Goal: Task Accomplishment & Management: Complete application form

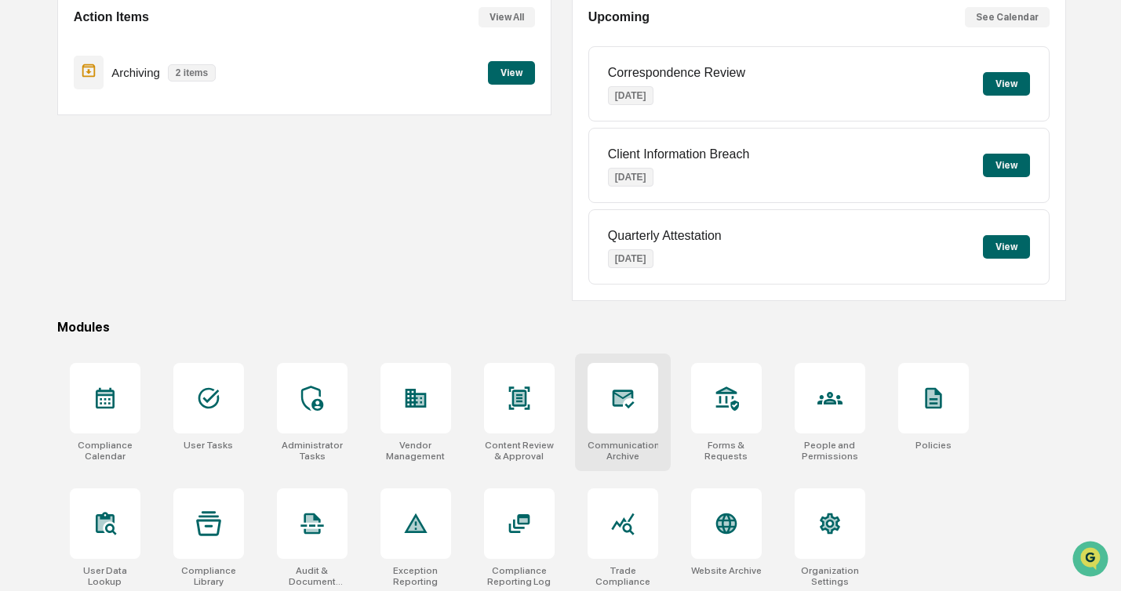
scroll to position [164, 0]
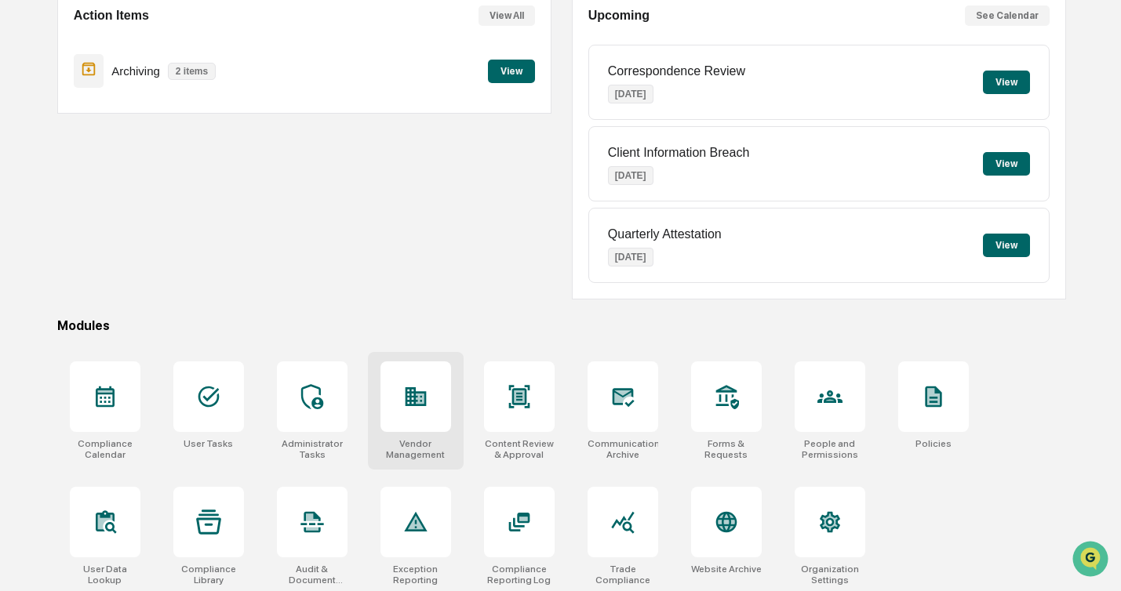
click at [403, 386] on icon at bounding box center [415, 396] width 25 height 25
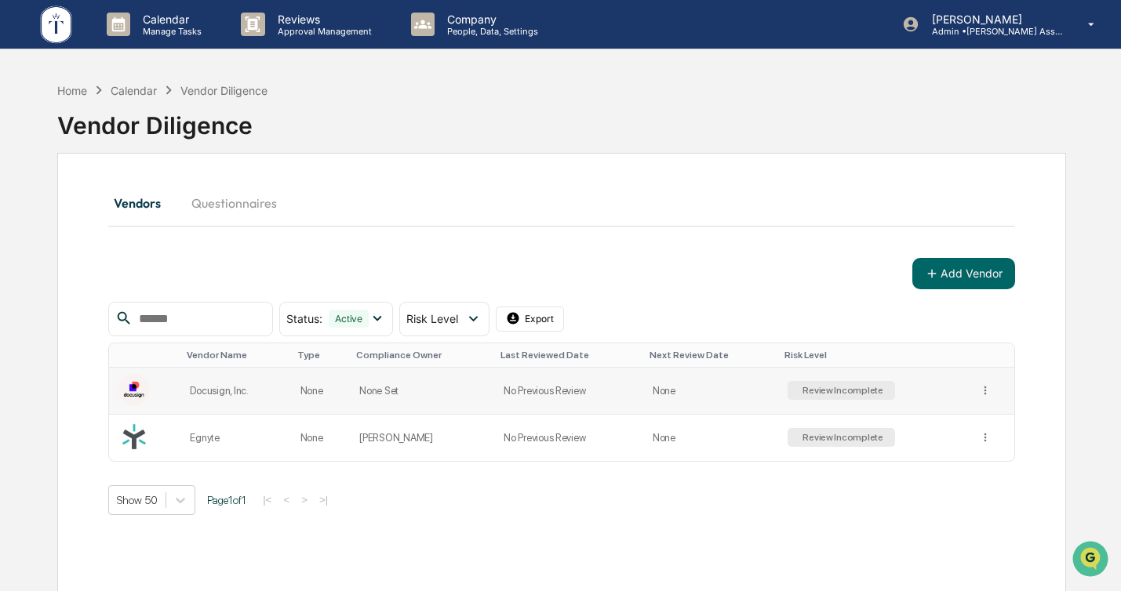
click at [220, 391] on div "Docusign, Inc." at bounding box center [235, 391] width 91 height 12
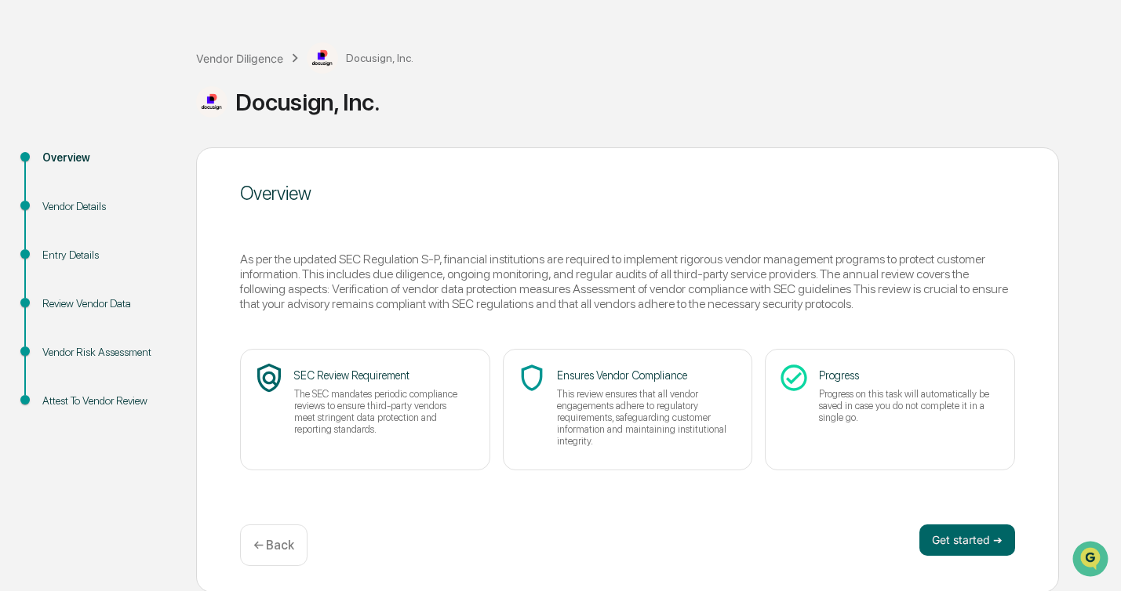
scroll to position [57, 0]
click at [953, 539] on button "Get started ➔" at bounding box center [967, 538] width 96 height 31
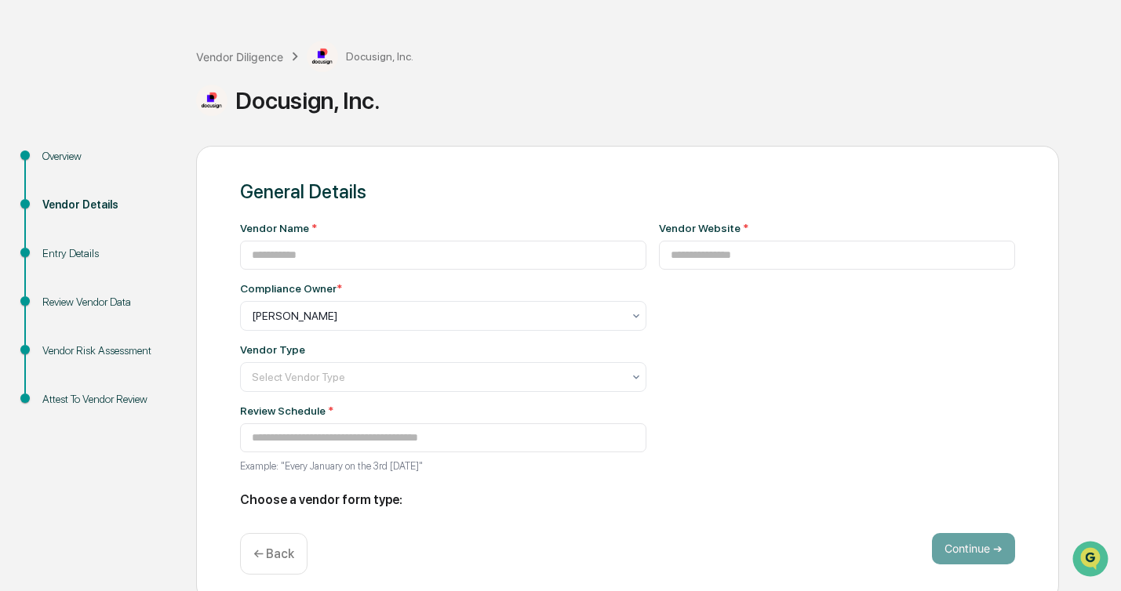
type input "**********"
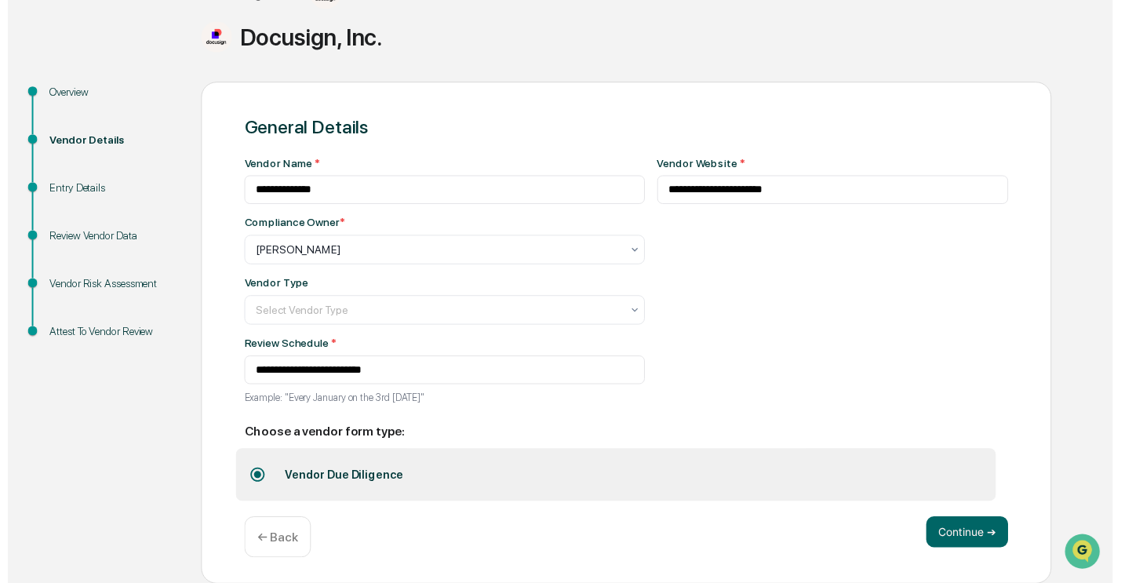
scroll to position [122, 0]
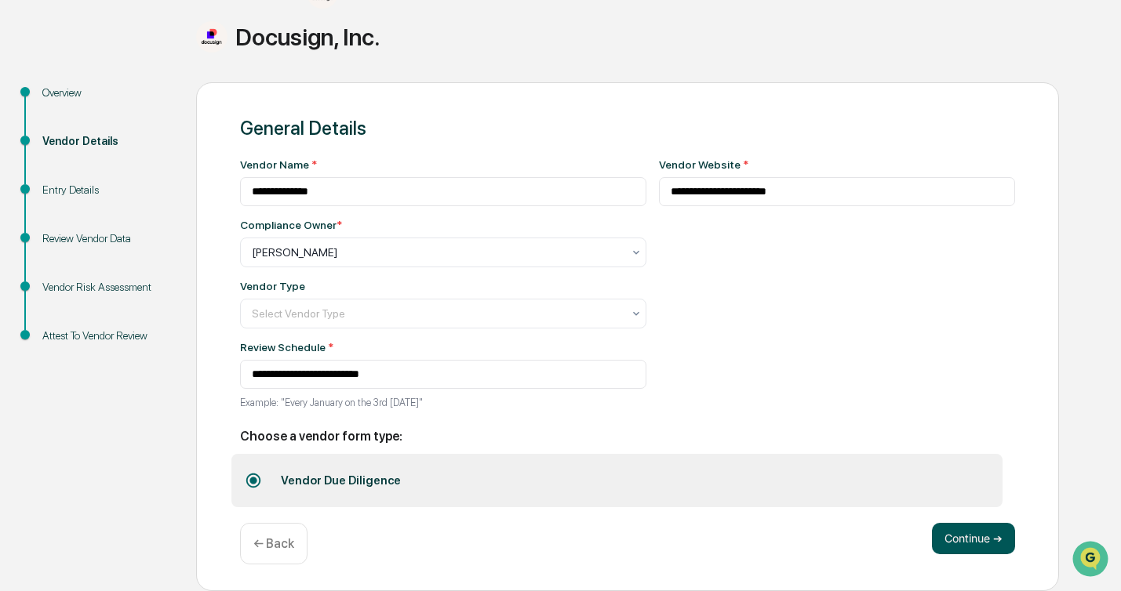
click at [954, 533] on button "Continue ➔" at bounding box center [973, 538] width 83 height 31
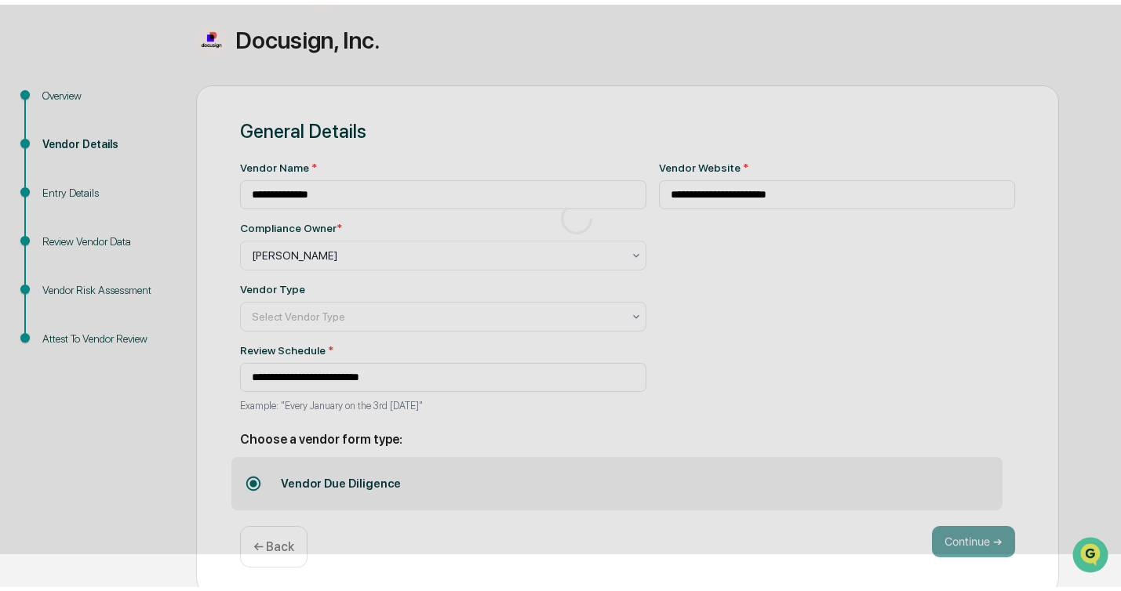
scroll to position [57, 0]
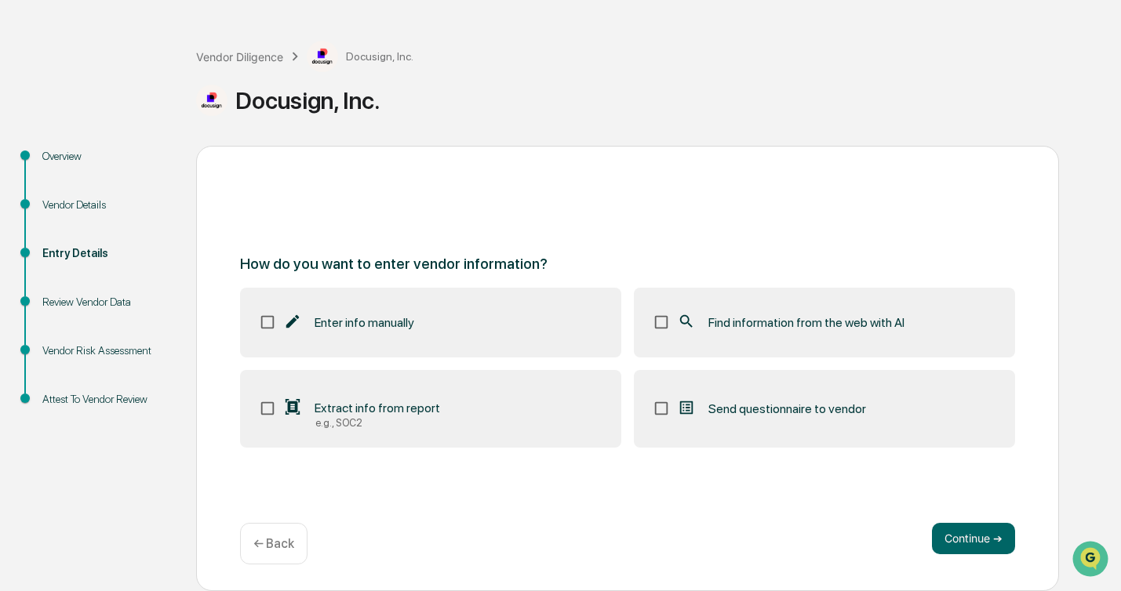
click at [274, 547] on p "← Back" at bounding box center [273, 543] width 41 height 15
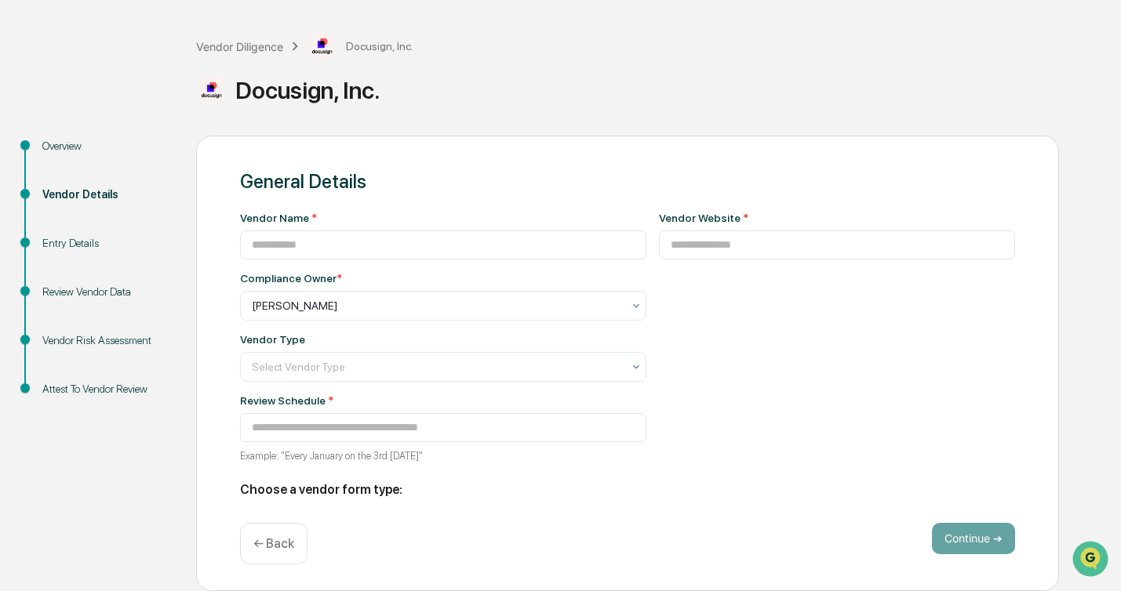
type input "**********"
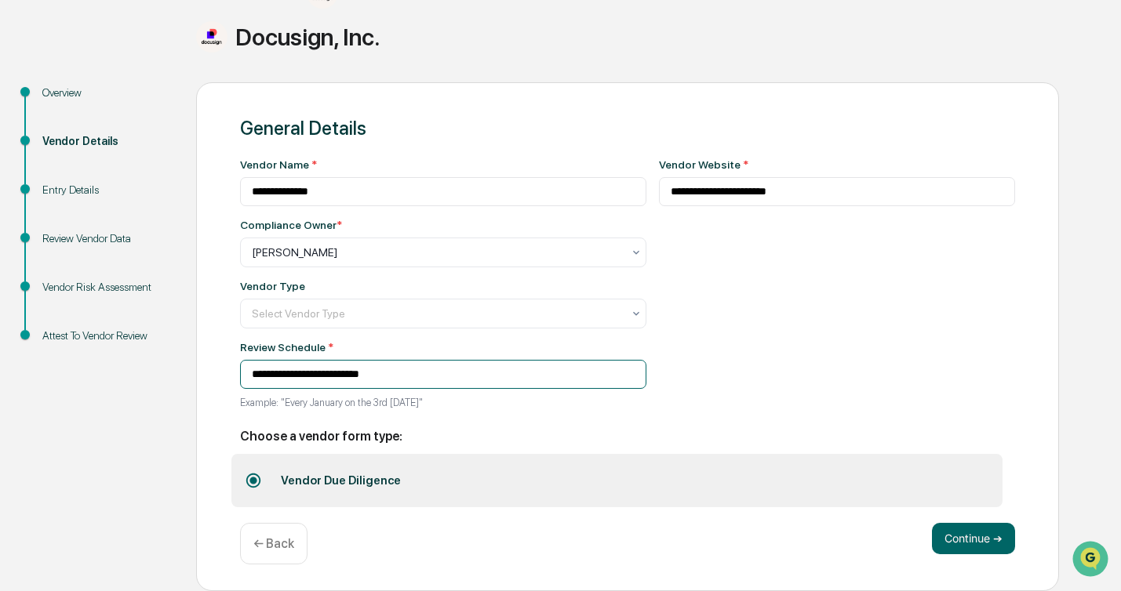
click at [341, 366] on input "**********" at bounding box center [443, 374] width 406 height 29
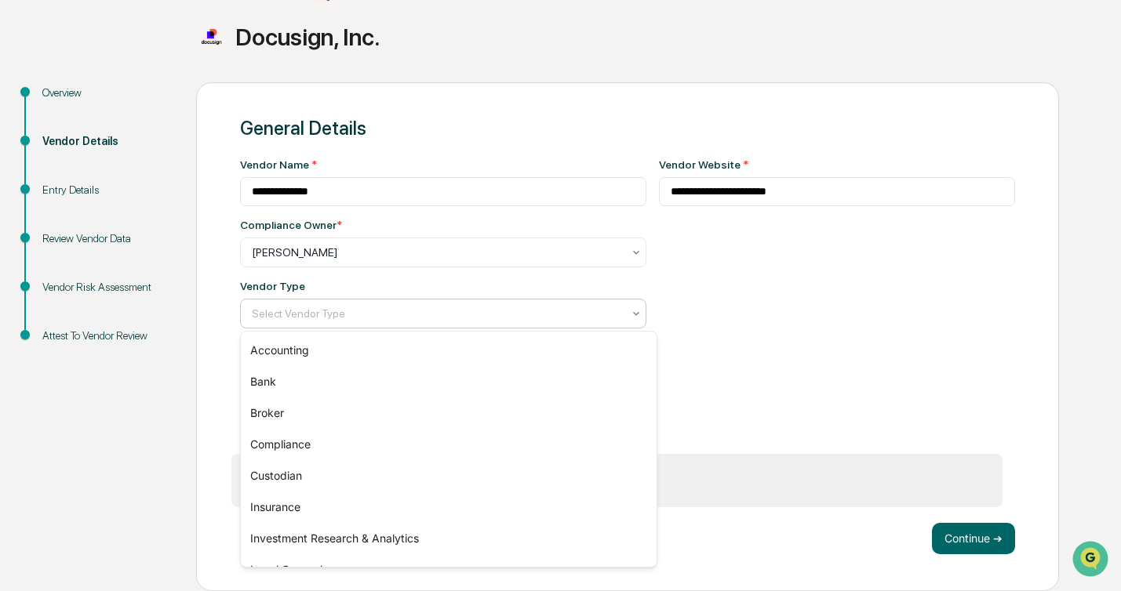
click at [369, 314] on div at bounding box center [437, 314] width 370 height 16
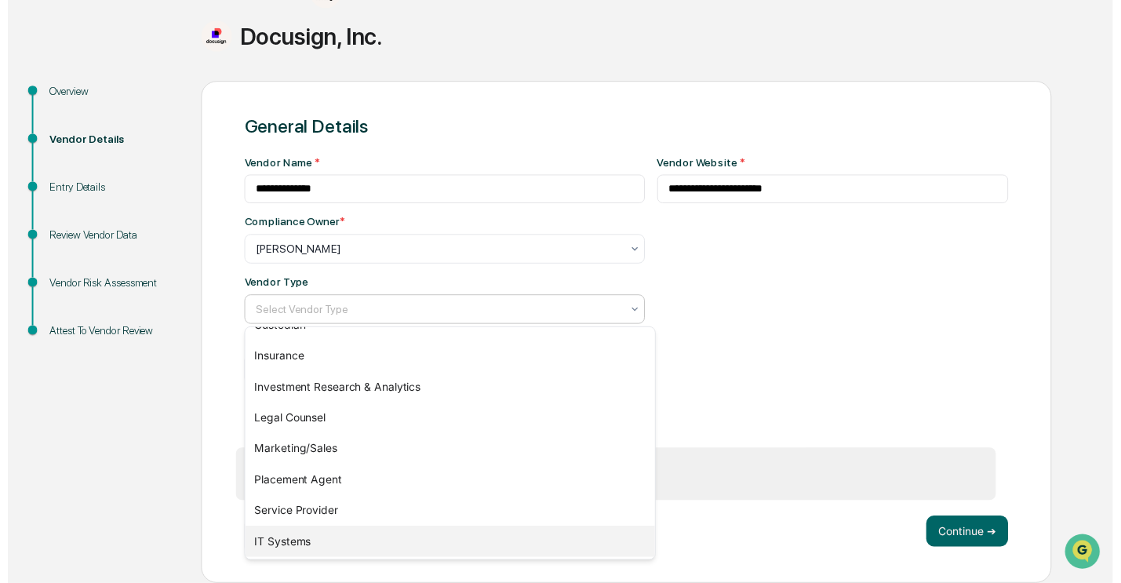
scroll to position [179, 0]
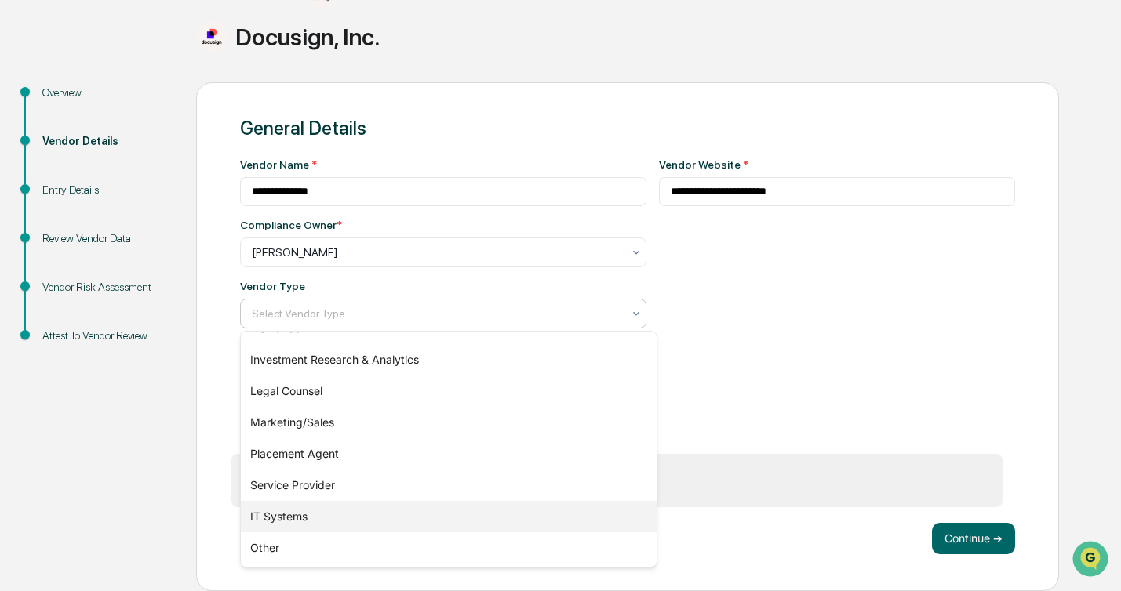
click at [331, 510] on div "IT Systems" at bounding box center [449, 516] width 416 height 31
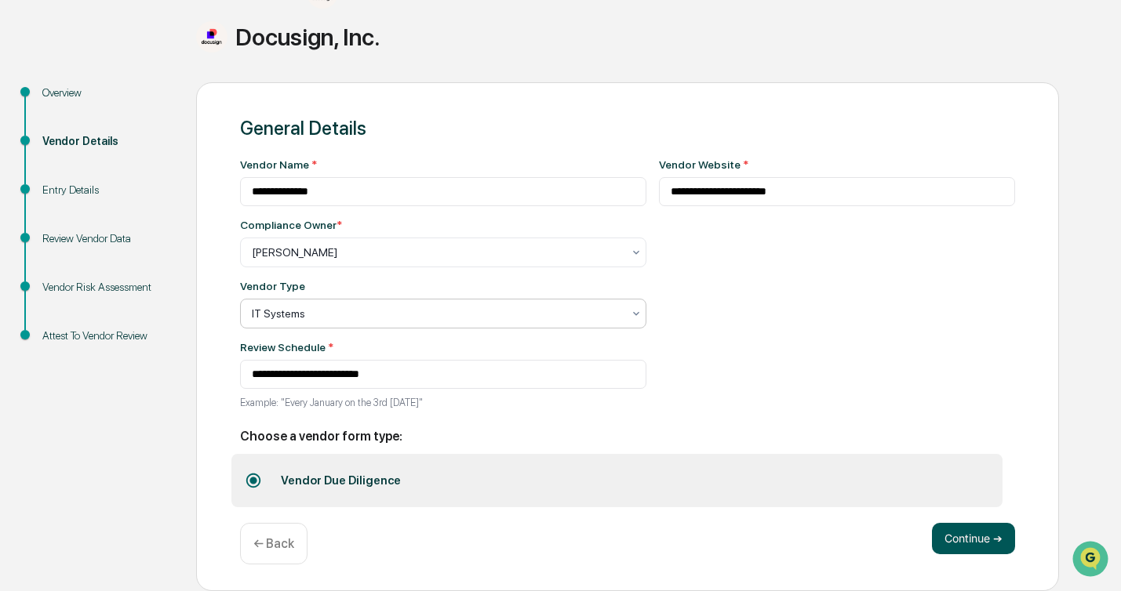
click at [976, 541] on button "Continue ➔" at bounding box center [973, 538] width 83 height 31
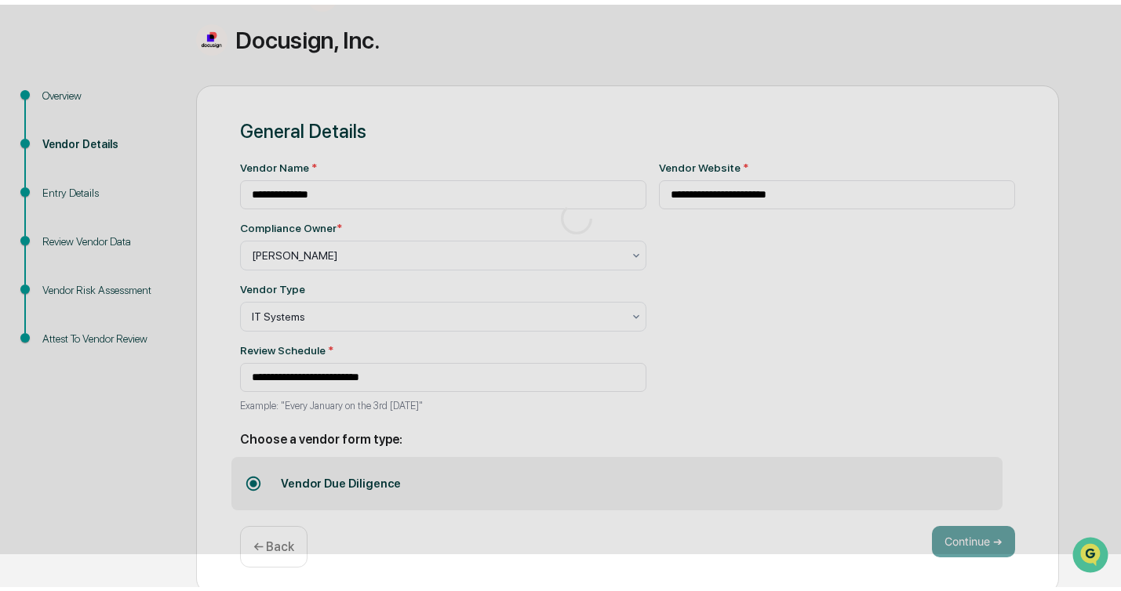
scroll to position [57, 0]
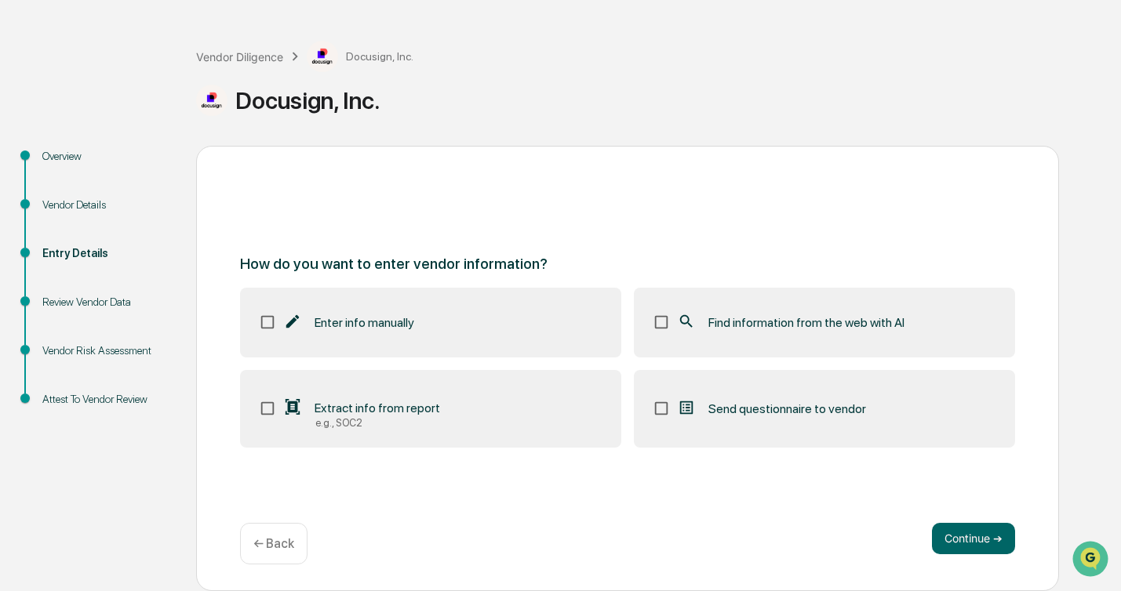
click at [646, 325] on label "Find information from the web with AI" at bounding box center [824, 322] width 381 height 69
click at [963, 533] on button "Continue ➔" at bounding box center [973, 538] width 83 height 31
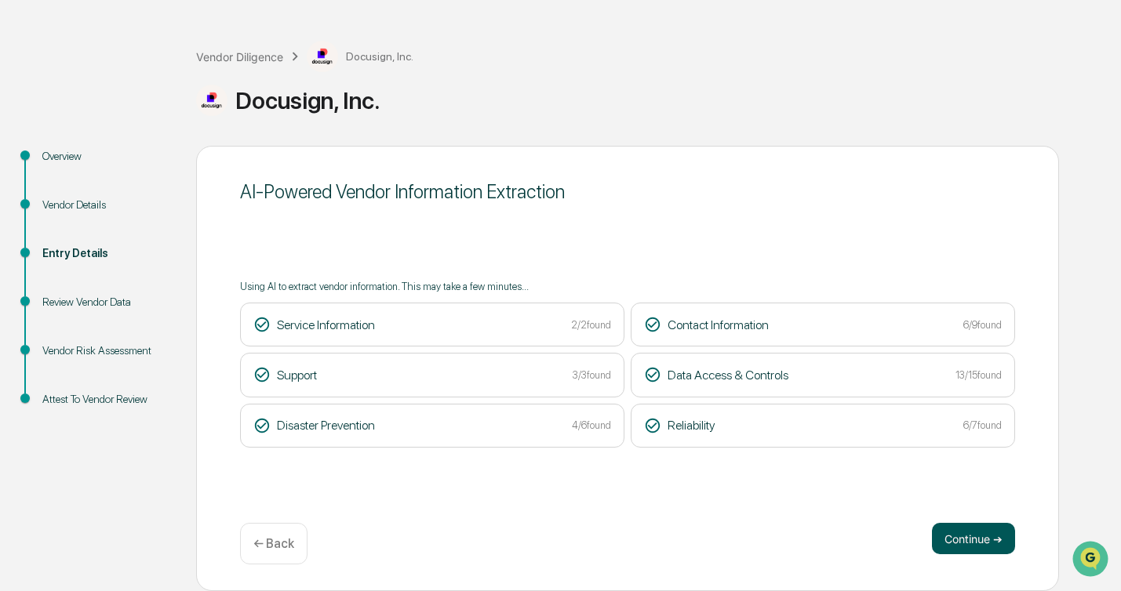
click at [981, 539] on button "Continue ➔" at bounding box center [973, 538] width 83 height 31
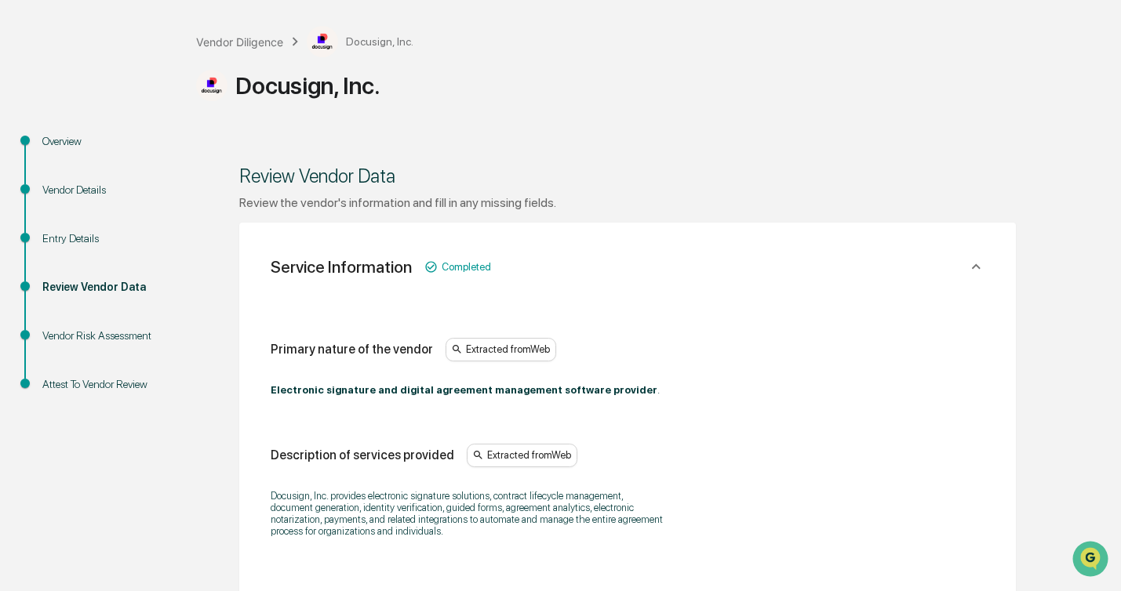
scroll to position [377, 0]
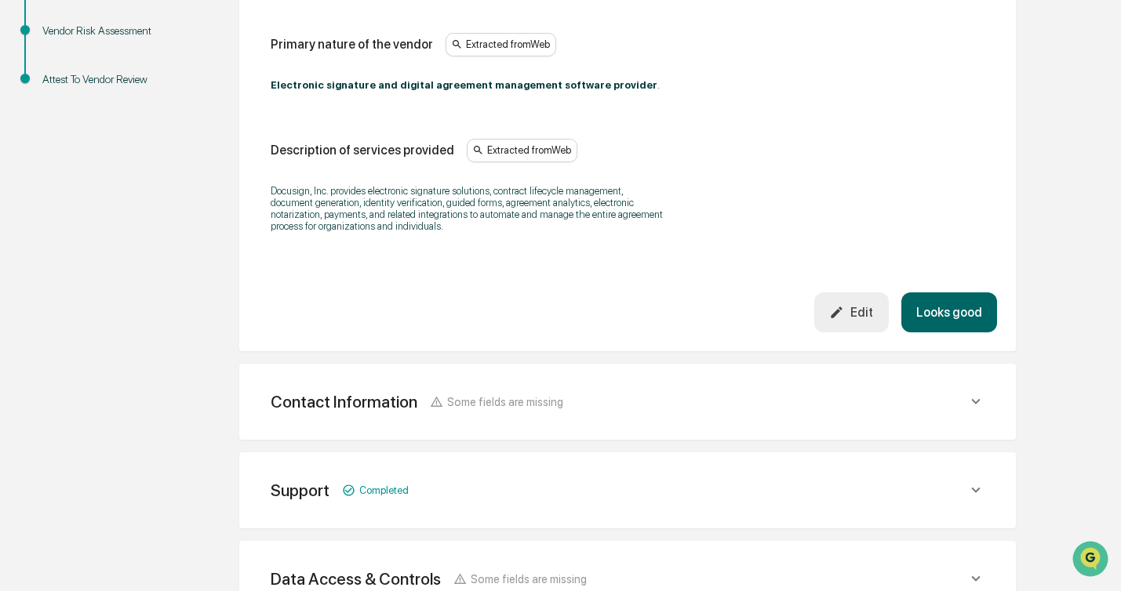
click at [975, 307] on button "Looks good" at bounding box center [949, 312] width 96 height 40
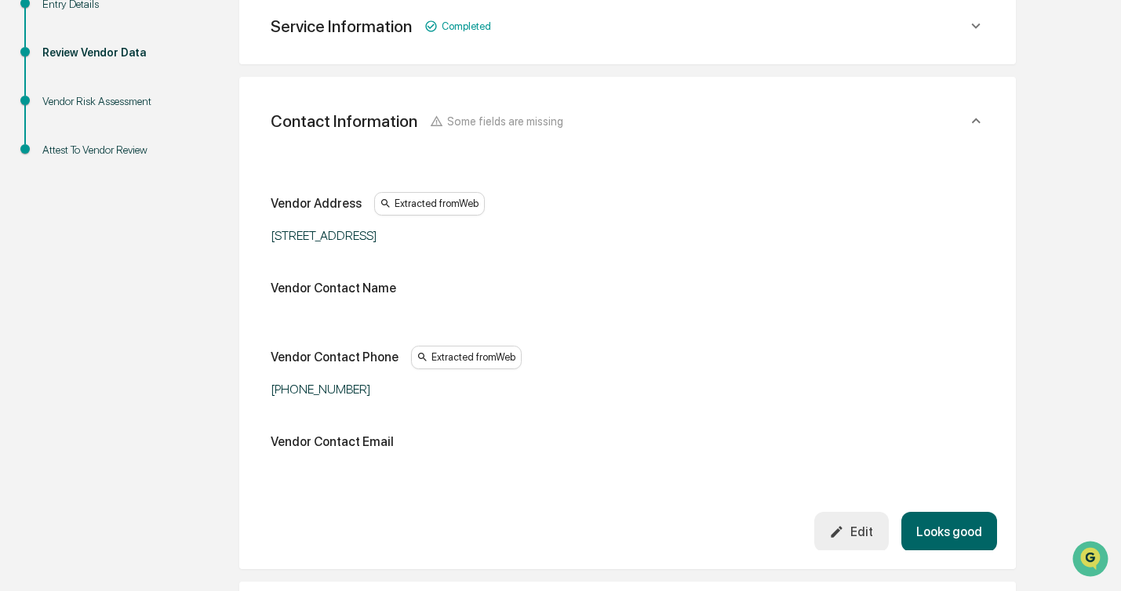
scroll to position [294, 0]
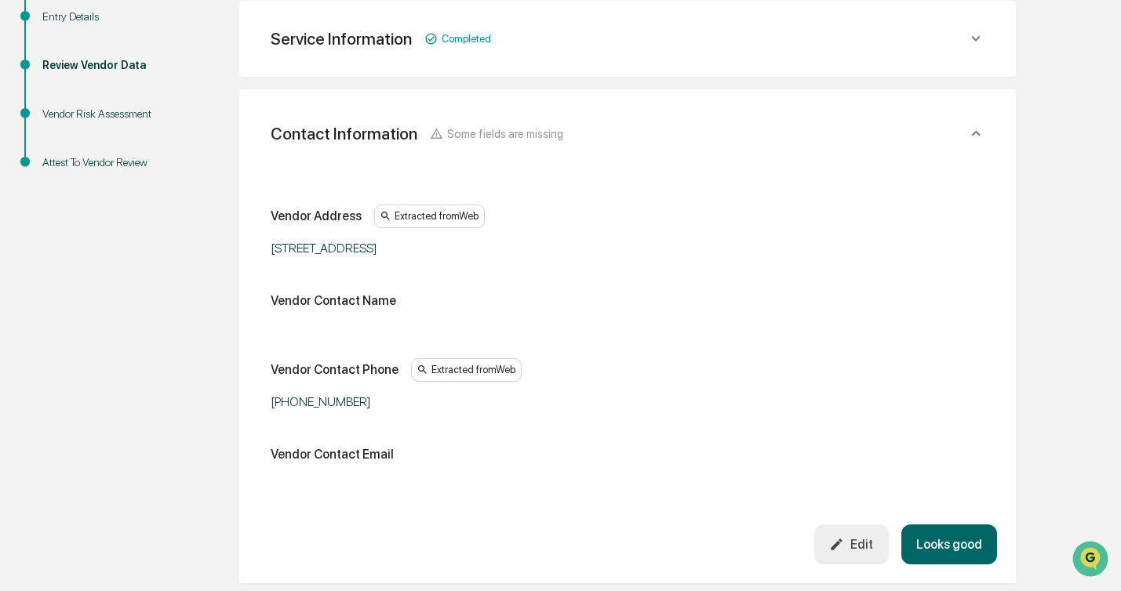
click at [918, 526] on button "Looks good" at bounding box center [949, 545] width 96 height 40
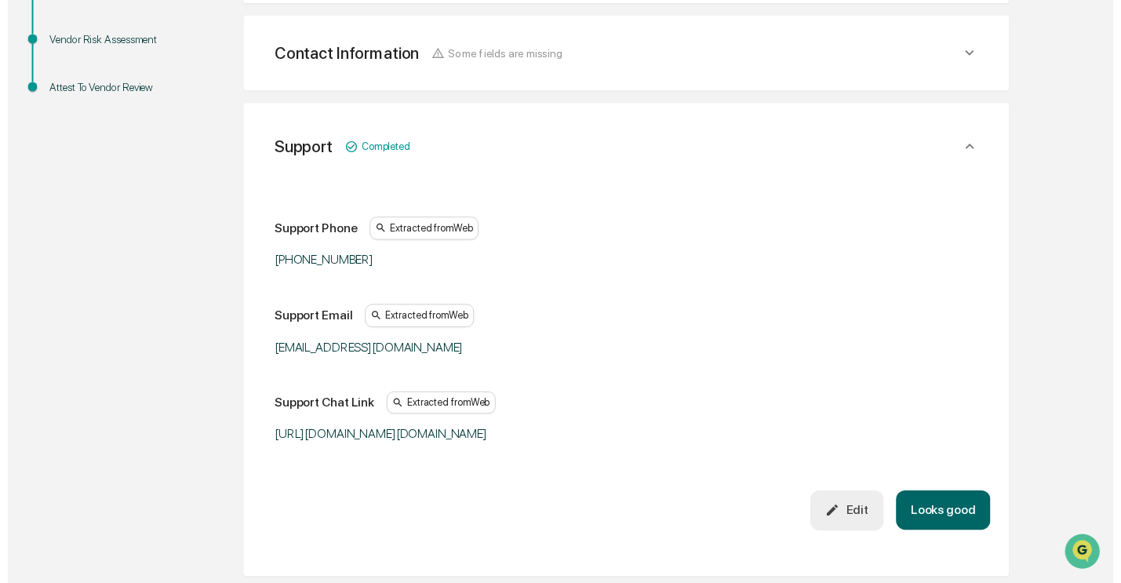
scroll to position [382, 0]
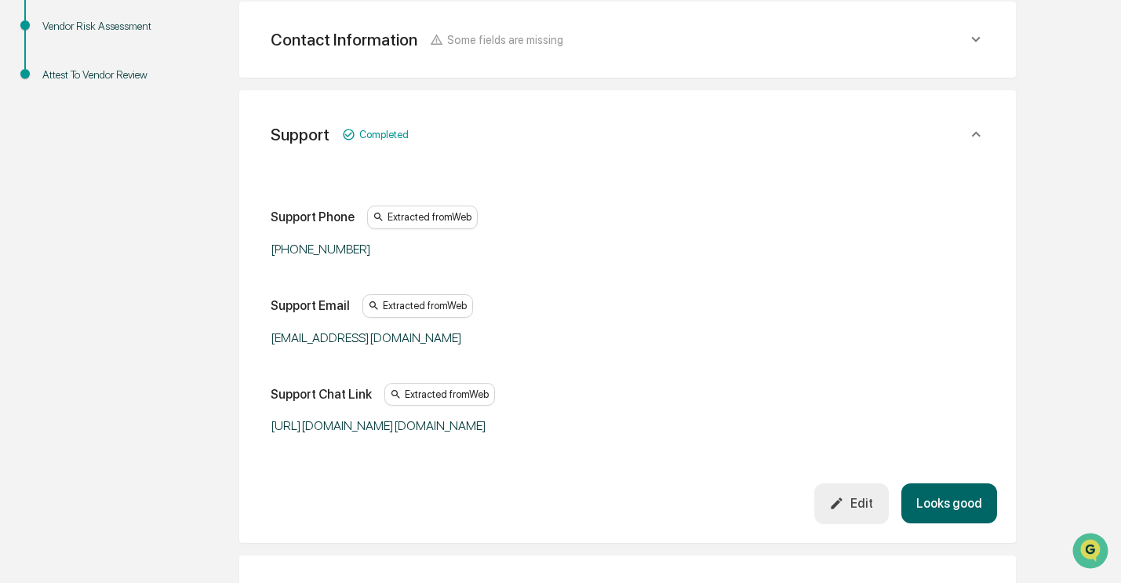
click at [918, 523] on button "Looks good" at bounding box center [949, 503] width 96 height 40
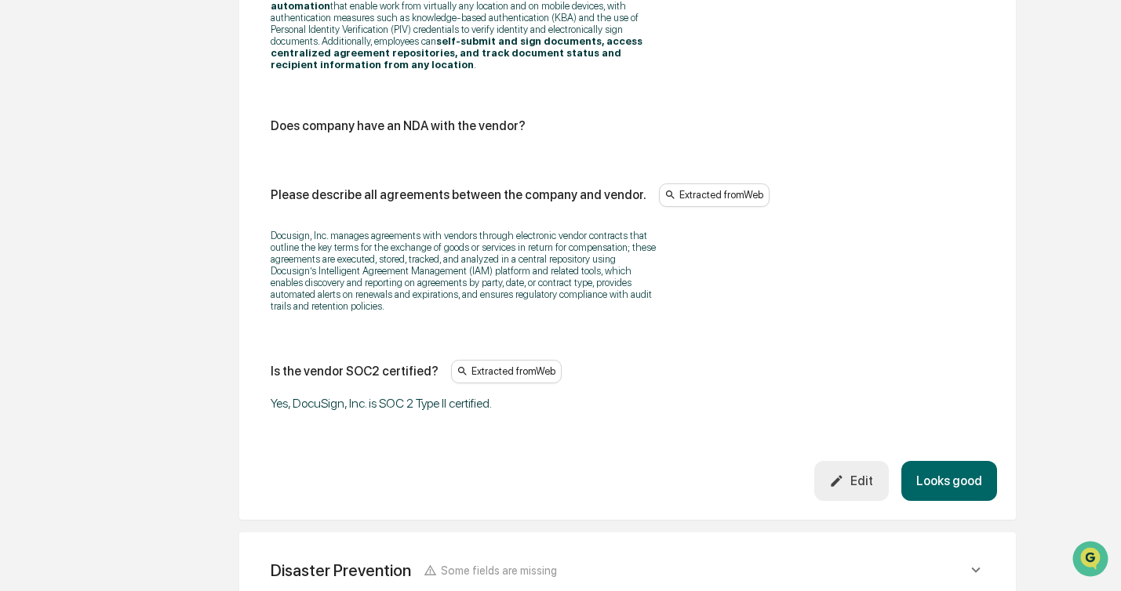
scroll to position [2101, 0]
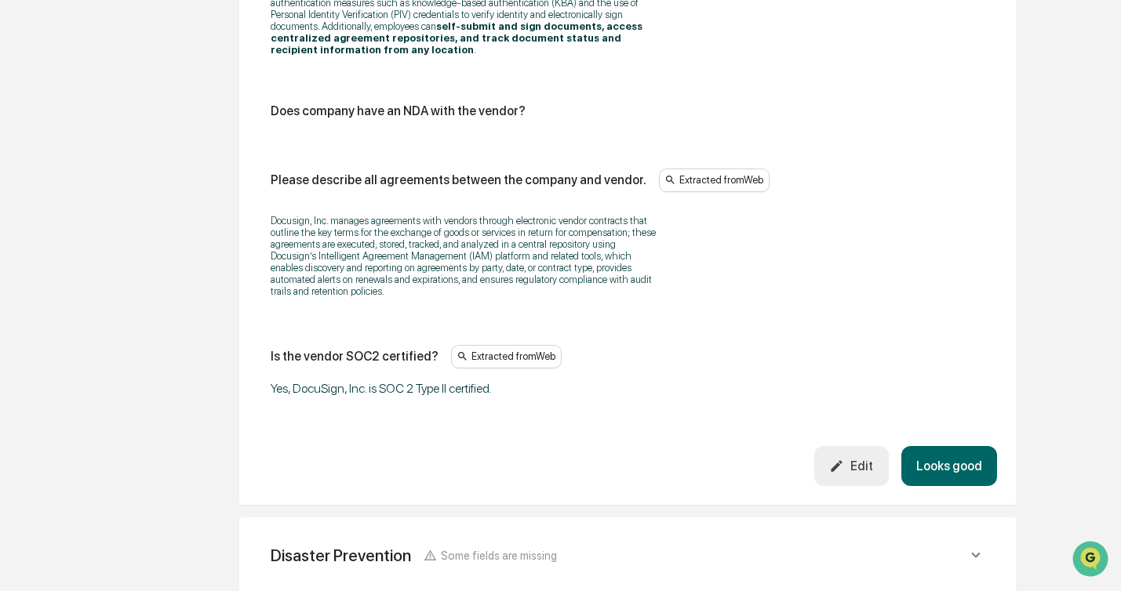
click at [935, 486] on button "Looks good" at bounding box center [949, 466] width 96 height 40
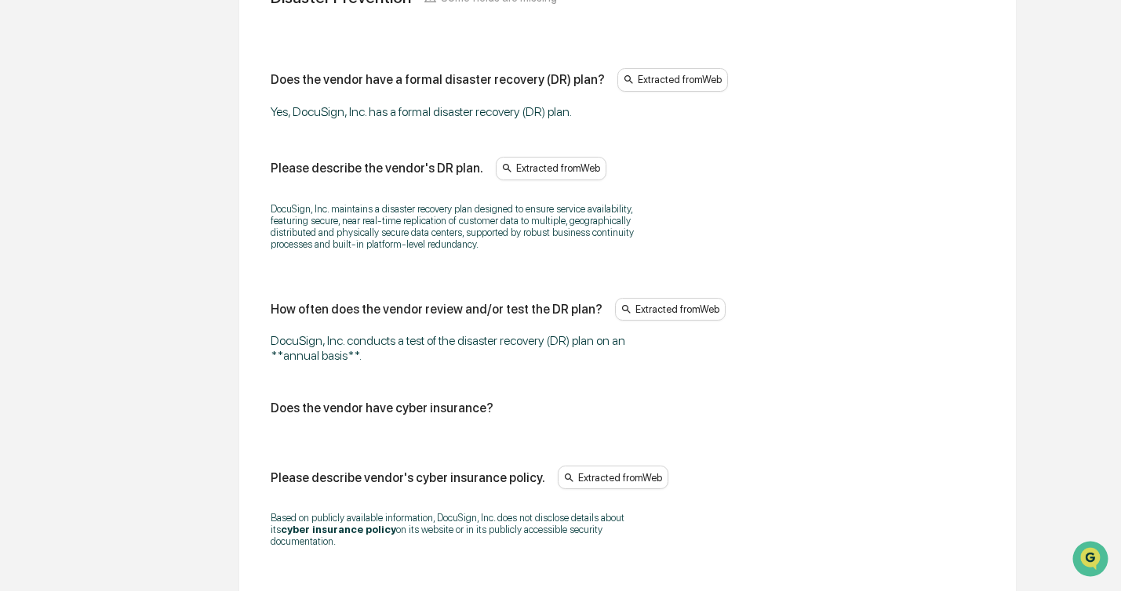
scroll to position [877, 0]
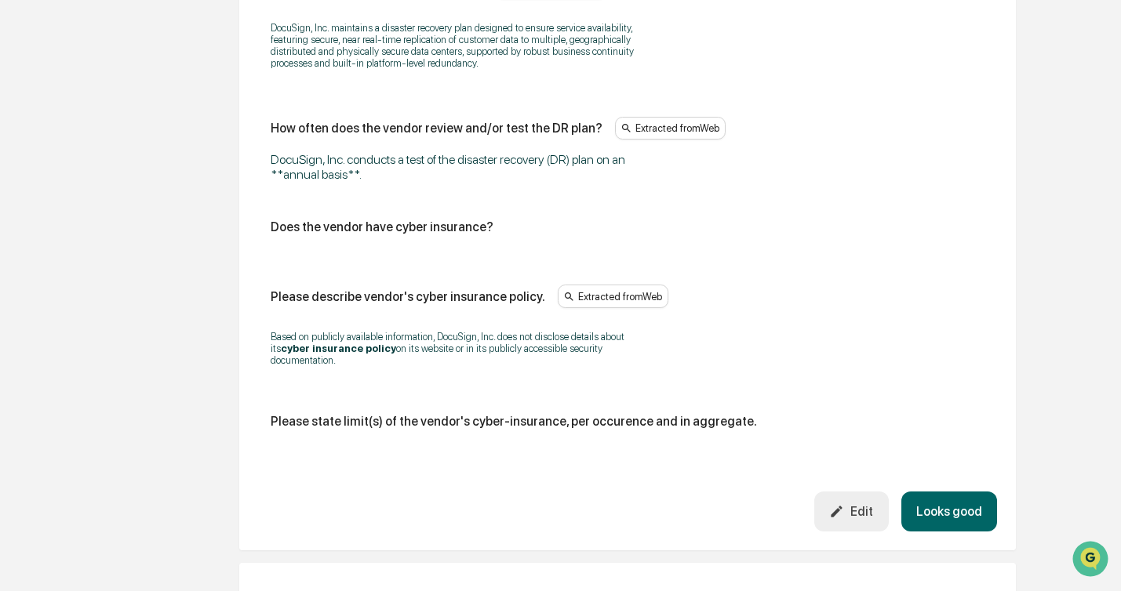
click at [958, 503] on button "Looks good" at bounding box center [949, 512] width 96 height 40
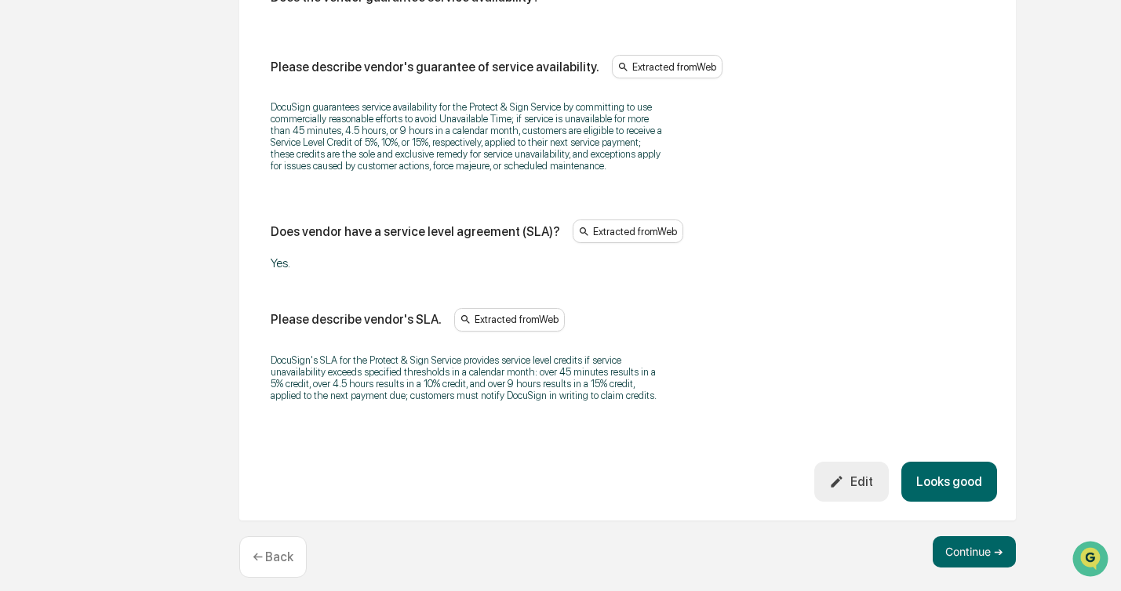
scroll to position [1271, 0]
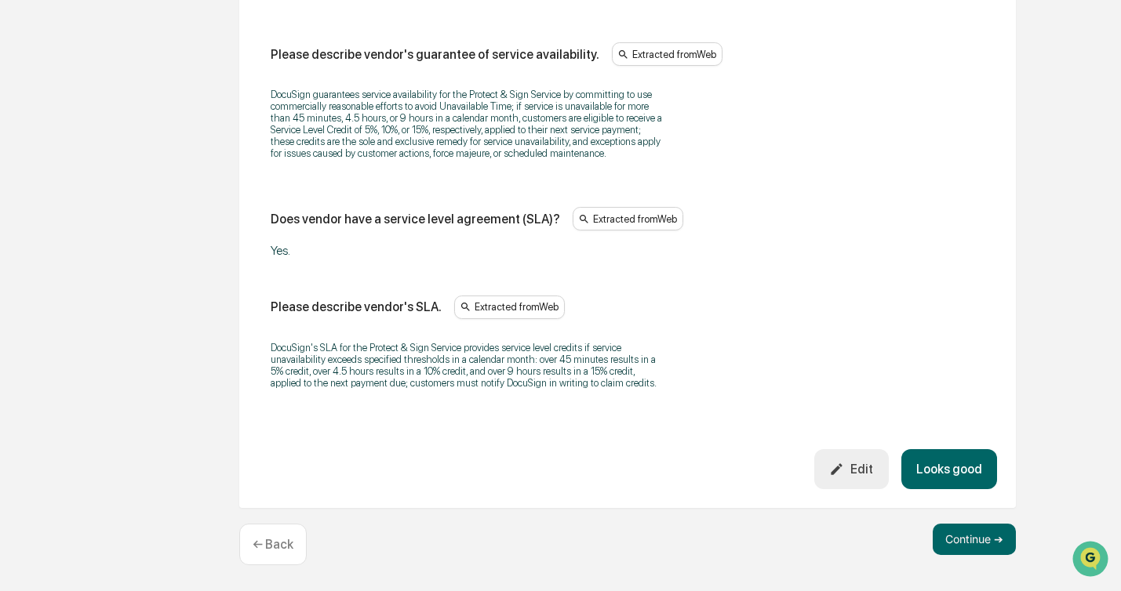
click at [955, 456] on button "Looks good" at bounding box center [949, 469] width 96 height 40
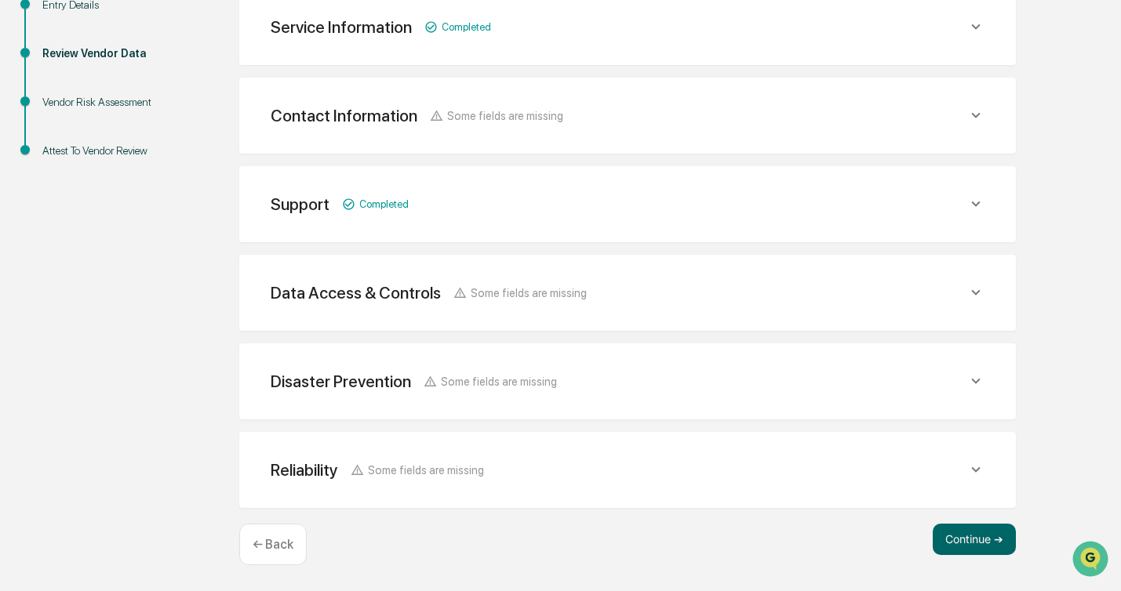
scroll to position [303, 0]
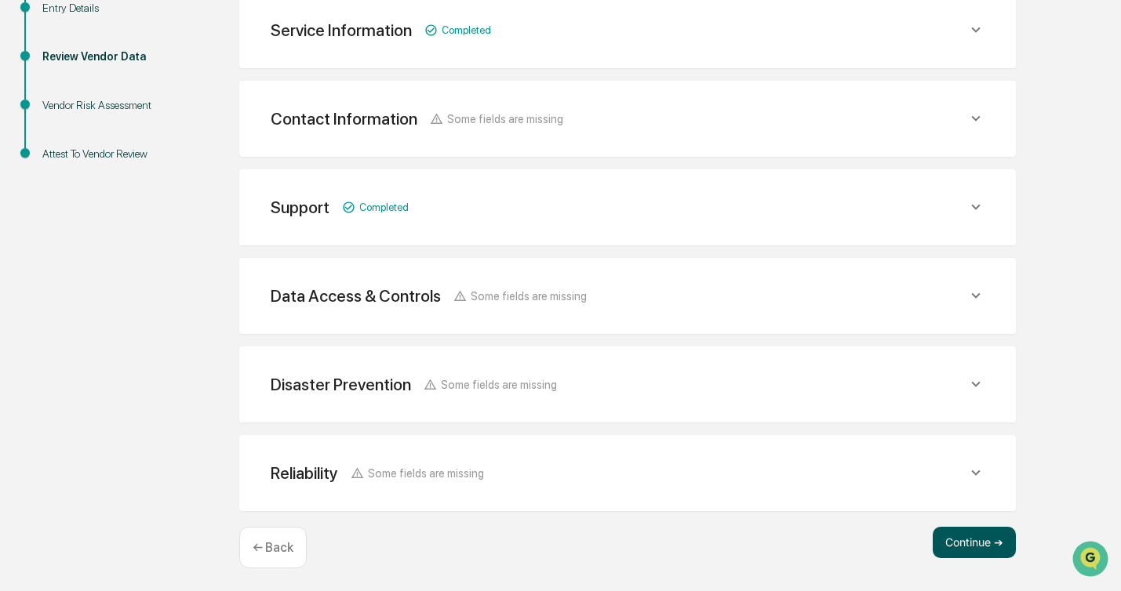
click at [965, 534] on button "Continue ➔" at bounding box center [973, 542] width 83 height 31
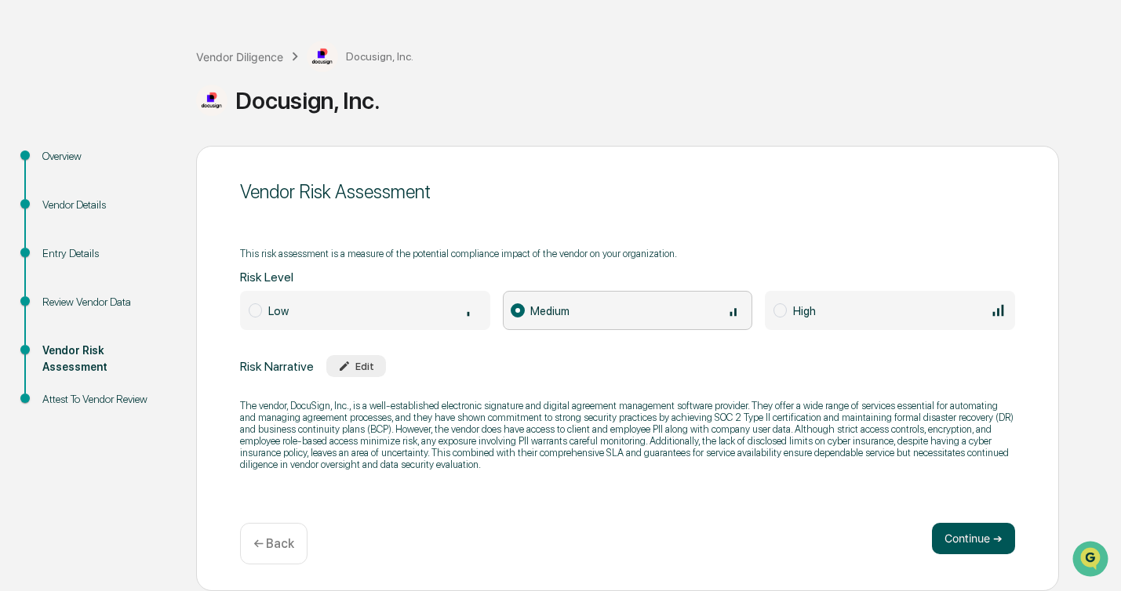
click at [972, 535] on button "Continue ➔" at bounding box center [973, 538] width 83 height 31
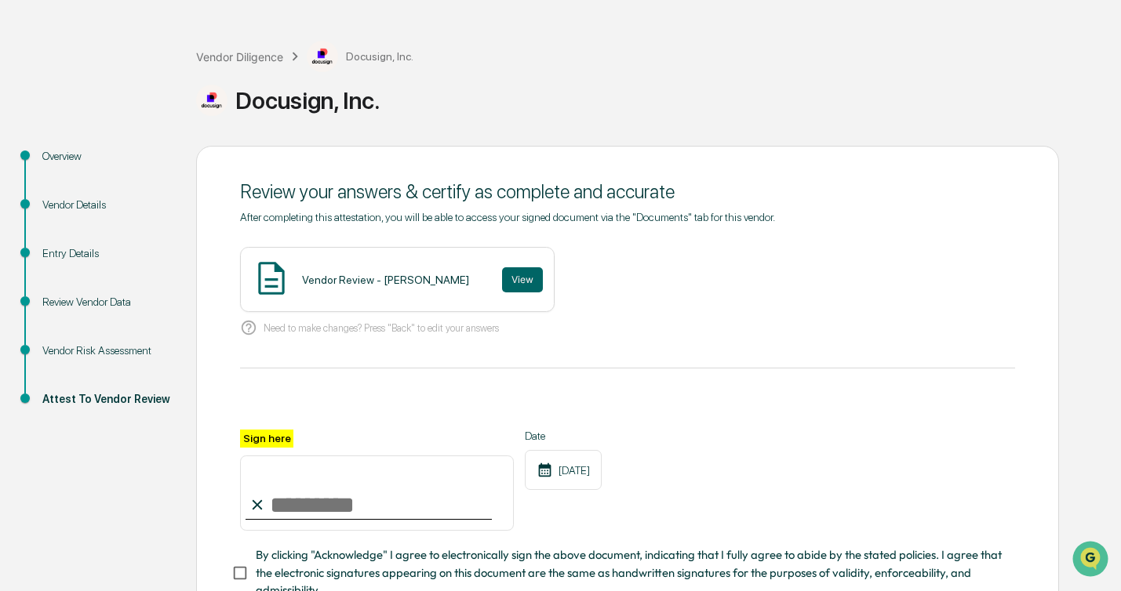
click at [311, 504] on input "Sign here" at bounding box center [377, 493] width 274 height 75
type input "**********"
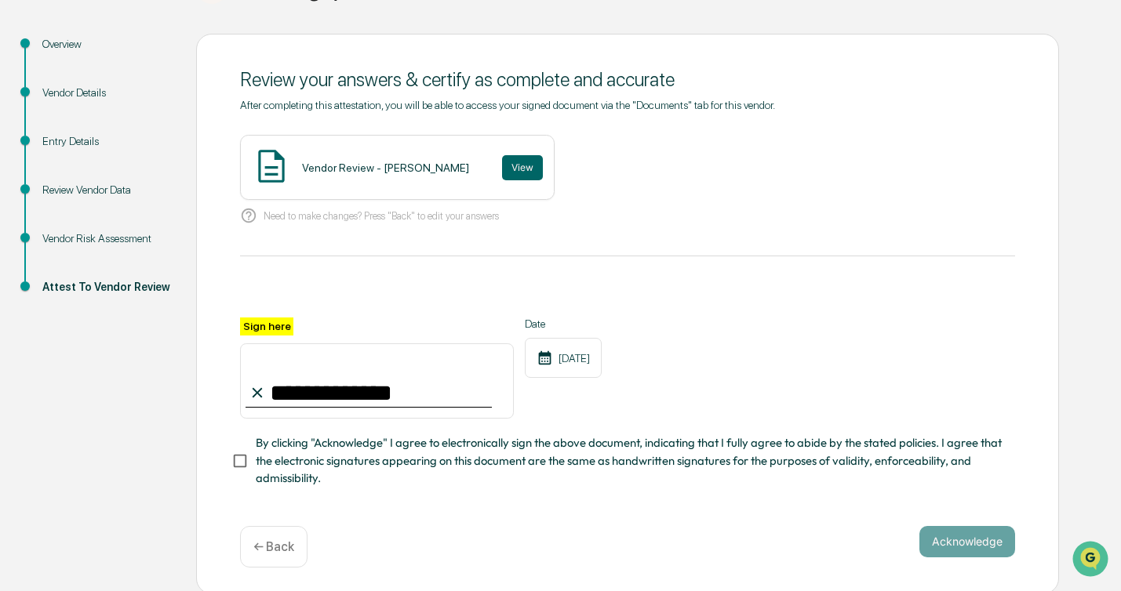
scroll to position [170, 0]
click at [955, 542] on button "Acknowledge" at bounding box center [967, 540] width 96 height 31
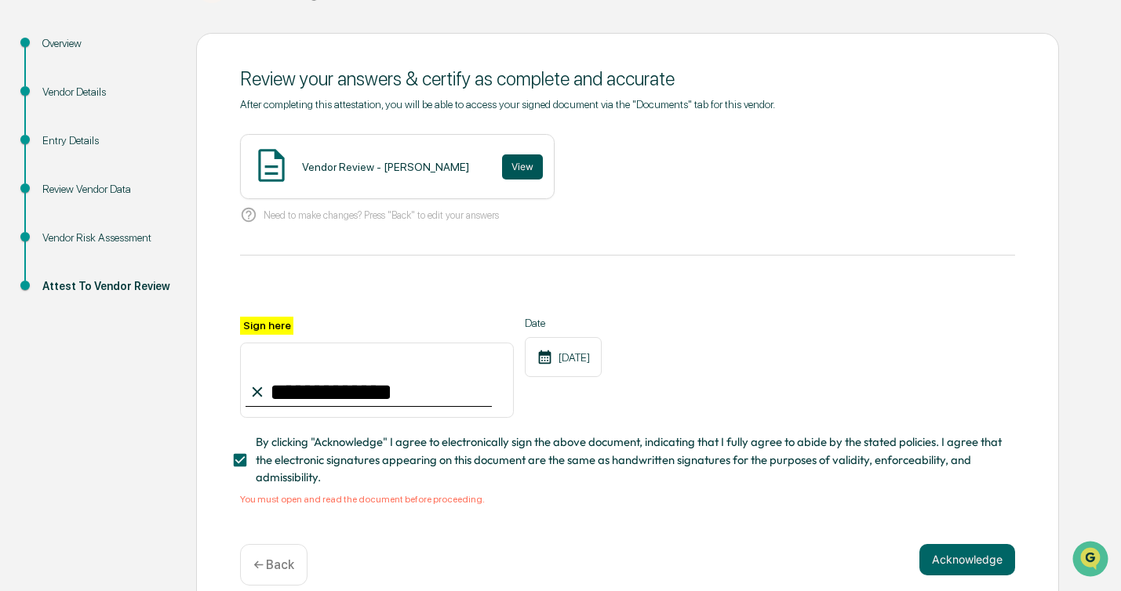
click at [514, 162] on button "View" at bounding box center [522, 166] width 41 height 25
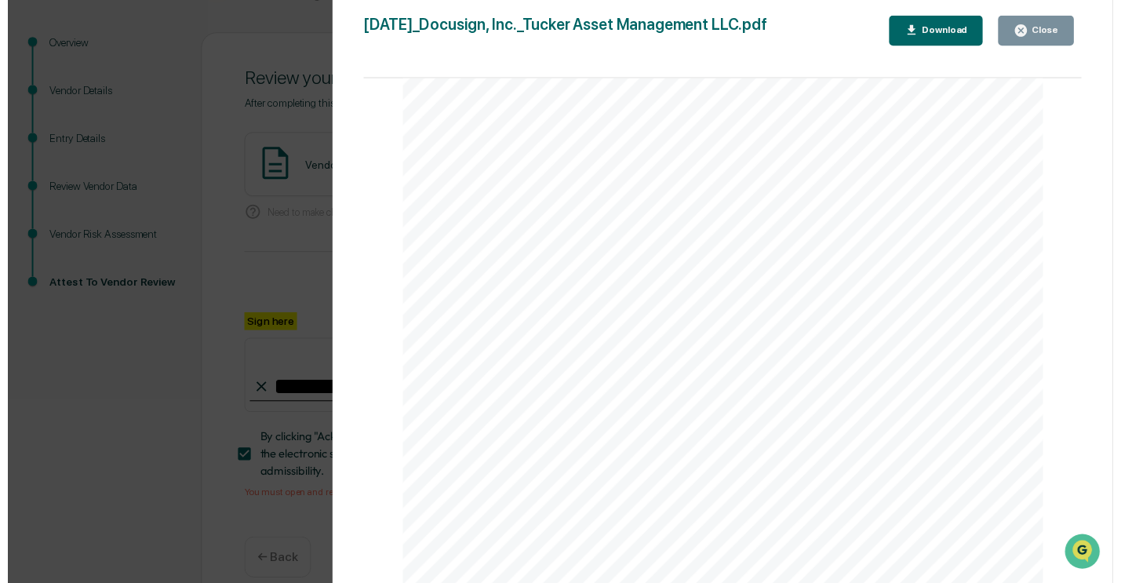
scroll to position [189, 0]
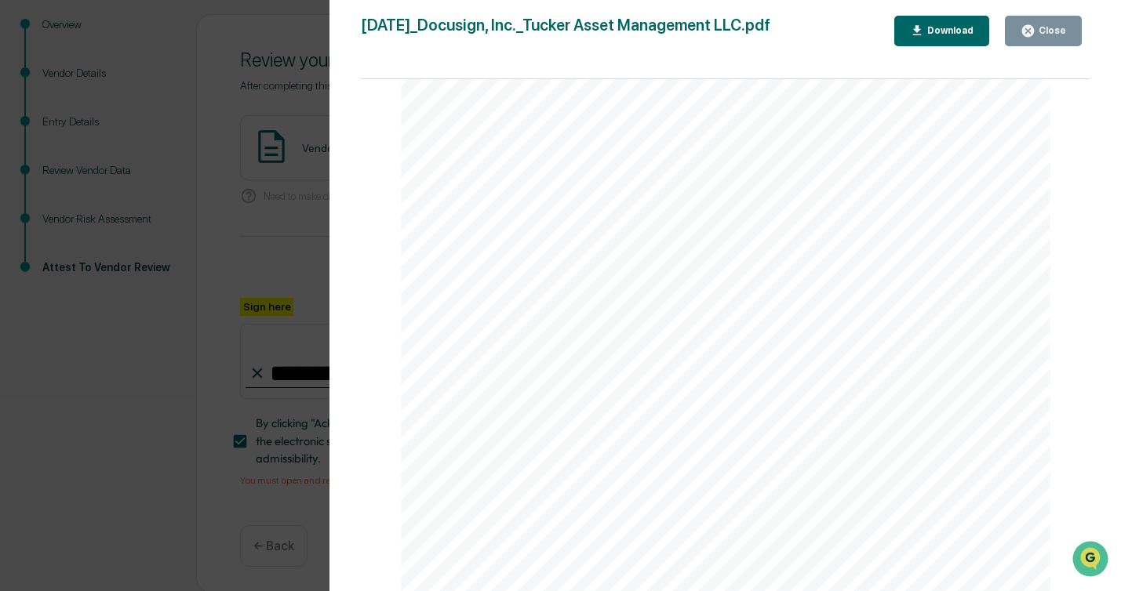
click at [1037, 31] on div "Close" at bounding box center [1050, 30] width 31 height 11
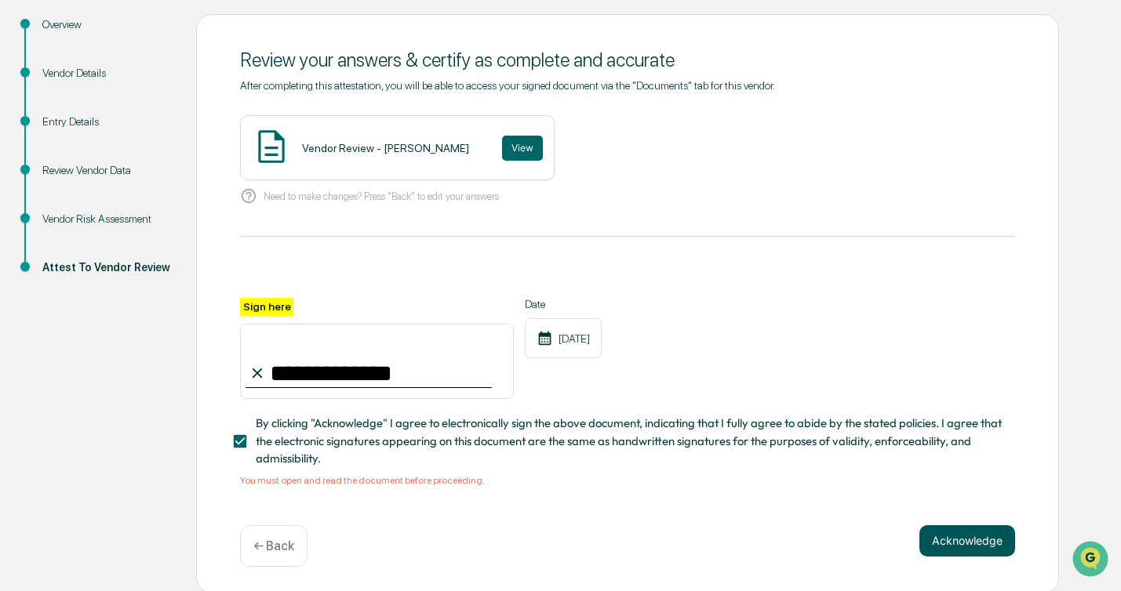
click at [937, 526] on button "Acknowledge" at bounding box center [967, 540] width 96 height 31
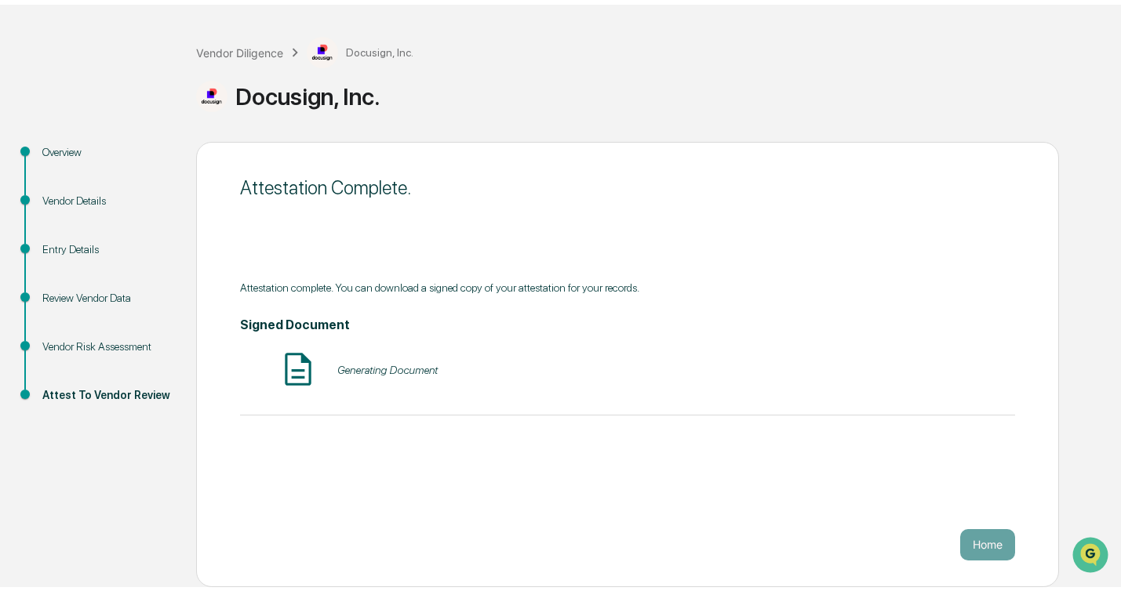
scroll to position [57, 0]
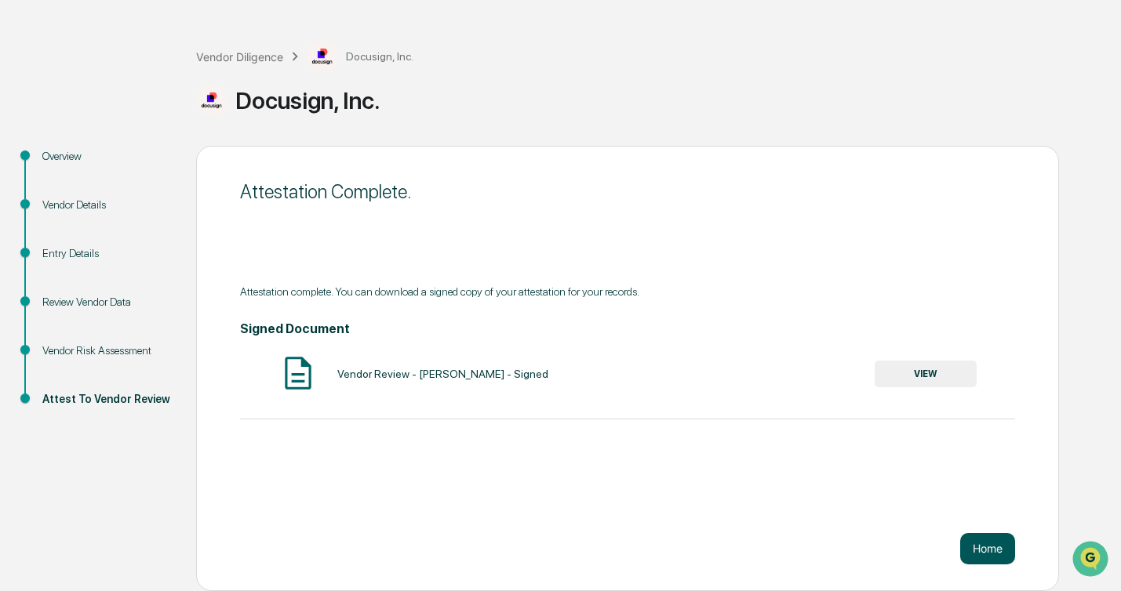
click at [978, 541] on button "Home" at bounding box center [987, 548] width 55 height 31
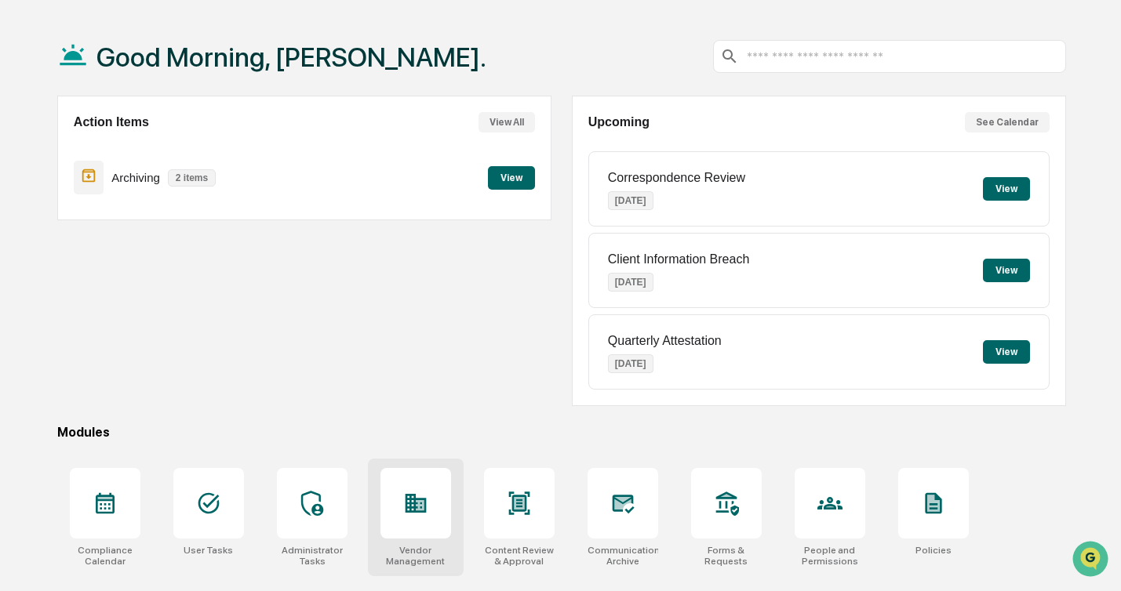
click at [439, 504] on div at bounding box center [415, 503] width 71 height 71
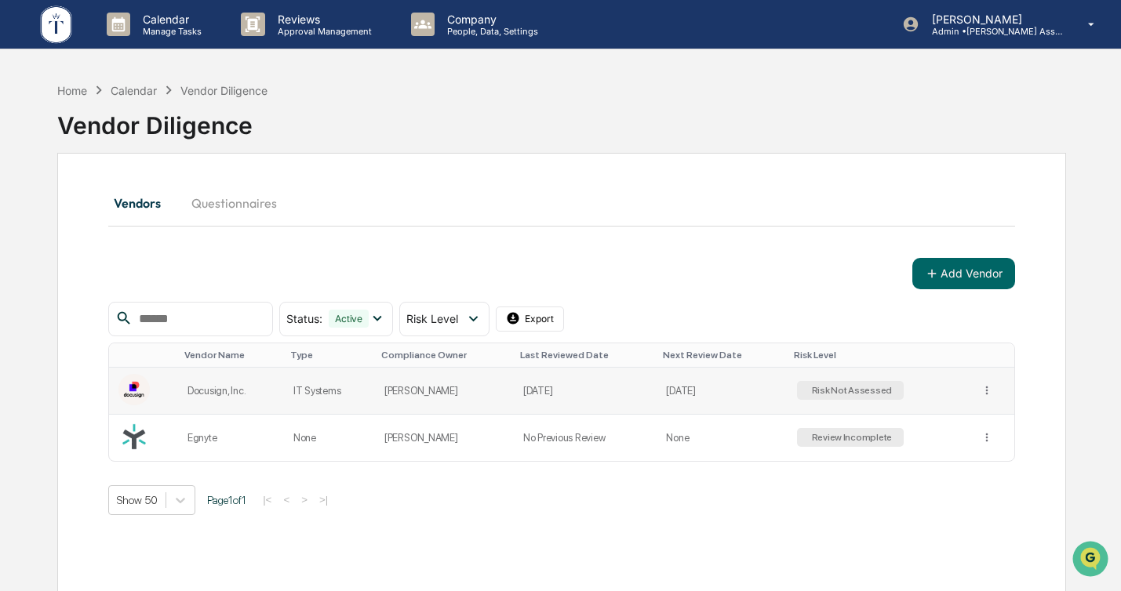
click at [492, 405] on td "[PERSON_NAME]" at bounding box center [444, 391] width 139 height 47
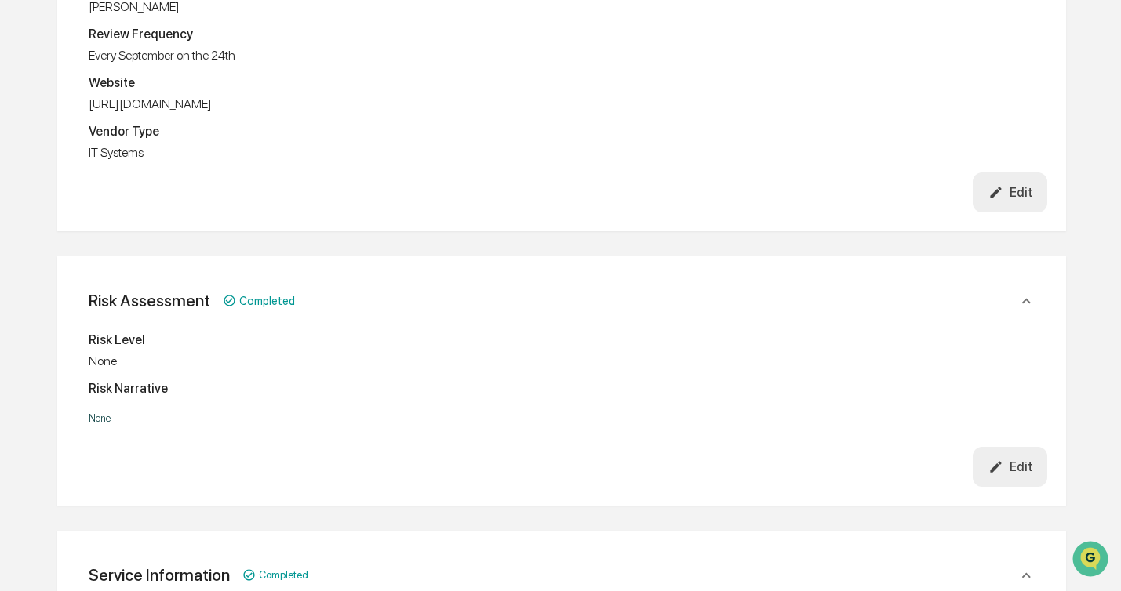
scroll to position [337, 0]
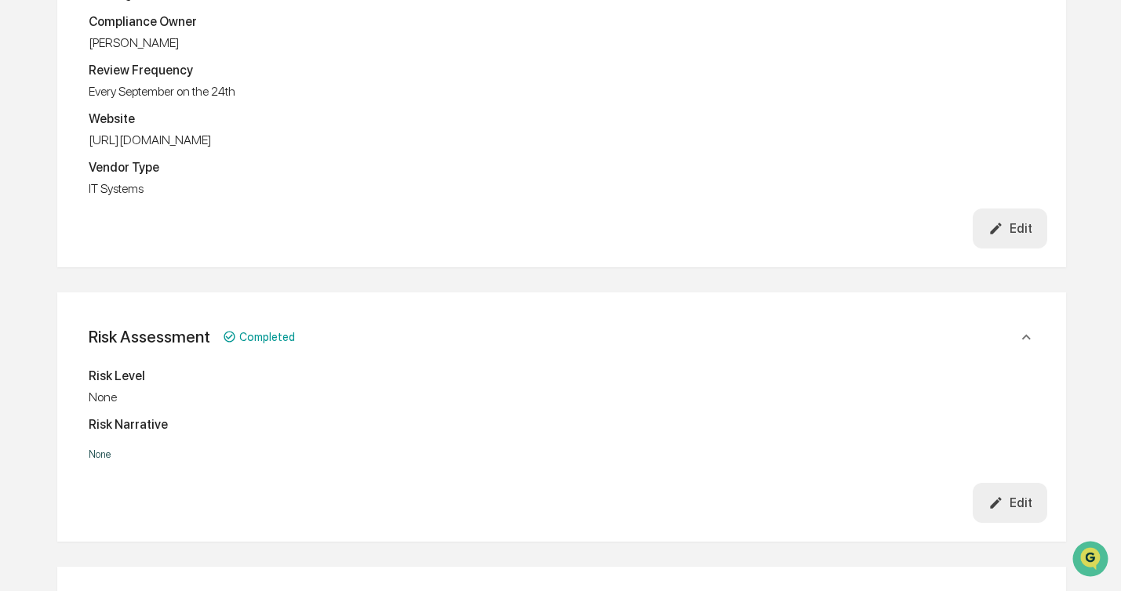
click at [1021, 492] on button "Edit" at bounding box center [1009, 503] width 74 height 40
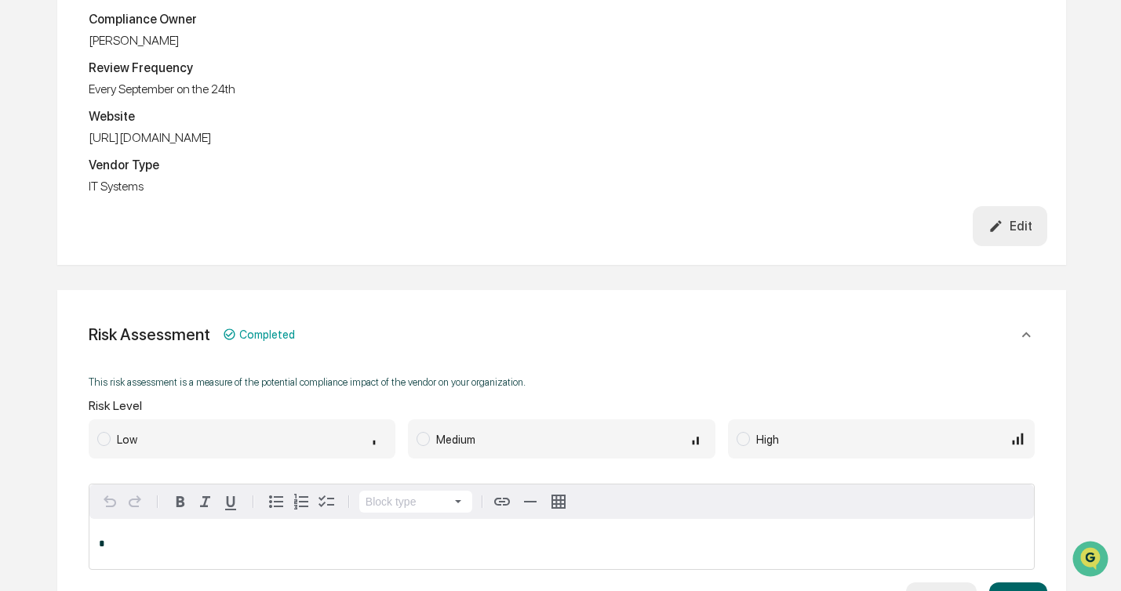
scroll to position [358, 0]
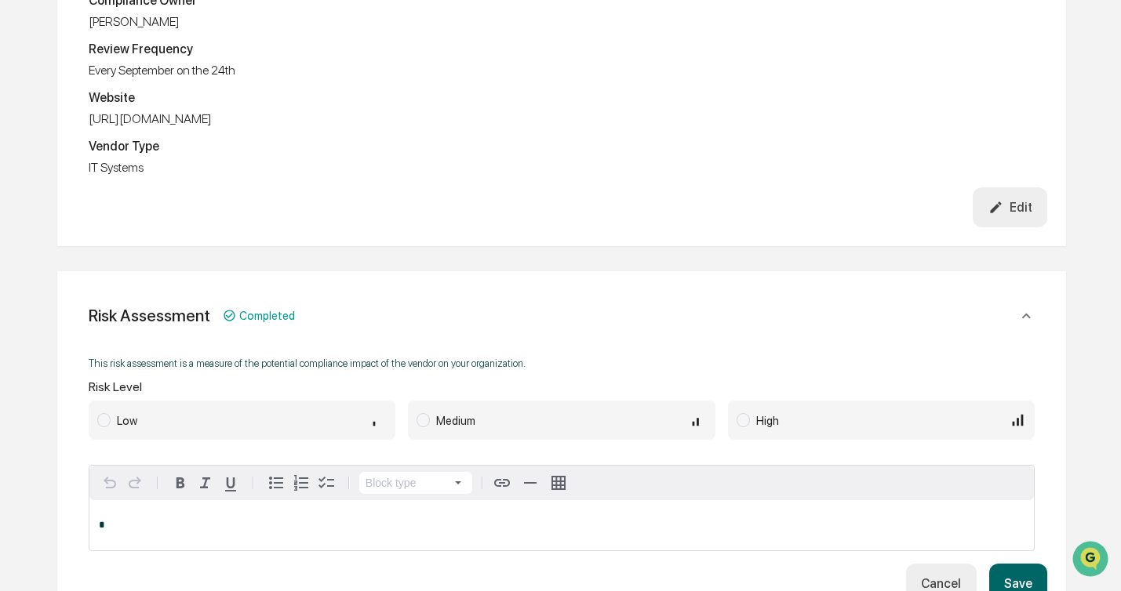
click at [421, 421] on span at bounding box center [422, 420] width 13 height 14
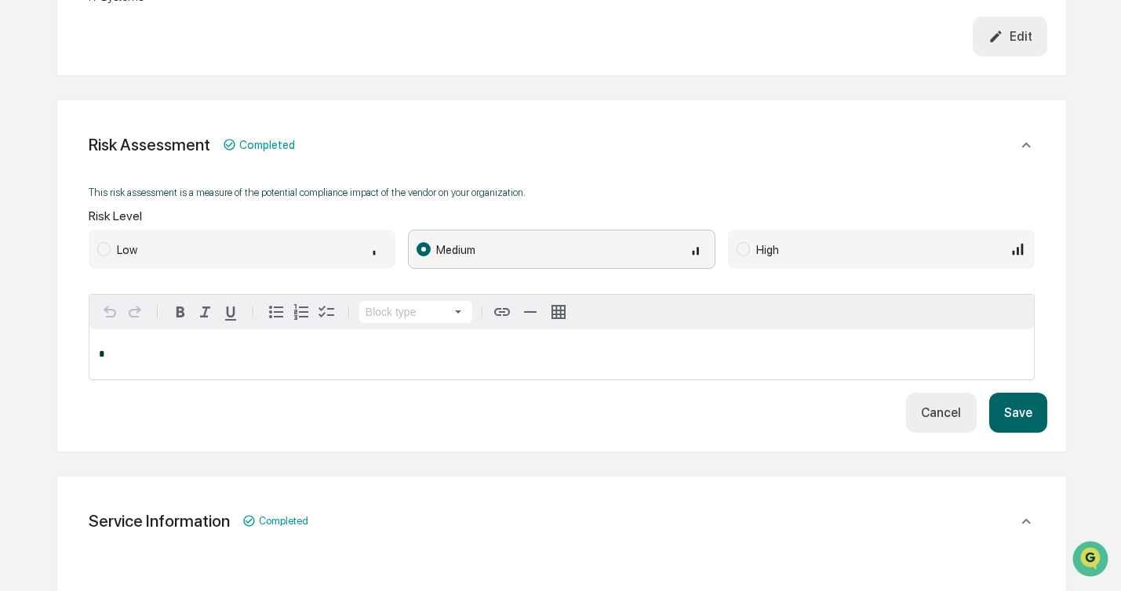
click at [1030, 420] on button "Save" at bounding box center [1018, 413] width 58 height 40
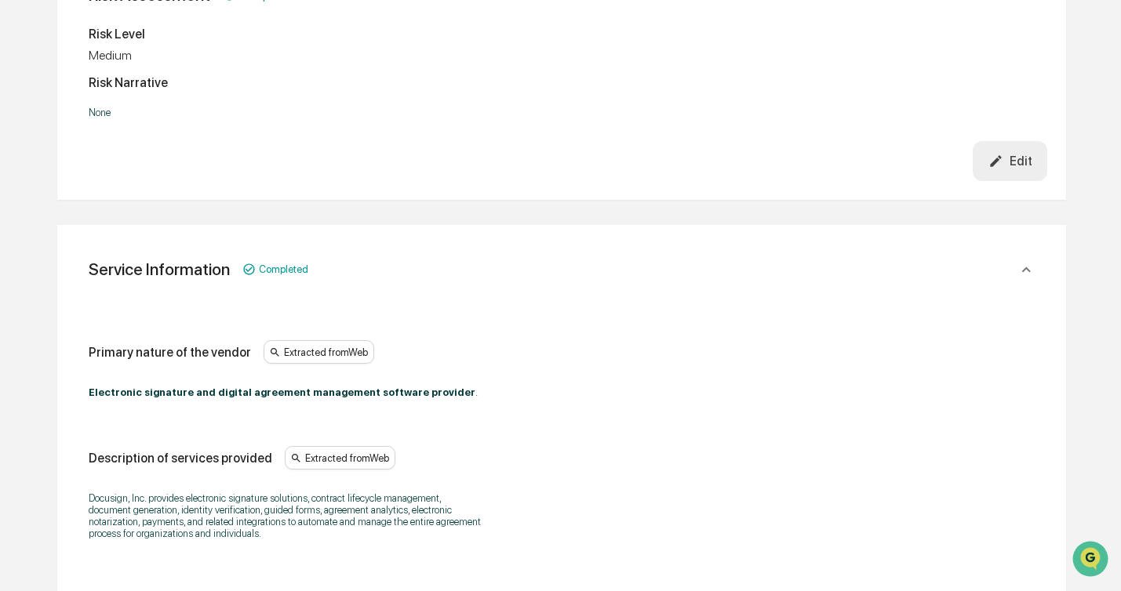
scroll to position [0, 0]
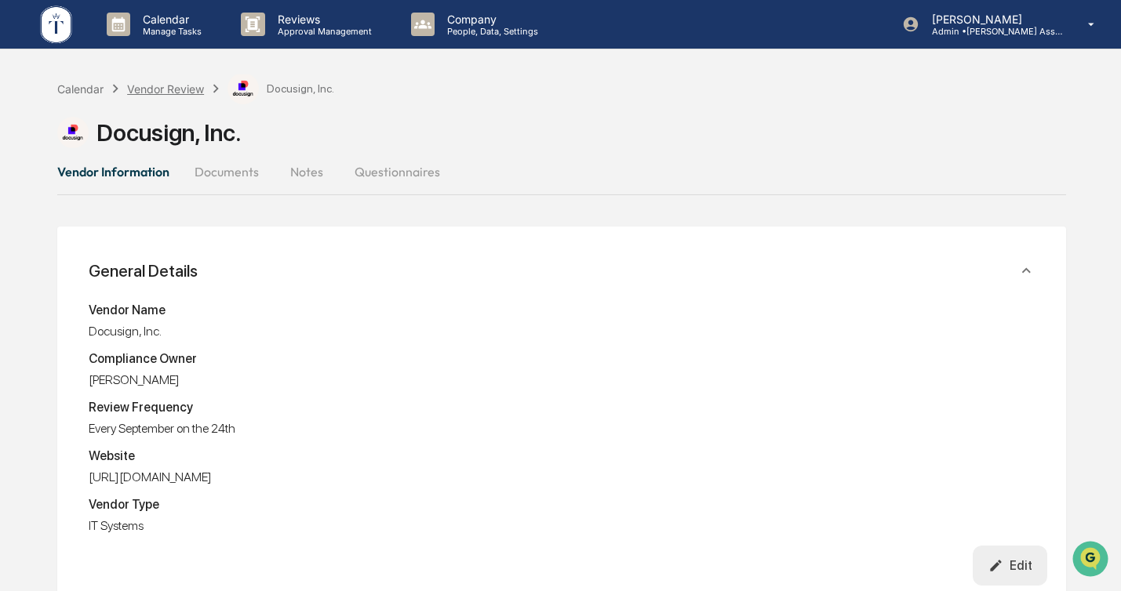
click at [191, 86] on div "Vendor Review" at bounding box center [165, 88] width 77 height 13
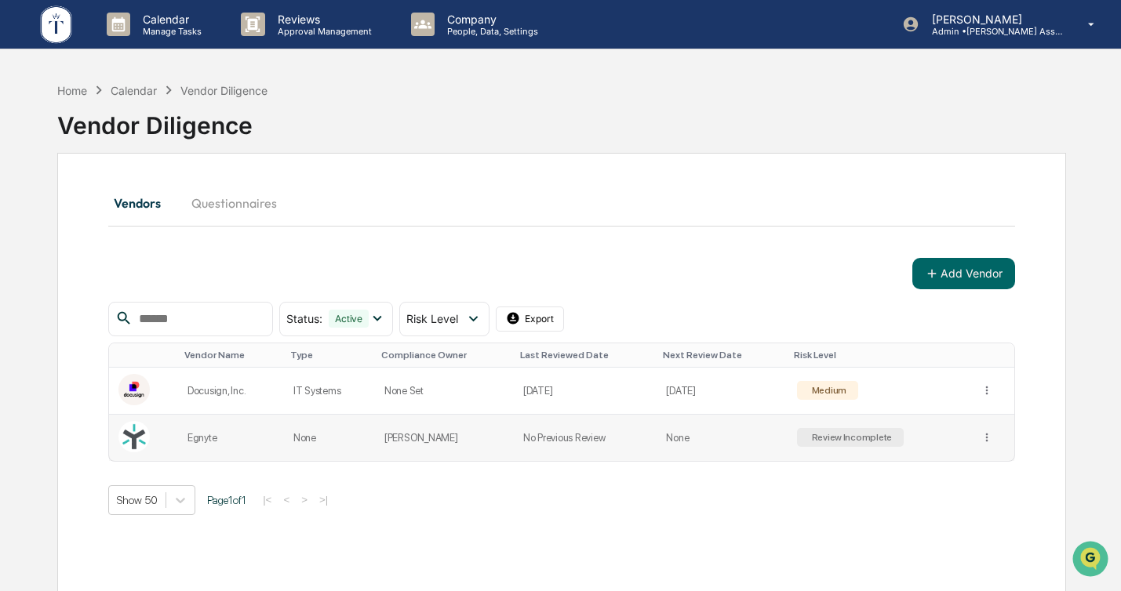
click at [475, 434] on td "[PERSON_NAME]" at bounding box center [444, 438] width 139 height 46
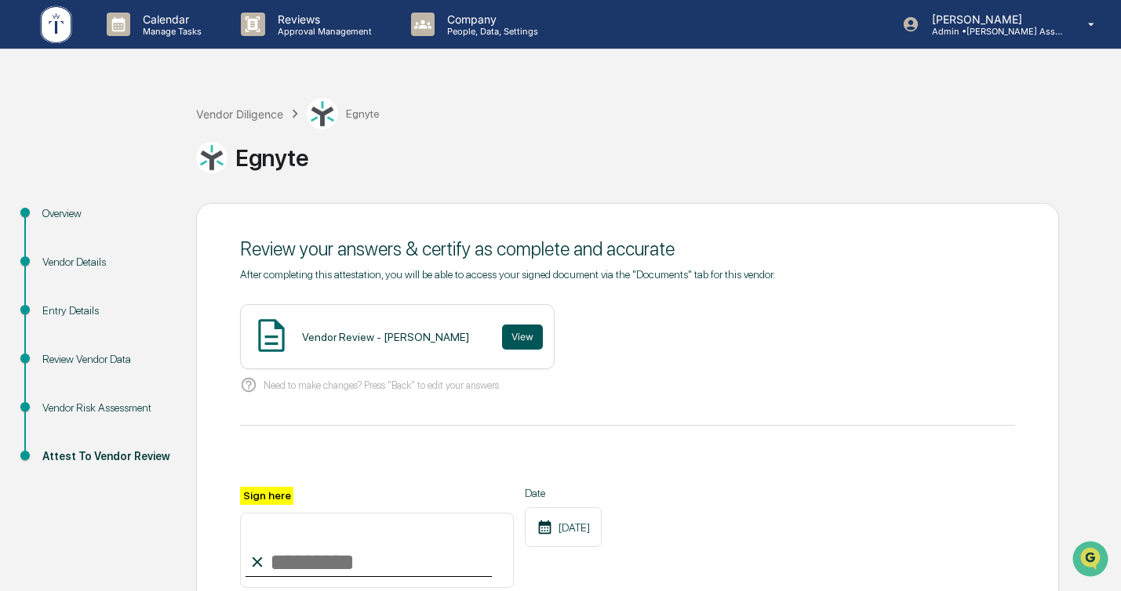
click at [508, 333] on button "View" at bounding box center [522, 337] width 41 height 25
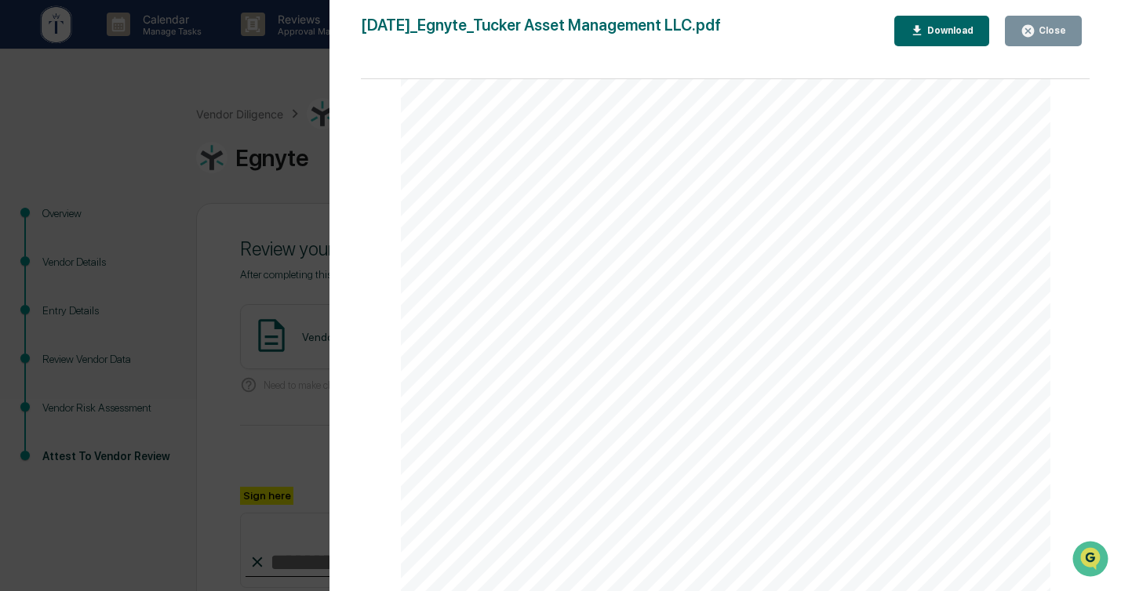
scroll to position [3356, 0]
click at [1064, 20] on button "Close" at bounding box center [1043, 31] width 77 height 31
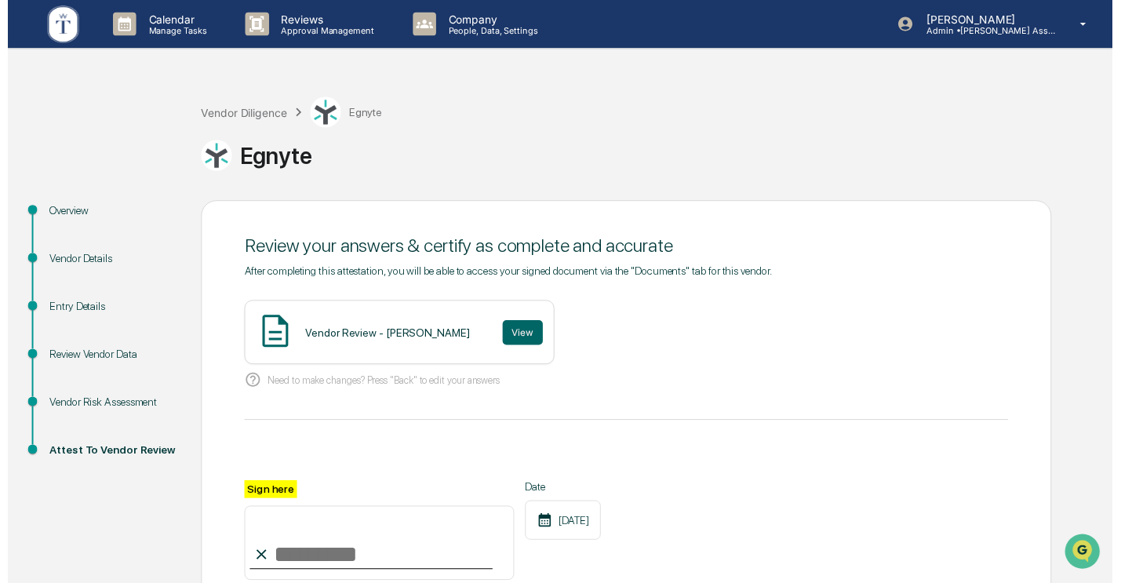
scroll to position [170, 0]
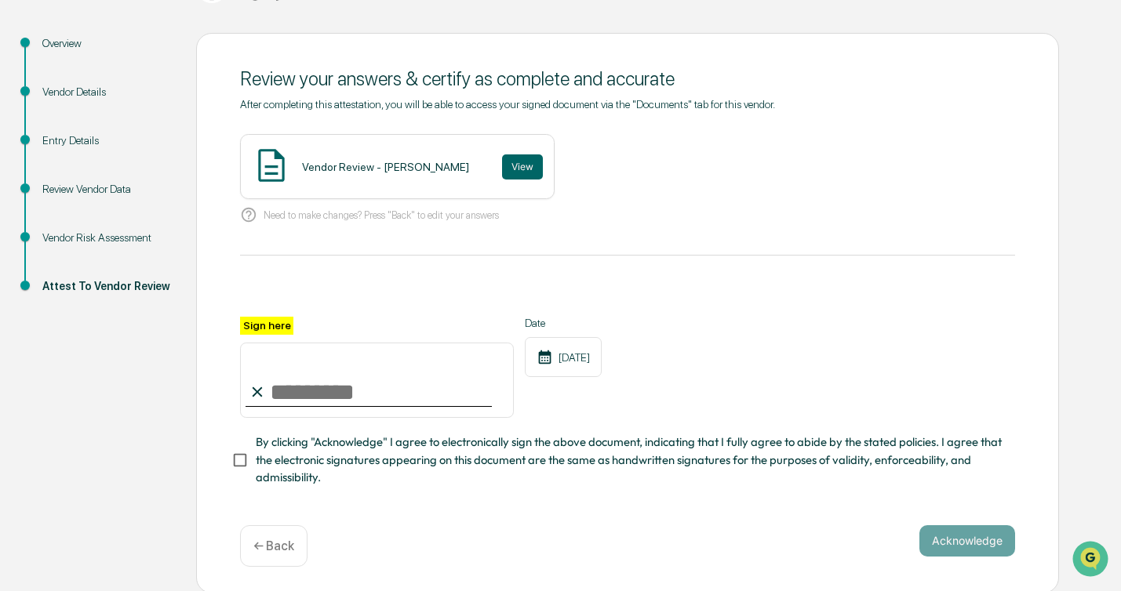
click at [288, 390] on input "Sign here" at bounding box center [377, 380] width 274 height 75
type input "**********"
click at [994, 541] on button "Acknowledge" at bounding box center [967, 540] width 96 height 31
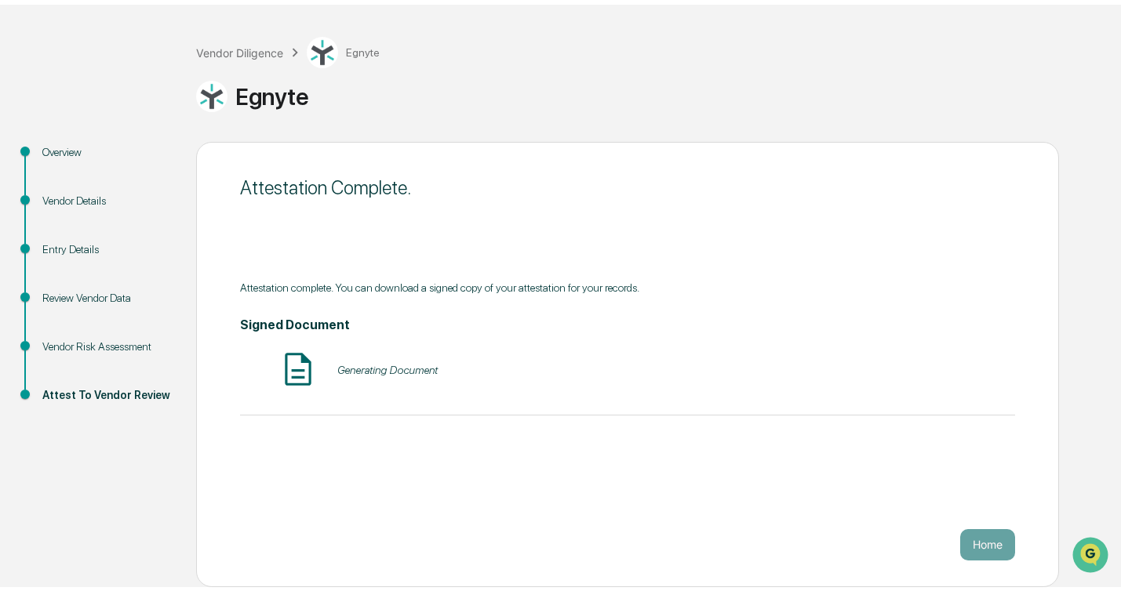
scroll to position [57, 0]
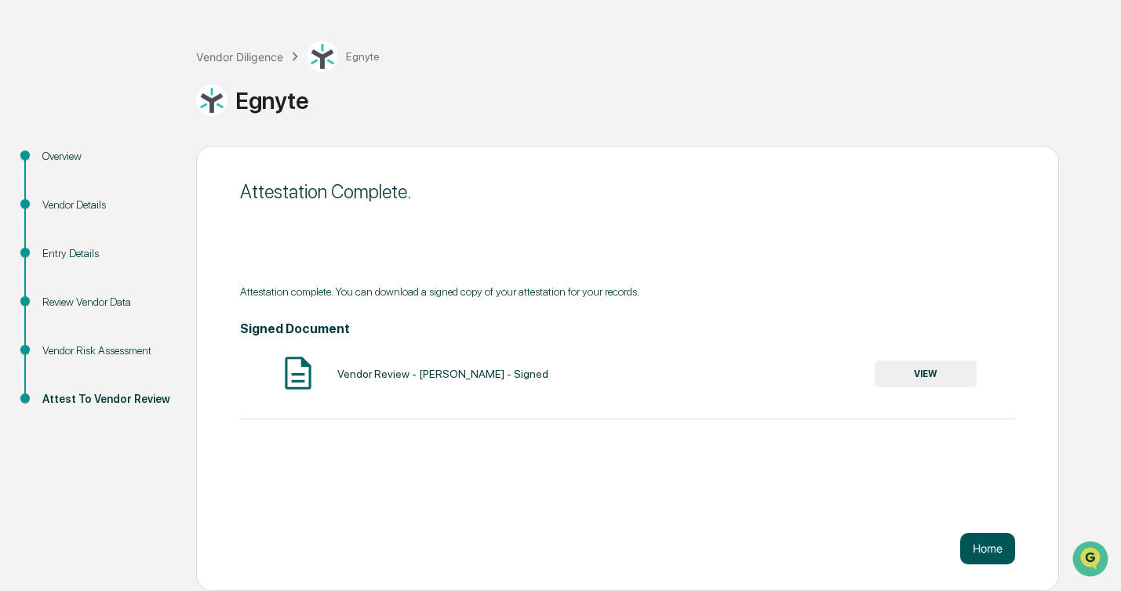
click at [999, 551] on button "Home" at bounding box center [987, 548] width 55 height 31
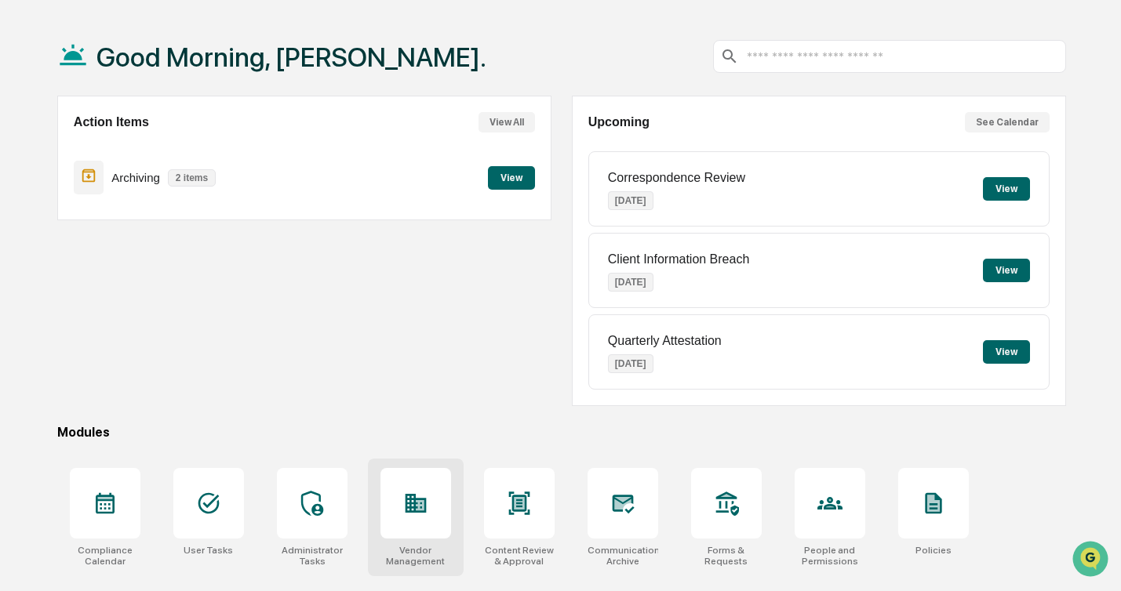
click at [415, 493] on icon at bounding box center [415, 503] width 25 height 25
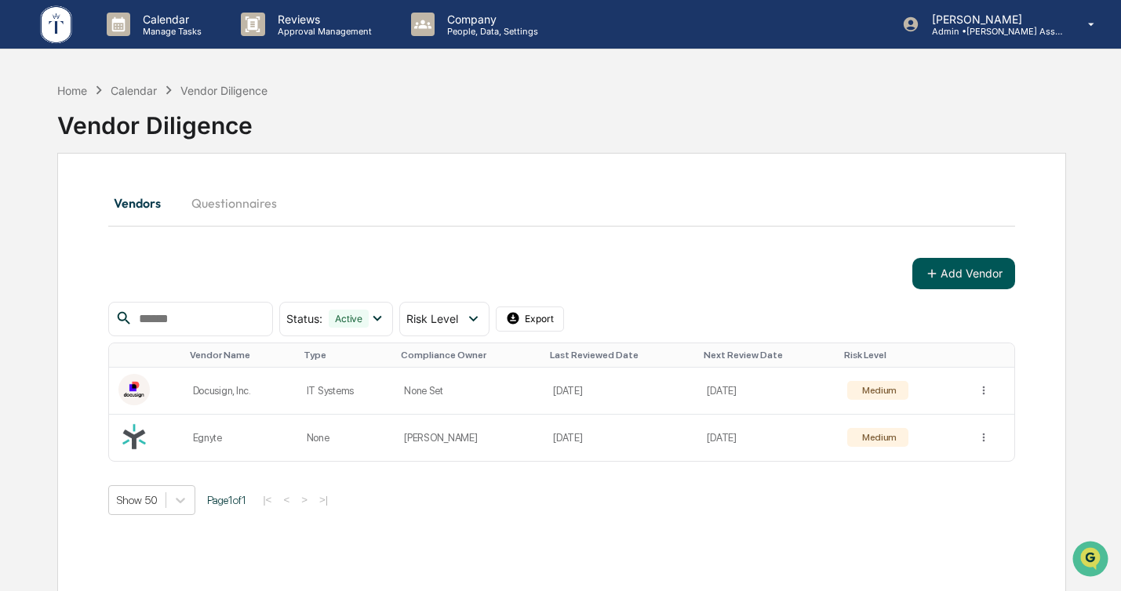
click at [935, 267] on icon at bounding box center [932, 274] width 14 height 14
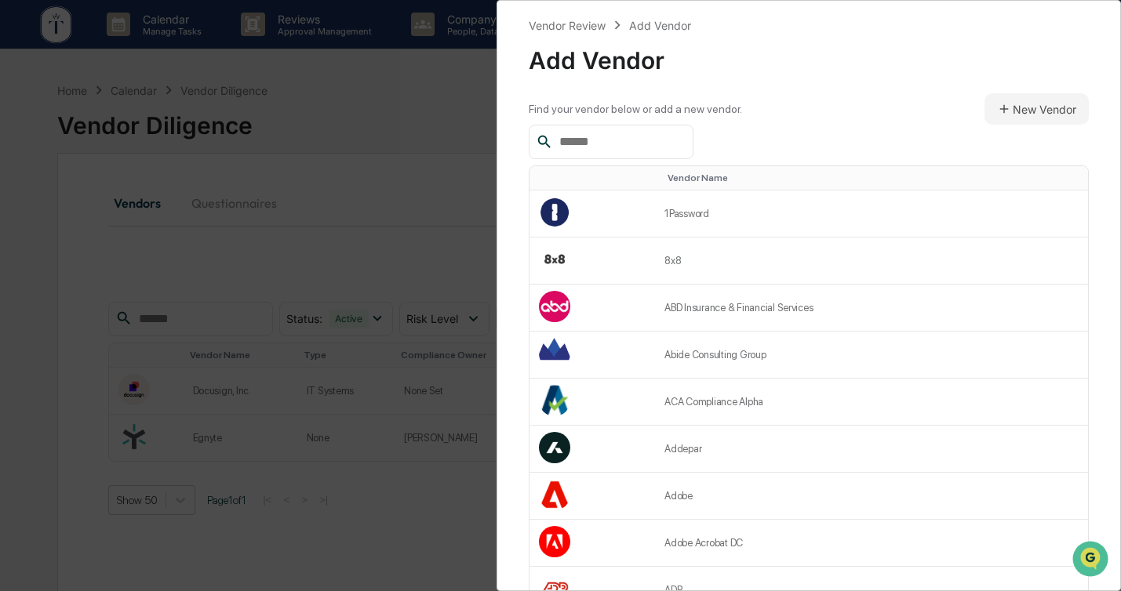
click at [647, 129] on div at bounding box center [611, 142] width 165 height 35
click at [632, 136] on input "text" at bounding box center [619, 142] width 133 height 20
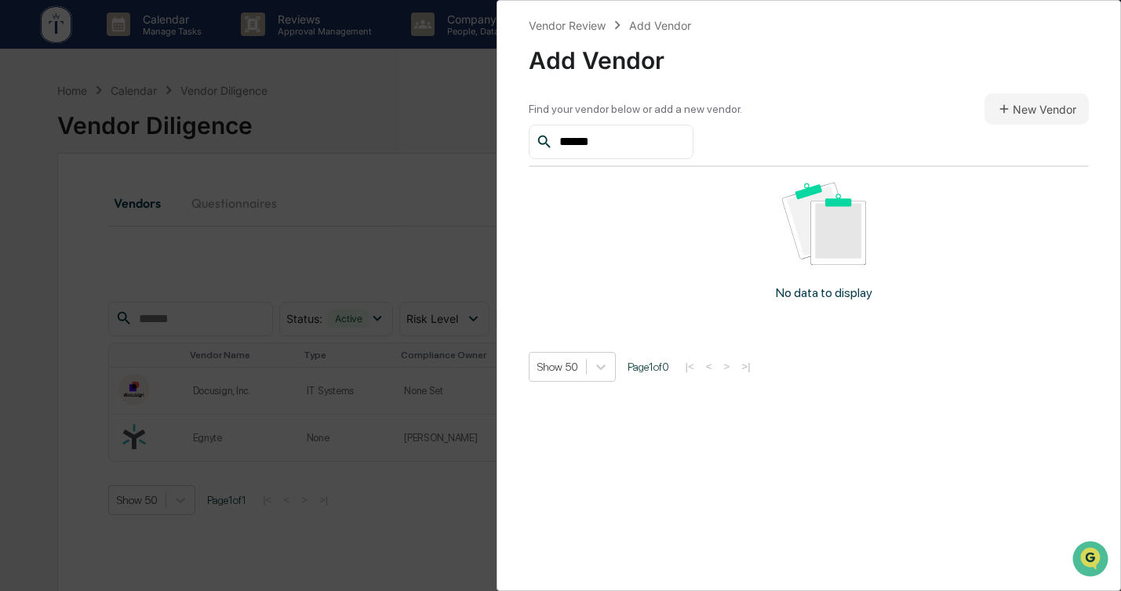
type input "******"
click at [1008, 103] on button "New Vendor" at bounding box center [1036, 108] width 104 height 31
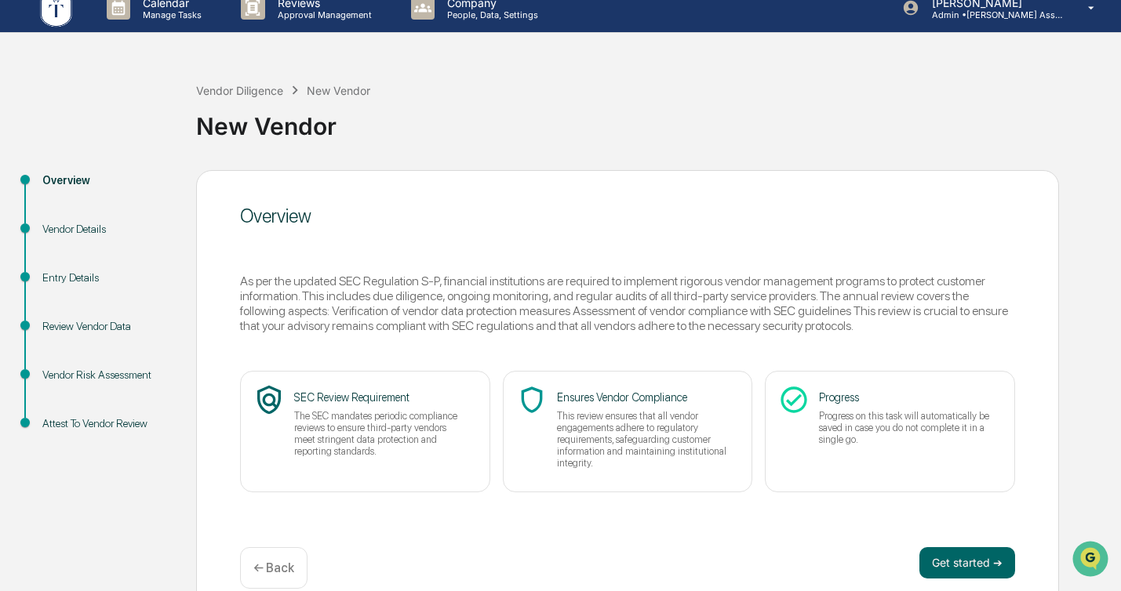
scroll to position [41, 0]
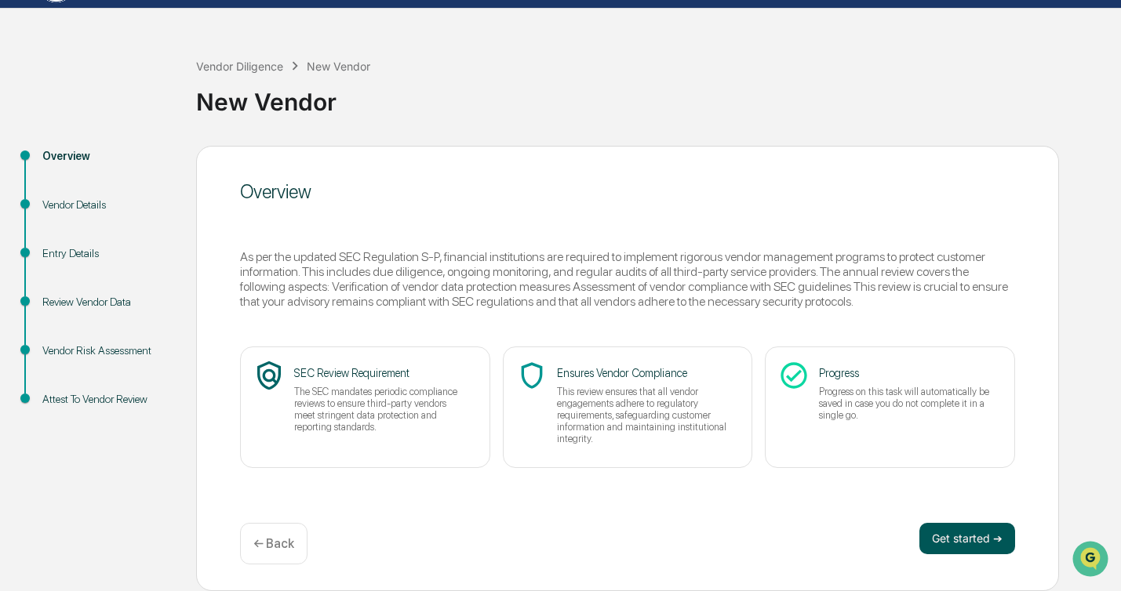
click at [968, 536] on button "Get started ➔" at bounding box center [967, 538] width 96 height 31
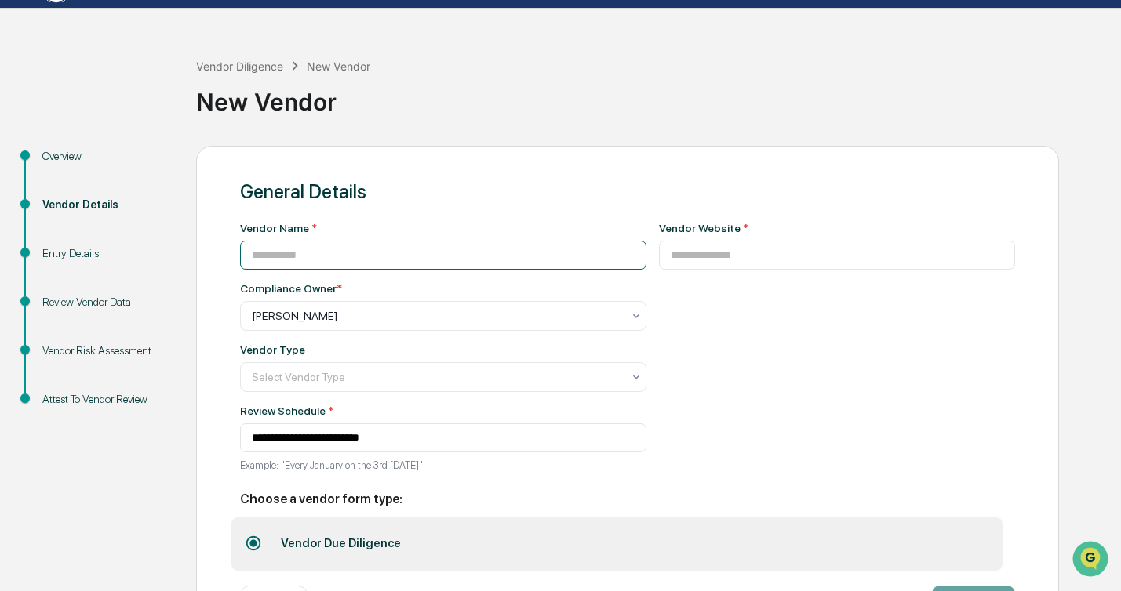
click at [416, 249] on input at bounding box center [443, 255] width 406 height 29
type input "******"
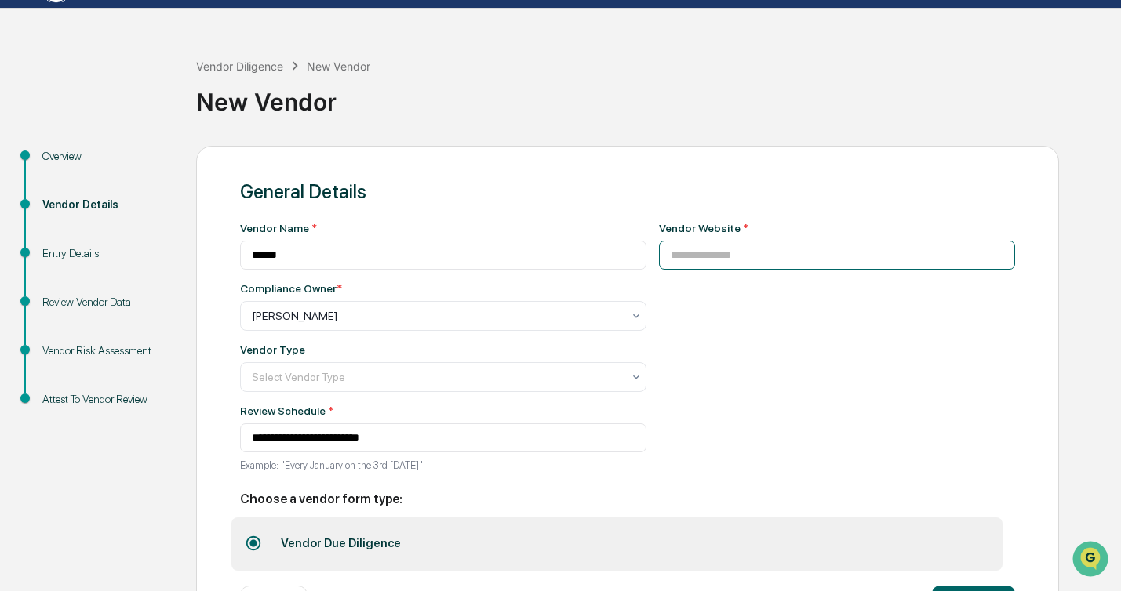
click at [782, 249] on input at bounding box center [837, 255] width 357 height 29
paste input "**********"
type input "**********"
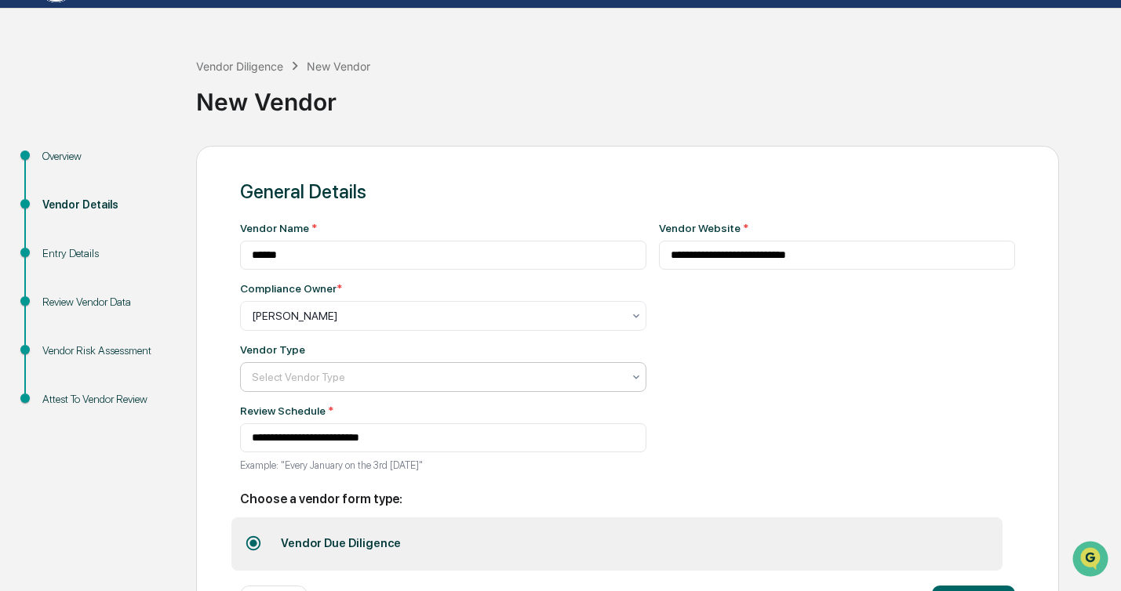
click at [372, 372] on div at bounding box center [437, 377] width 370 height 16
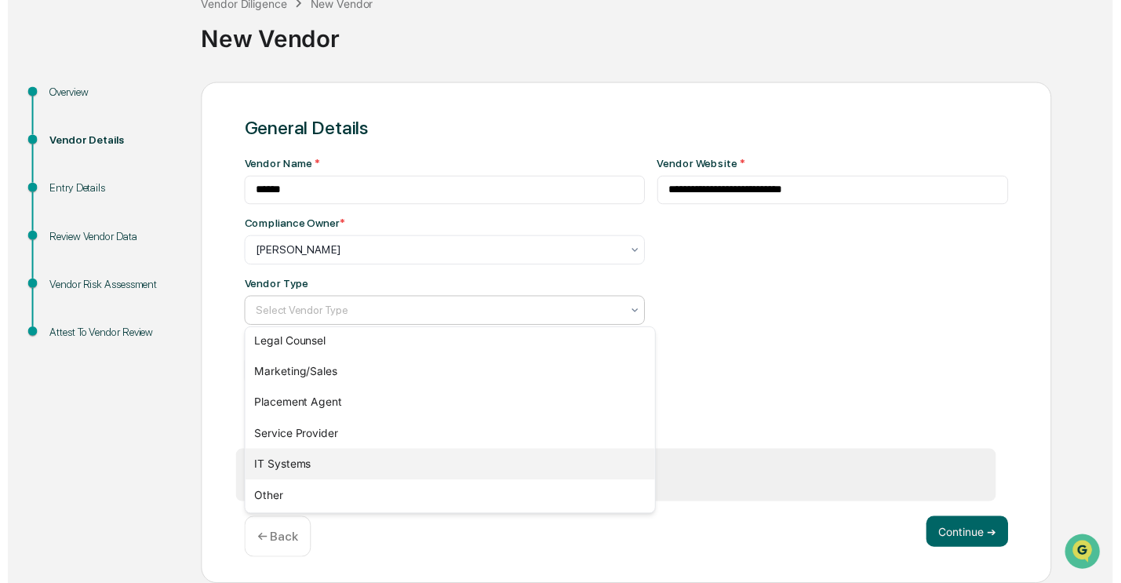
scroll to position [28, 0]
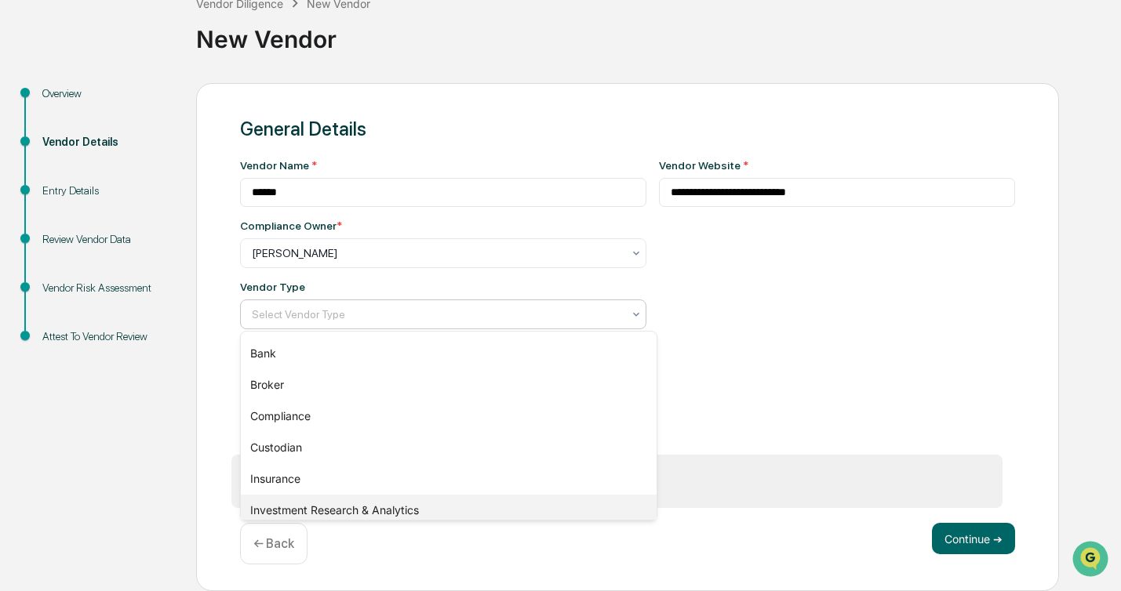
click at [314, 507] on div "Investment Research & Analytics" at bounding box center [449, 510] width 416 height 31
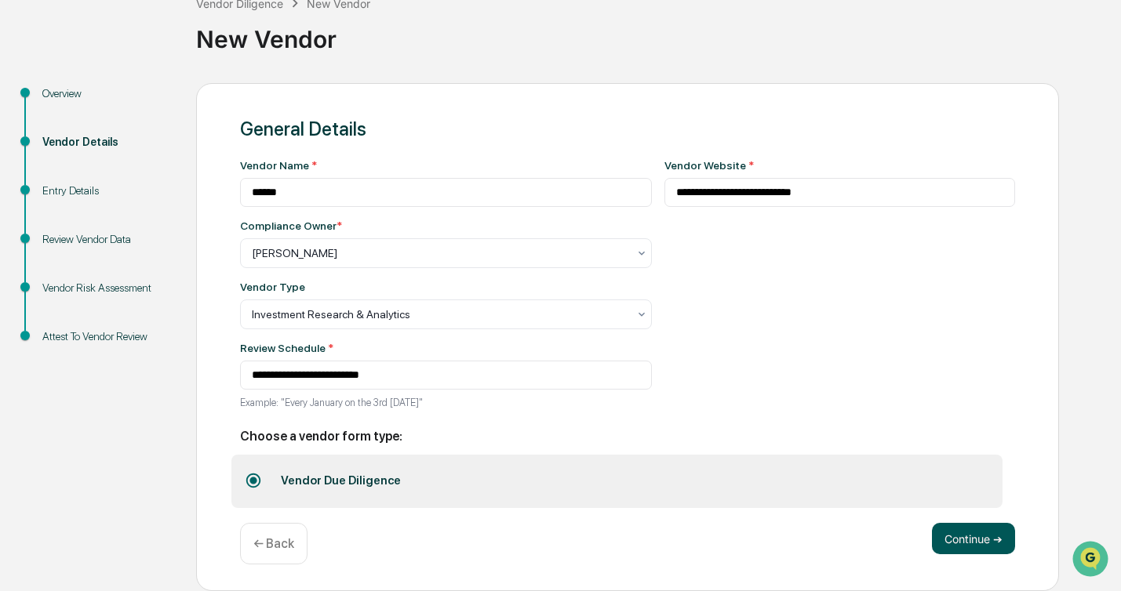
click at [951, 529] on button "Continue ➔" at bounding box center [973, 538] width 83 height 31
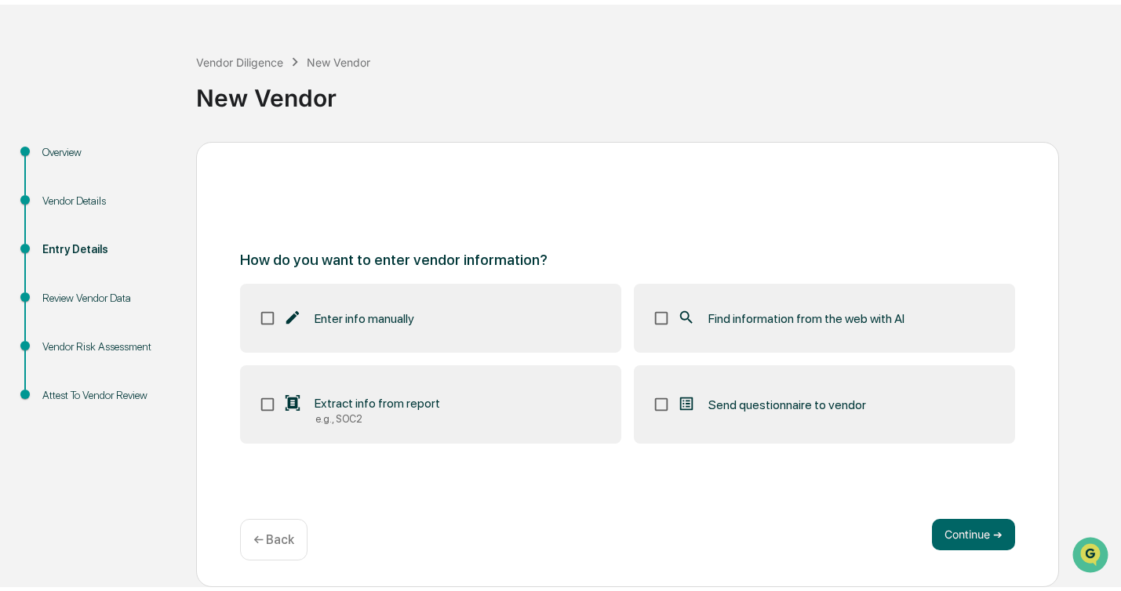
scroll to position [41, 0]
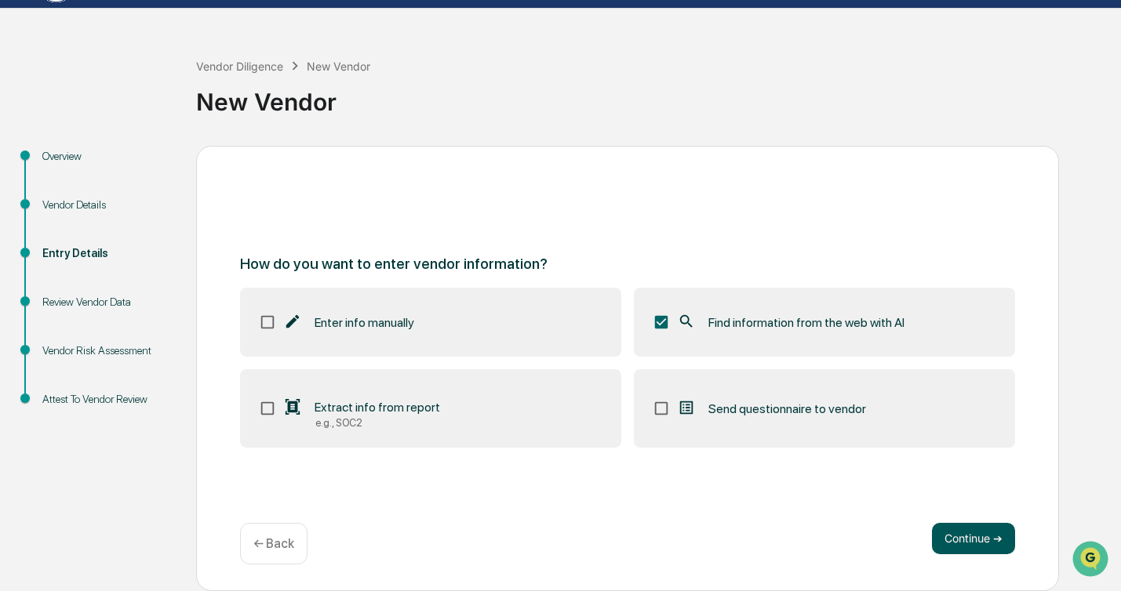
click at [956, 539] on button "Continue ➔" at bounding box center [973, 538] width 83 height 31
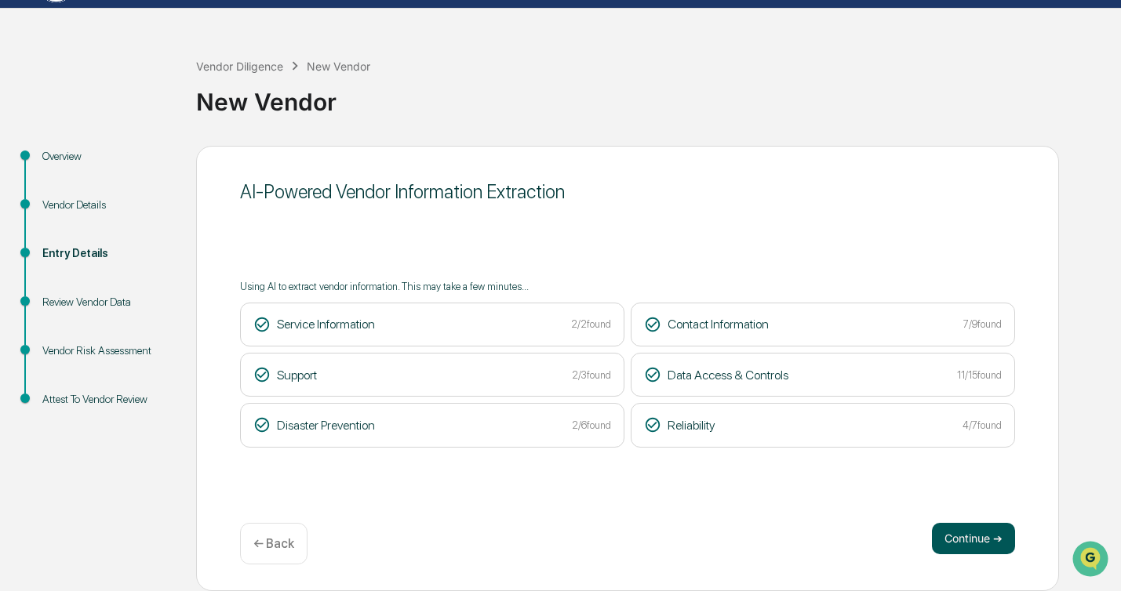
click at [993, 533] on button "Continue ➔" at bounding box center [973, 538] width 83 height 31
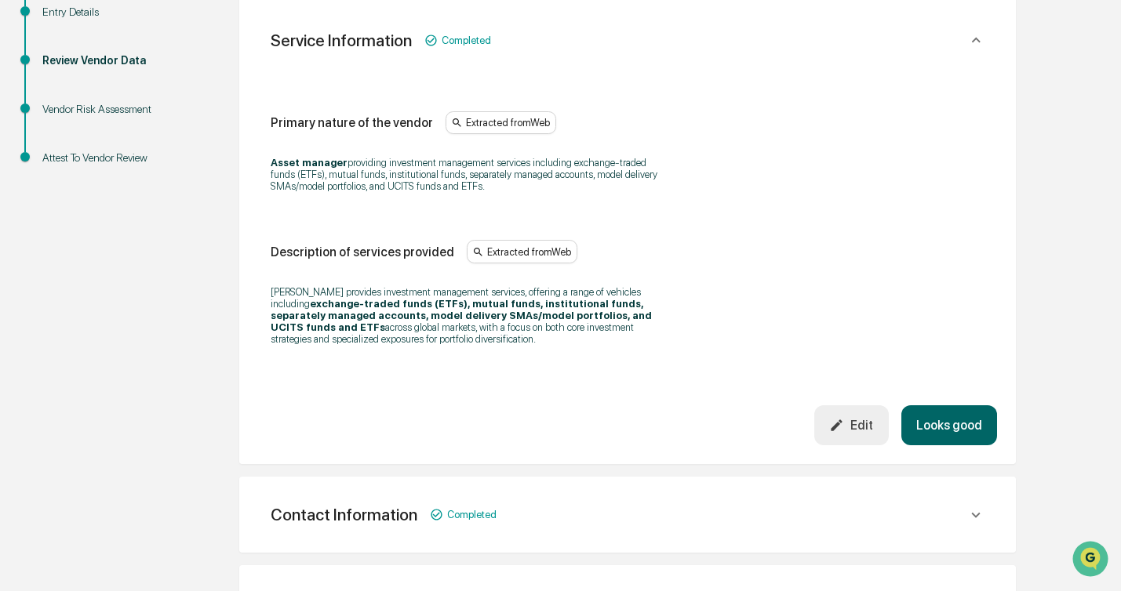
scroll to position [223, 0]
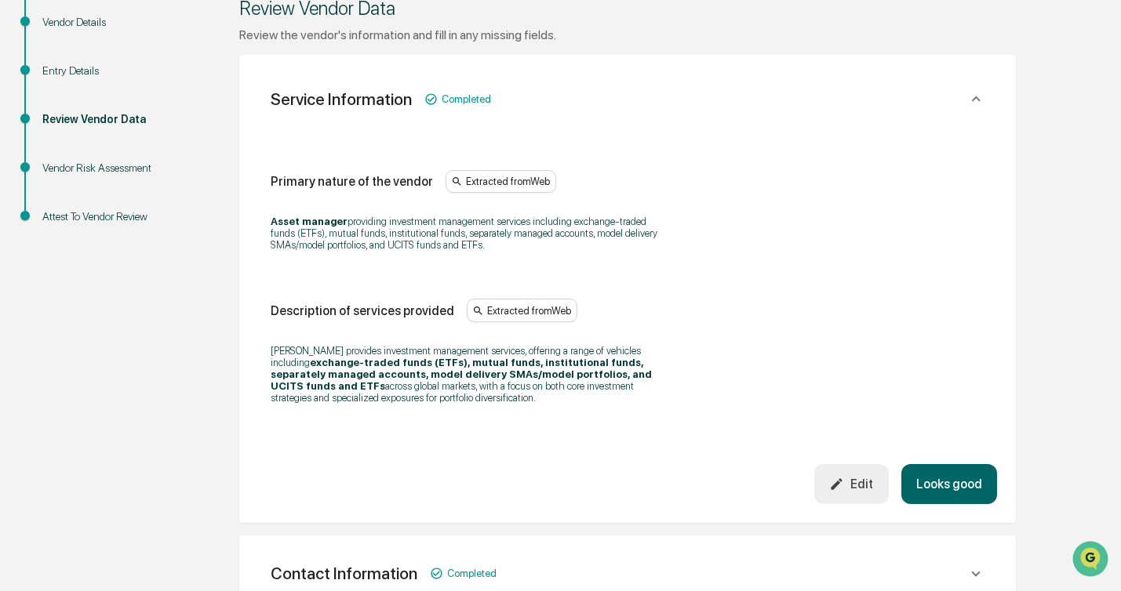
click at [954, 486] on button "Looks good" at bounding box center [949, 484] width 96 height 40
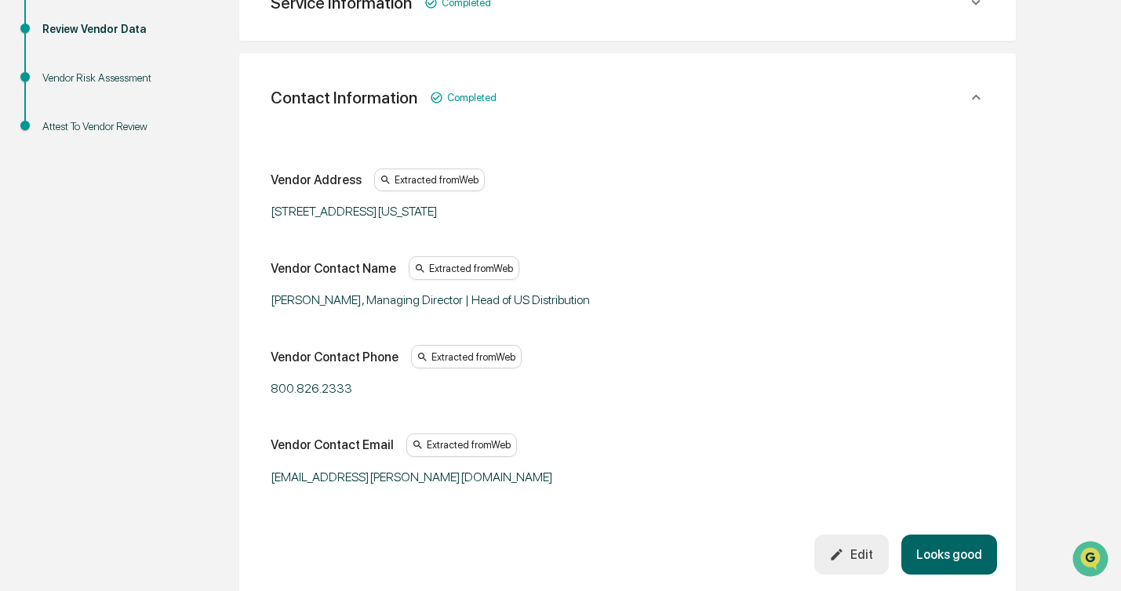
scroll to position [334, 0]
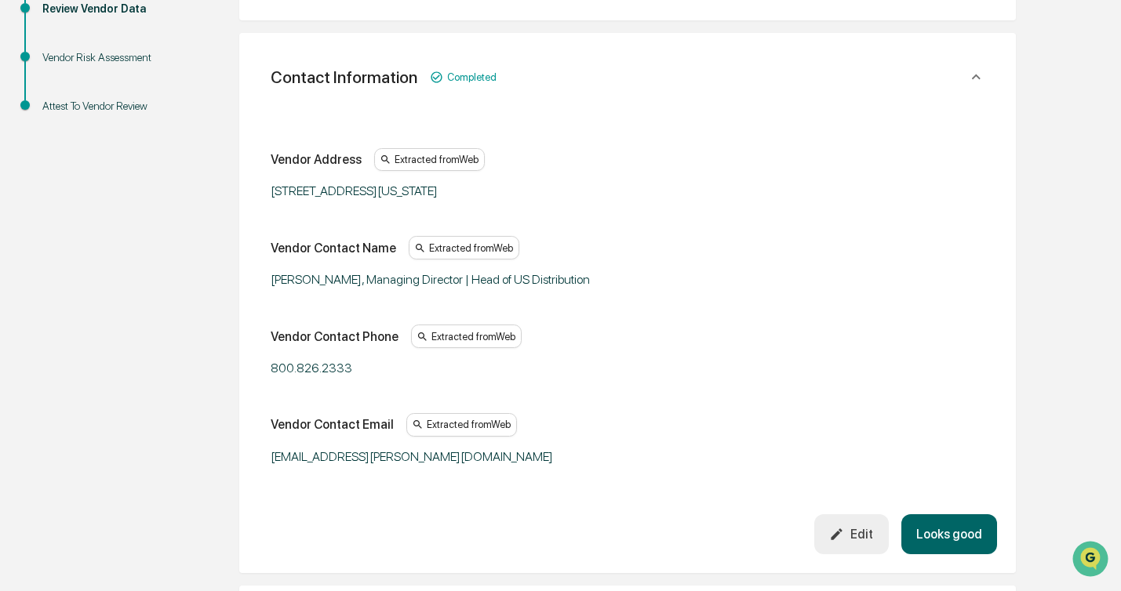
click at [976, 522] on button "Looks good" at bounding box center [949, 534] width 96 height 40
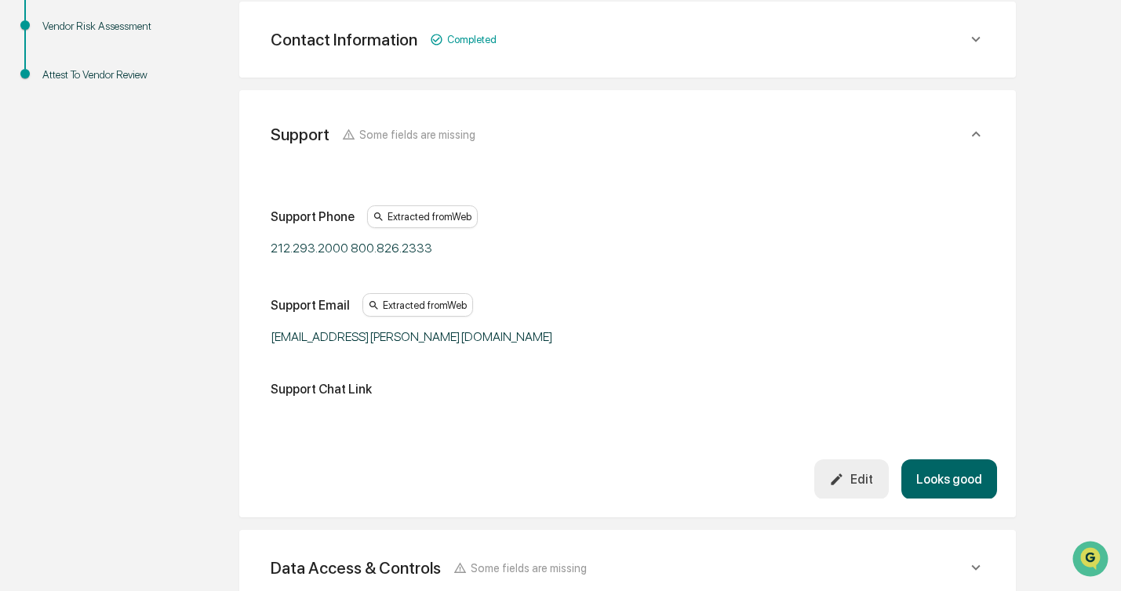
scroll to position [366, 0]
click at [953, 466] on button "Looks good" at bounding box center [949, 479] width 96 height 40
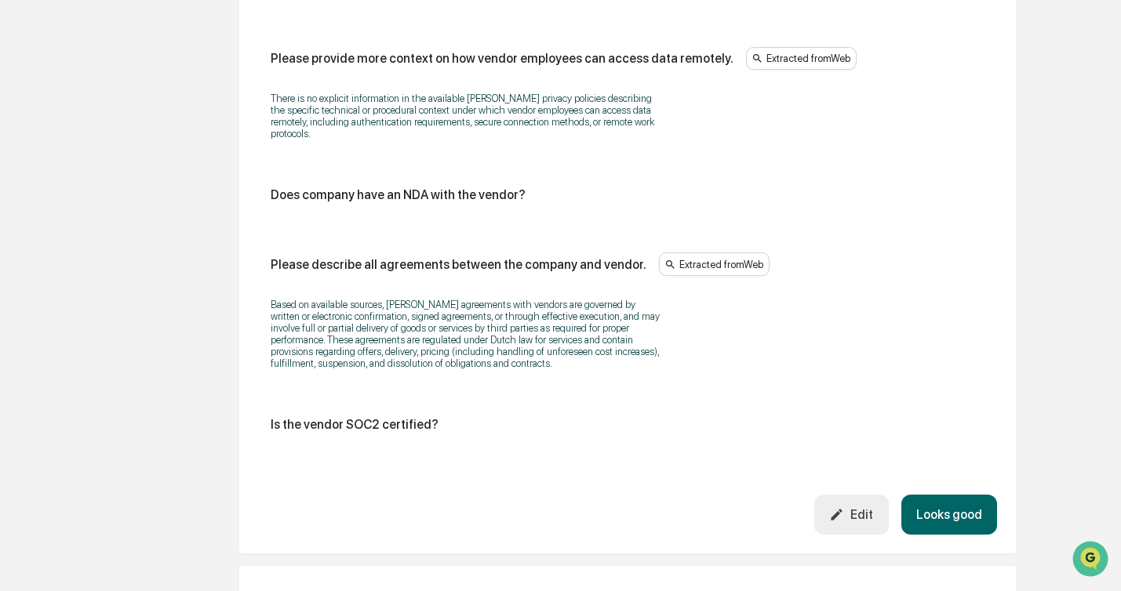
scroll to position [1914, 0]
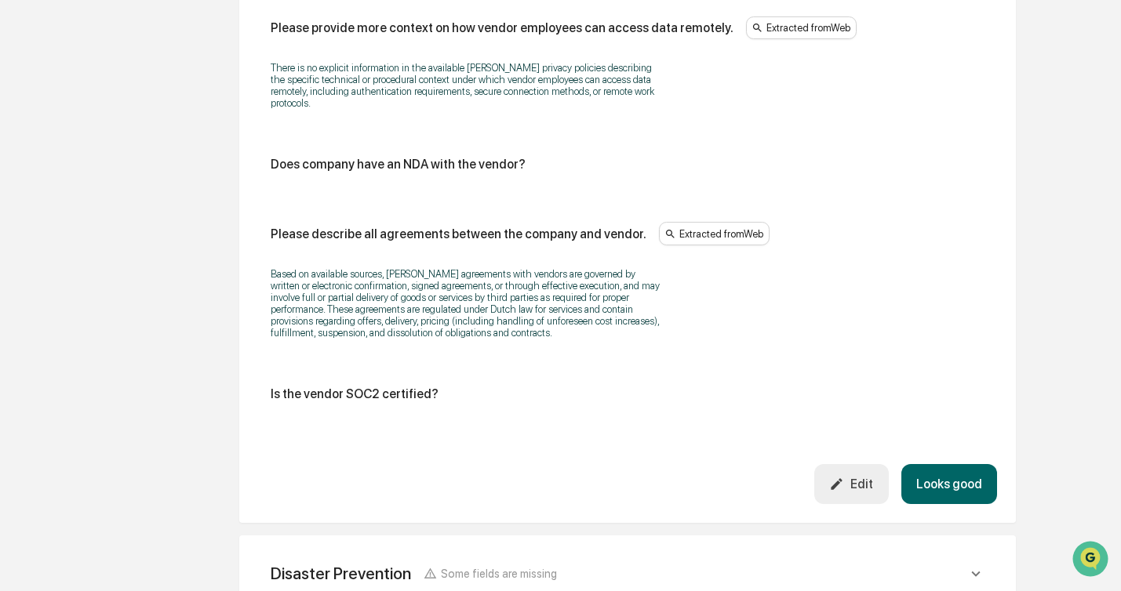
click at [845, 492] on div "Edit" at bounding box center [851, 484] width 44 height 15
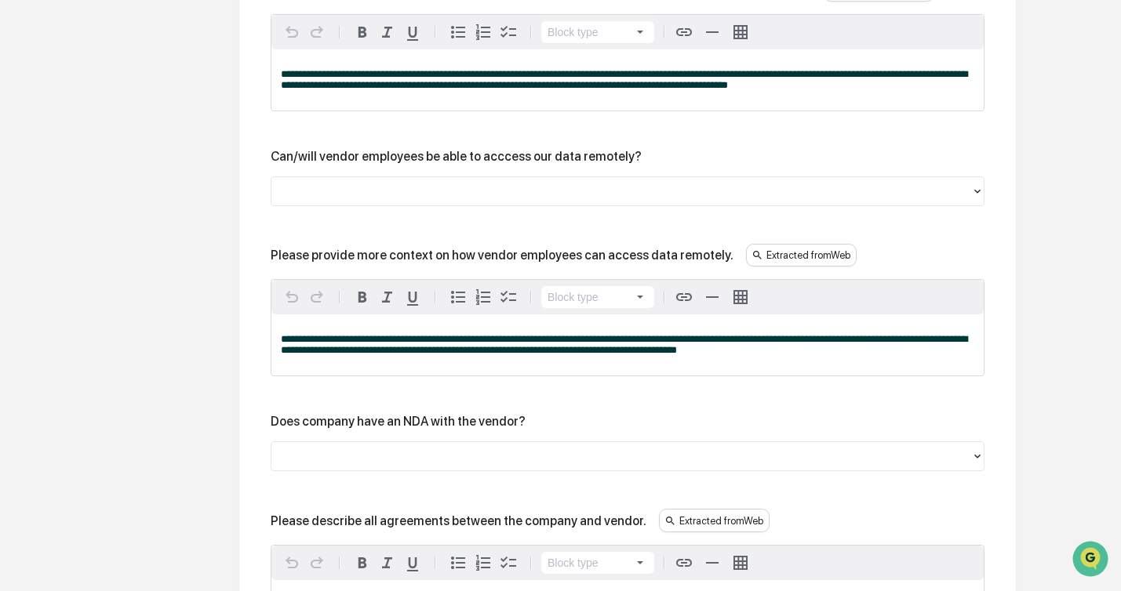
scroll to position [1917, 0]
click at [566, 468] on div at bounding box center [620, 456] width 699 height 24
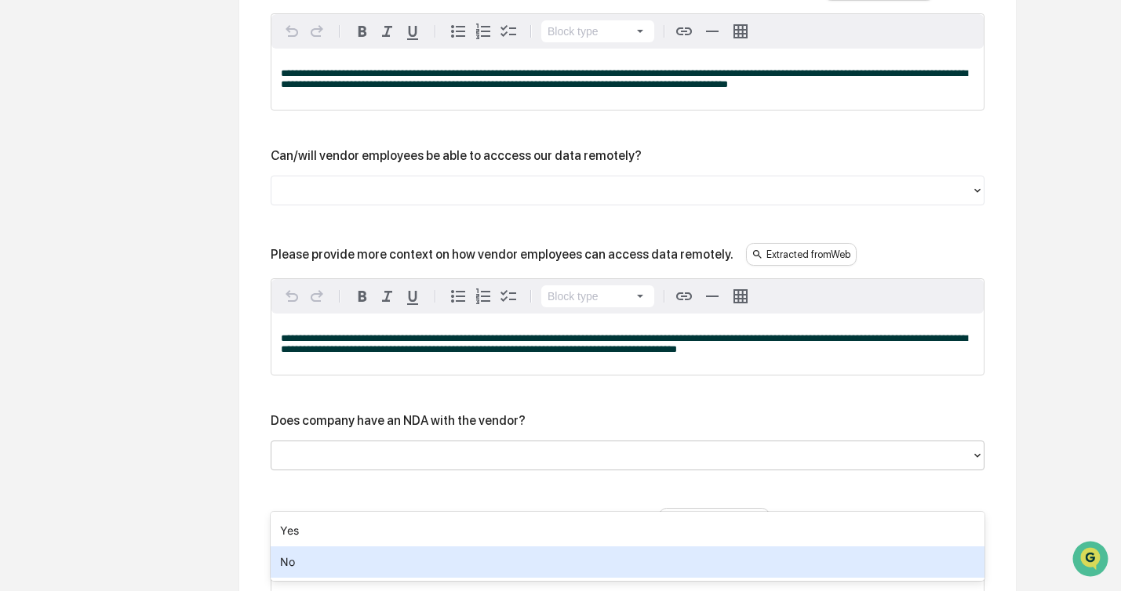
click at [522, 554] on div "No" at bounding box center [628, 562] width 714 height 31
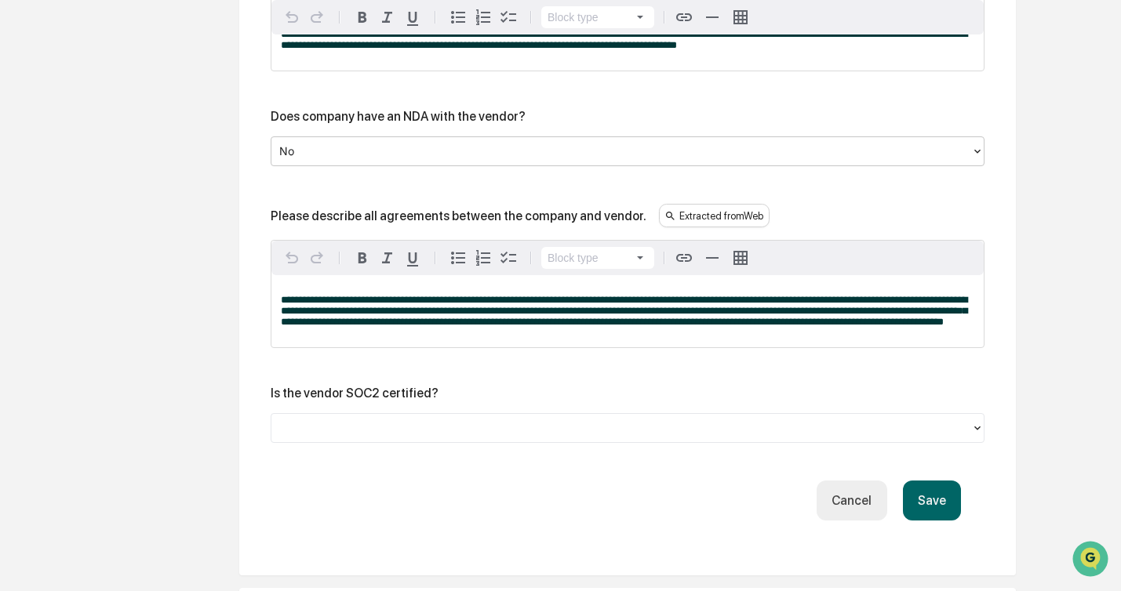
scroll to position [2214, 0]
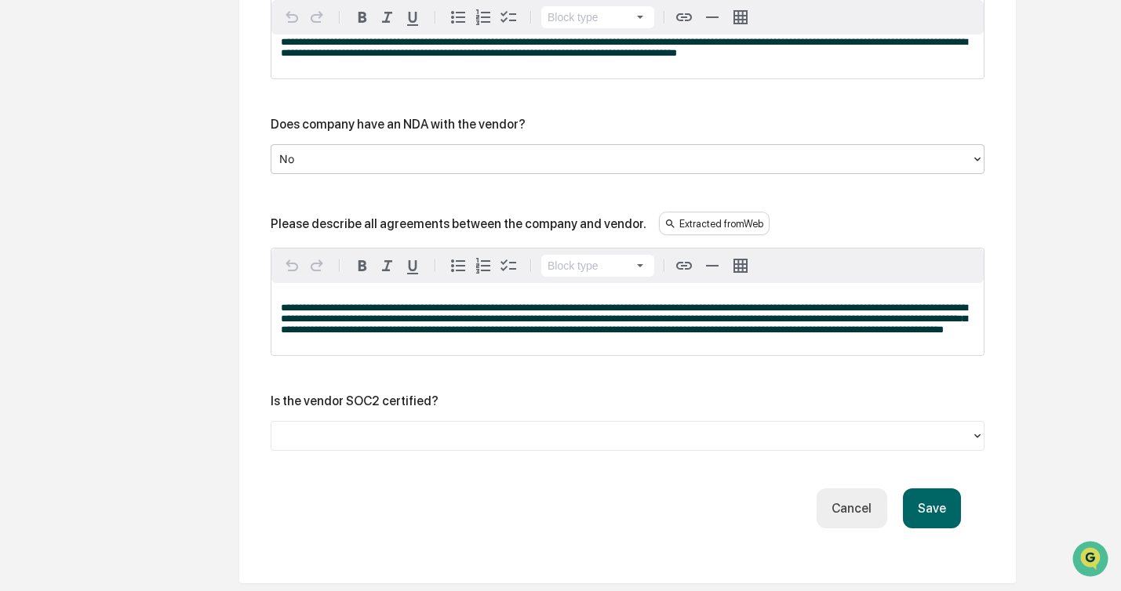
click at [934, 529] on button "Save" at bounding box center [932, 509] width 58 height 40
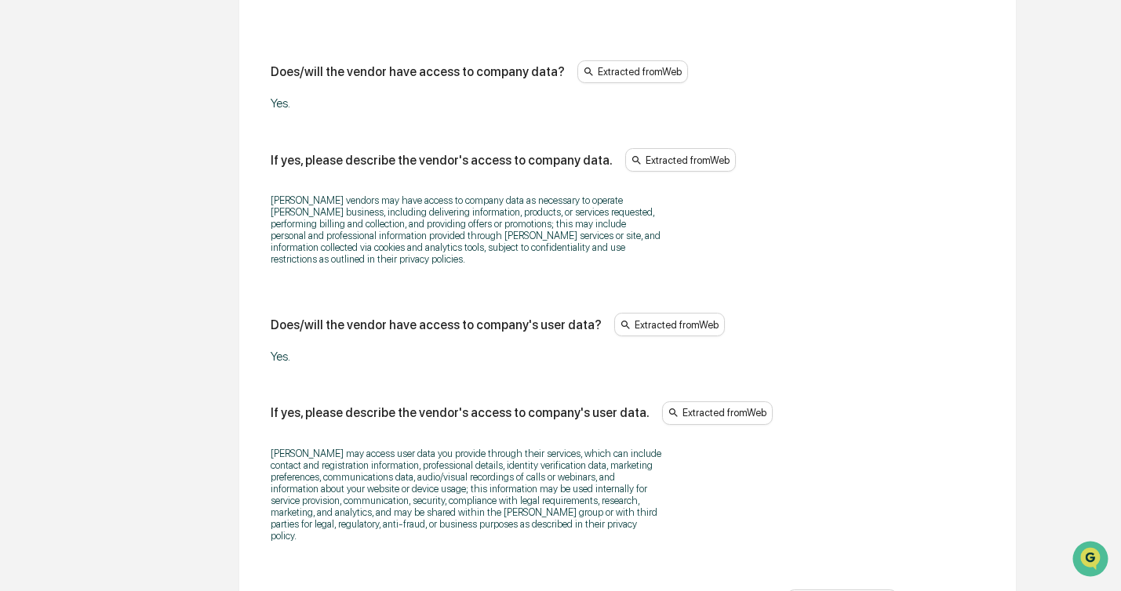
scroll to position [2145, 0]
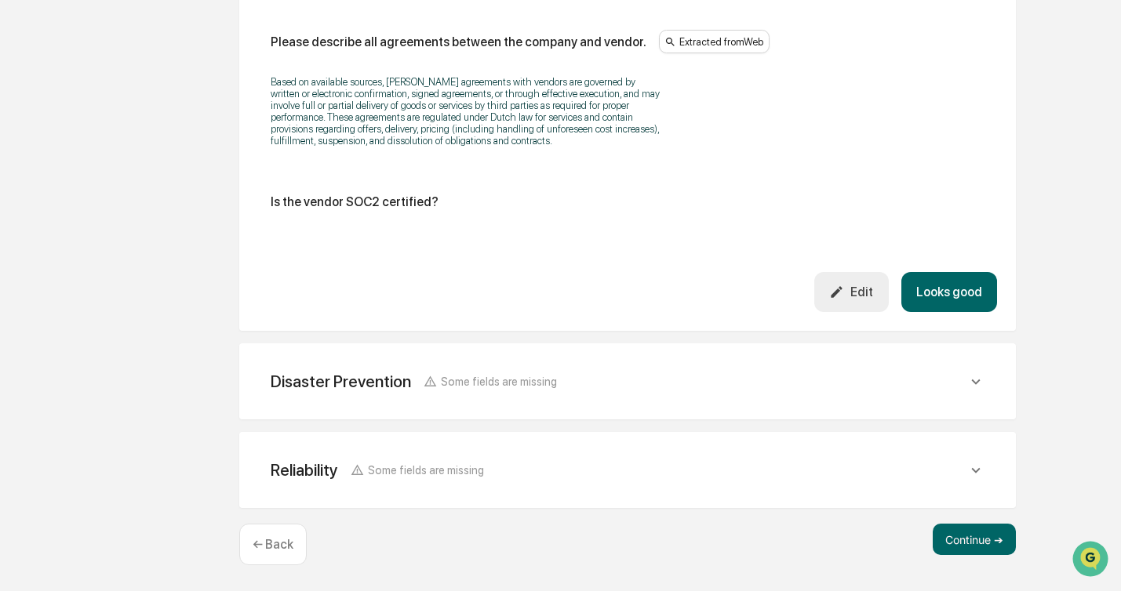
click at [971, 375] on icon at bounding box center [975, 381] width 17 height 17
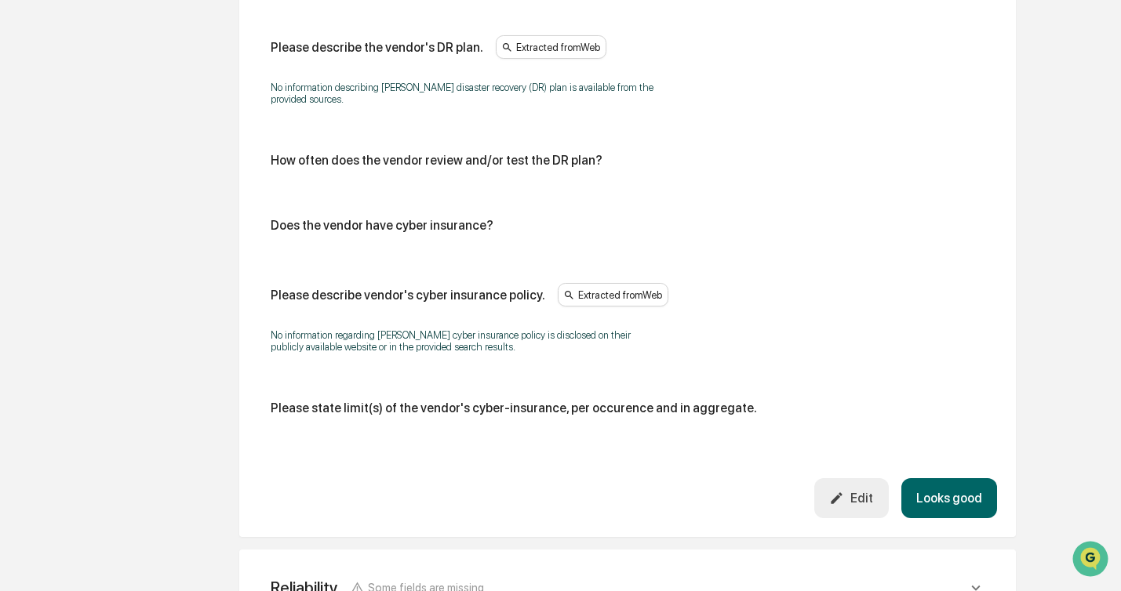
scroll to position [2750, 0]
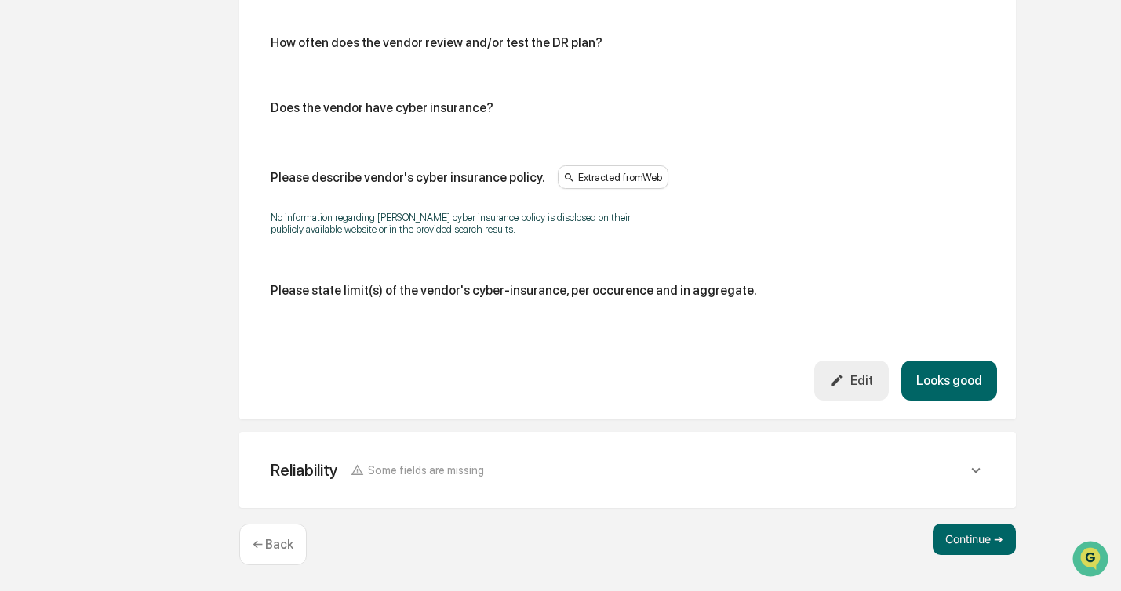
click at [268, 540] on p "← Back" at bounding box center [272, 544] width 41 height 15
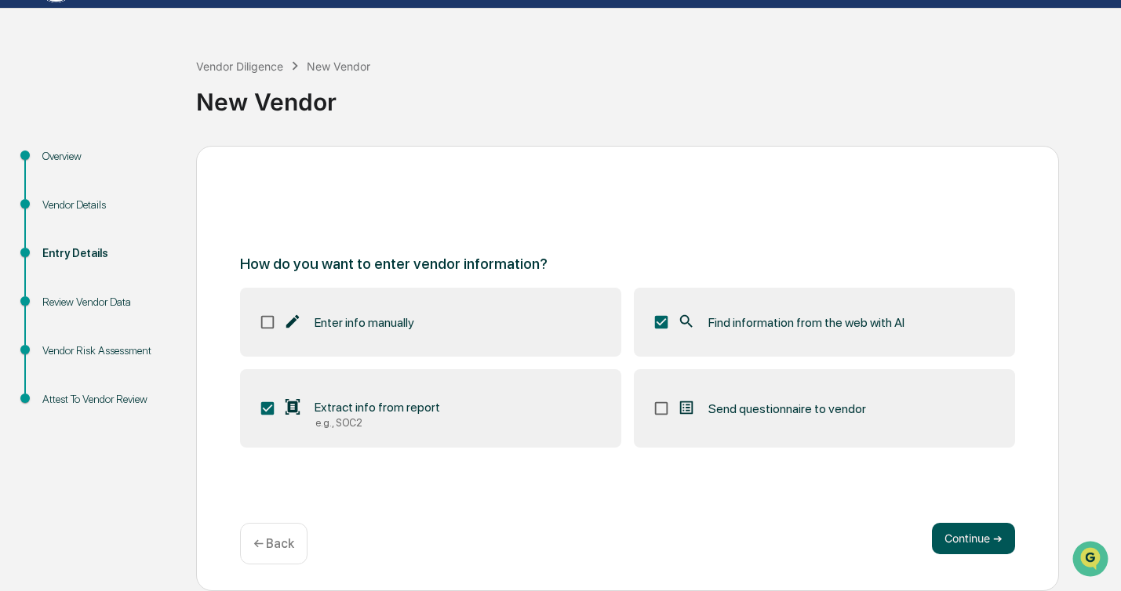
click at [963, 540] on button "Continue ➔" at bounding box center [973, 538] width 83 height 31
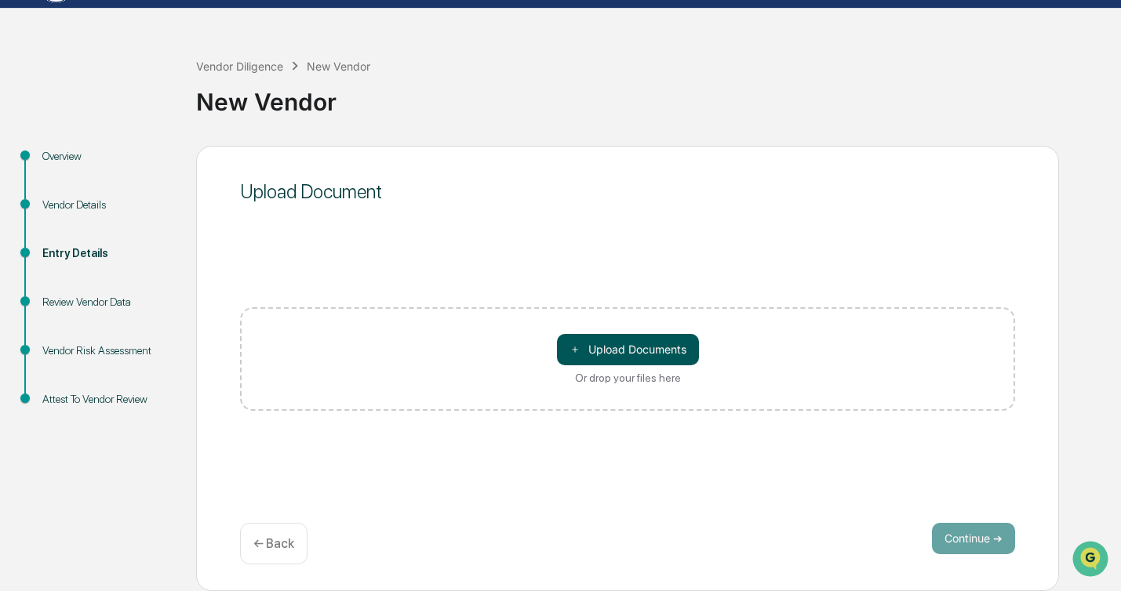
click at [619, 343] on button "＋ Upload Documents" at bounding box center [628, 349] width 142 height 31
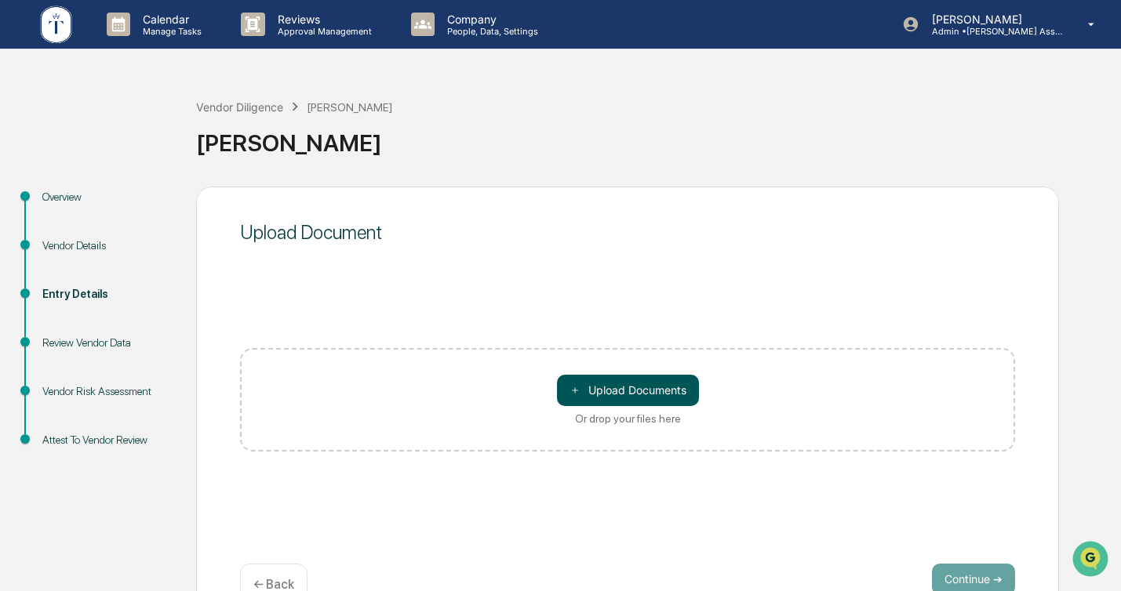
click at [631, 397] on button "＋ Upload Documents" at bounding box center [628, 390] width 142 height 31
click at [675, 387] on button "＋ Upload Documents" at bounding box center [628, 390] width 142 height 31
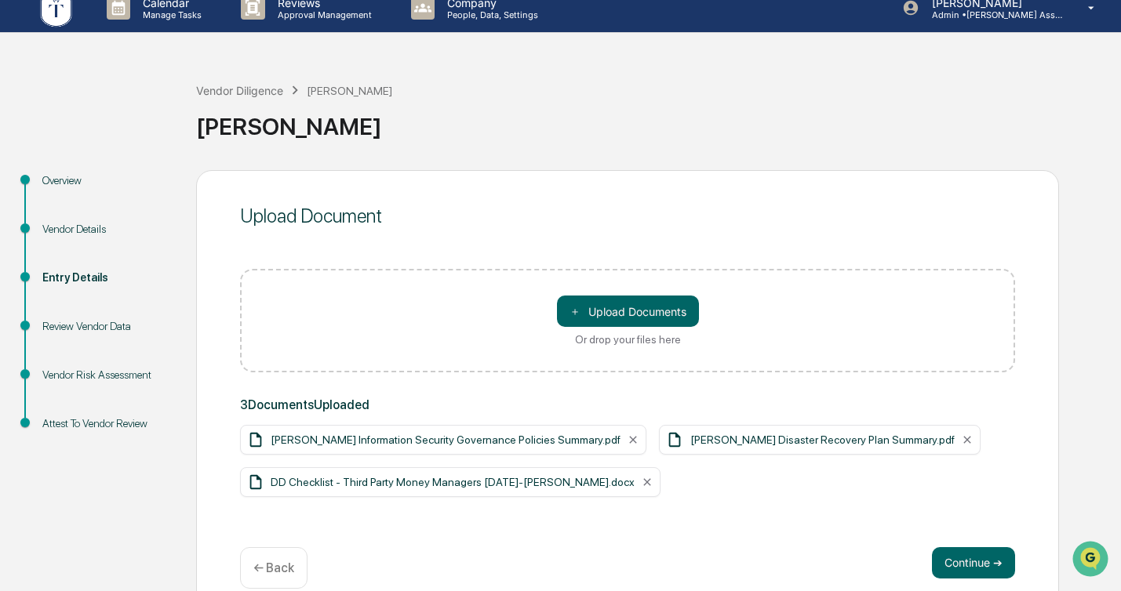
scroll to position [40, 0]
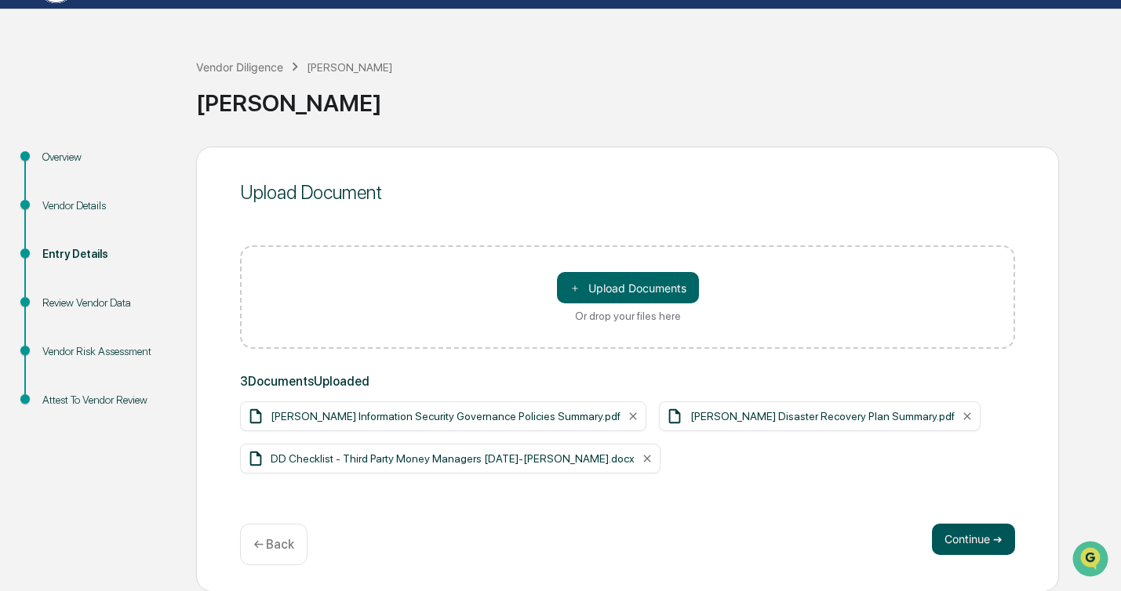
click at [958, 543] on button "Continue ➔" at bounding box center [973, 539] width 83 height 31
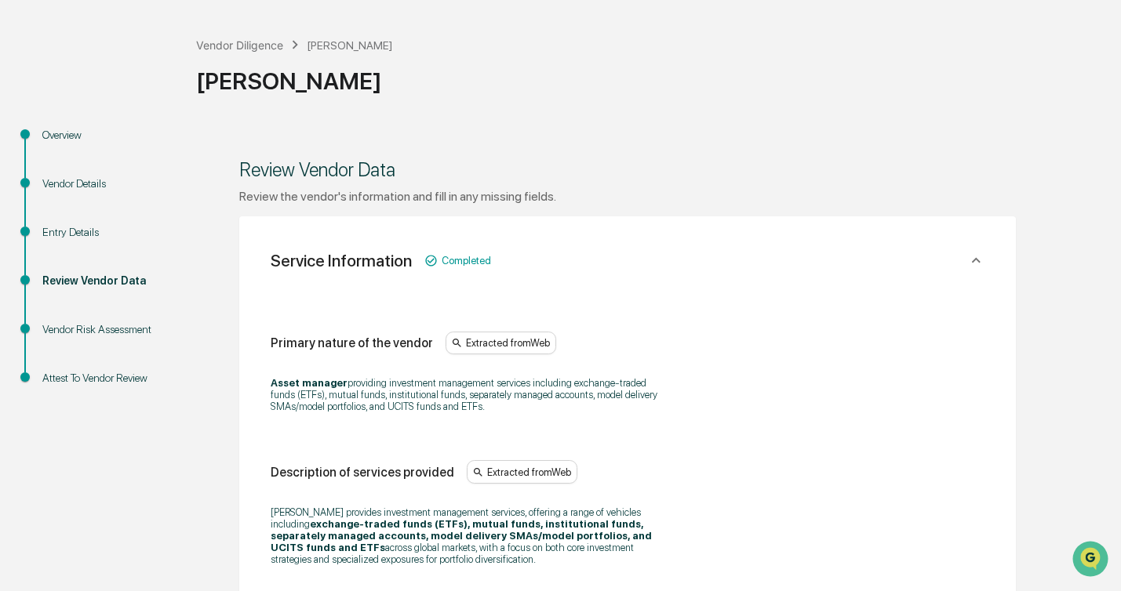
scroll to position [0, 0]
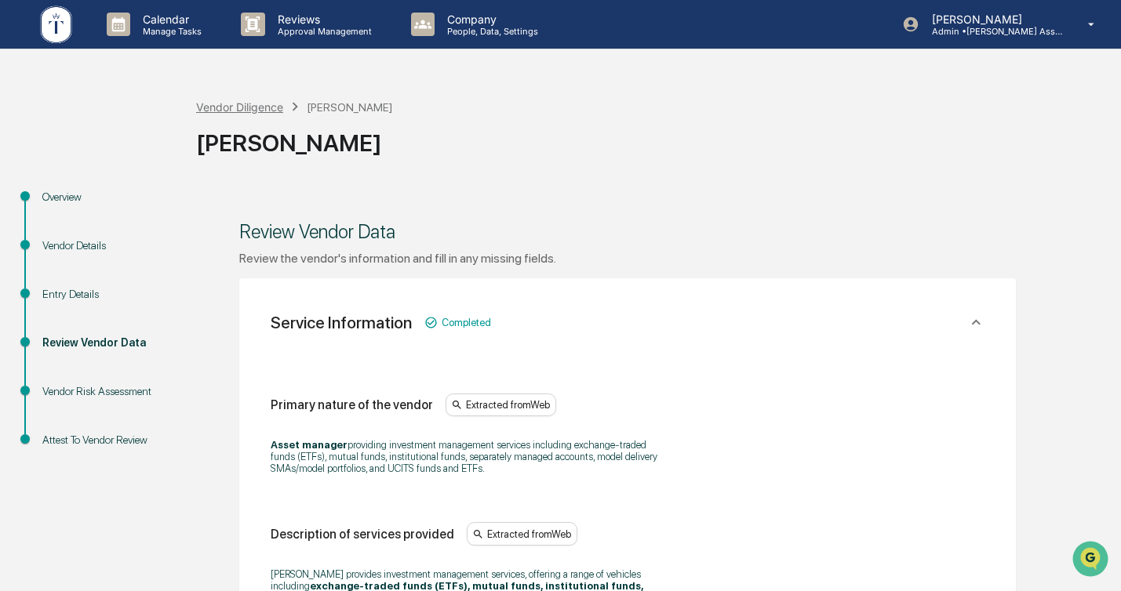
click at [245, 107] on div "Vendor Diligence" at bounding box center [239, 106] width 87 height 13
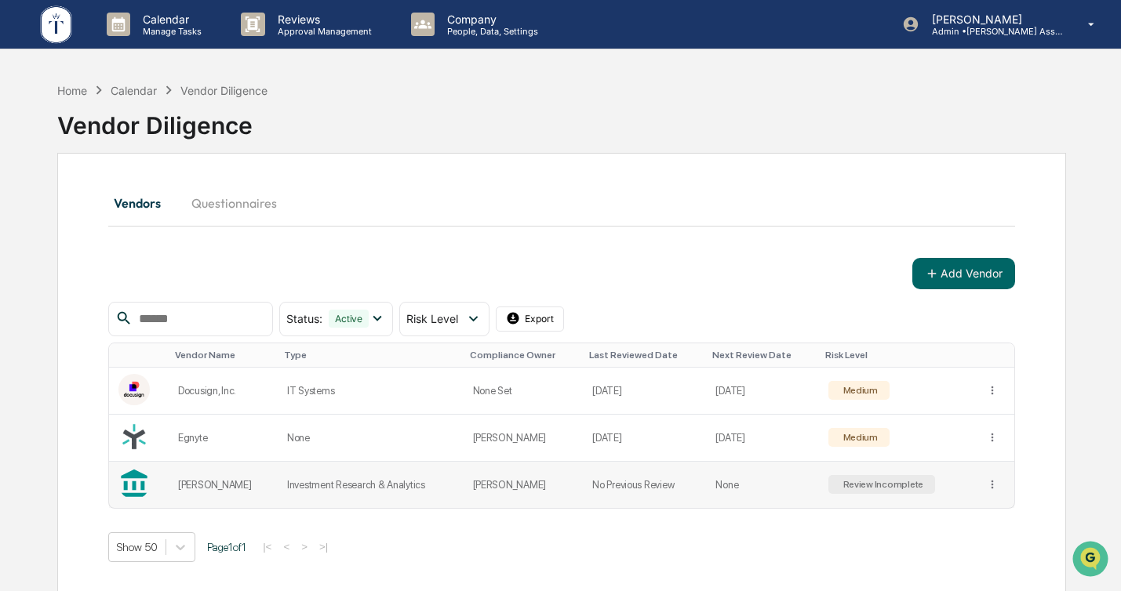
click at [331, 484] on td "Investment Research & Analytics" at bounding box center [371, 485] width 186 height 46
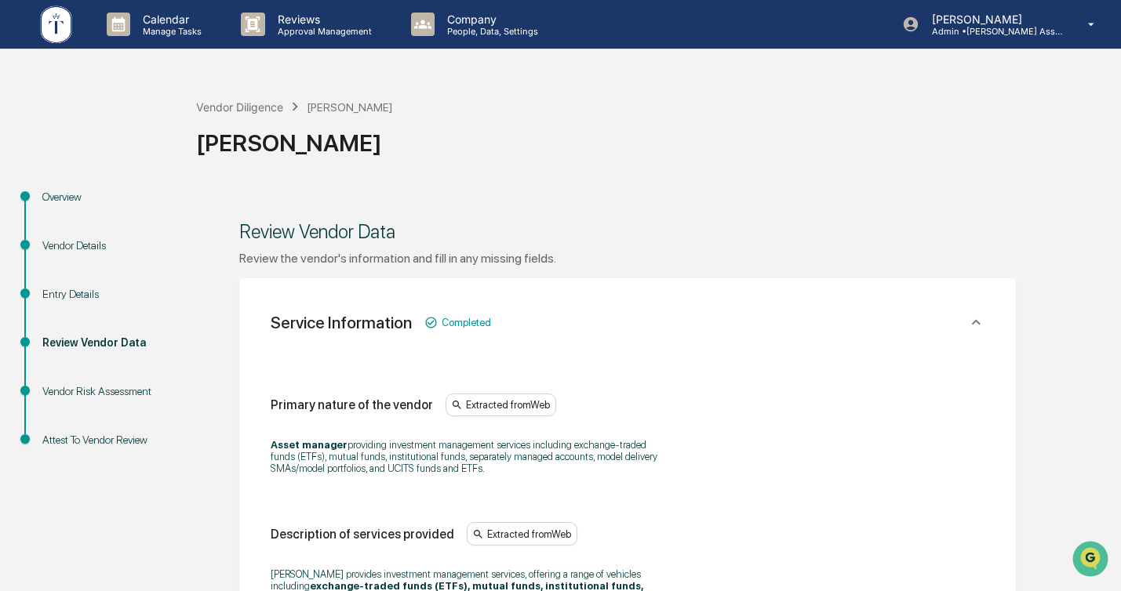
click at [70, 197] on div "Overview" at bounding box center [106, 197] width 129 height 16
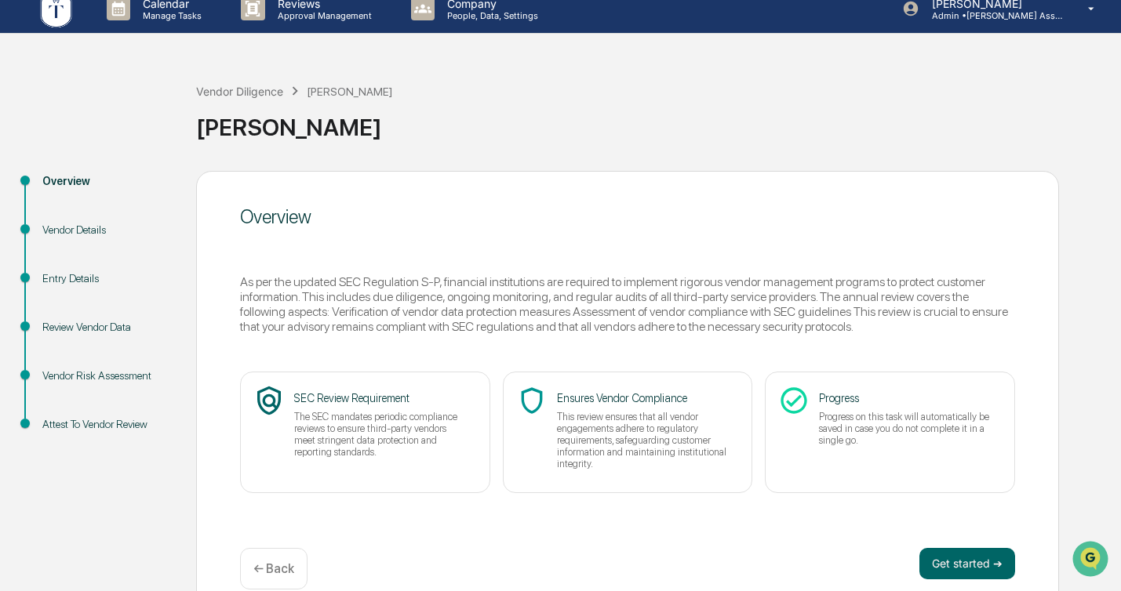
scroll to position [41, 0]
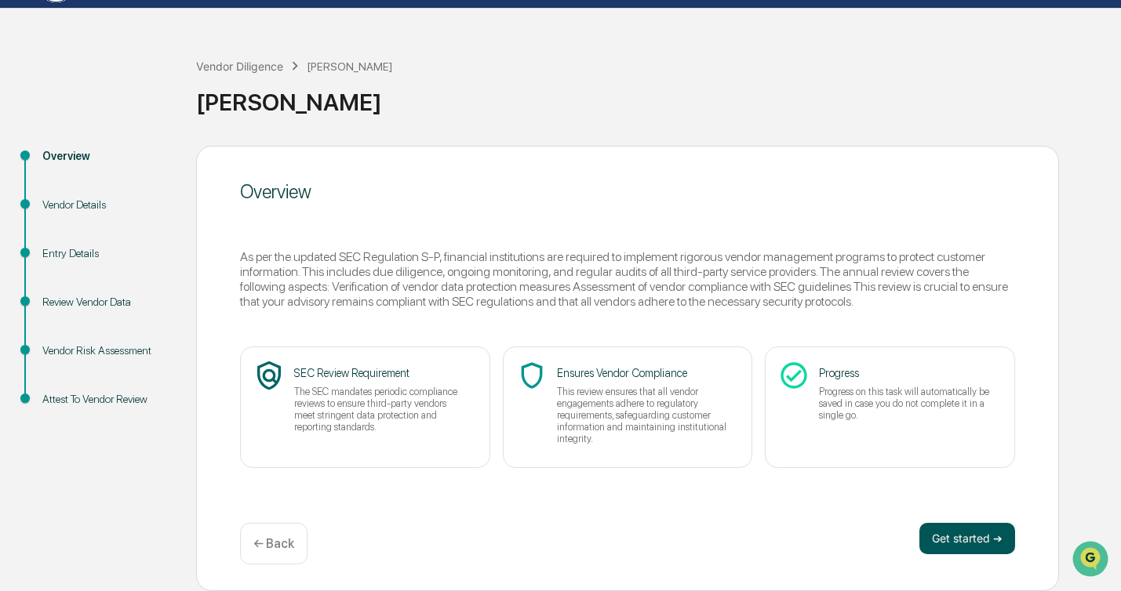
click at [952, 535] on button "Get started ➔" at bounding box center [967, 538] width 96 height 31
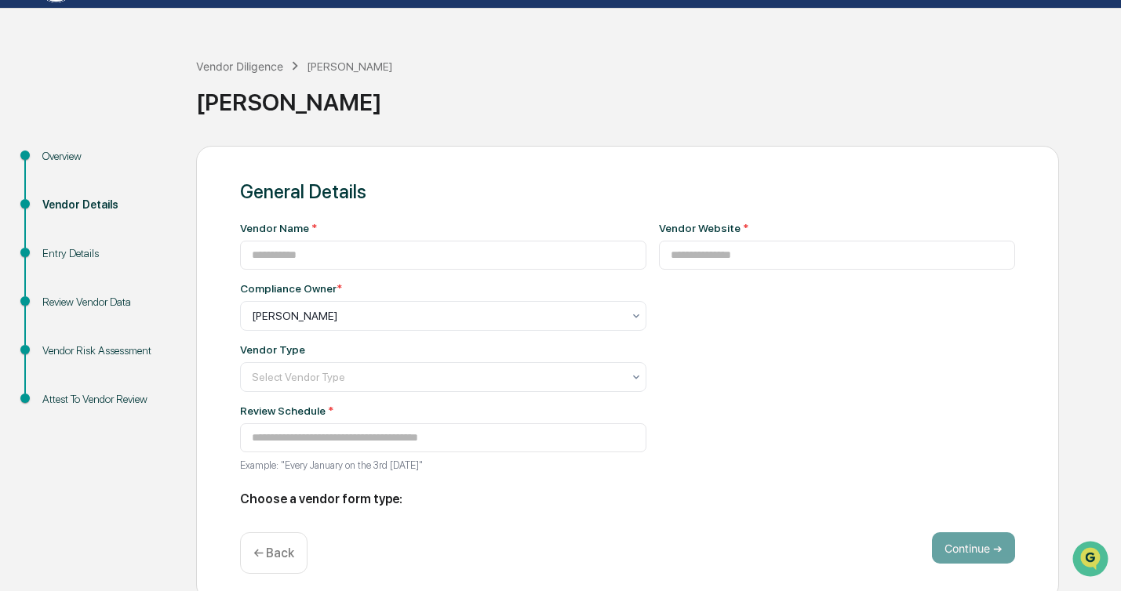
type input "******"
type input "**********"
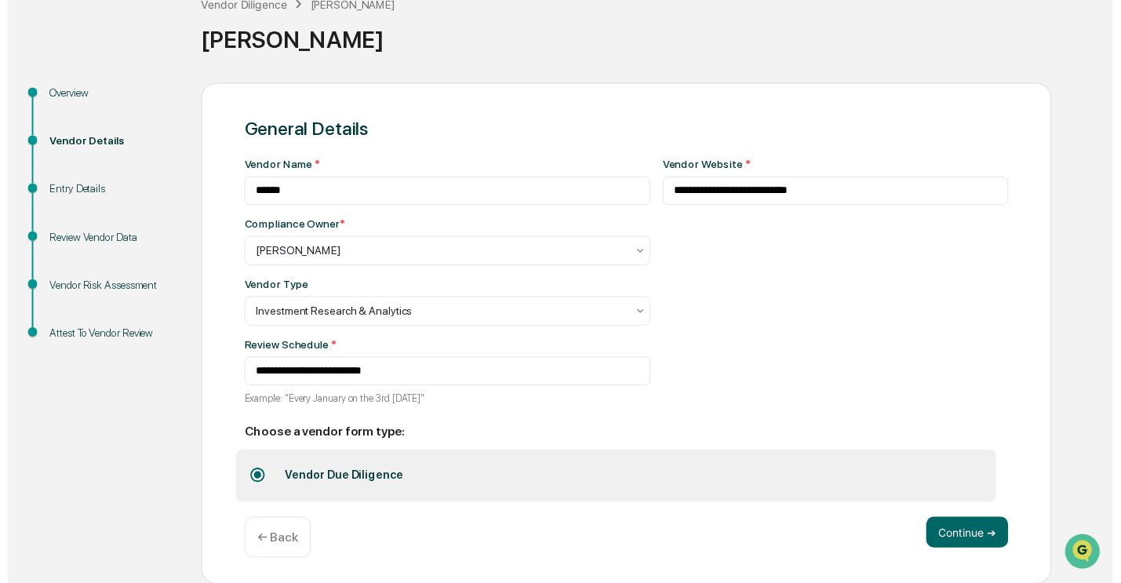
scroll to position [107, 0]
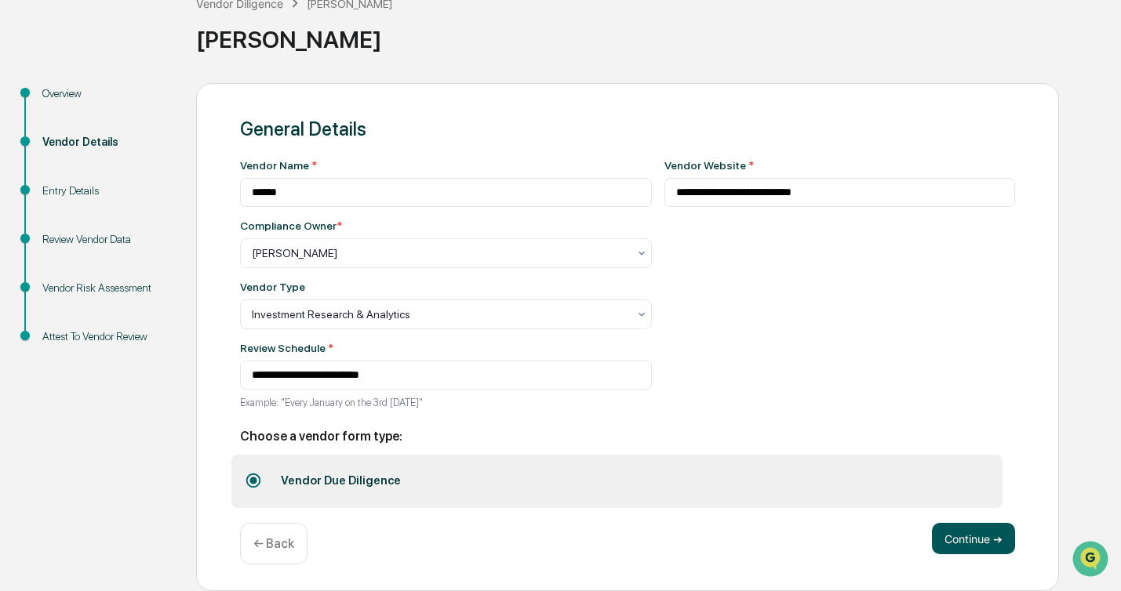
click at [954, 543] on button "Continue ➔" at bounding box center [973, 538] width 83 height 31
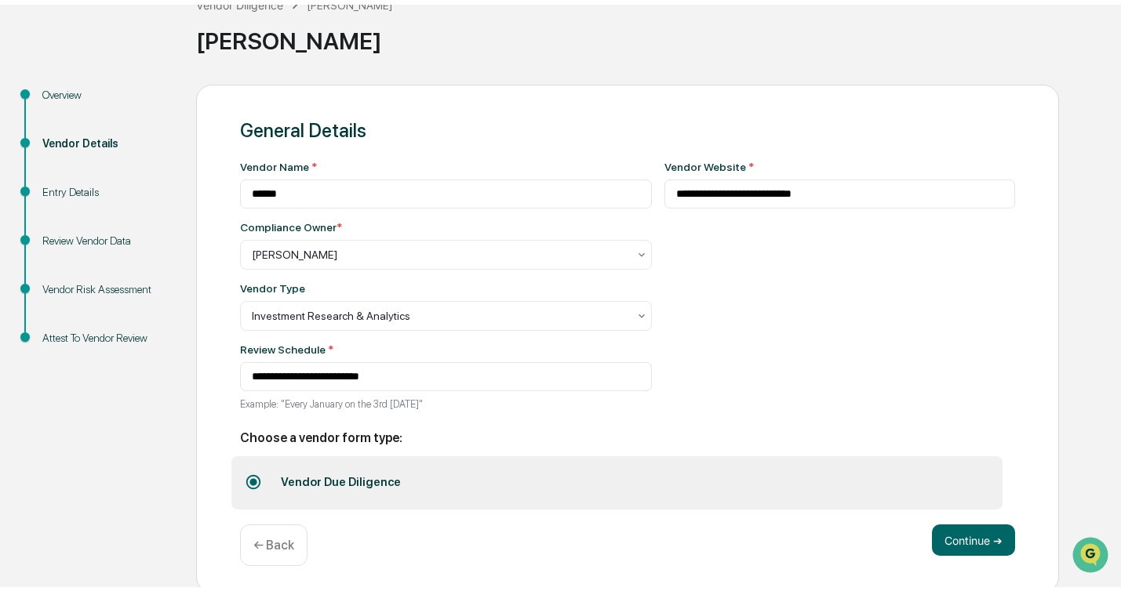
scroll to position [41, 0]
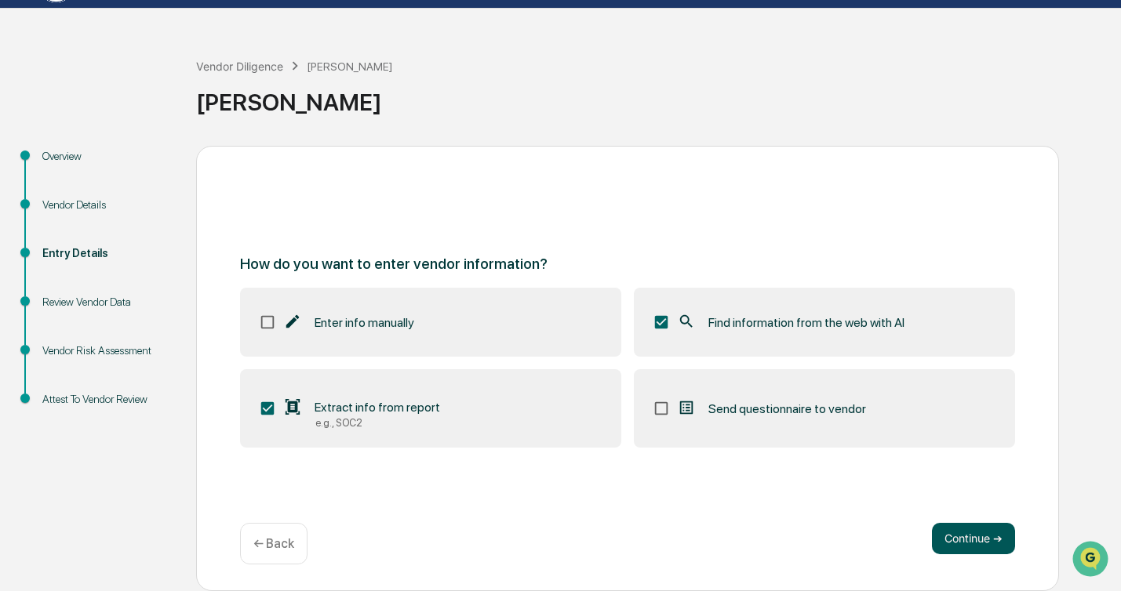
click at [963, 530] on button "Continue ➔" at bounding box center [973, 538] width 83 height 31
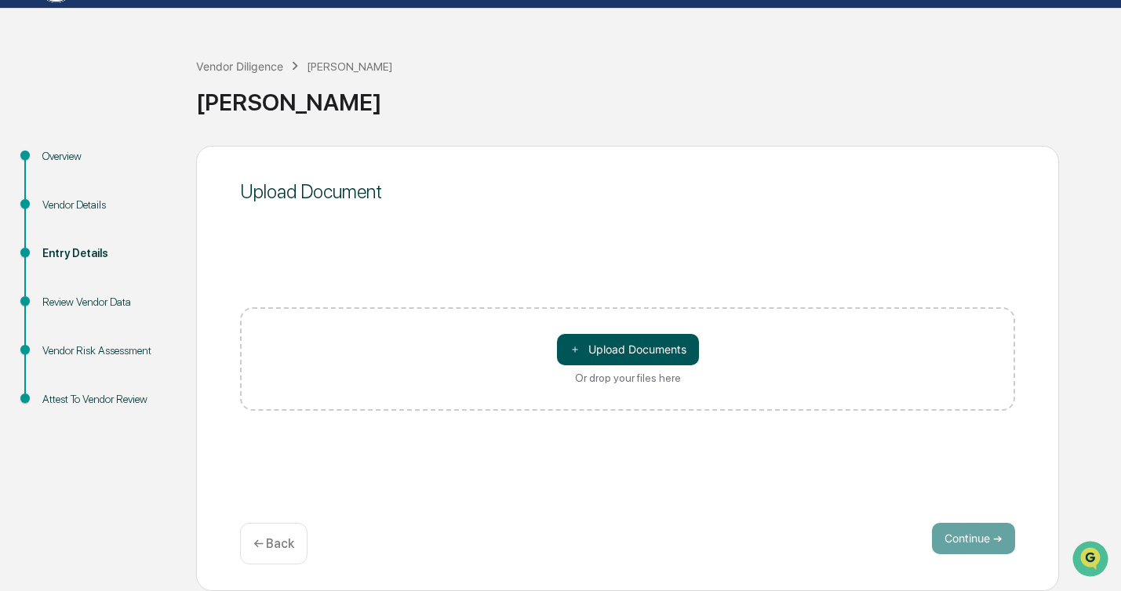
click at [613, 351] on button "＋ Upload Documents" at bounding box center [628, 349] width 142 height 31
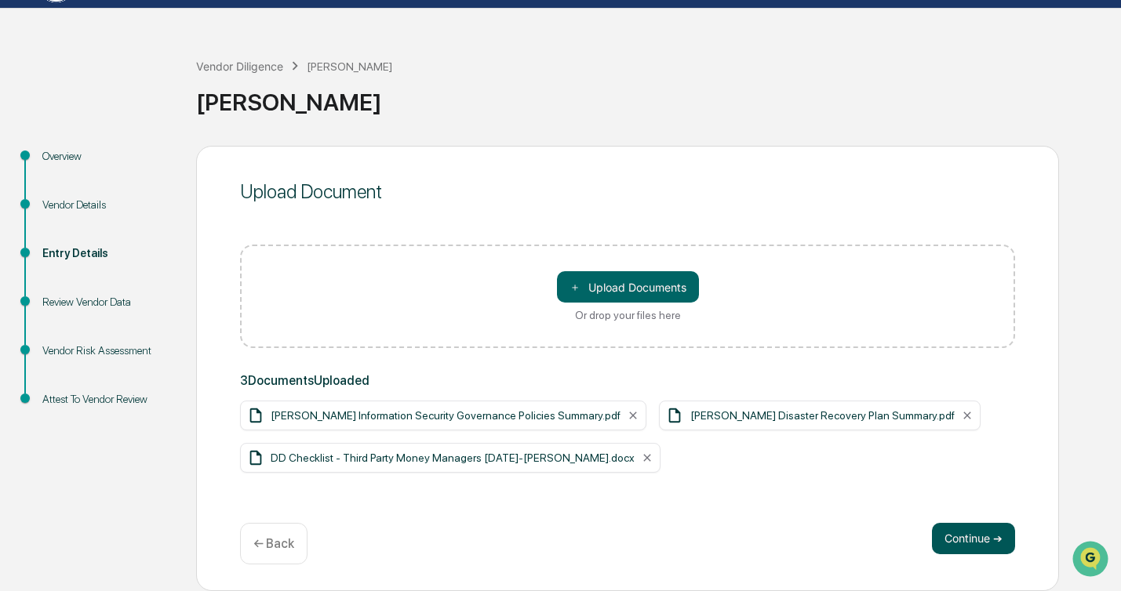
click at [956, 532] on button "Continue ➔" at bounding box center [973, 538] width 83 height 31
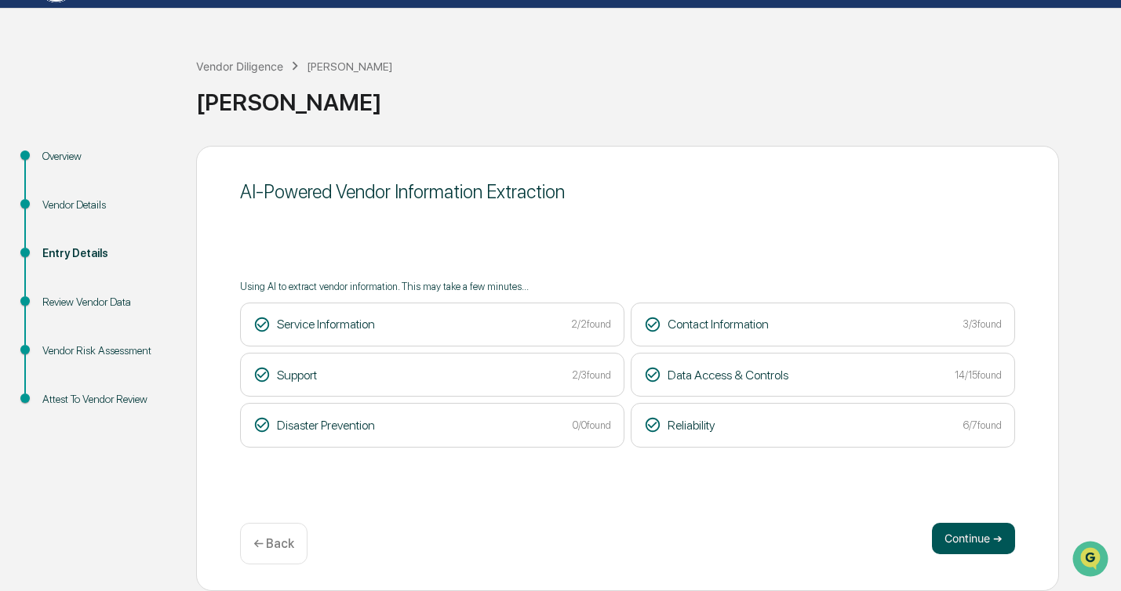
click at [955, 532] on button "Continue ➔" at bounding box center [973, 538] width 83 height 31
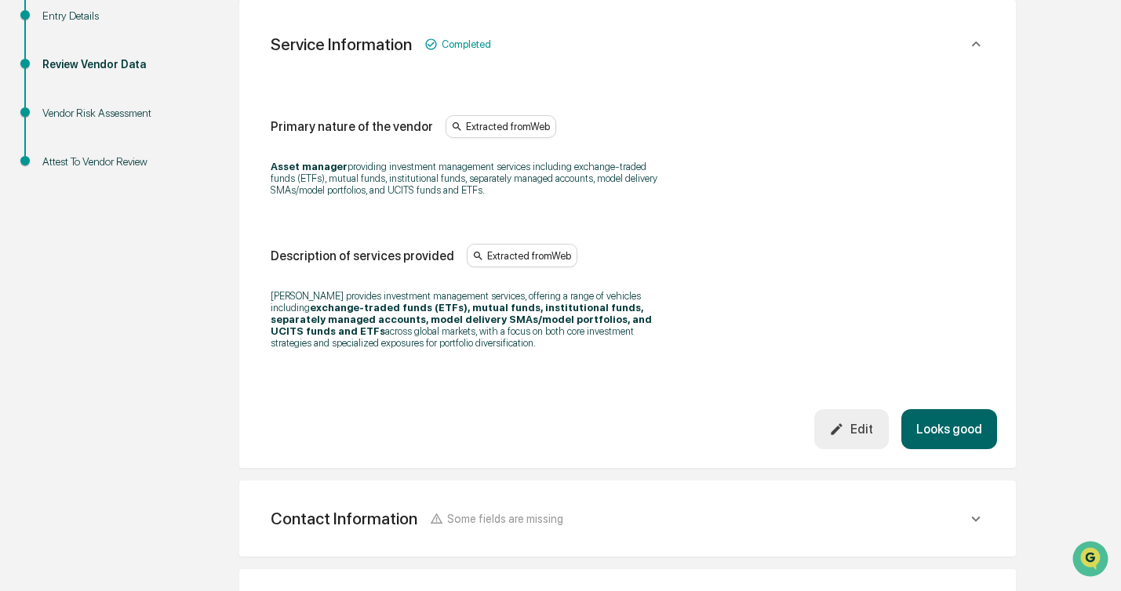
scroll to position [583, 0]
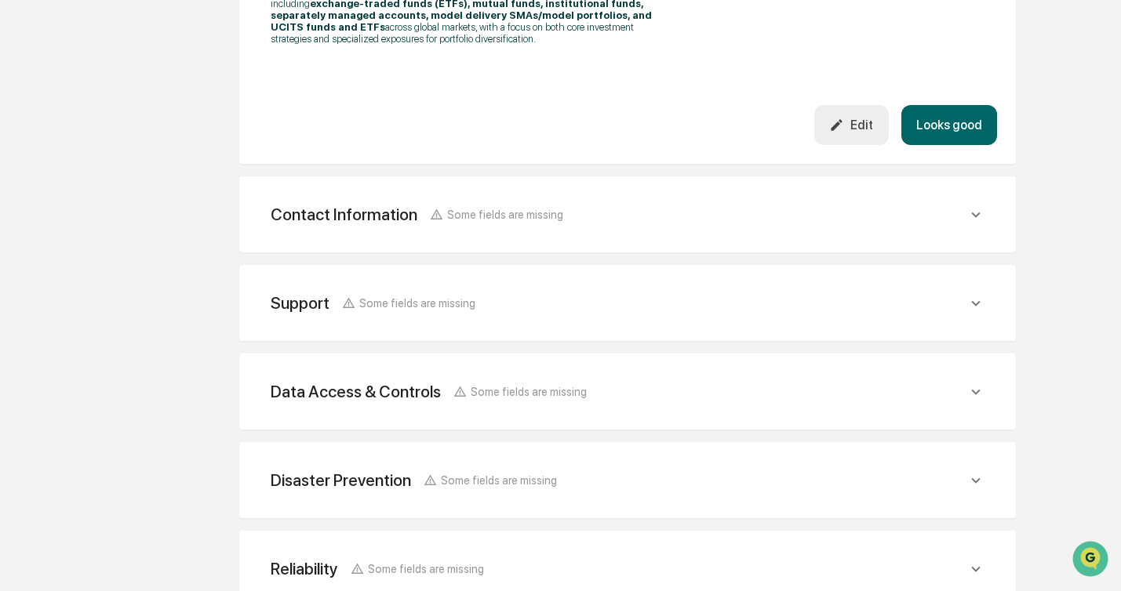
click at [964, 135] on button "Looks good" at bounding box center [949, 125] width 96 height 40
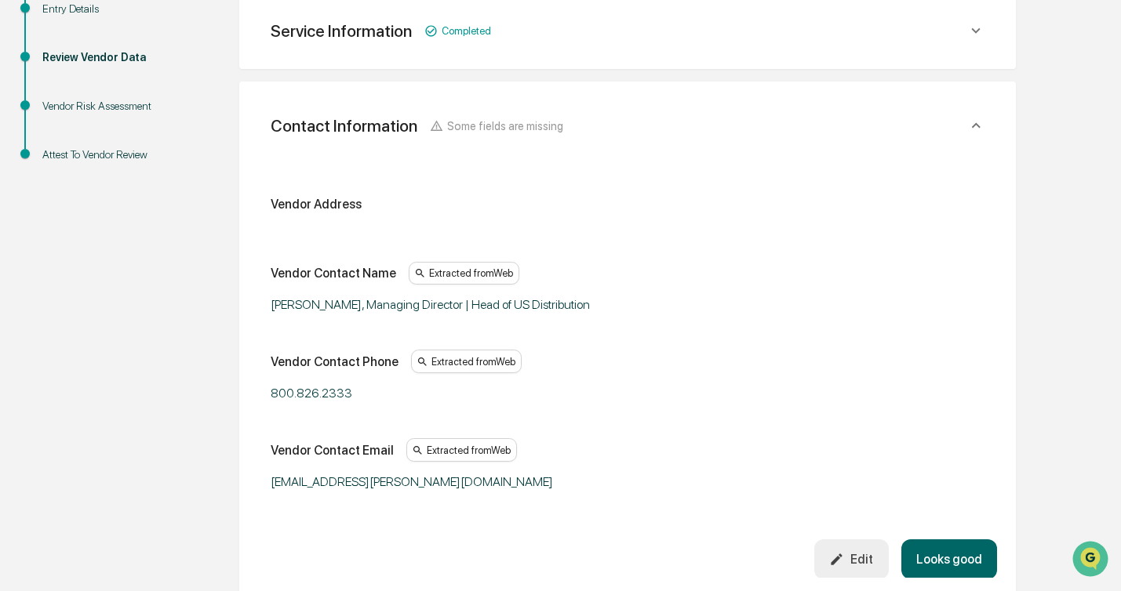
scroll to position [278, 0]
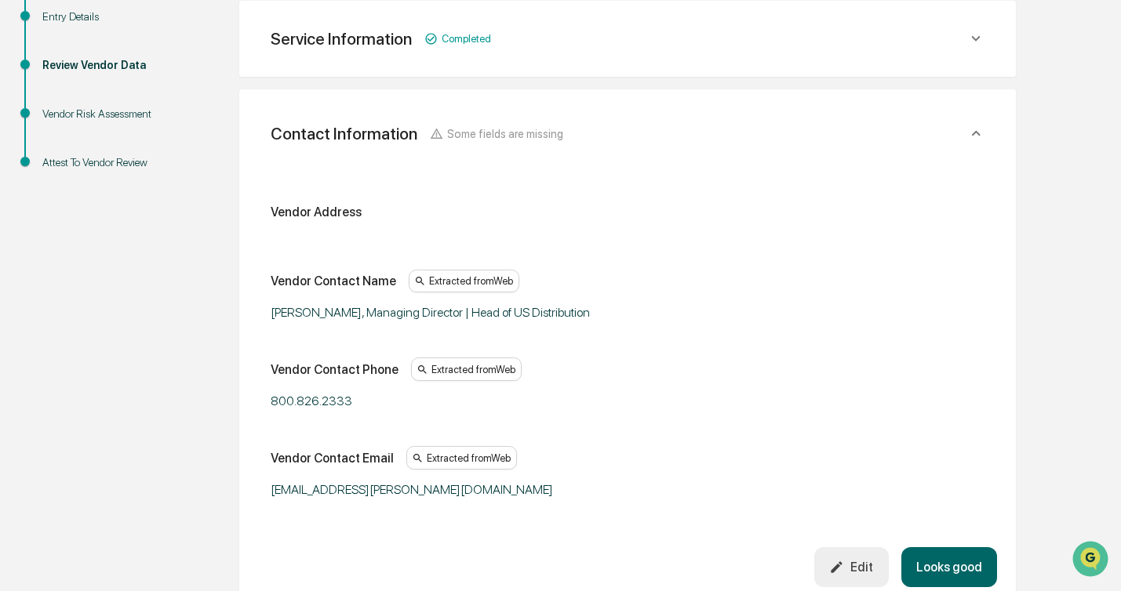
click at [935, 561] on button "Looks good" at bounding box center [949, 567] width 96 height 40
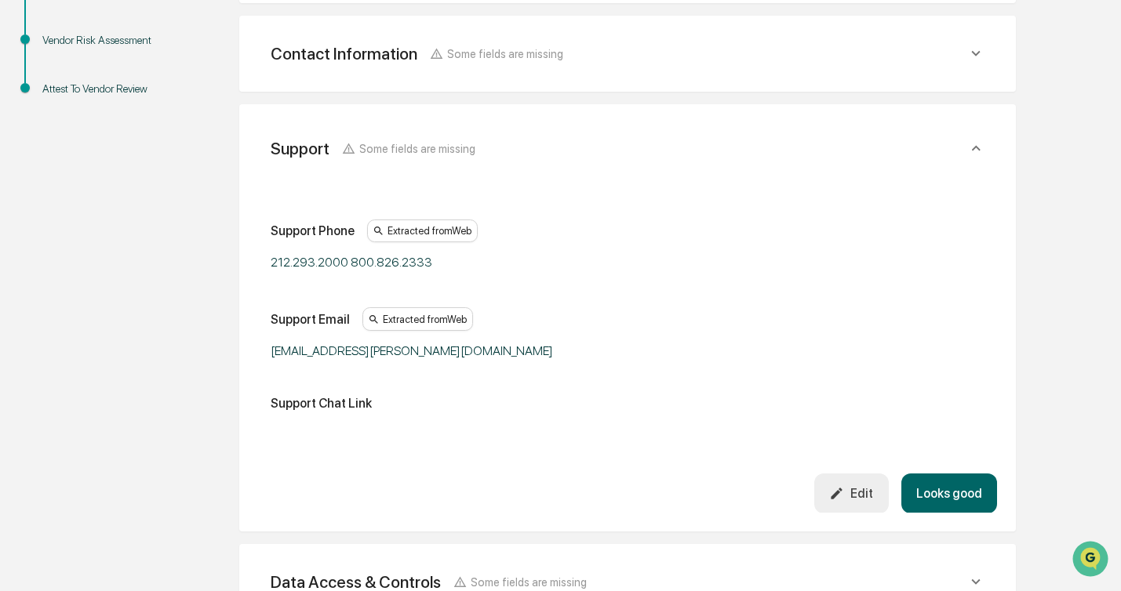
scroll to position [365, 0]
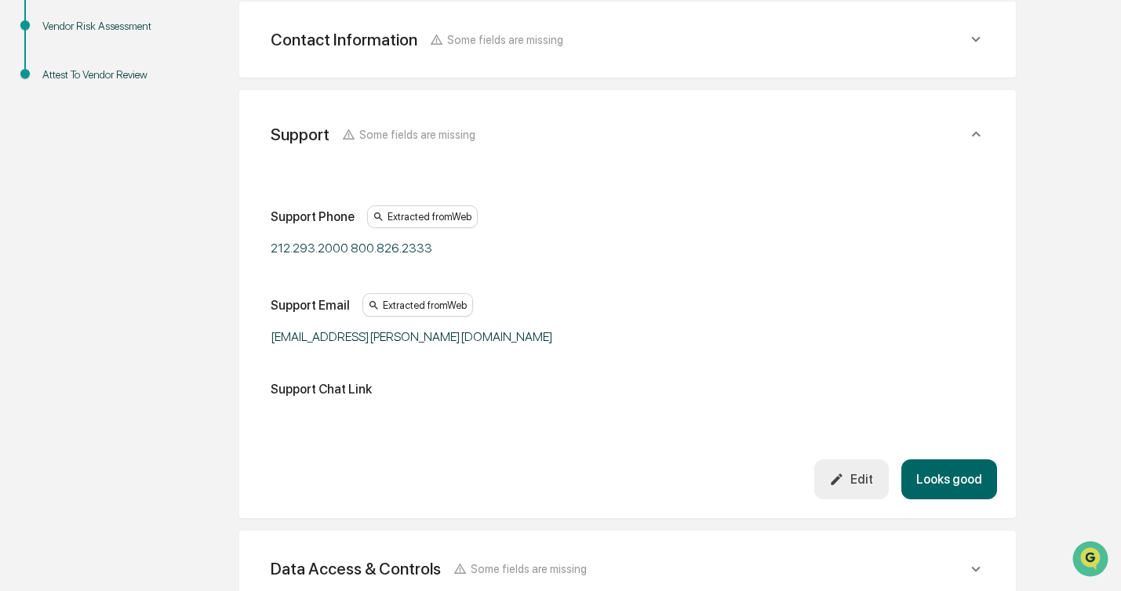
click at [937, 484] on button "Looks good" at bounding box center [949, 480] width 96 height 40
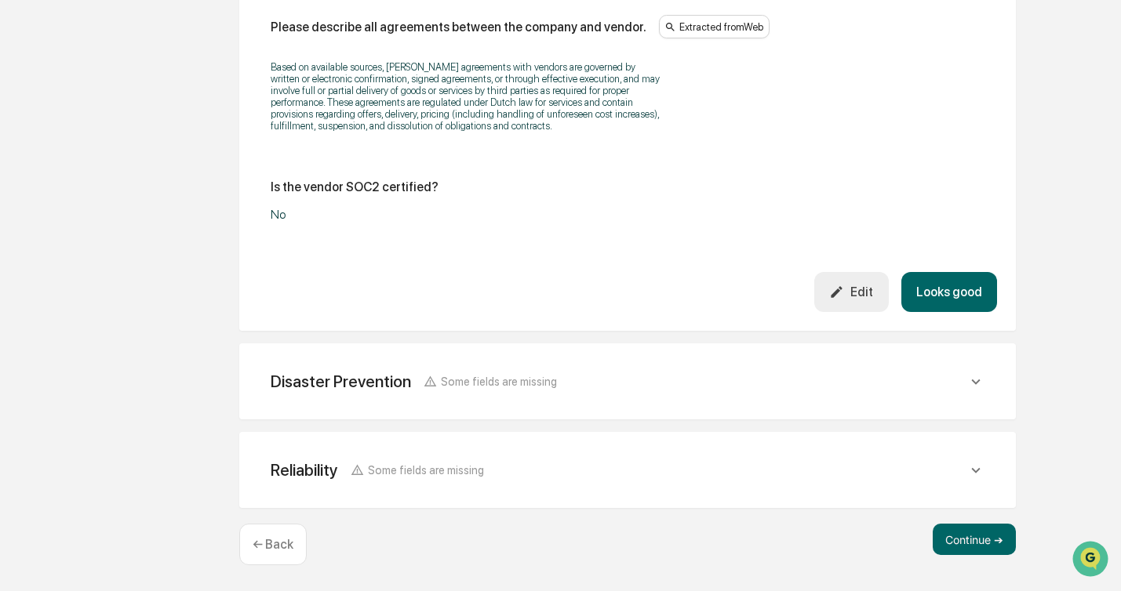
scroll to position [2182, 0]
click at [976, 291] on button "Looks good" at bounding box center [949, 292] width 96 height 40
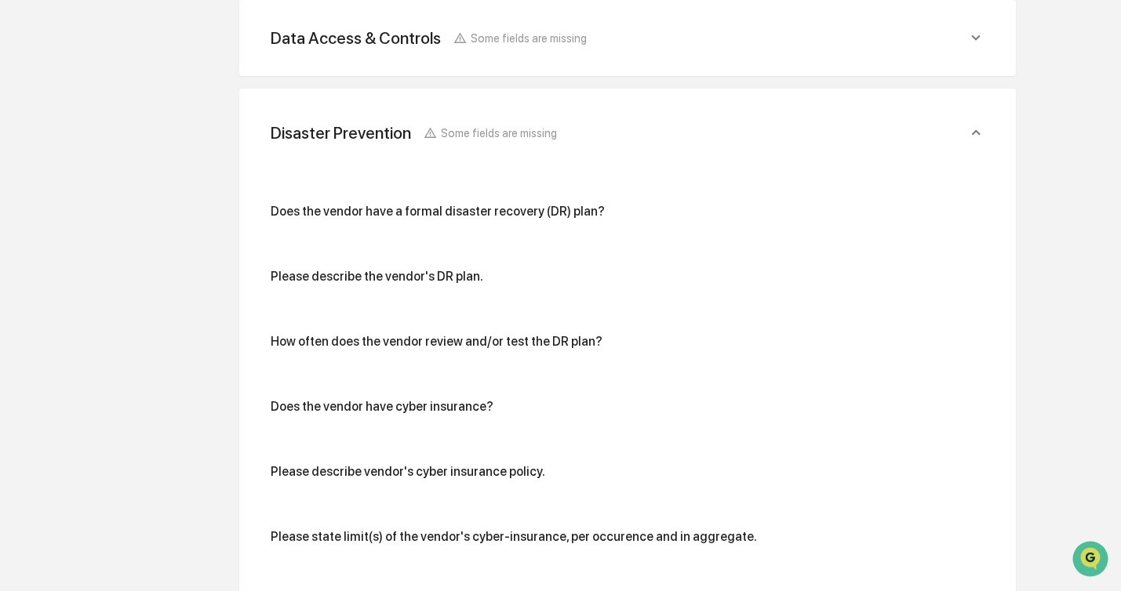
scroll to position [542, 0]
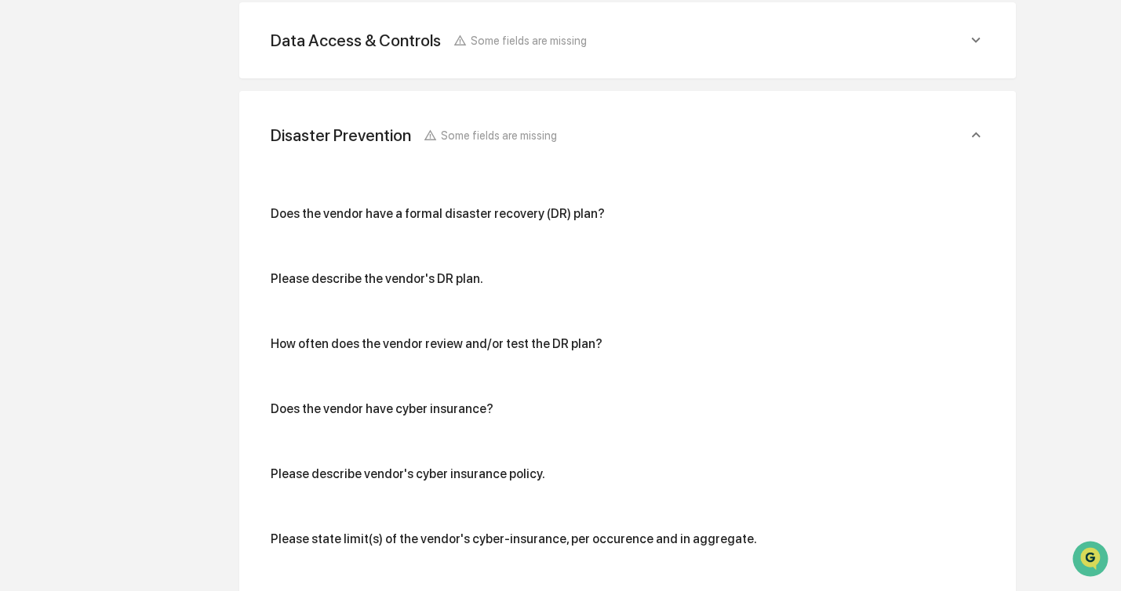
click at [591, 202] on div "Does the vendor have a formal disaster recovery (DR) plan? Please describe the …" at bounding box center [627, 385] width 739 height 449
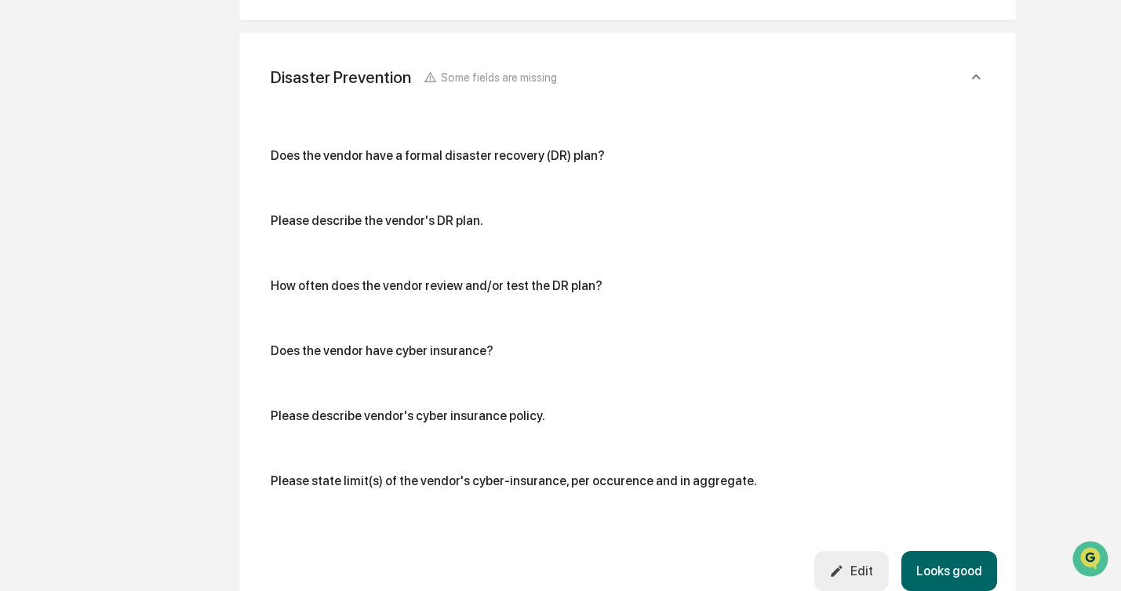
scroll to position [736, 0]
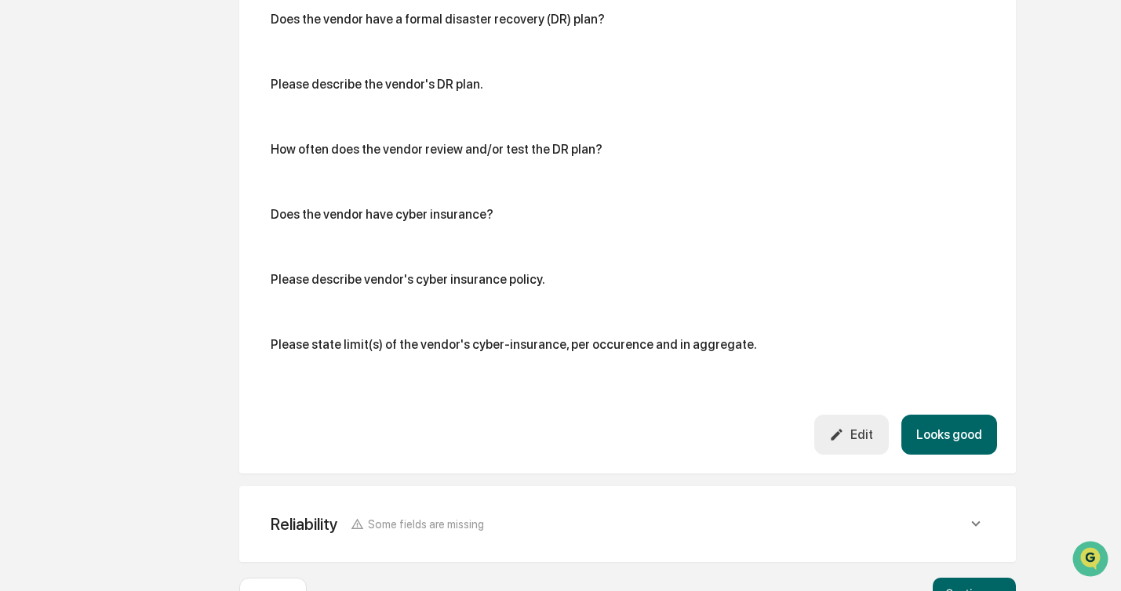
click at [848, 428] on div "Edit" at bounding box center [851, 434] width 44 height 15
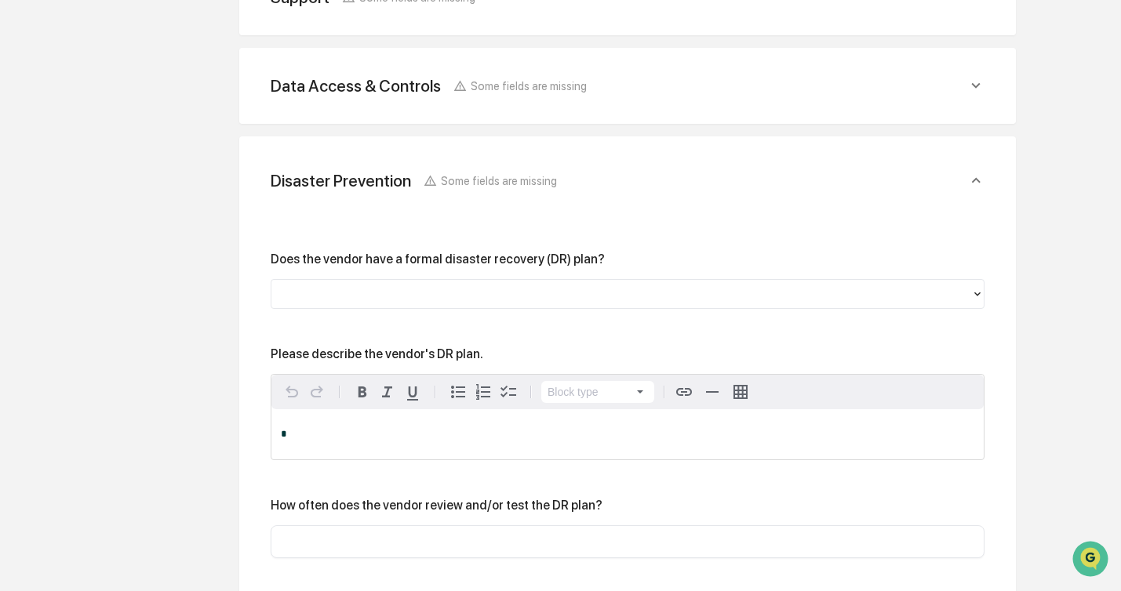
scroll to position [497, 0]
click at [659, 290] on div at bounding box center [621, 293] width 684 height 18
click at [673, 285] on div at bounding box center [621, 293] width 684 height 18
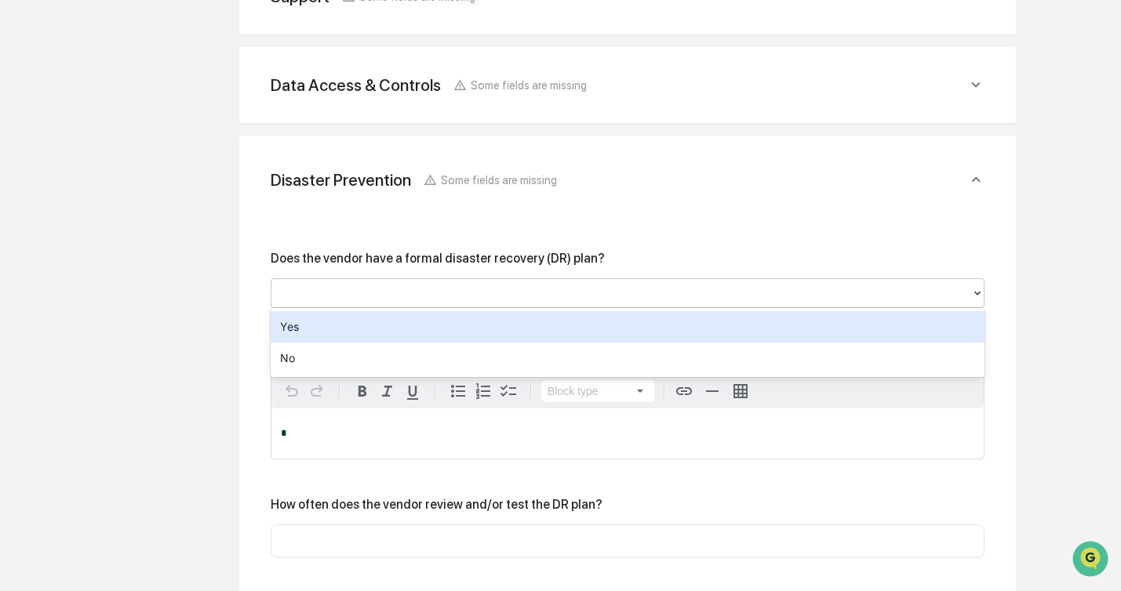
click at [612, 331] on div "Yes" at bounding box center [628, 326] width 714 height 31
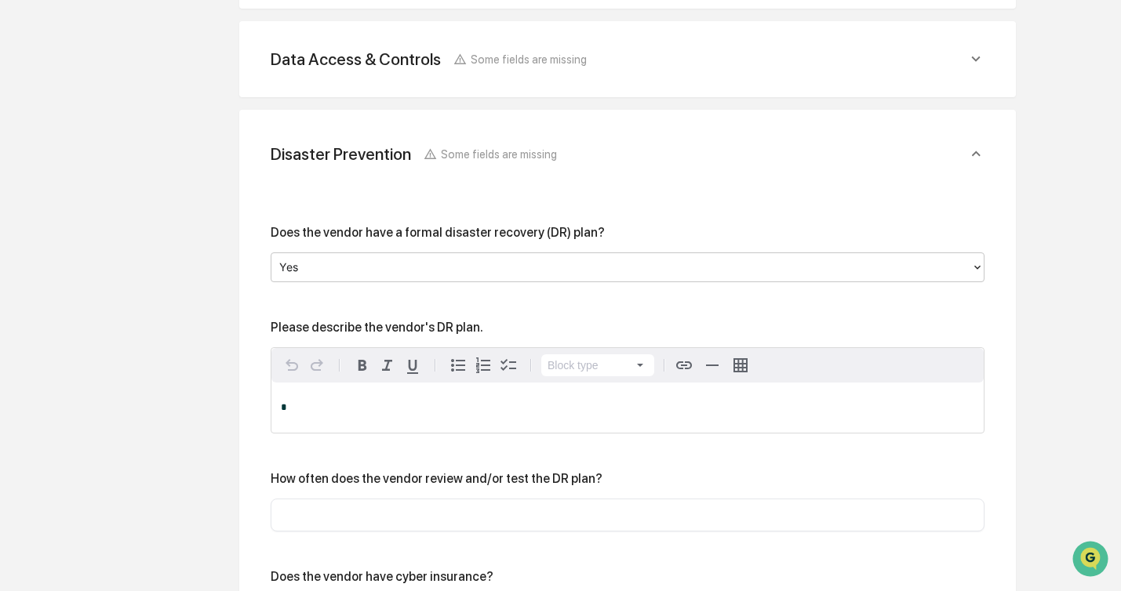
scroll to position [525, 0]
click at [416, 405] on p "*" at bounding box center [627, 406] width 693 height 11
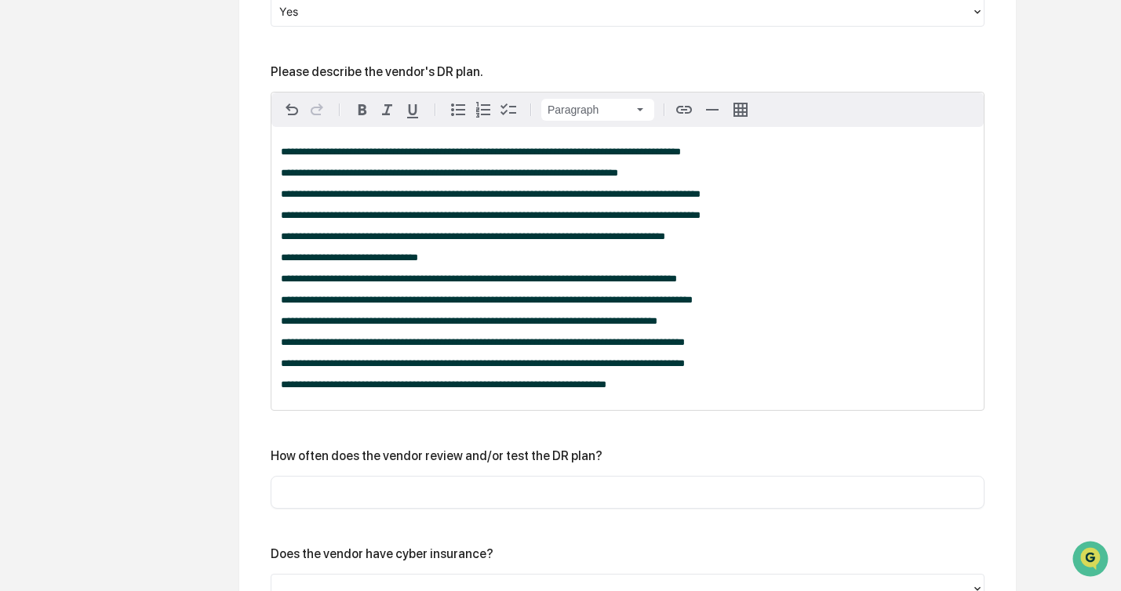
scroll to position [813, 0]
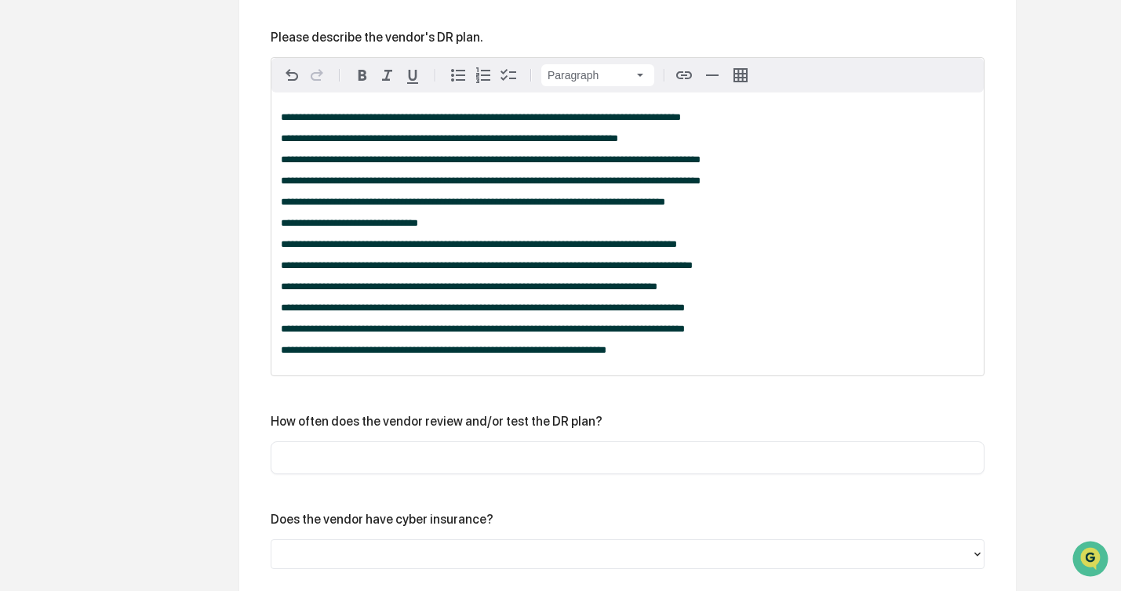
click at [697, 423] on div "How often does the vendor review and/or test the DR plan?" at bounding box center [628, 421] width 714 height 15
click at [507, 462] on input "text" at bounding box center [627, 458] width 690 height 16
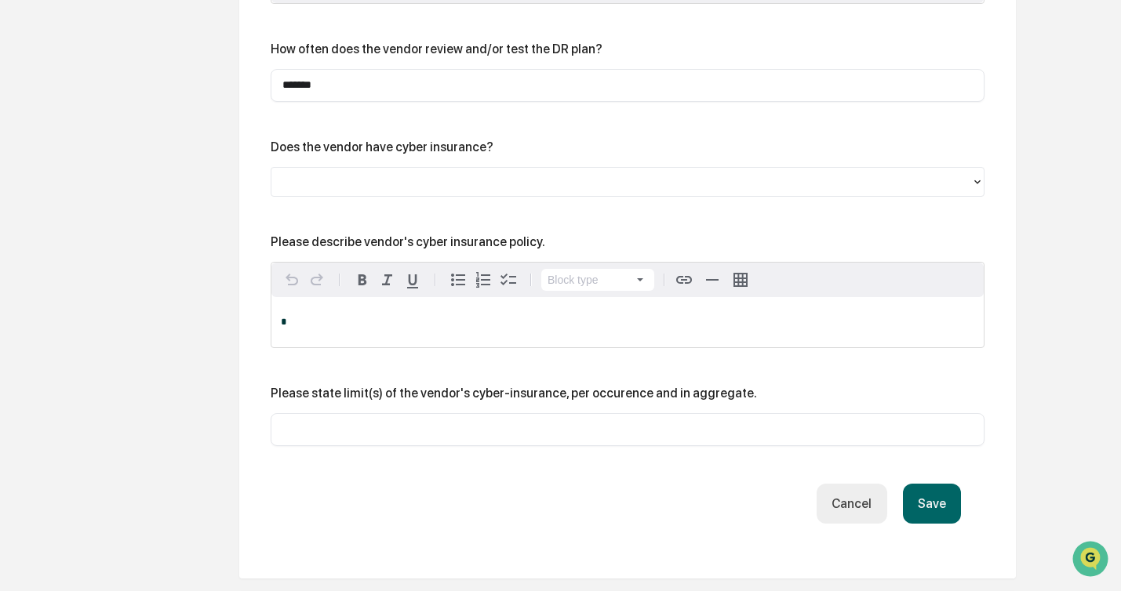
scroll to position [1075, 0]
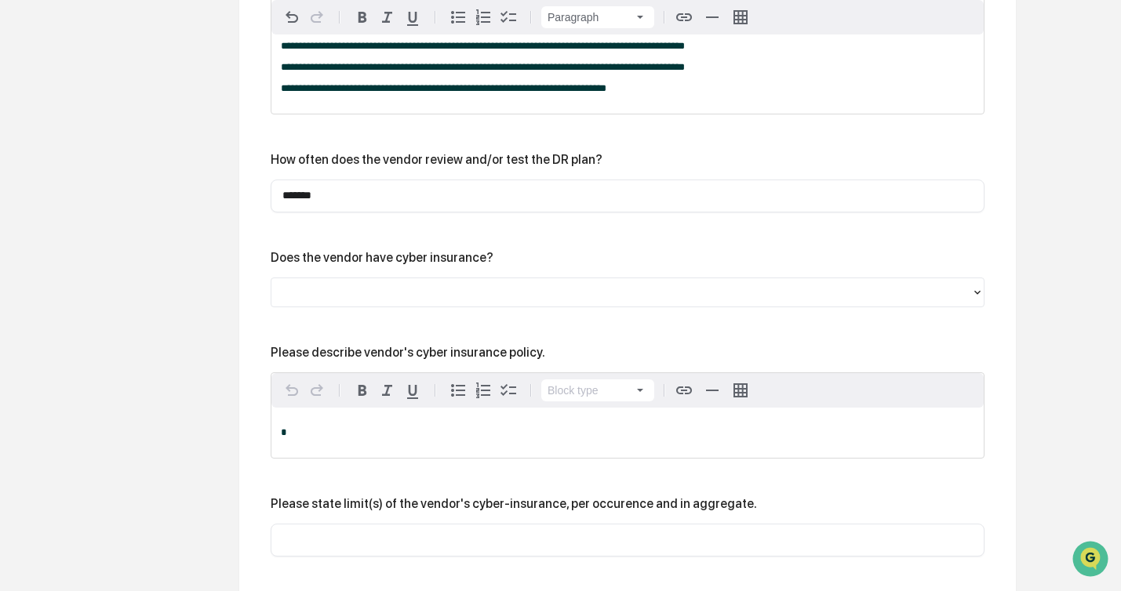
type input "*******"
click at [517, 265] on div "Does the vendor have cyber insurance?" at bounding box center [628, 257] width 714 height 15
click at [597, 301] on div at bounding box center [621, 292] width 684 height 18
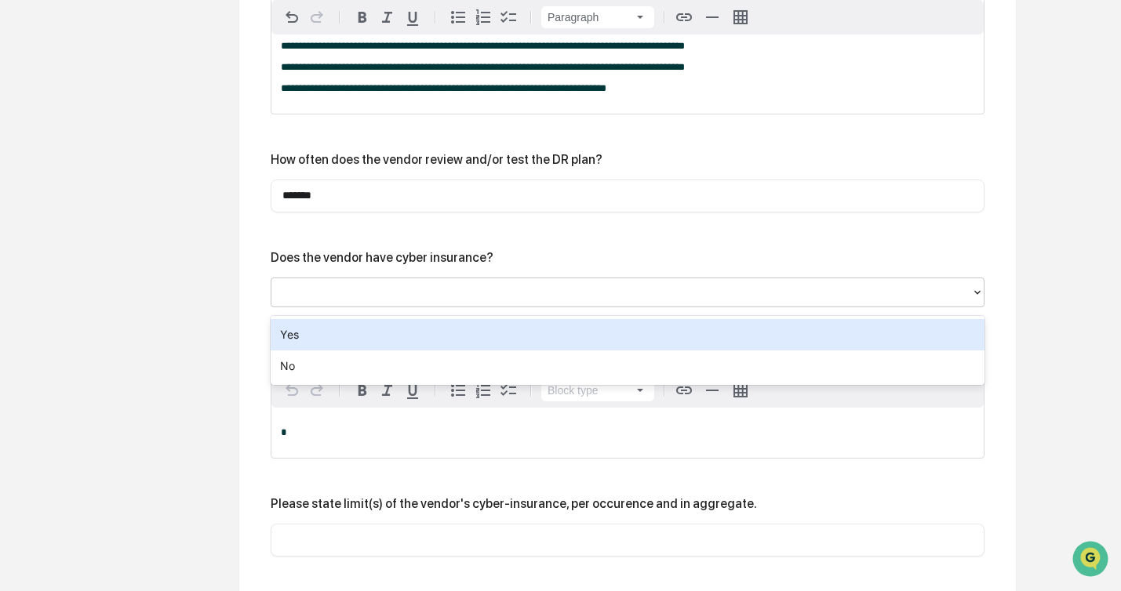
click at [624, 329] on div "Yes" at bounding box center [628, 334] width 714 height 31
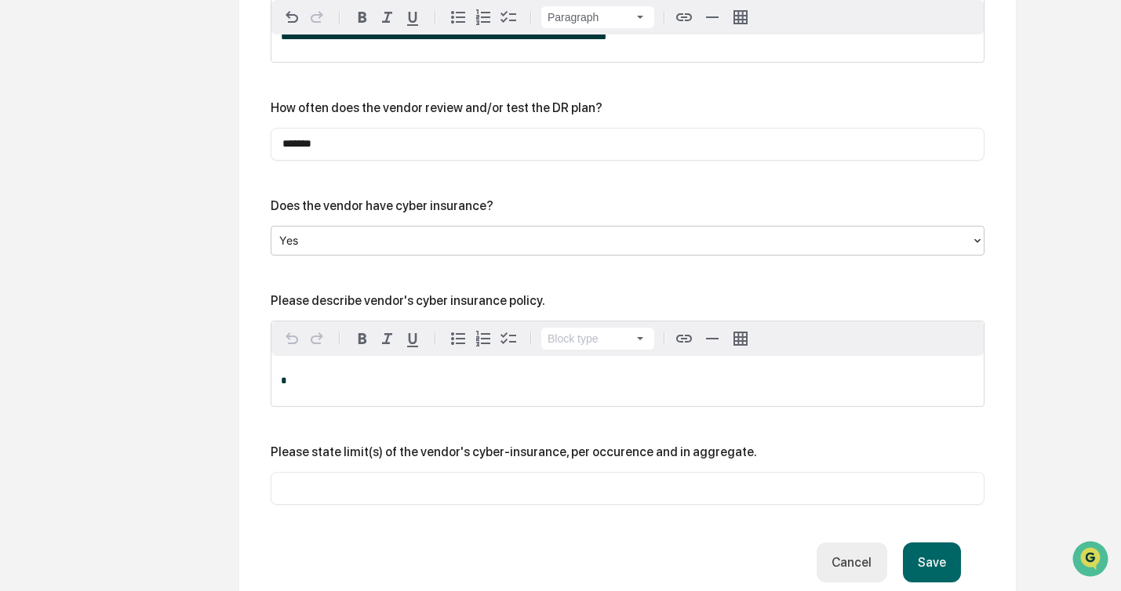
scroll to position [1161, 0]
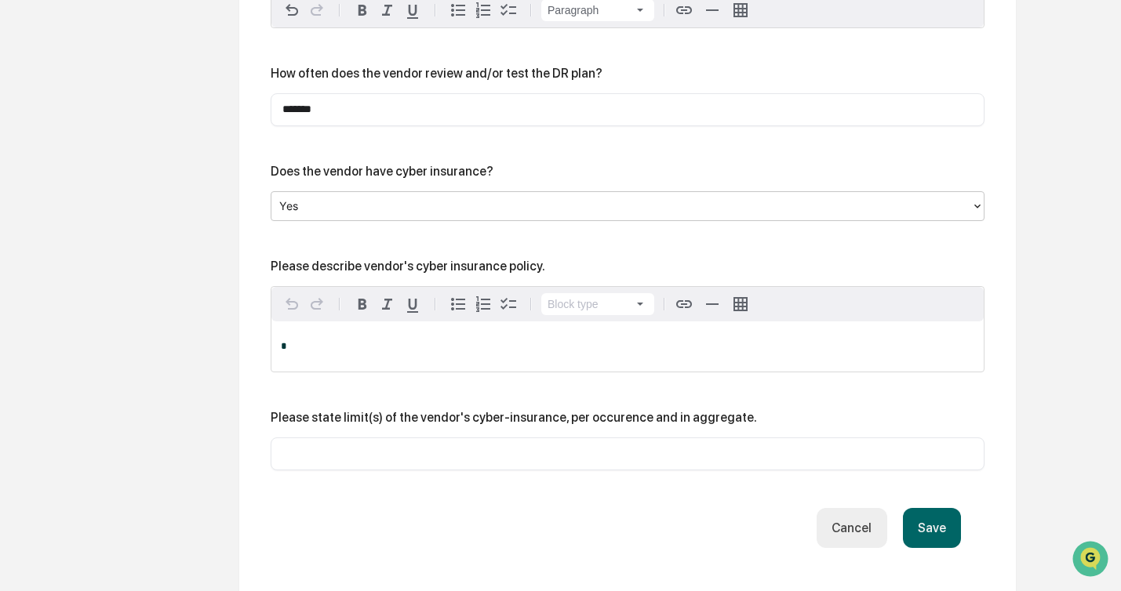
click at [927, 521] on button "Save" at bounding box center [932, 528] width 58 height 40
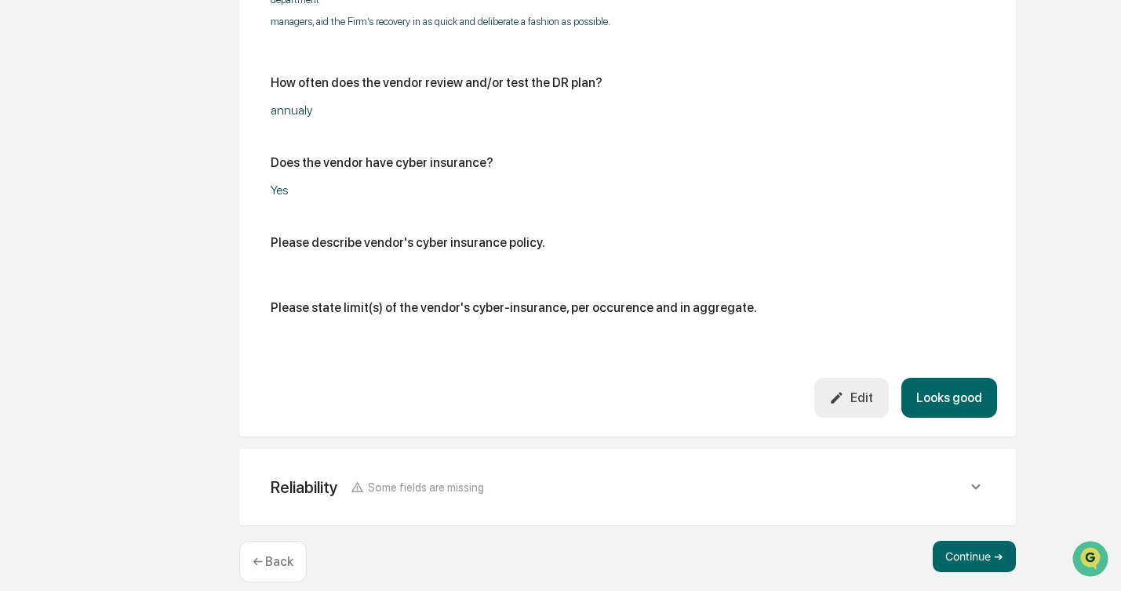
scroll to position [1200, 0]
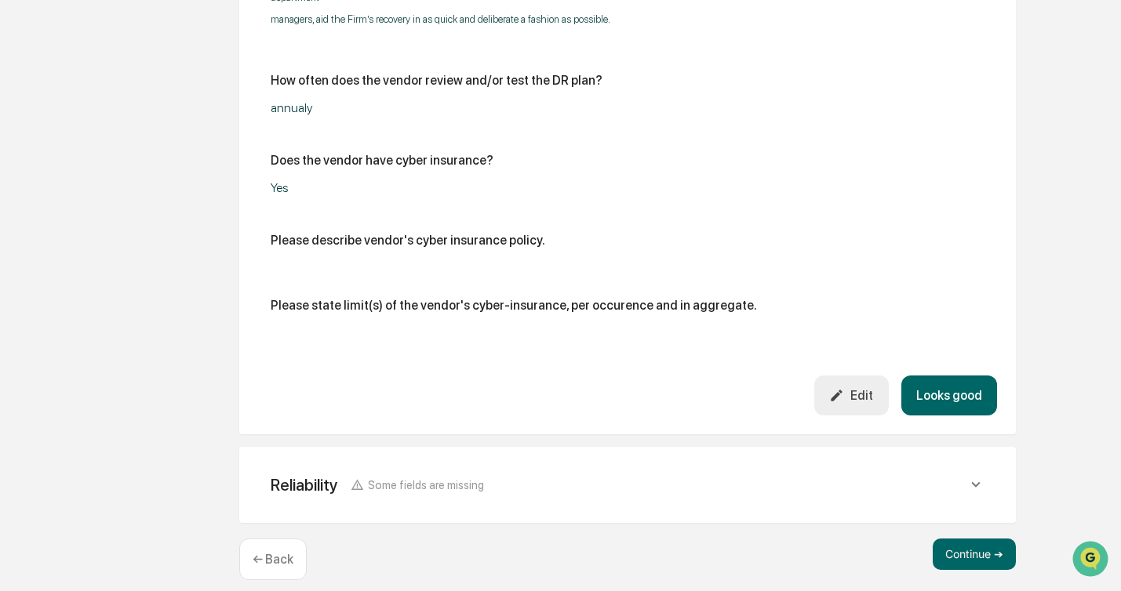
click at [945, 411] on button "Looks good" at bounding box center [949, 396] width 96 height 40
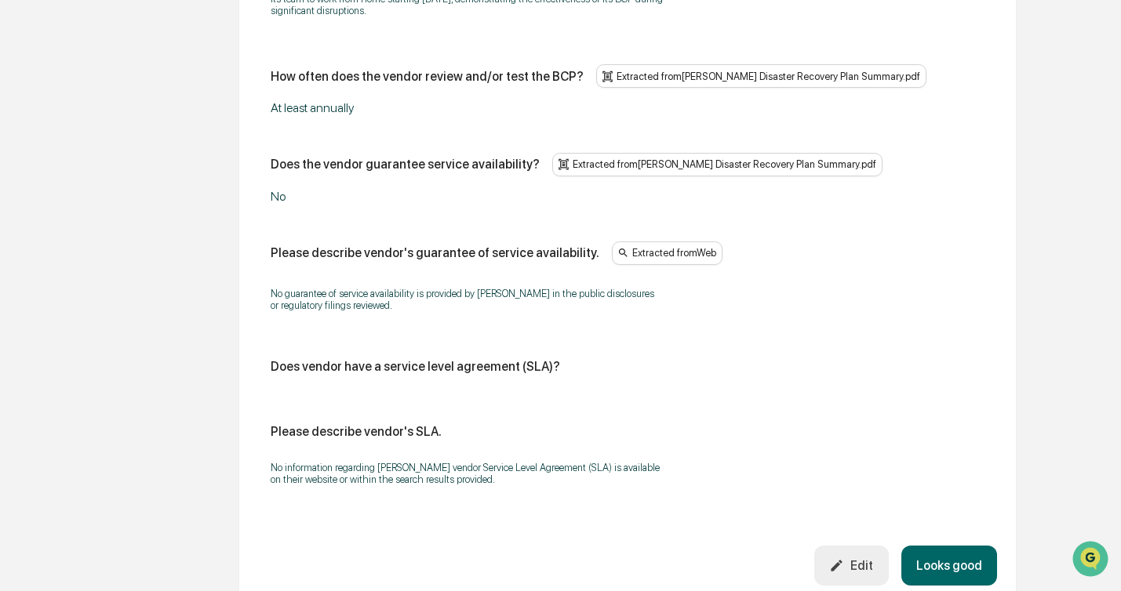
scroll to position [1072, 0]
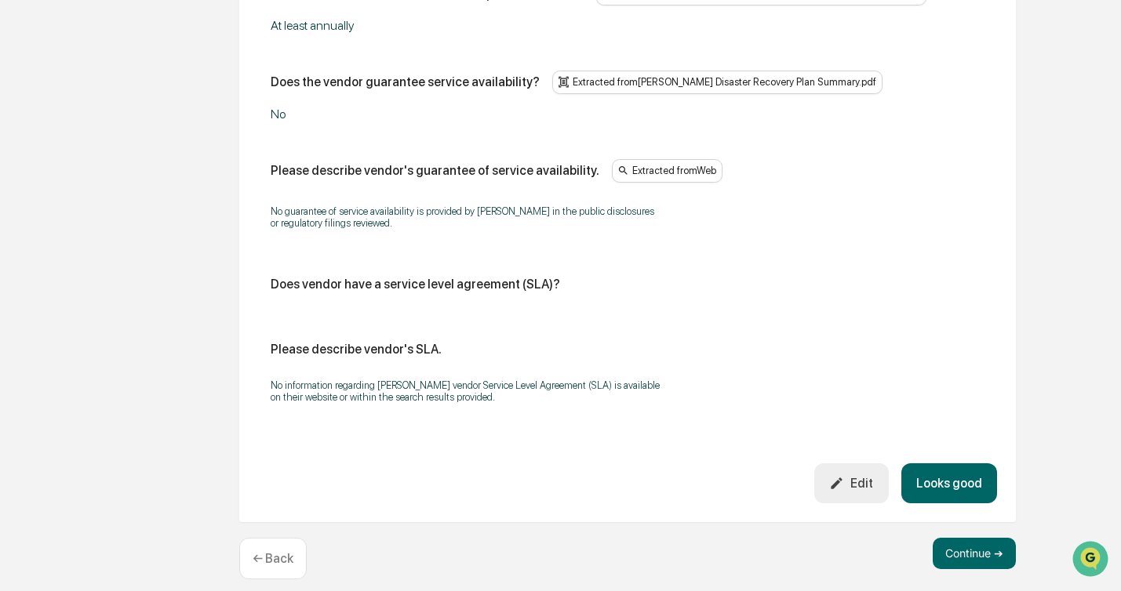
click at [984, 465] on button "Looks good" at bounding box center [949, 483] width 96 height 40
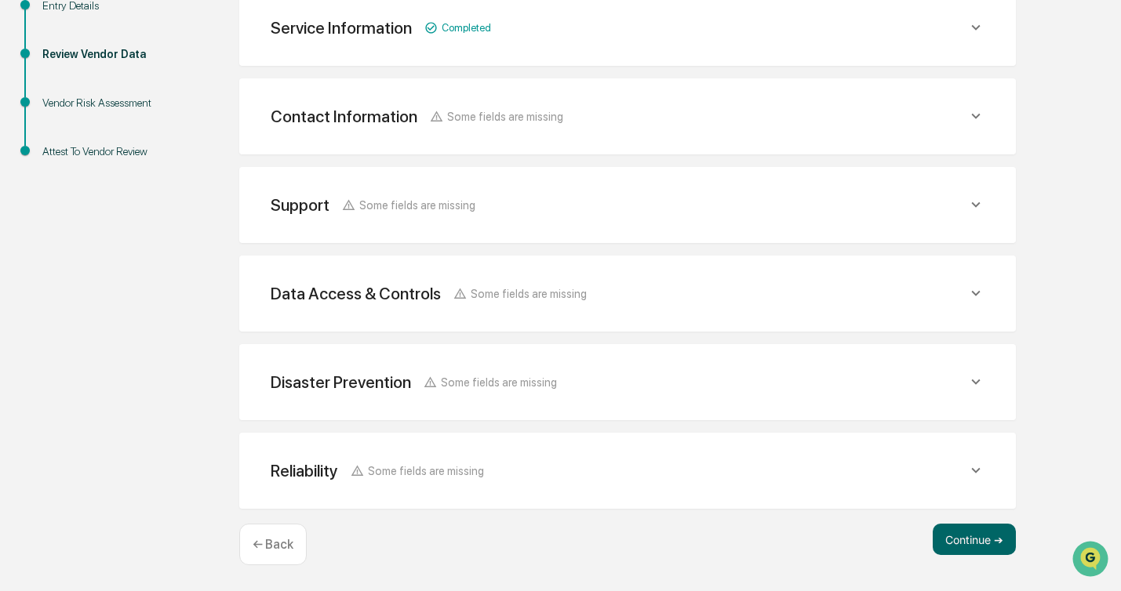
scroll to position [286, 0]
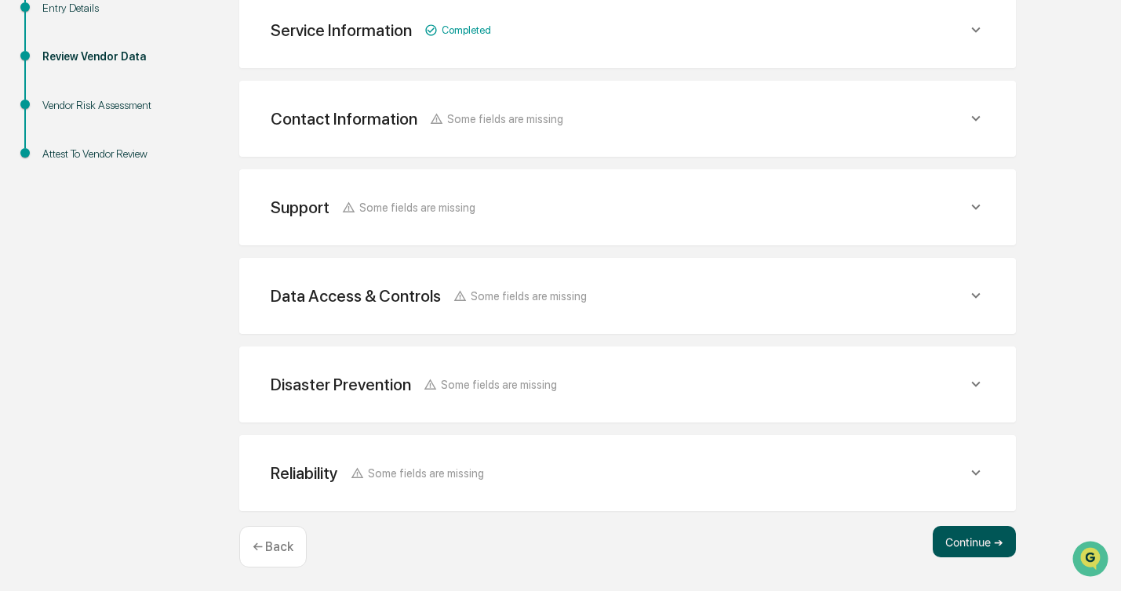
click at [945, 545] on button "Continue ➔" at bounding box center [973, 541] width 83 height 31
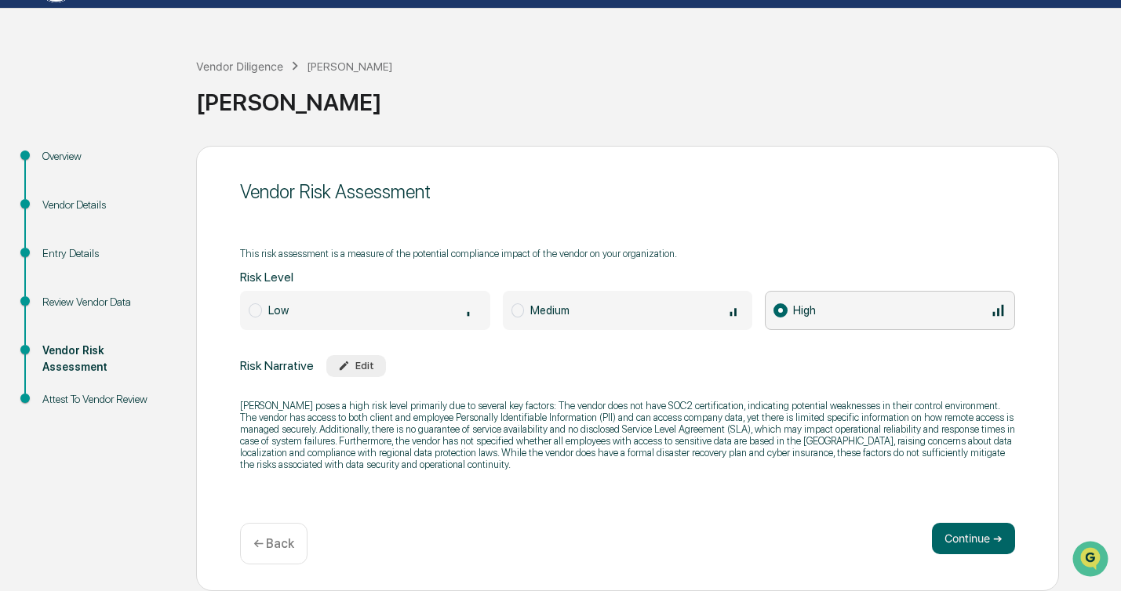
click at [788, 222] on div "Vendor Risk Assessment This risk assessment is a measure of the potential compl…" at bounding box center [627, 368] width 863 height 445
click at [685, 307] on div "Medium" at bounding box center [636, 310] width 213 height 17
click at [840, 303] on div "High" at bounding box center [899, 310] width 213 height 17
click at [934, 528] on button "Continue ➔" at bounding box center [973, 538] width 83 height 31
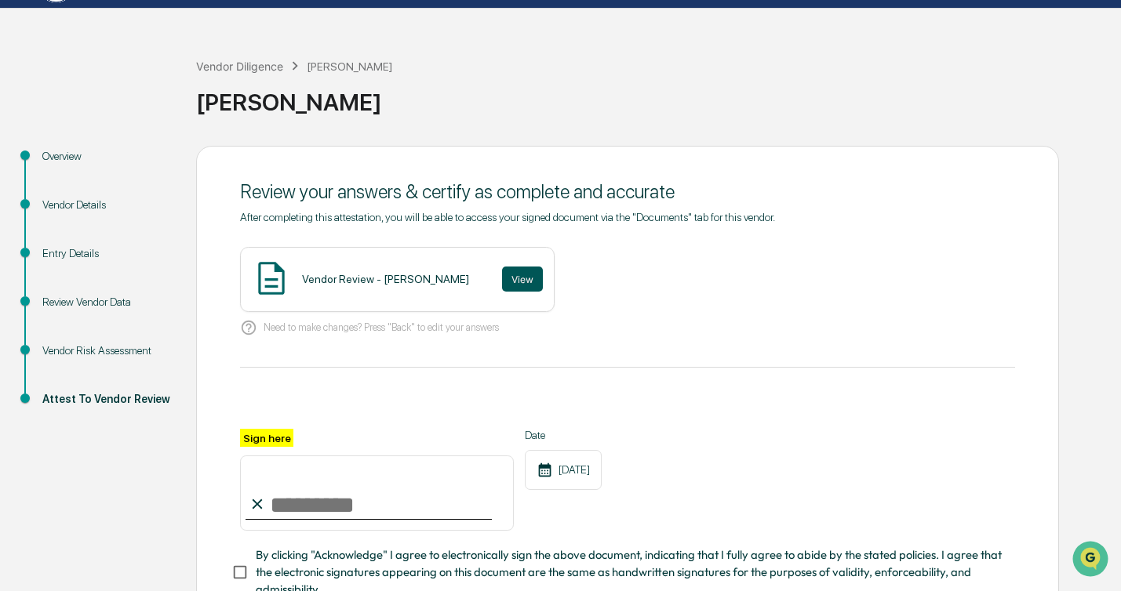
click at [503, 281] on button "View" at bounding box center [522, 279] width 41 height 25
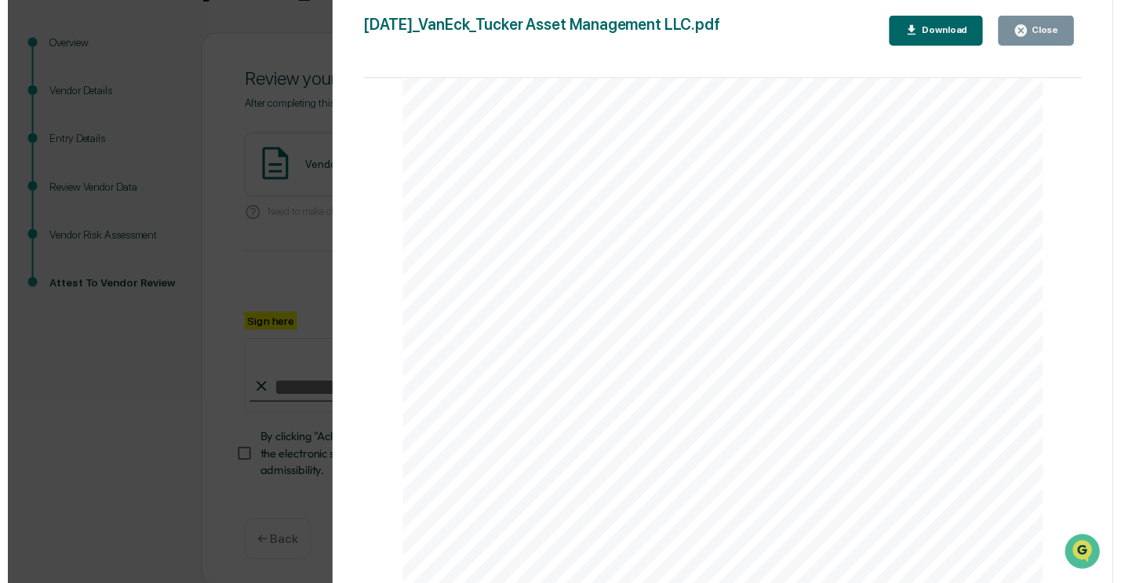
scroll to position [2385, 0]
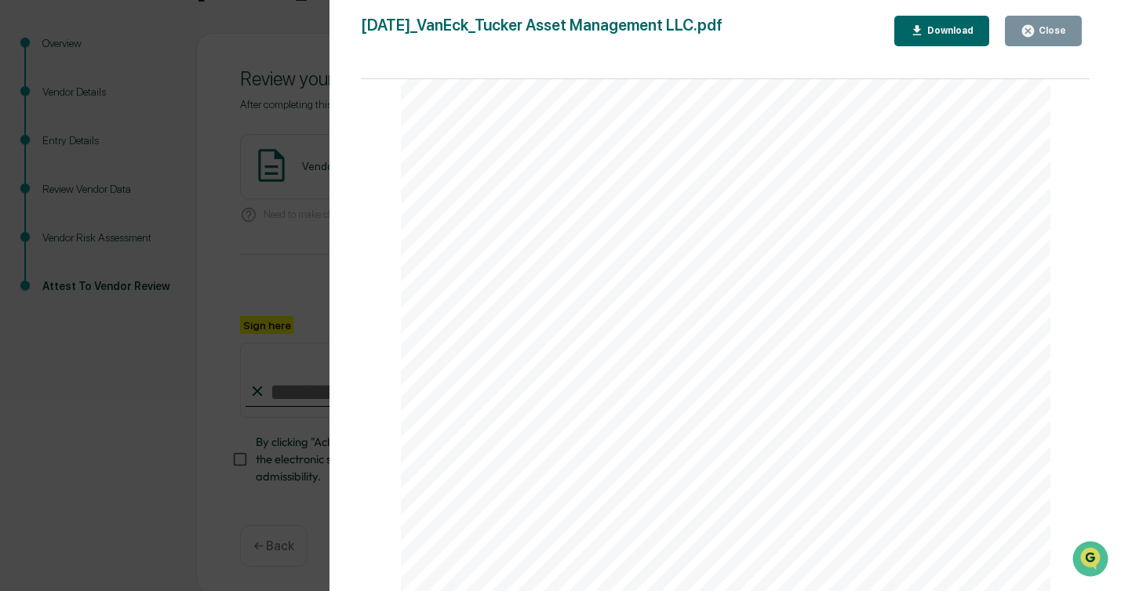
click at [1067, 41] on button "Close" at bounding box center [1043, 31] width 77 height 31
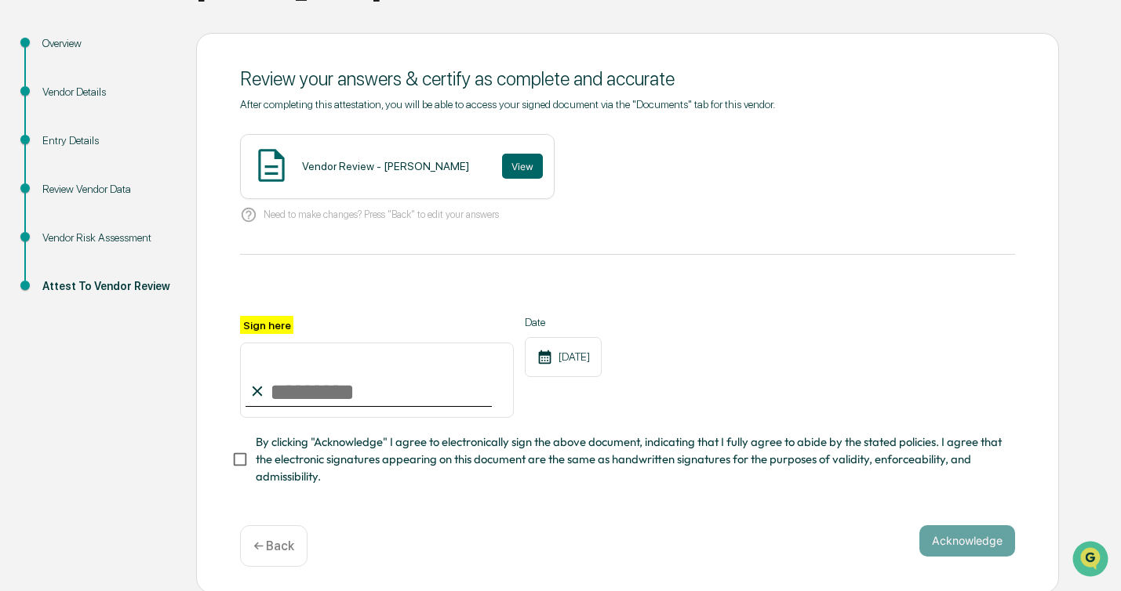
click at [391, 381] on input "Sign here" at bounding box center [377, 380] width 274 height 75
type input "**********"
click at [944, 528] on button "Acknowledge" at bounding box center [967, 540] width 96 height 31
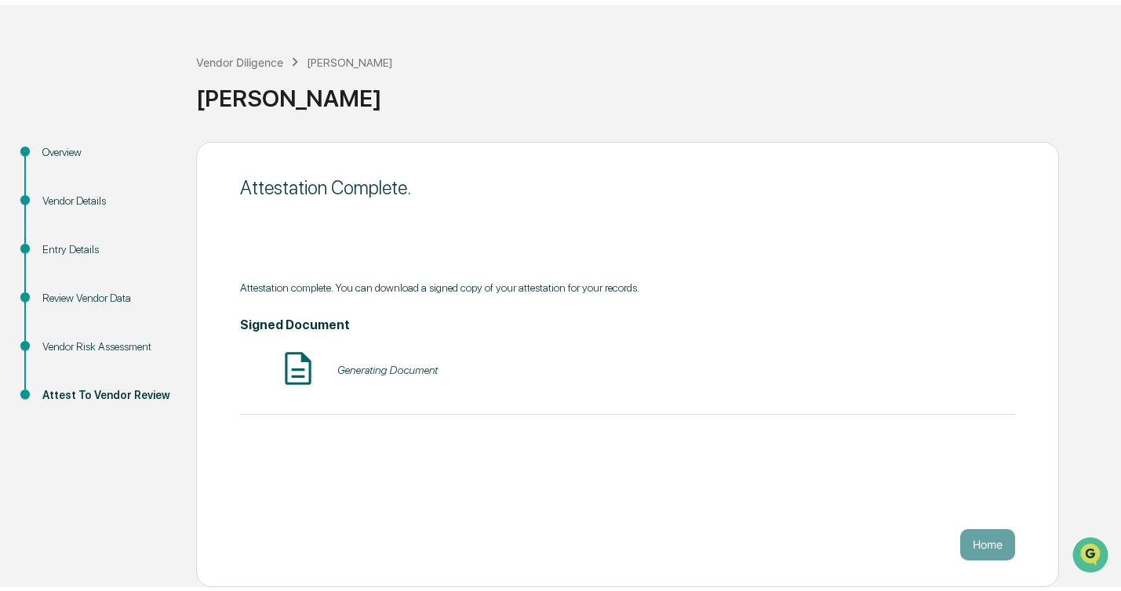
scroll to position [41, 0]
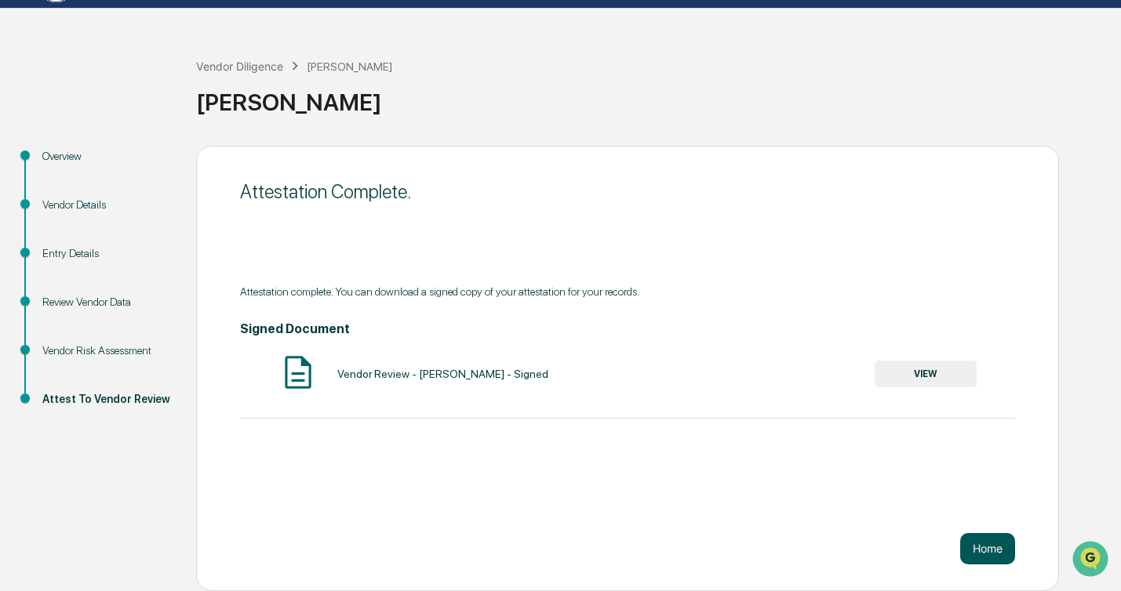
click at [1001, 555] on button "Home" at bounding box center [987, 548] width 55 height 31
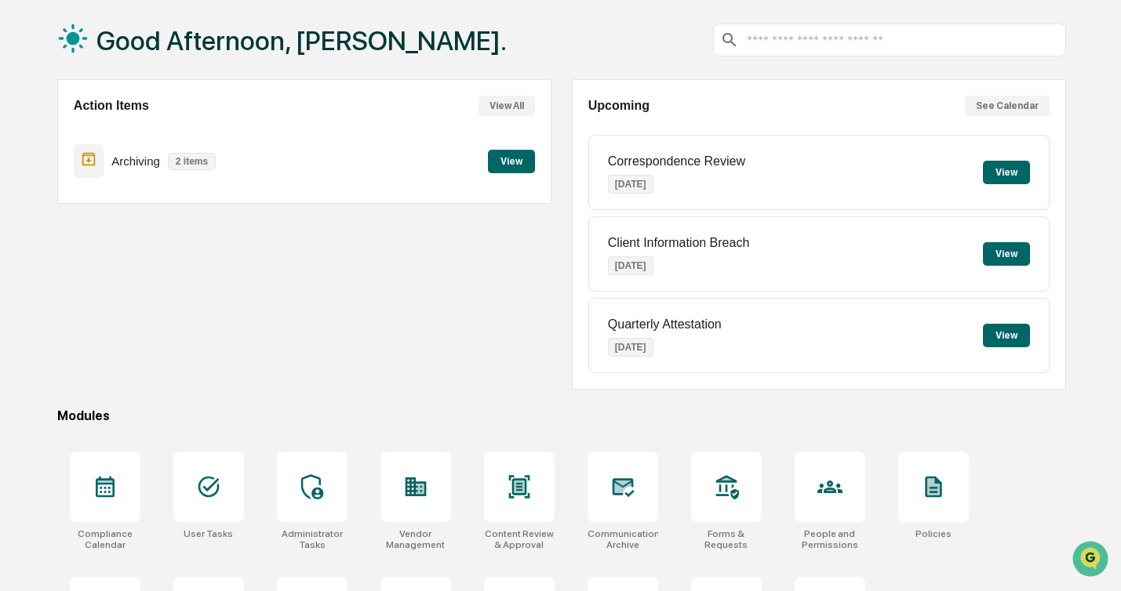
scroll to position [169, 0]
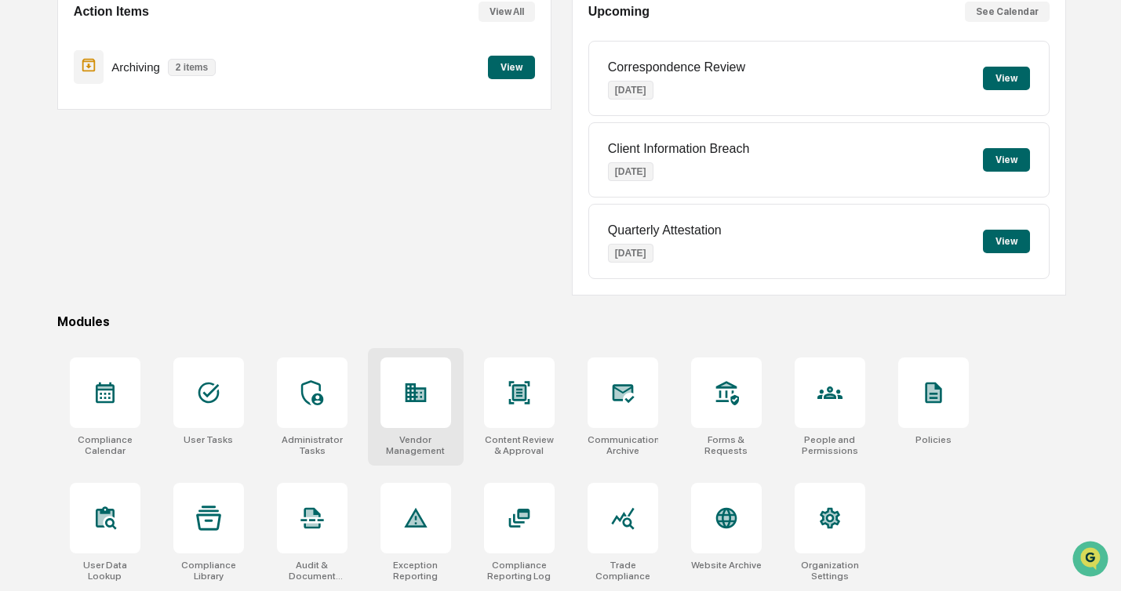
click at [418, 379] on div at bounding box center [415, 393] width 71 height 71
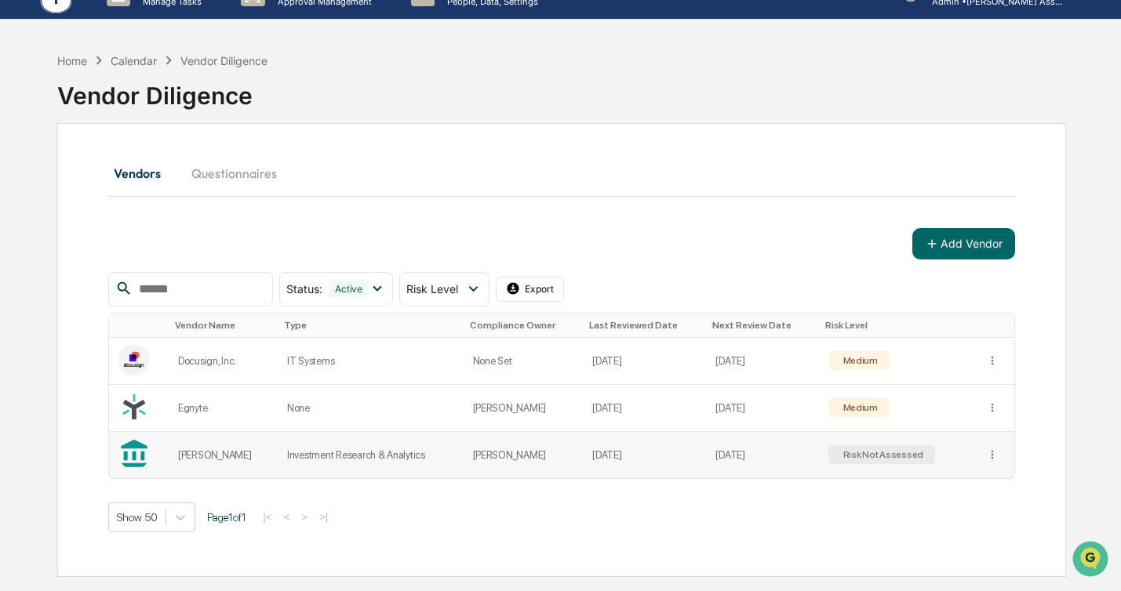
scroll to position [45, 0]
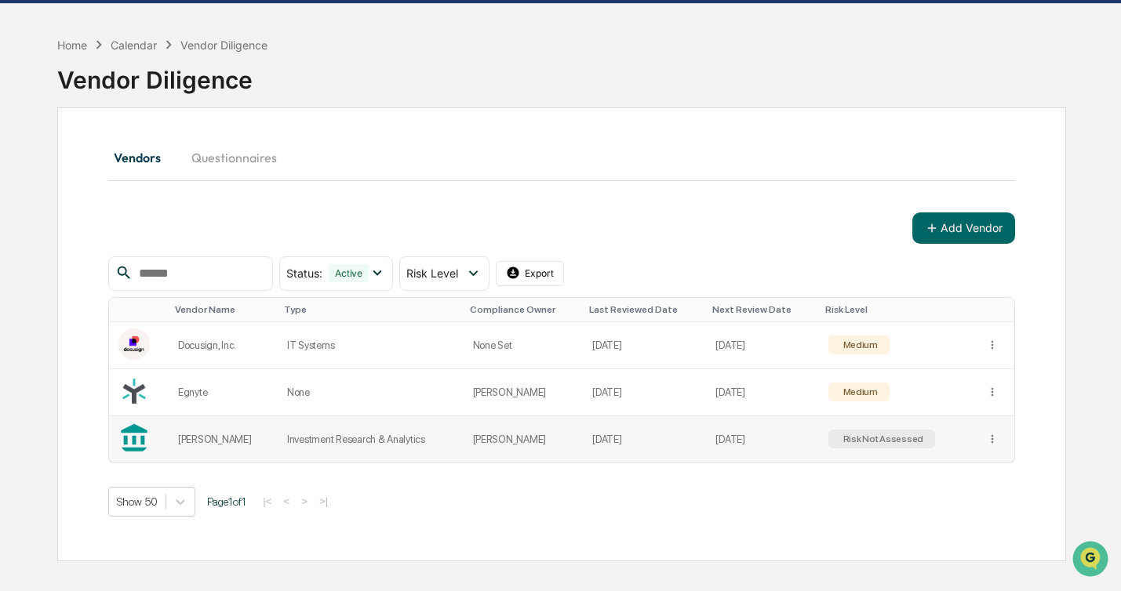
click at [170, 436] on td "[PERSON_NAME]" at bounding box center [223, 439] width 109 height 46
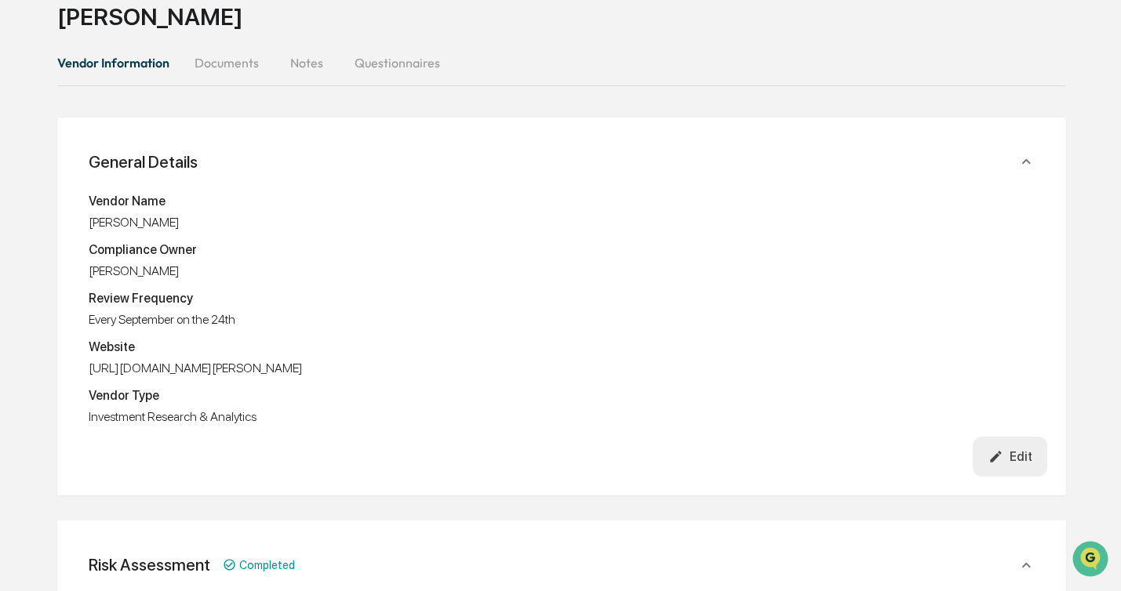
scroll to position [121, 0]
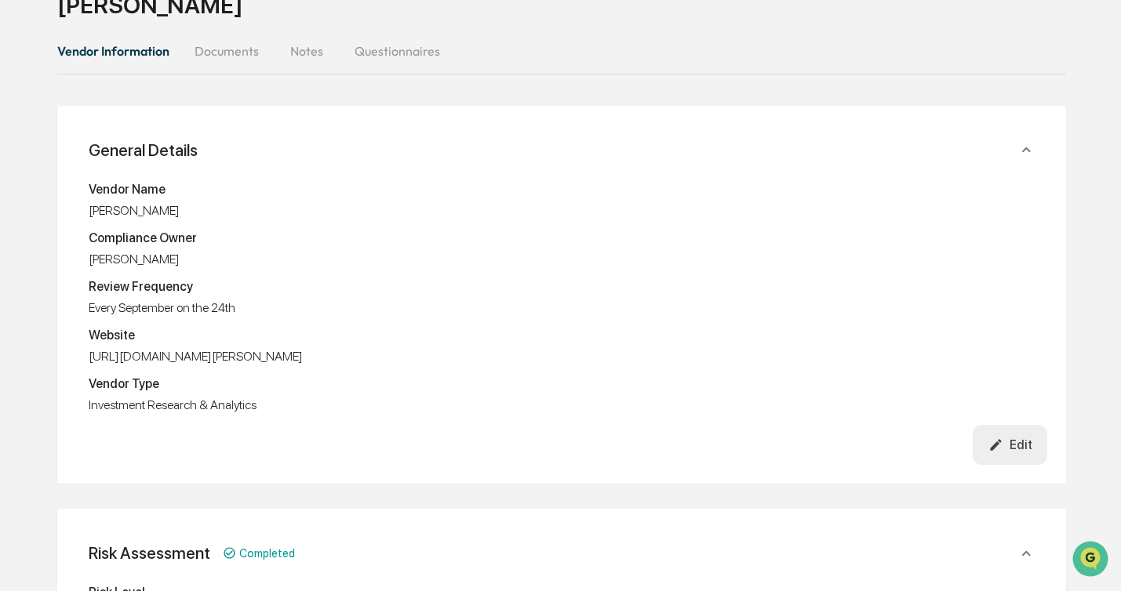
click at [1041, 449] on button "Edit" at bounding box center [1009, 445] width 74 height 40
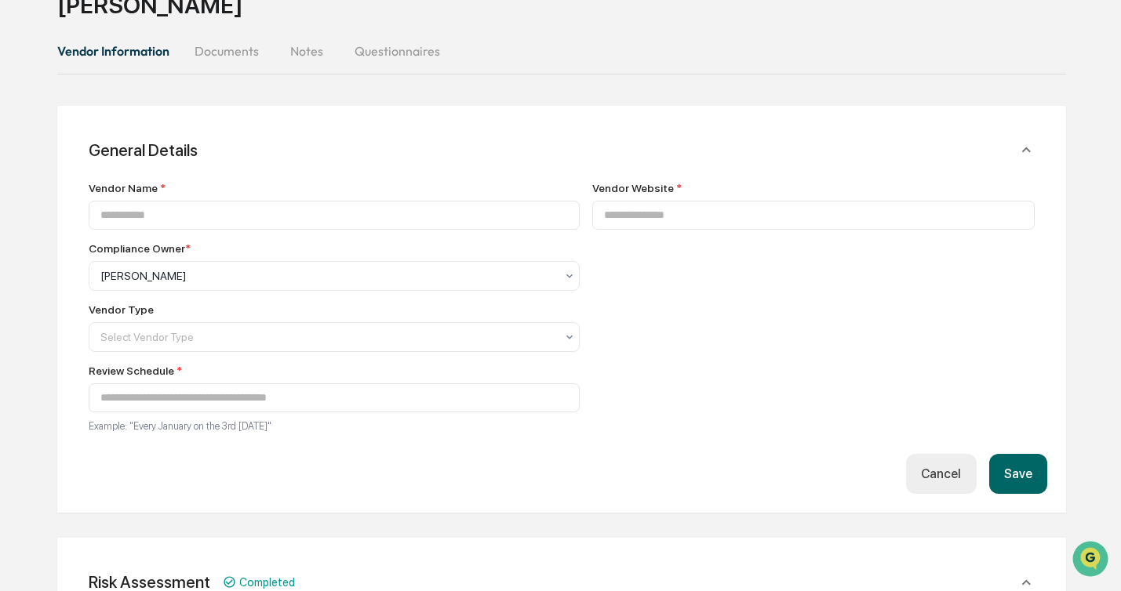
type input "******"
type input "**********"
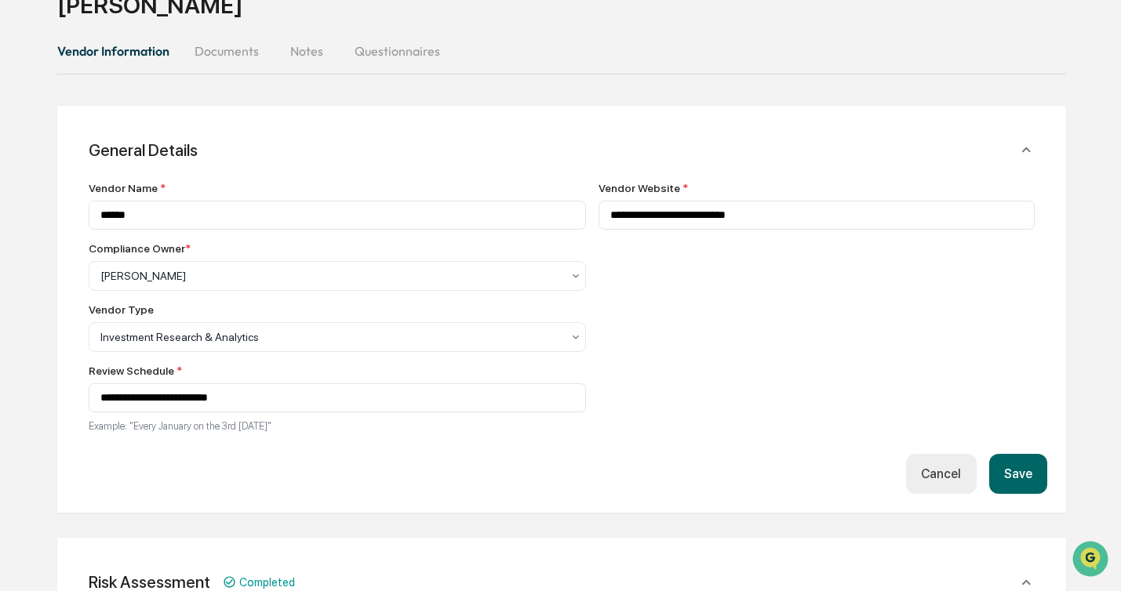
click at [963, 494] on button "Cancel" at bounding box center [941, 474] width 70 height 40
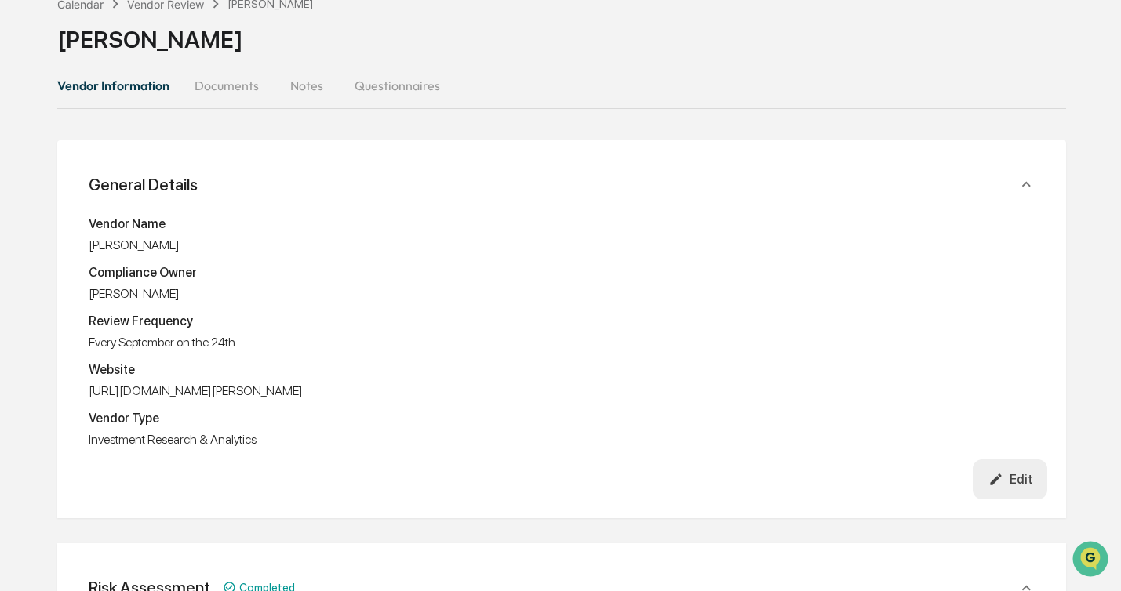
scroll to position [0, 0]
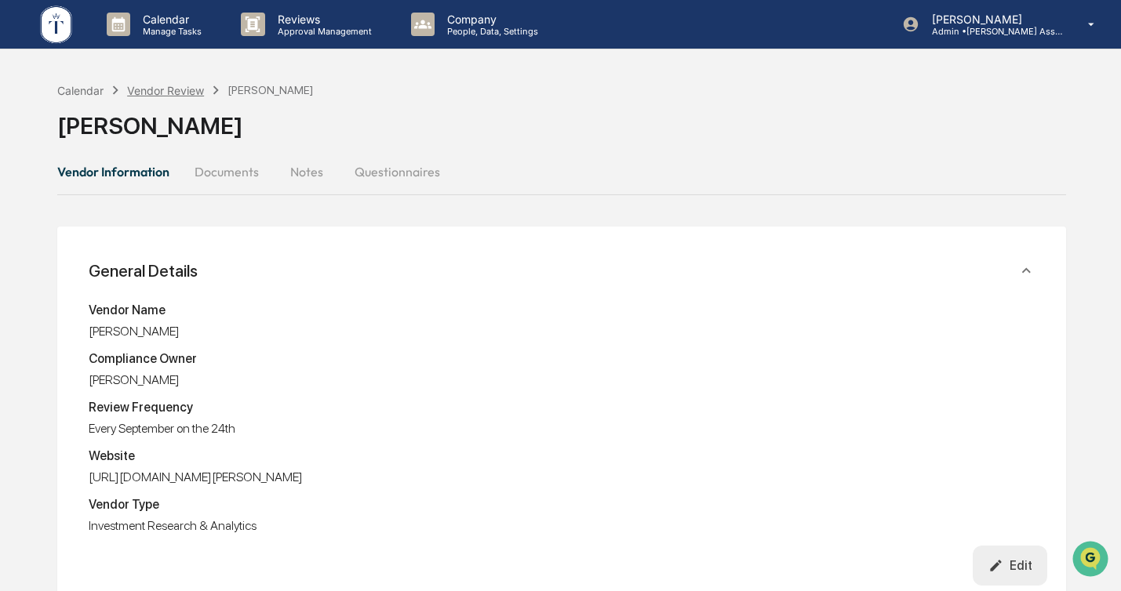
click at [153, 93] on div "Vendor Review" at bounding box center [165, 90] width 77 height 13
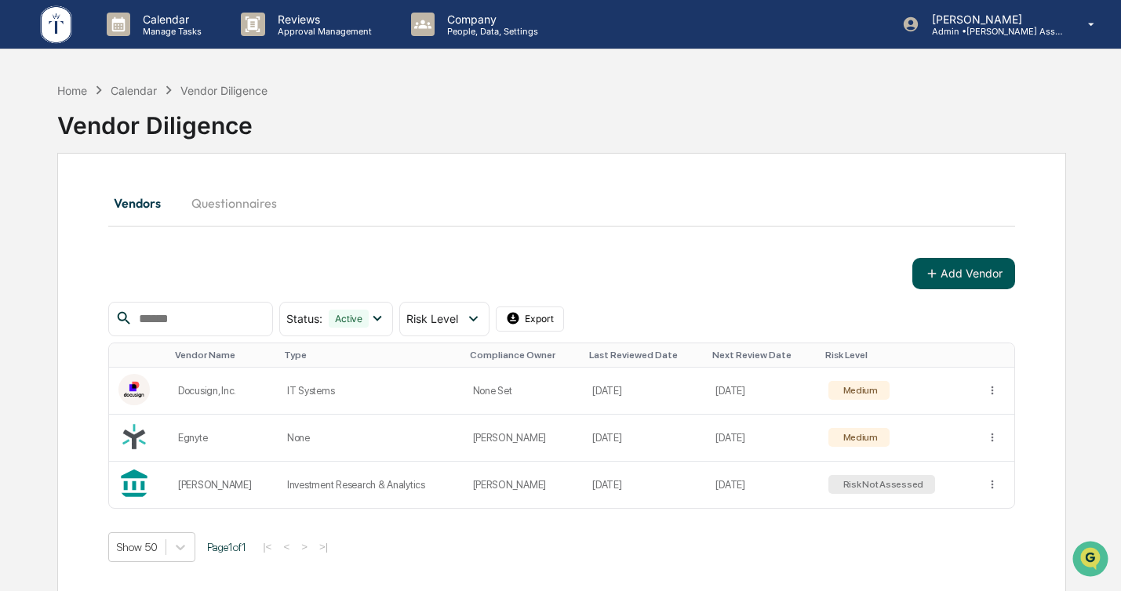
click at [957, 271] on button "Add Vendor" at bounding box center [963, 273] width 103 height 31
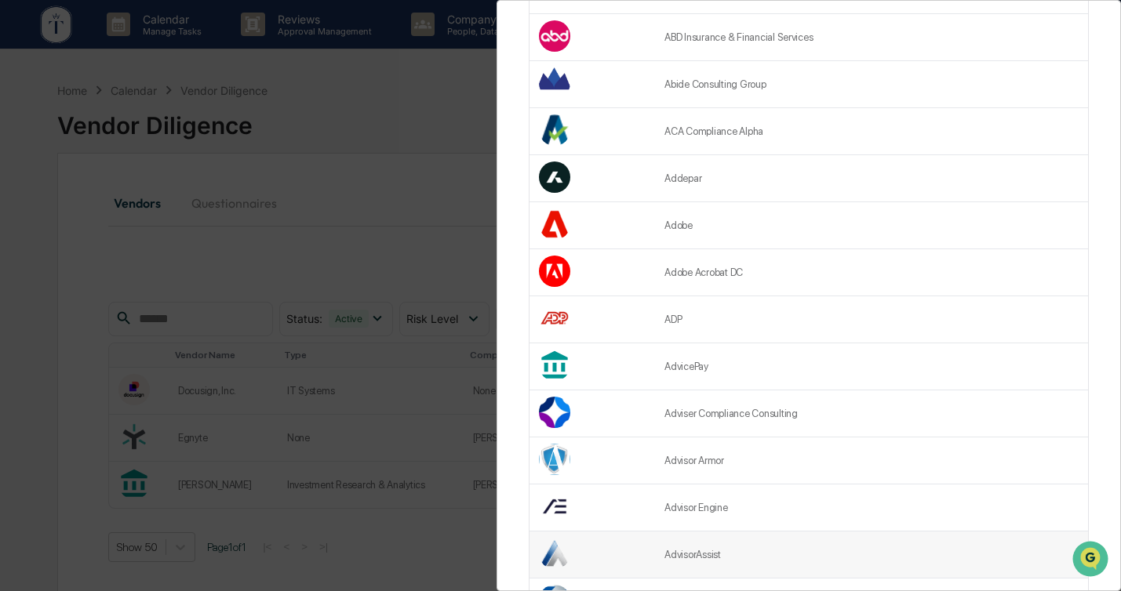
scroll to position [386, 0]
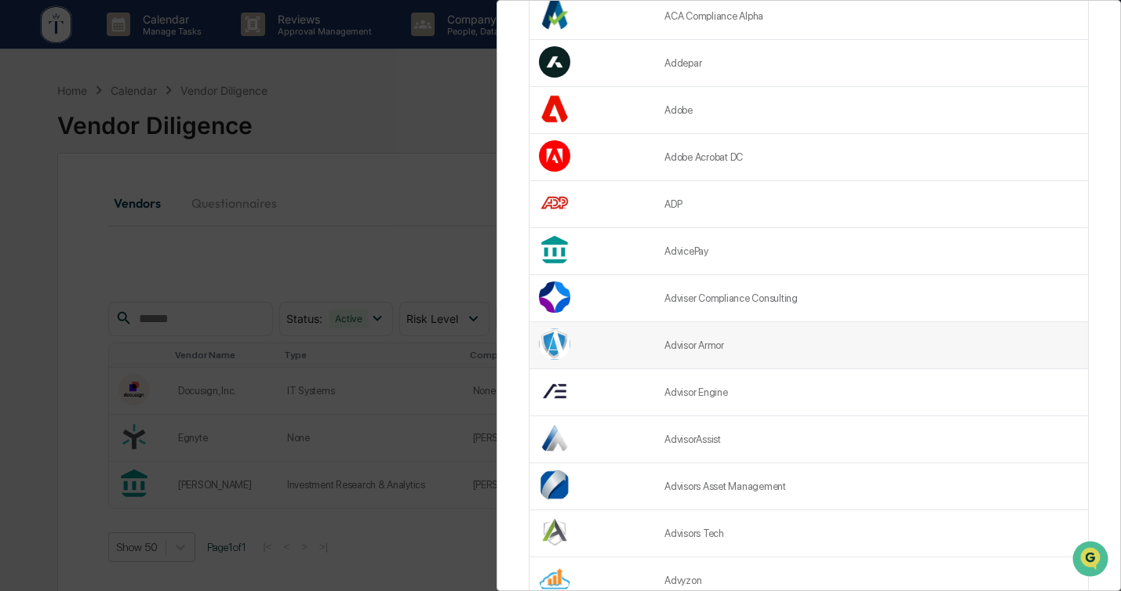
click at [655, 357] on td "Advisor Armor" at bounding box center [871, 345] width 433 height 47
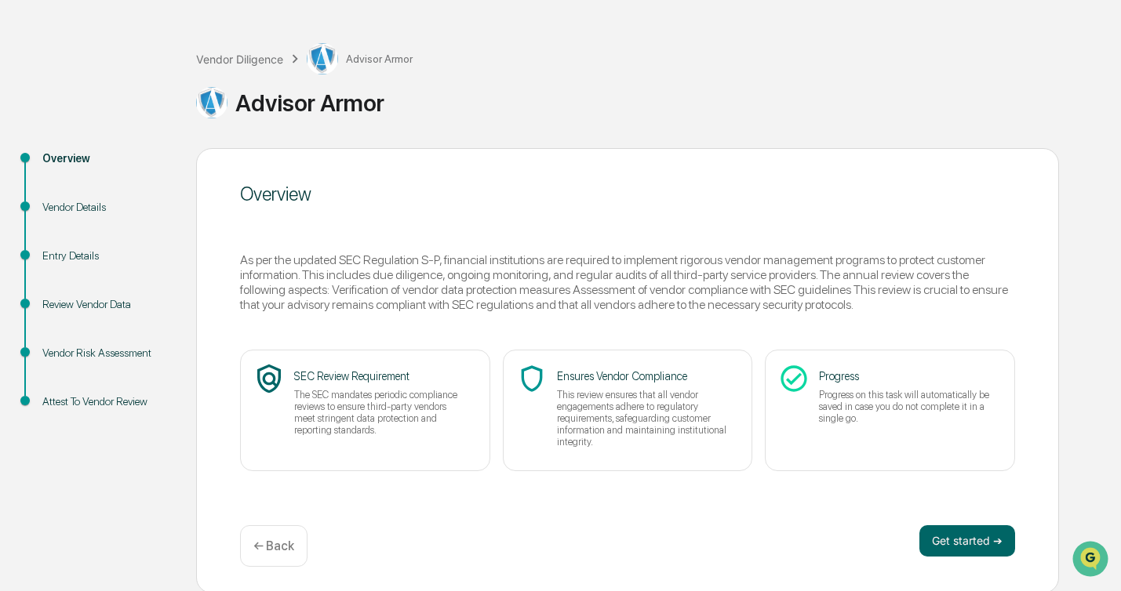
scroll to position [57, 0]
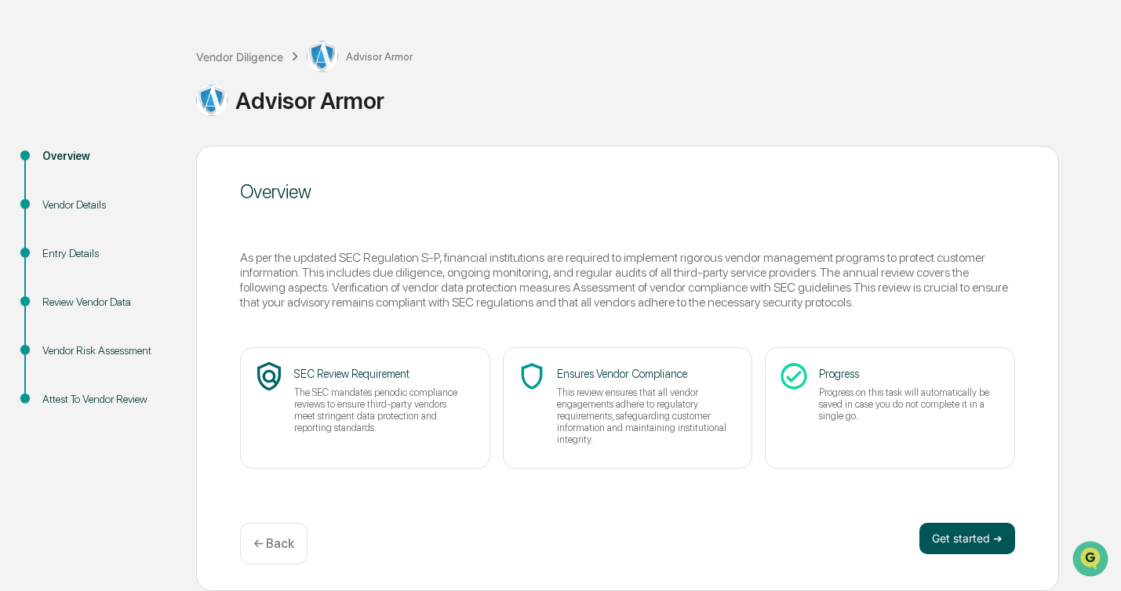
click at [968, 529] on button "Get started ➔" at bounding box center [967, 538] width 96 height 31
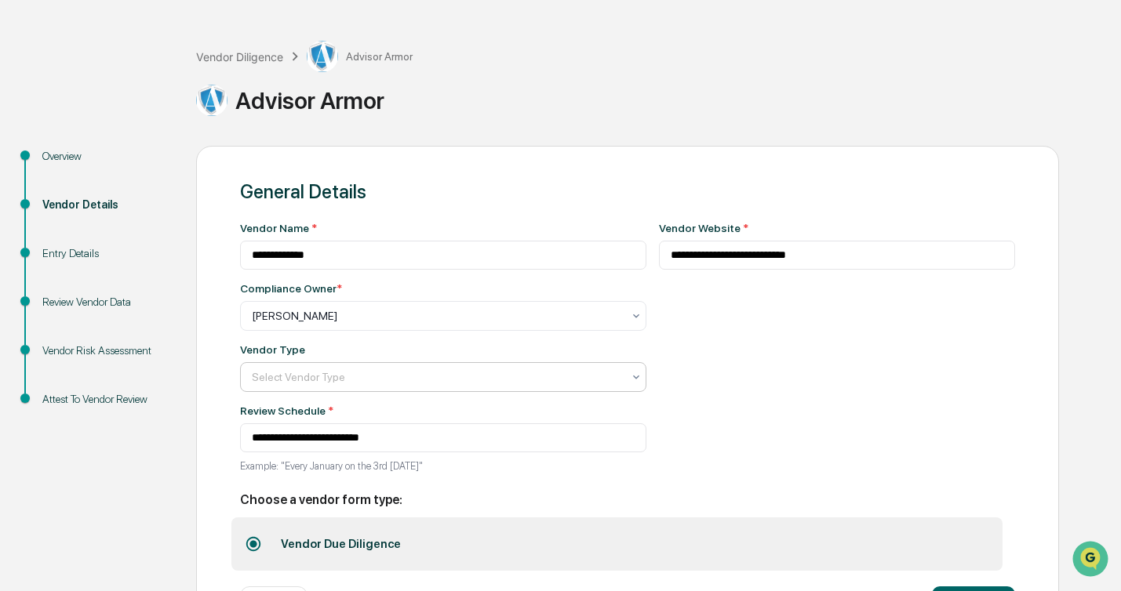
click at [603, 380] on div at bounding box center [437, 377] width 370 height 16
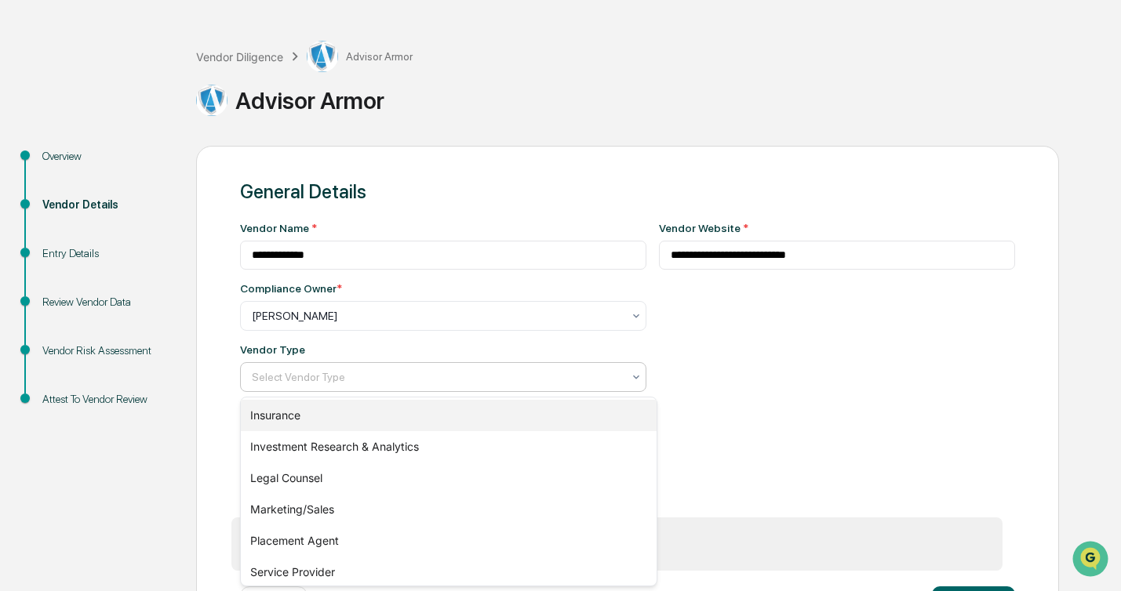
scroll to position [225, 0]
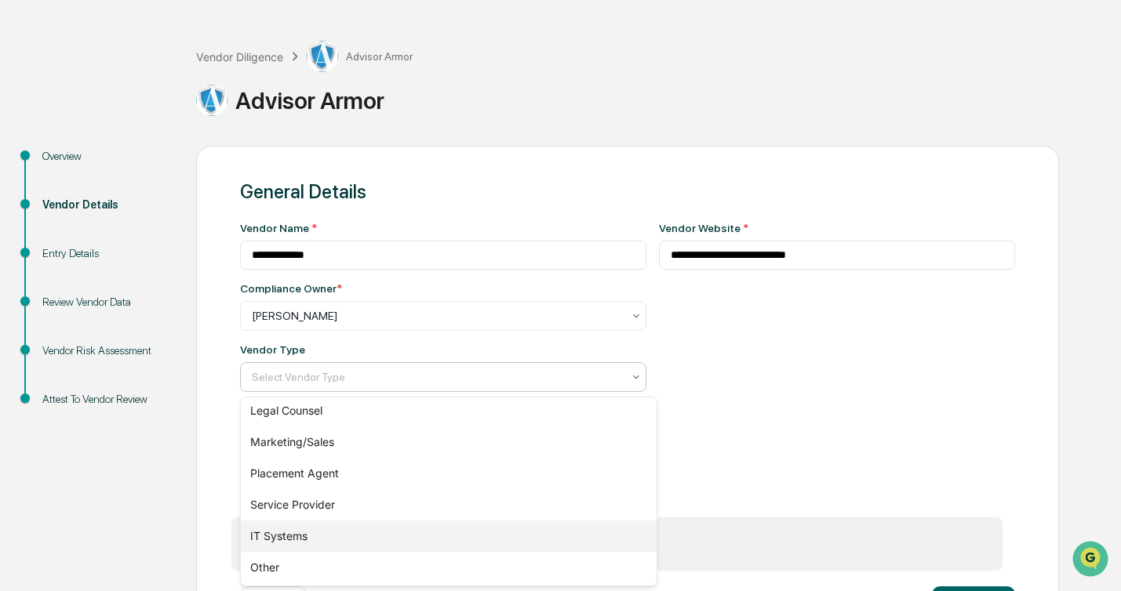
click at [399, 526] on div "IT Systems" at bounding box center [449, 536] width 416 height 31
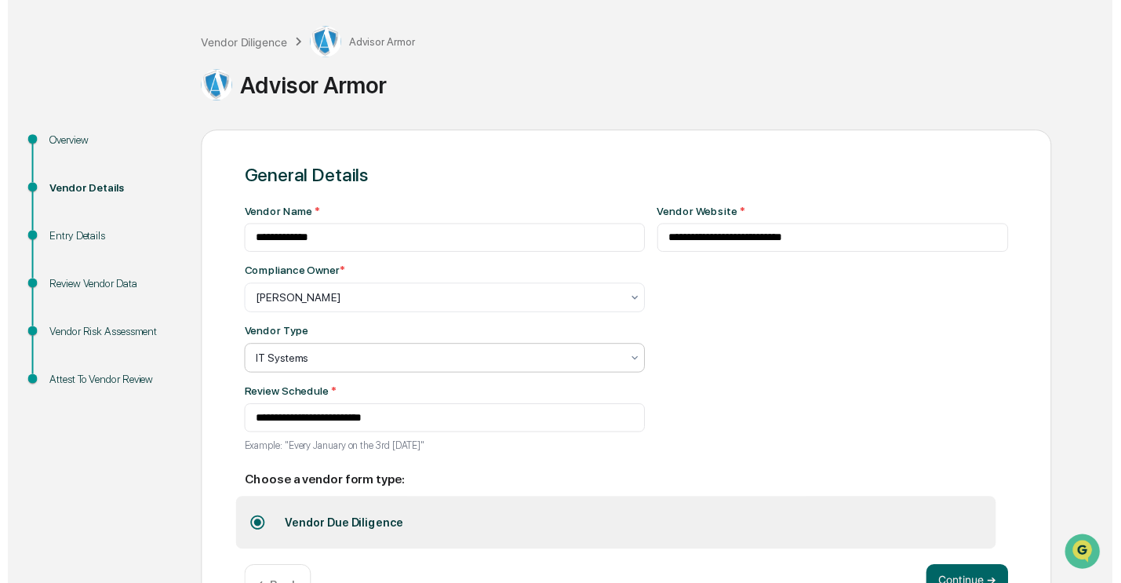
scroll to position [85, 0]
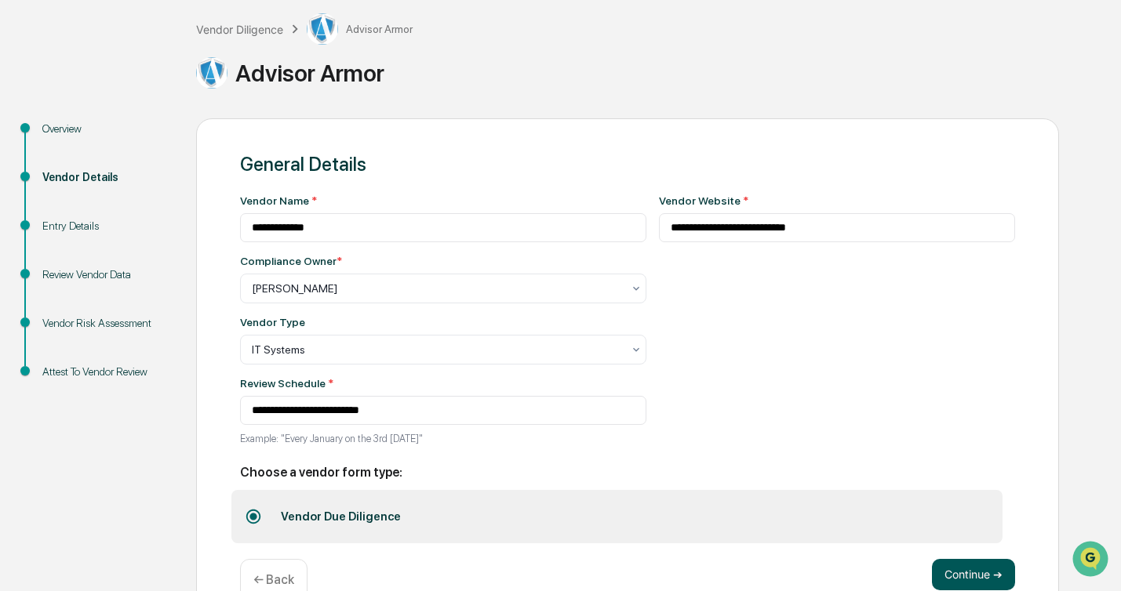
click at [986, 580] on button "Continue ➔" at bounding box center [973, 574] width 83 height 31
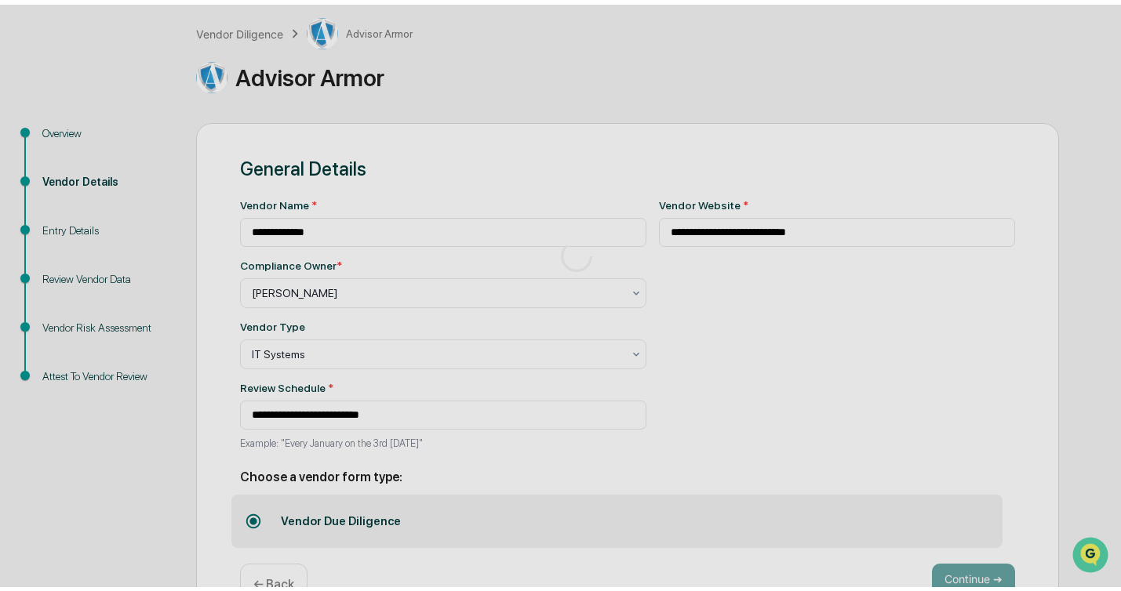
scroll to position [57, 0]
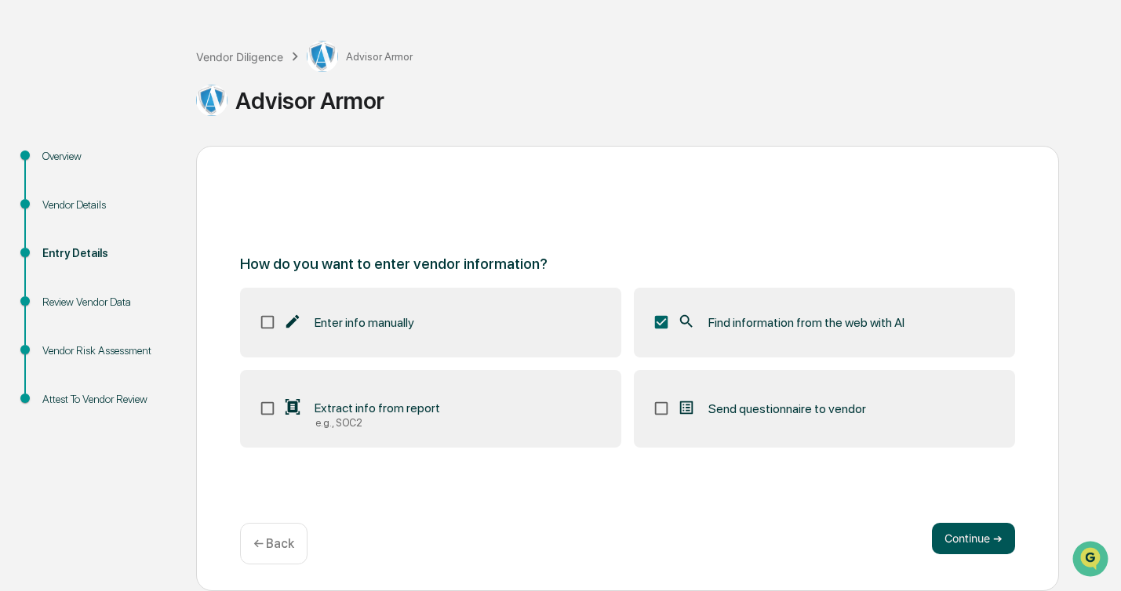
click at [954, 529] on button "Continue ➔" at bounding box center [973, 538] width 83 height 31
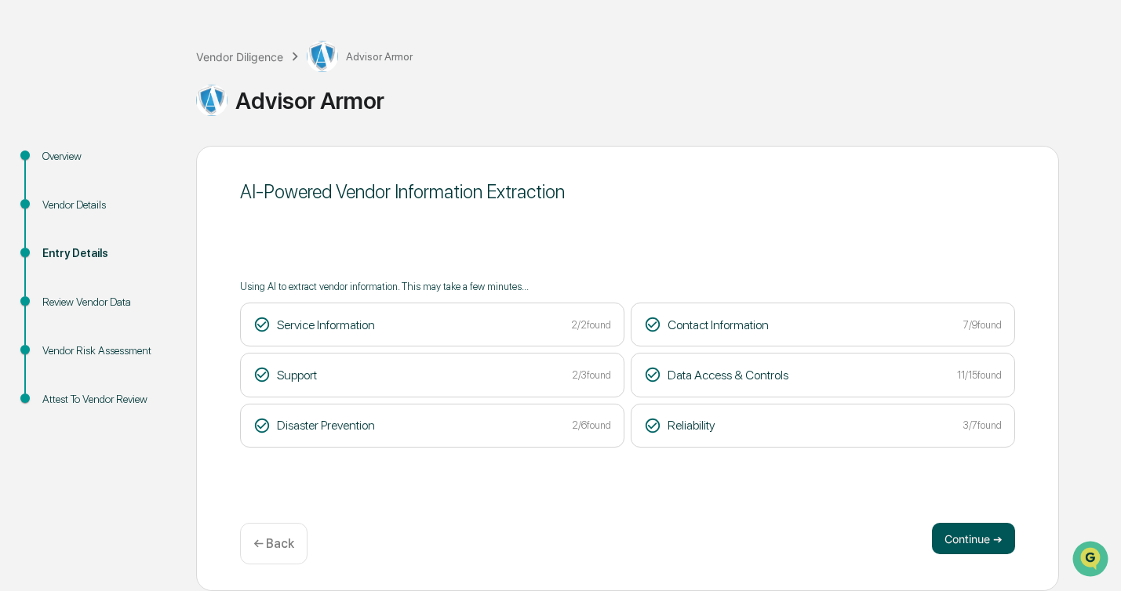
click at [989, 542] on button "Continue ➔" at bounding box center [973, 538] width 83 height 31
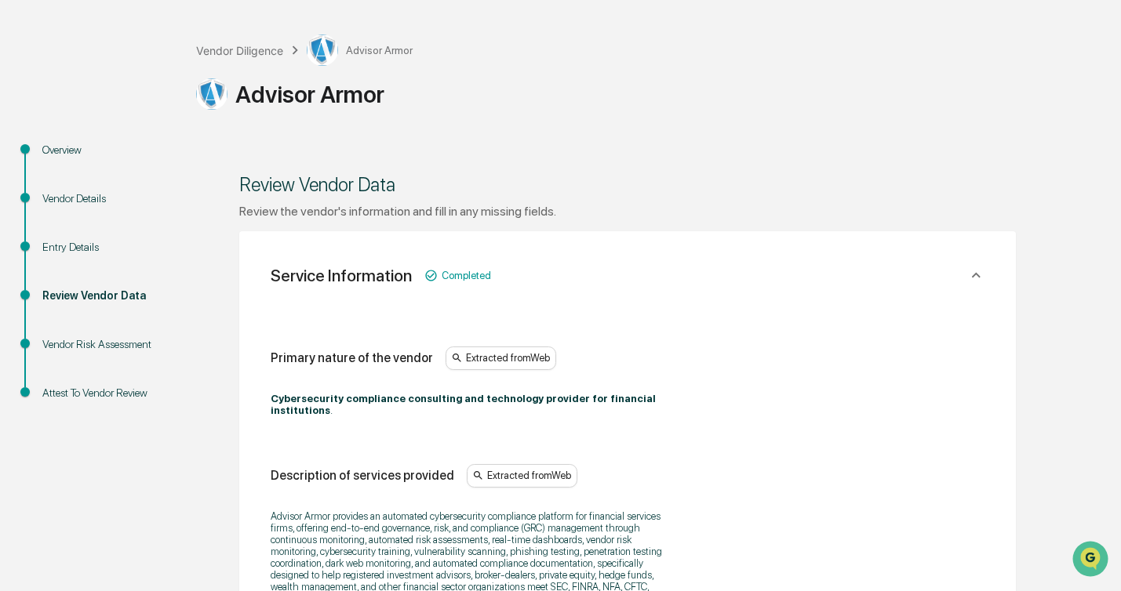
scroll to position [253, 0]
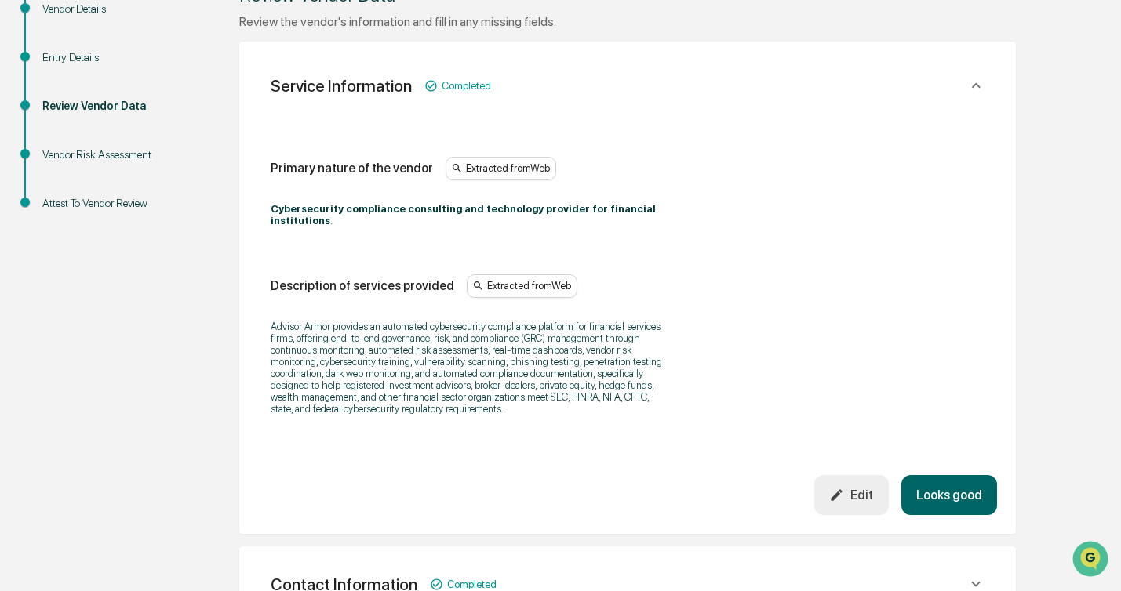
click at [934, 496] on button "Looks good" at bounding box center [949, 495] width 96 height 40
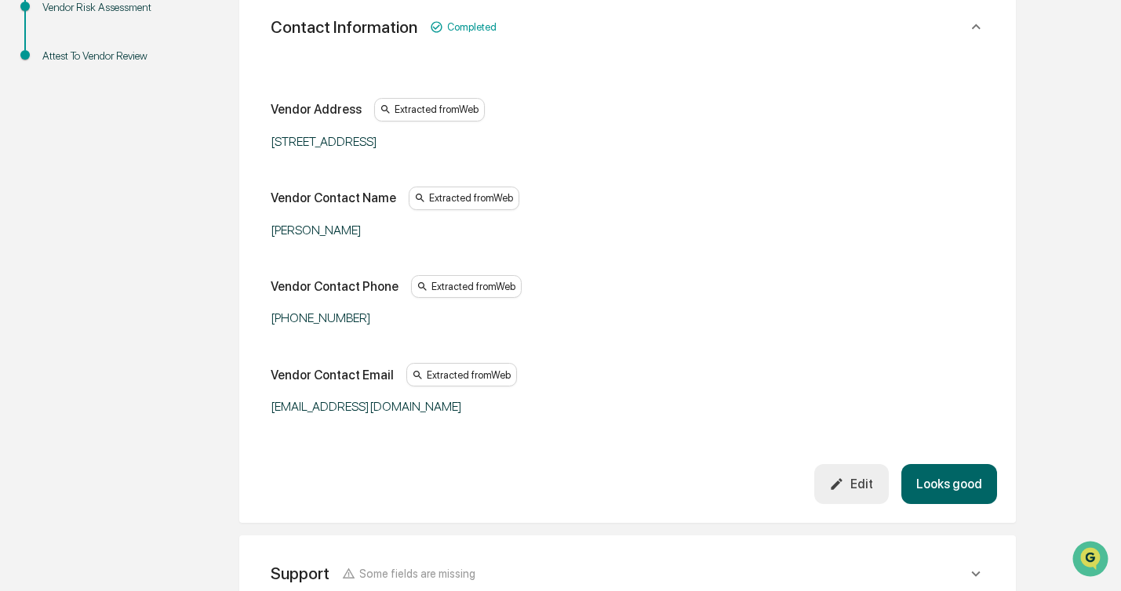
scroll to position [536, 0]
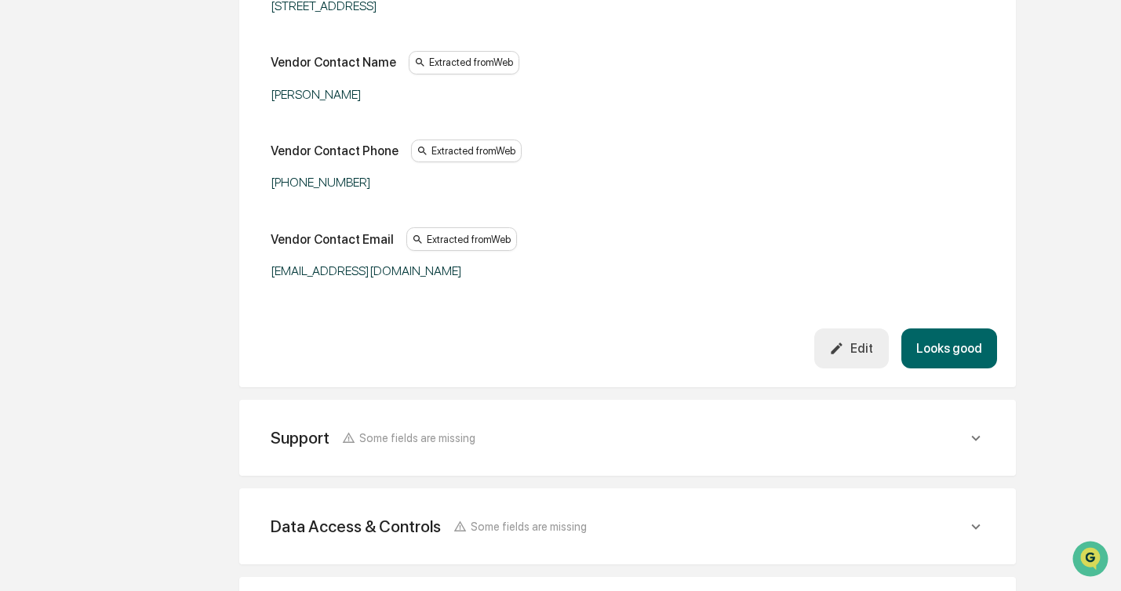
click at [934, 331] on button "Looks good" at bounding box center [949, 349] width 96 height 40
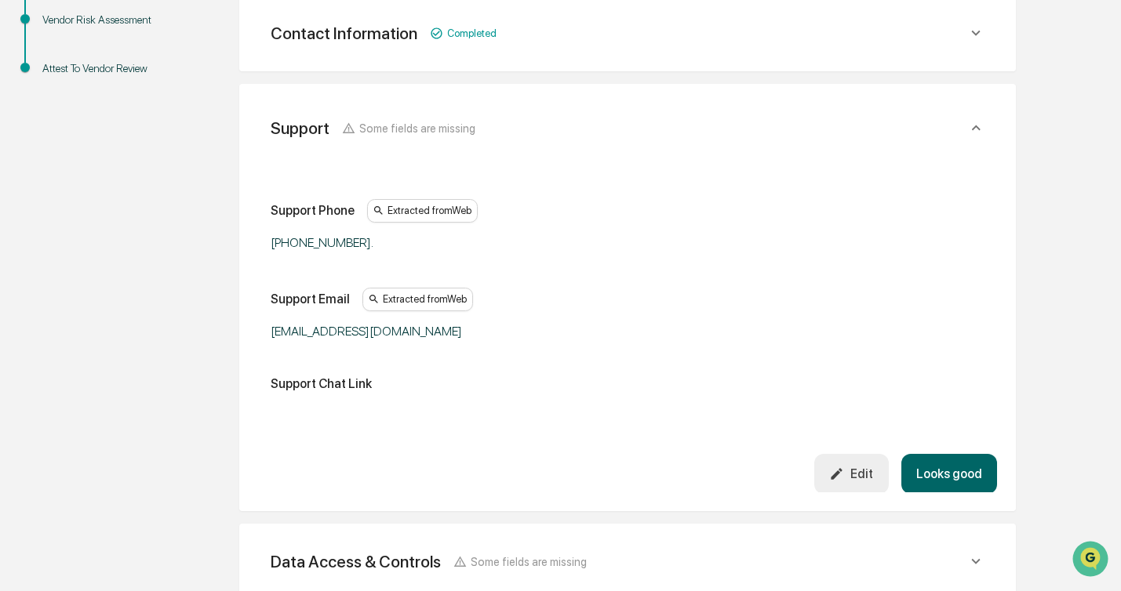
scroll to position [382, 0]
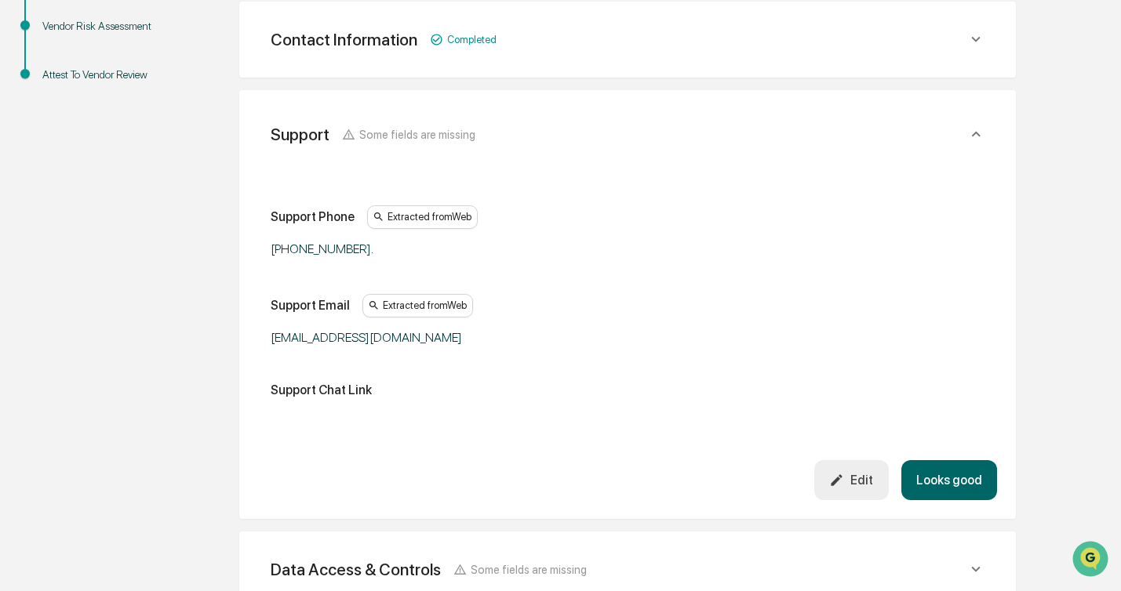
click at [928, 481] on button "Looks good" at bounding box center [949, 480] width 96 height 40
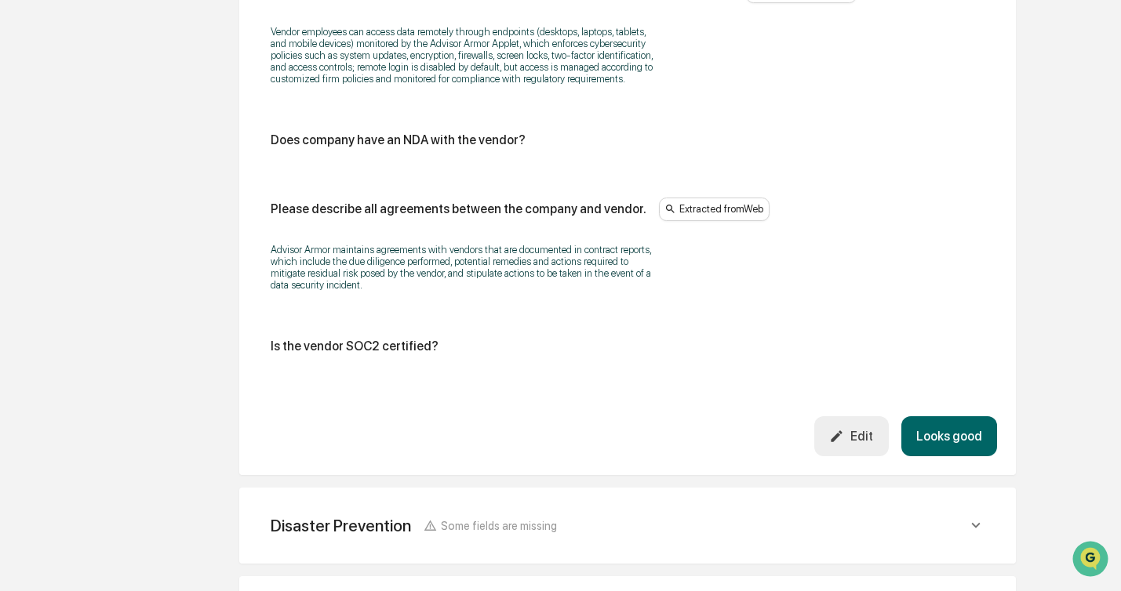
scroll to position [2029, 0]
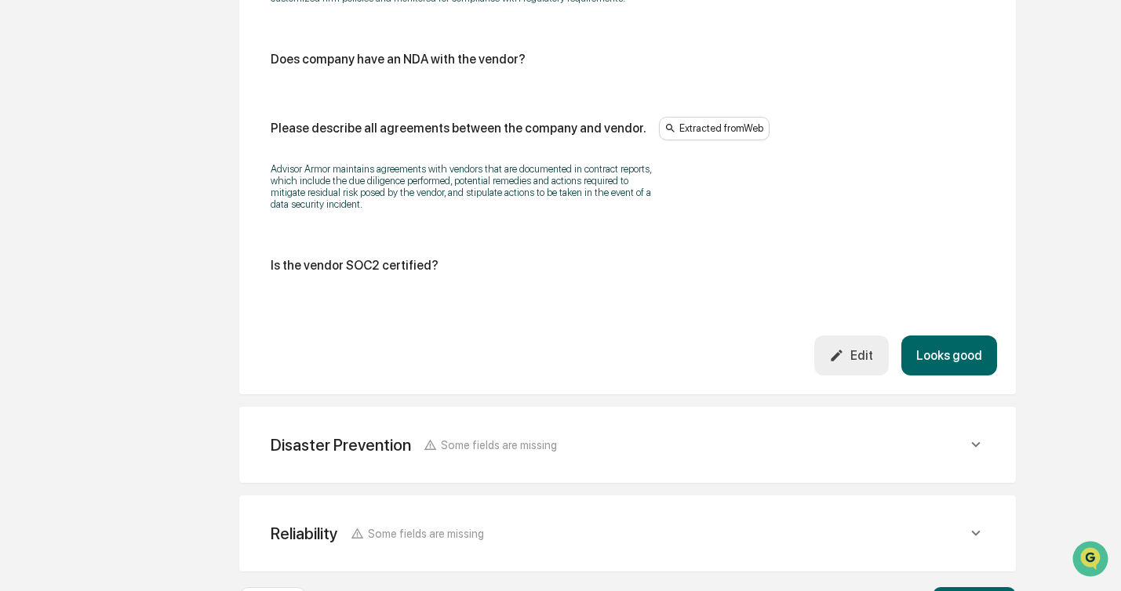
click at [950, 376] on button "Looks good" at bounding box center [949, 356] width 96 height 40
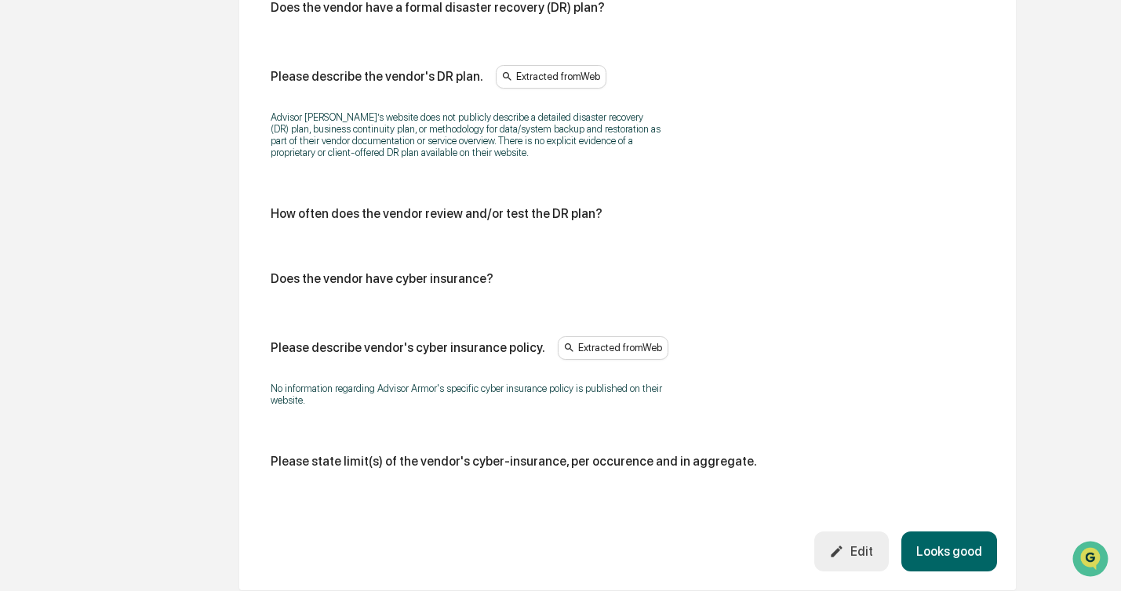
scroll to position [765, 0]
click at [939, 553] on button "Looks good" at bounding box center [949, 551] width 96 height 40
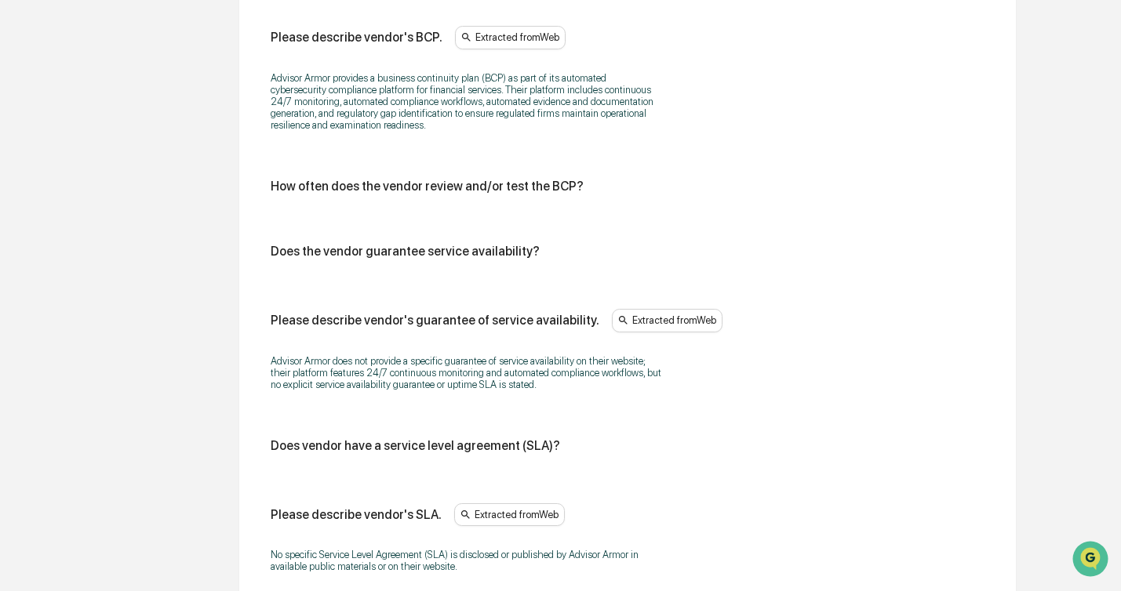
scroll to position [1082, 0]
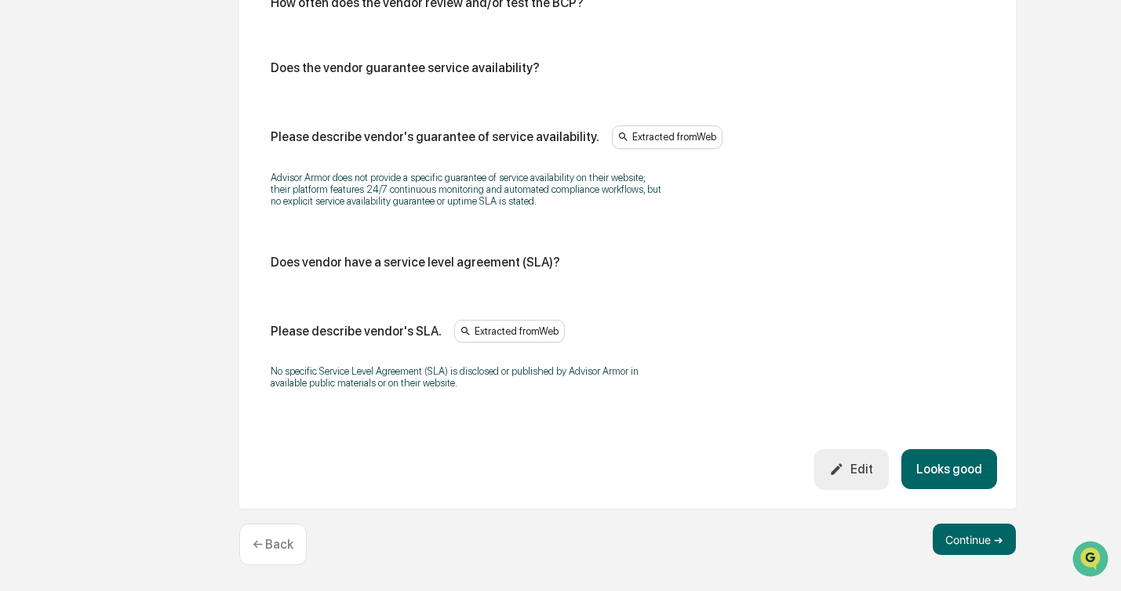
click at [943, 478] on button "Looks good" at bounding box center [949, 469] width 96 height 40
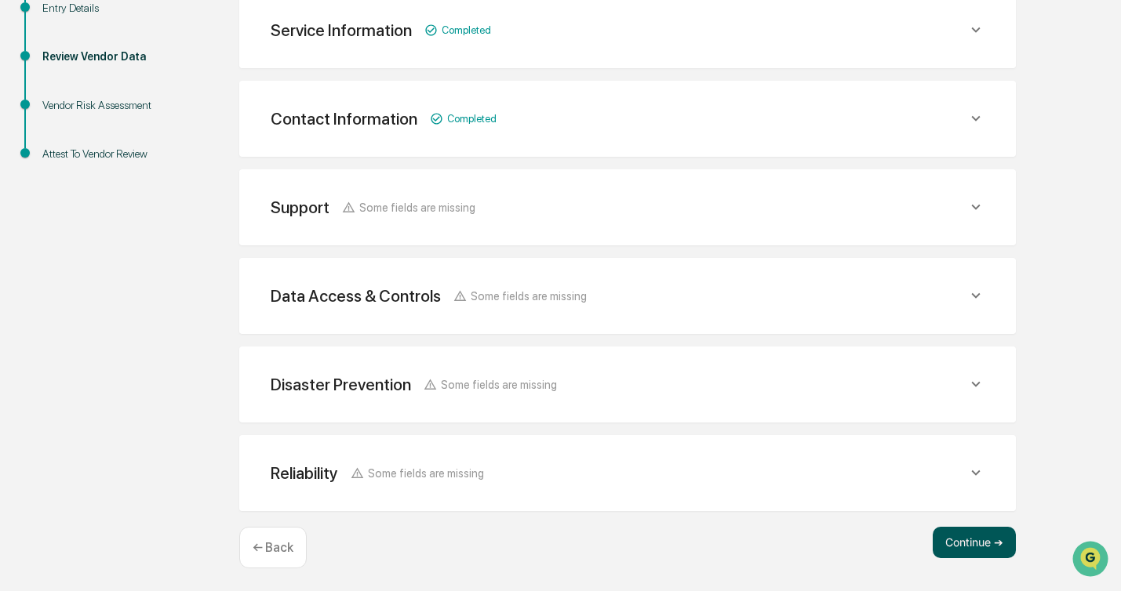
click at [956, 538] on button "Continue ➔" at bounding box center [973, 542] width 83 height 31
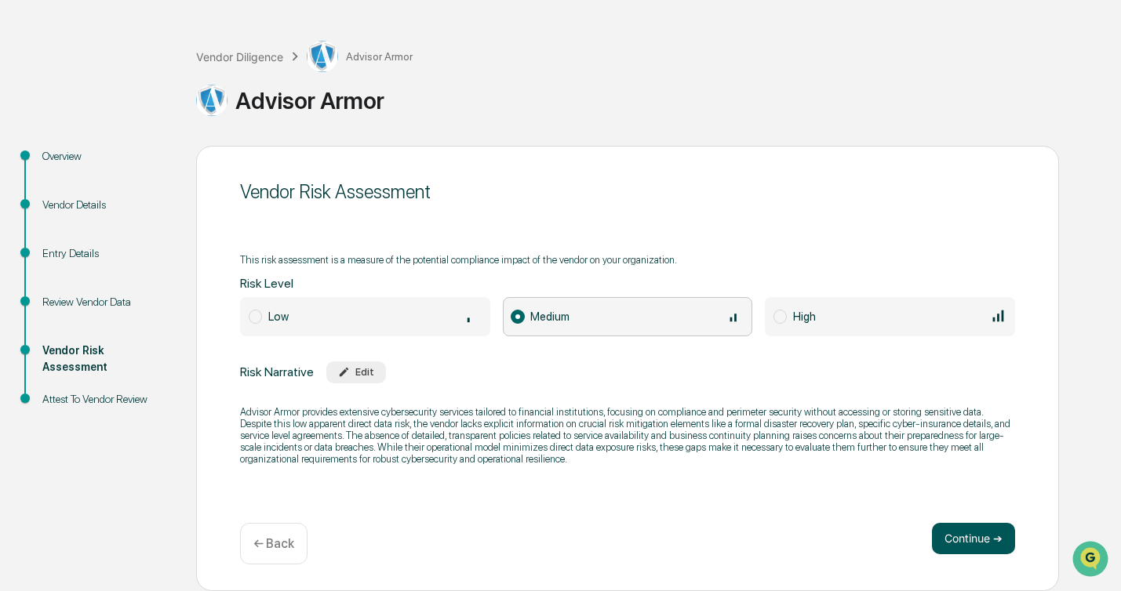
click at [943, 536] on button "Continue ➔" at bounding box center [973, 538] width 83 height 31
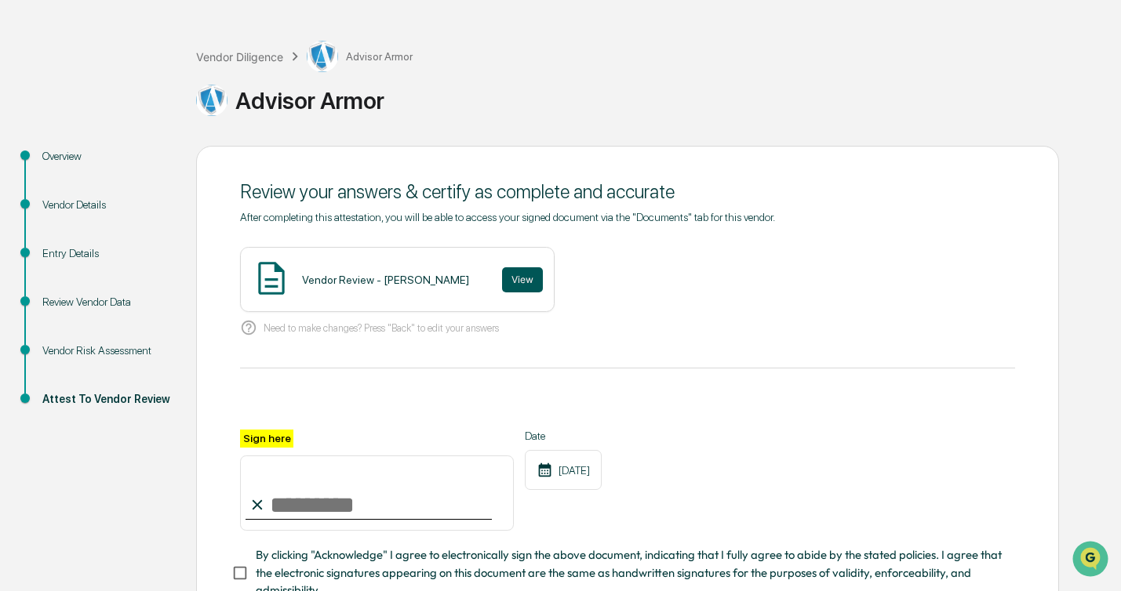
click at [502, 273] on button "View" at bounding box center [522, 279] width 41 height 25
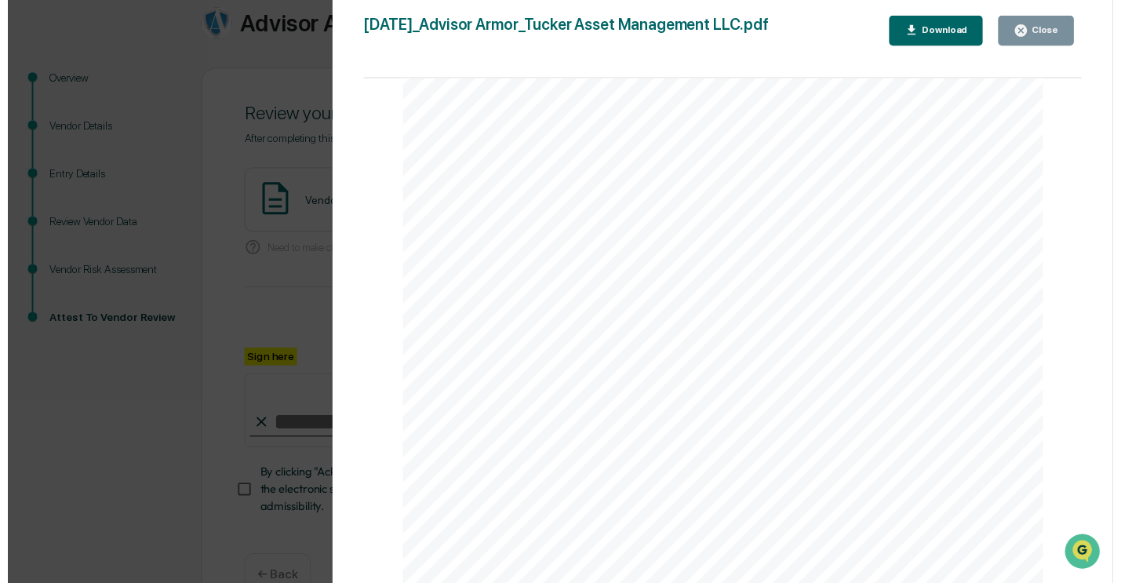
scroll to position [170, 0]
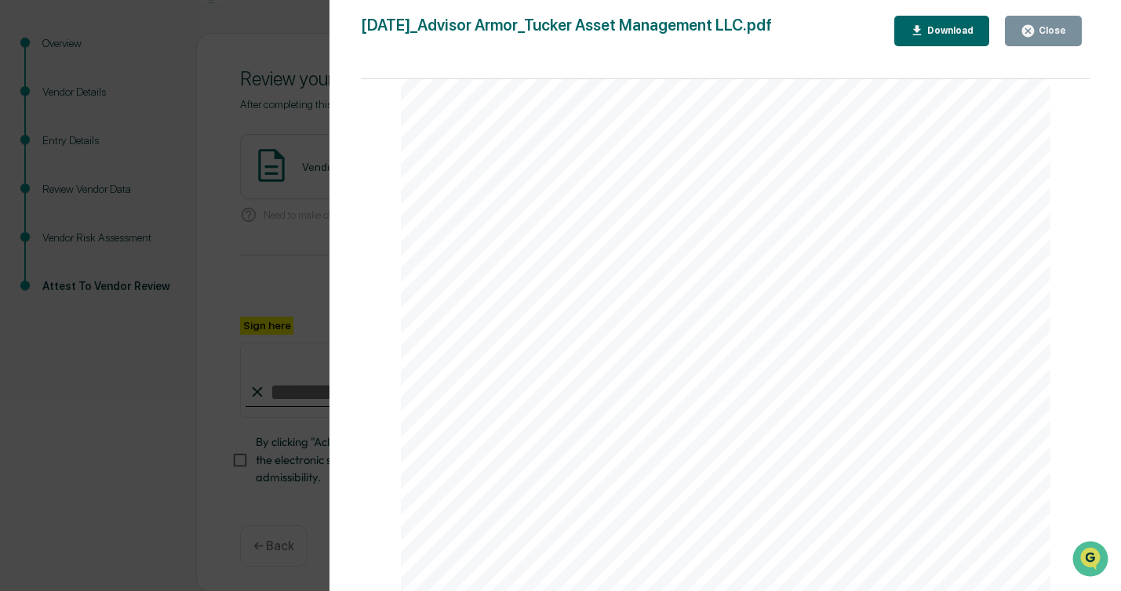
drag, startPoint x: 1055, startPoint y: 36, endPoint x: 1048, endPoint y: 53, distance: 18.2
click at [1055, 36] on div "Close" at bounding box center [1042, 31] width 45 height 15
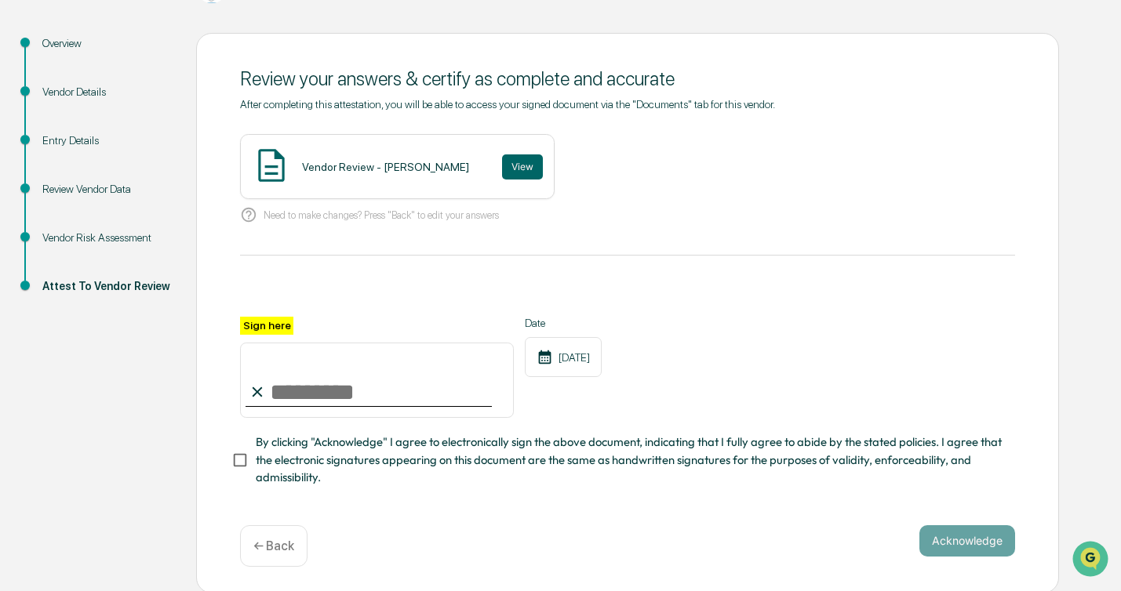
click at [391, 386] on input "Sign here" at bounding box center [377, 380] width 274 height 75
type input "**********"
click at [966, 547] on button "Acknowledge" at bounding box center [967, 540] width 96 height 31
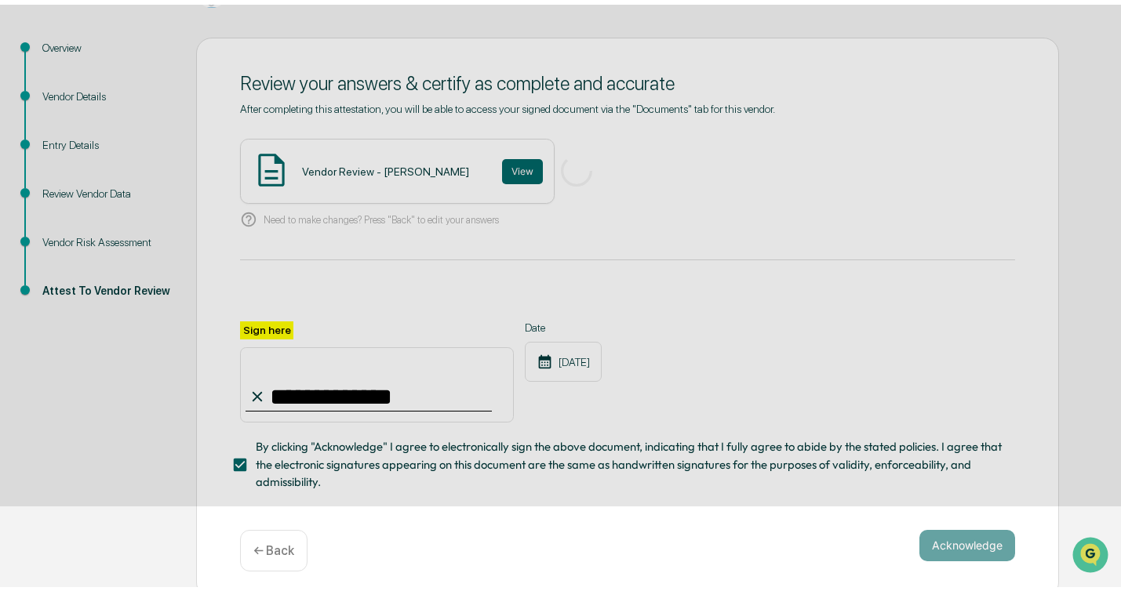
scroll to position [57, 0]
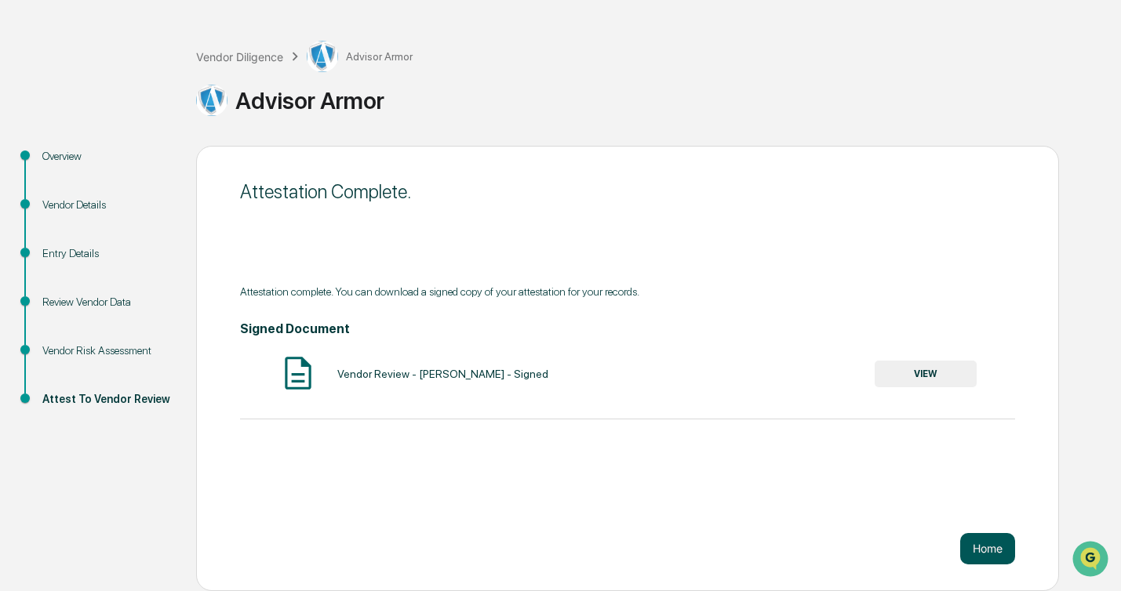
click at [988, 544] on button "Home" at bounding box center [987, 548] width 55 height 31
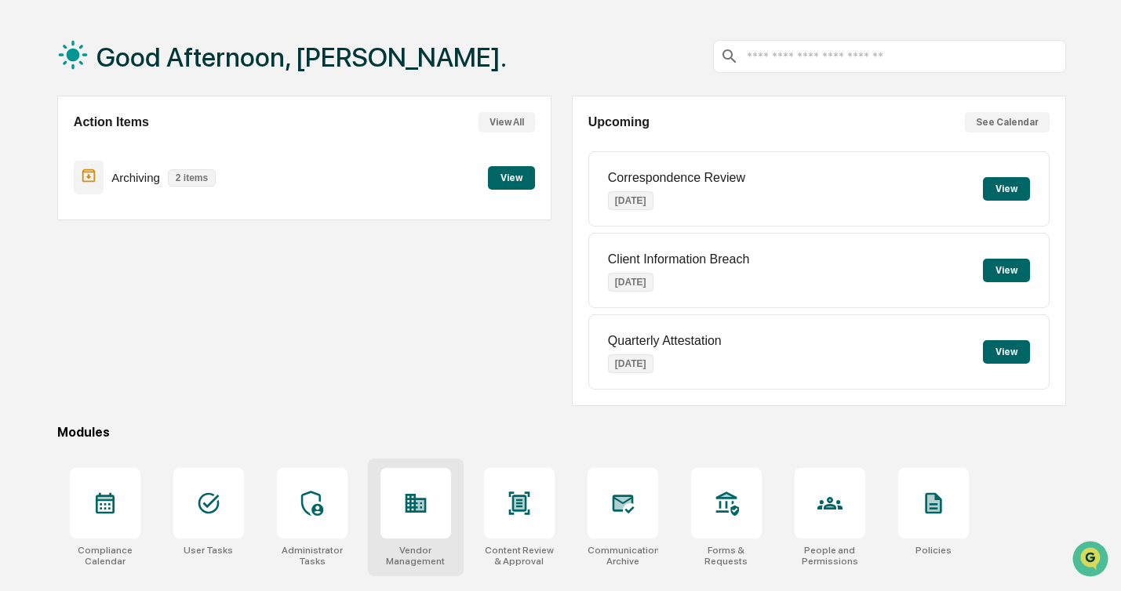
click at [445, 507] on div at bounding box center [415, 503] width 71 height 71
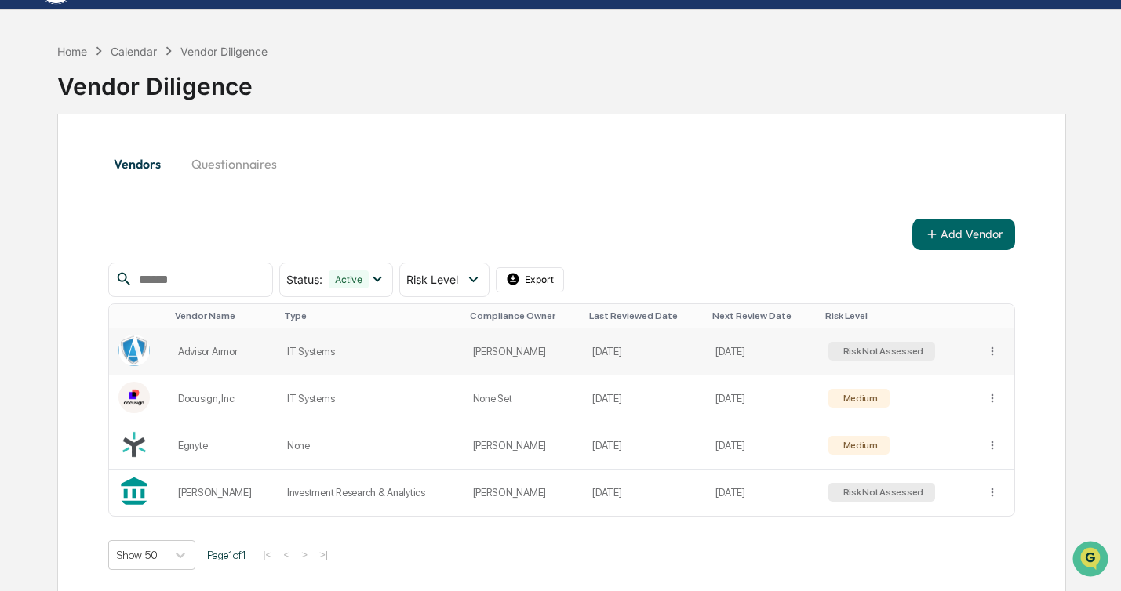
click at [841, 351] on div "Risk Not Assessed" at bounding box center [881, 351] width 107 height 19
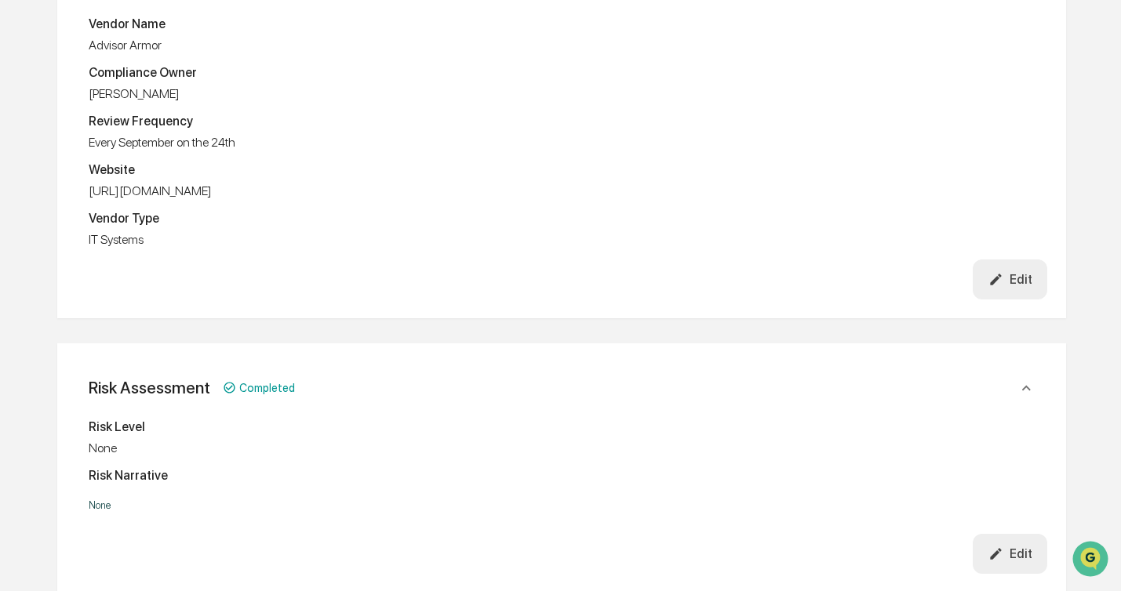
scroll to position [420, 0]
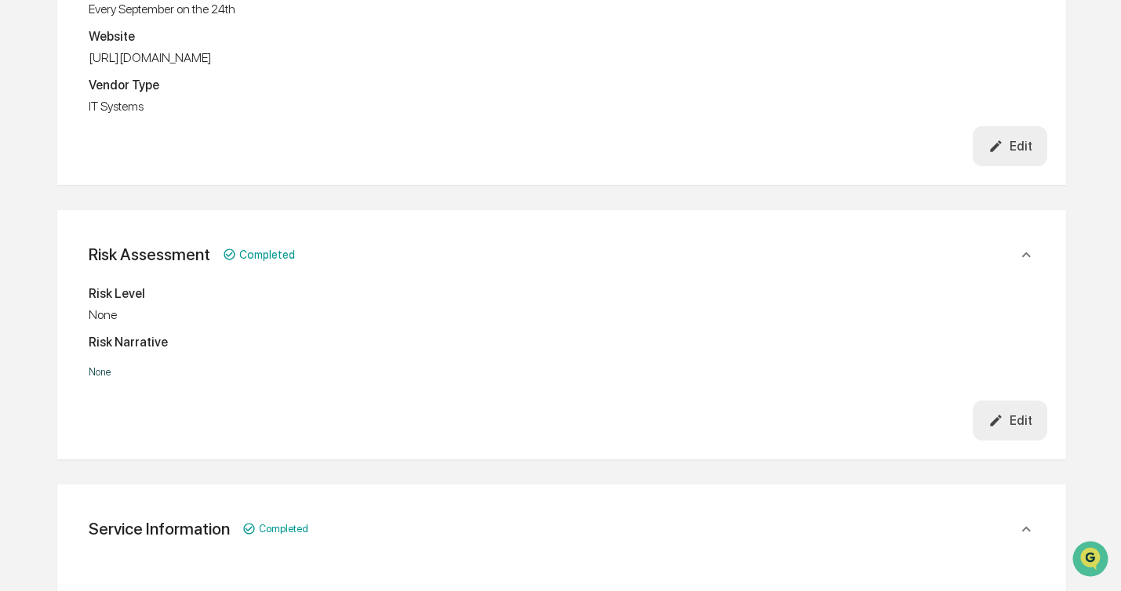
click at [1003, 413] on div "Edit" at bounding box center [1010, 420] width 44 height 15
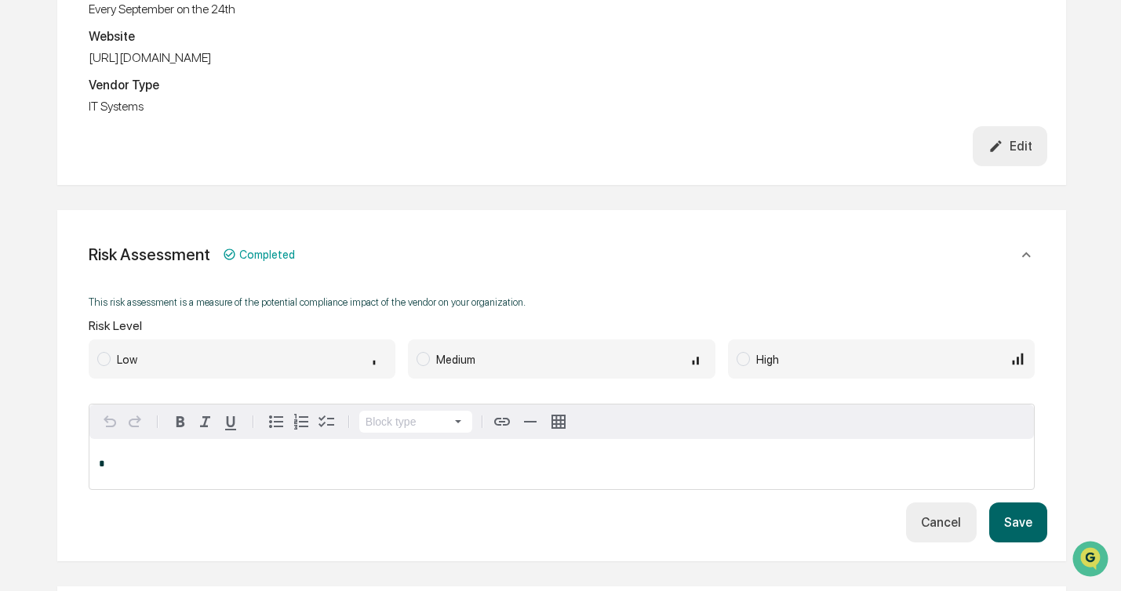
click at [423, 359] on span at bounding box center [422, 359] width 13 height 14
click at [1027, 533] on button "Save" at bounding box center [1018, 523] width 58 height 40
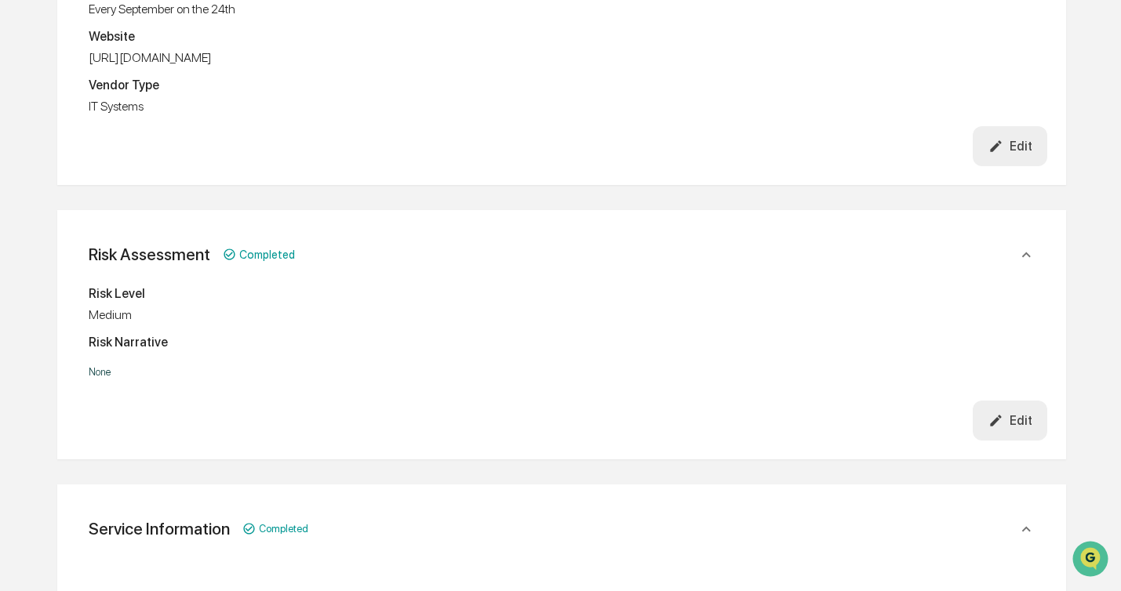
scroll to position [0, 0]
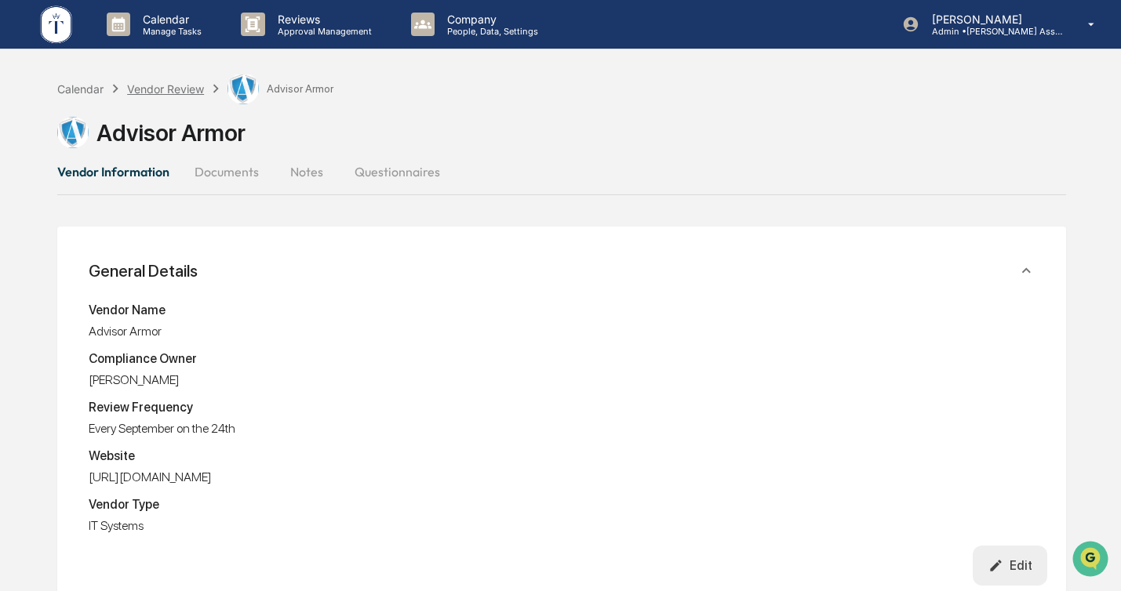
click at [170, 89] on div "Vendor Review" at bounding box center [165, 88] width 77 height 13
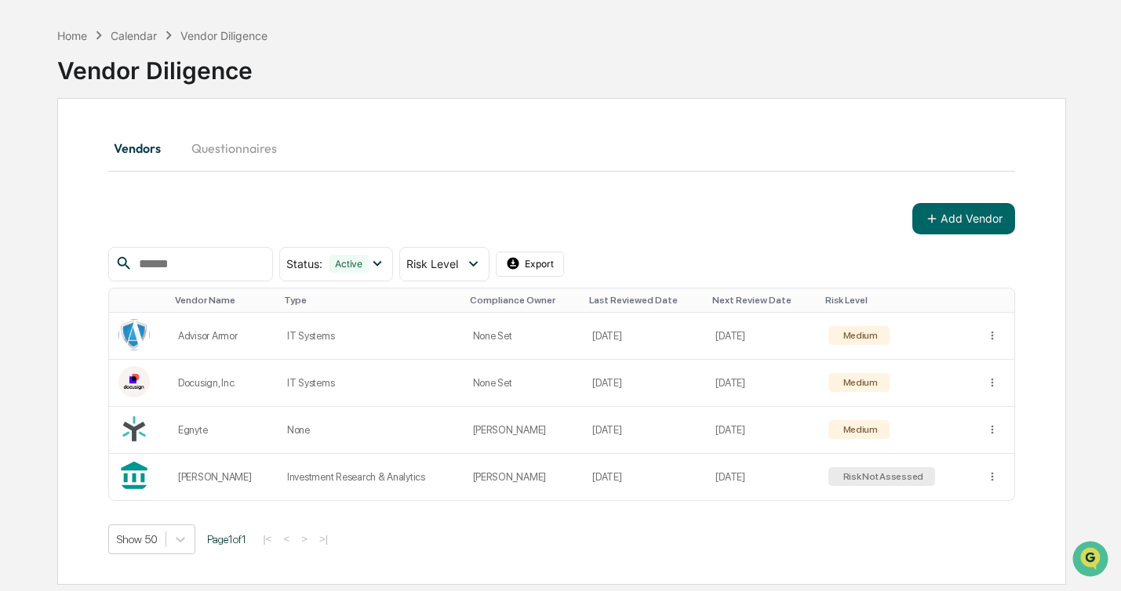
scroll to position [74, 0]
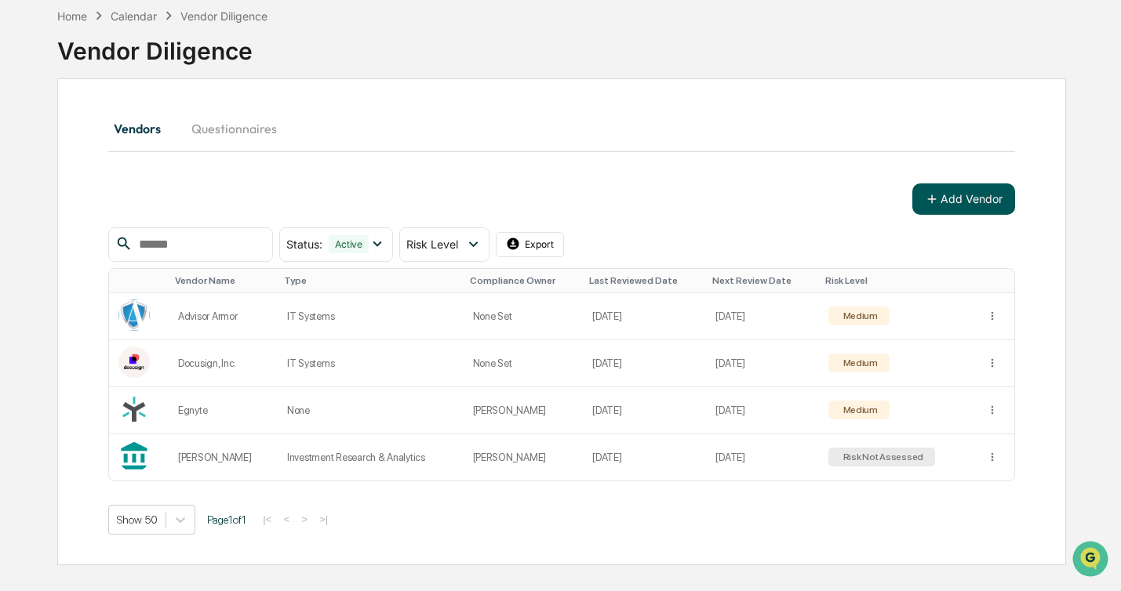
click at [935, 194] on icon at bounding box center [932, 199] width 14 height 14
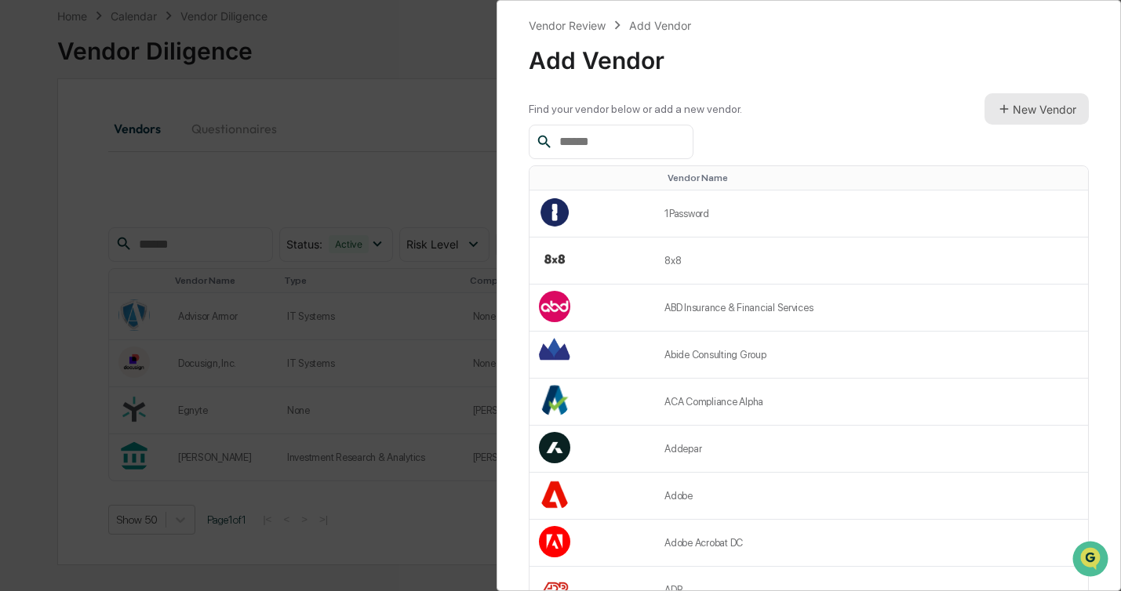
click at [1023, 111] on button "New Vendor" at bounding box center [1036, 108] width 104 height 31
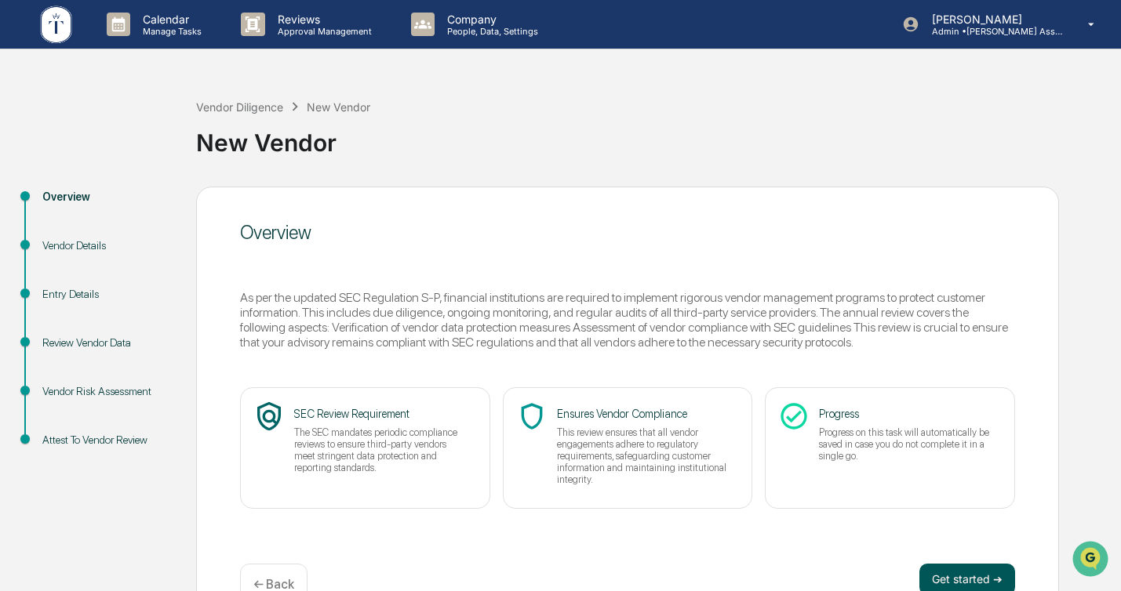
click at [945, 576] on button "Get started ➔" at bounding box center [967, 579] width 96 height 31
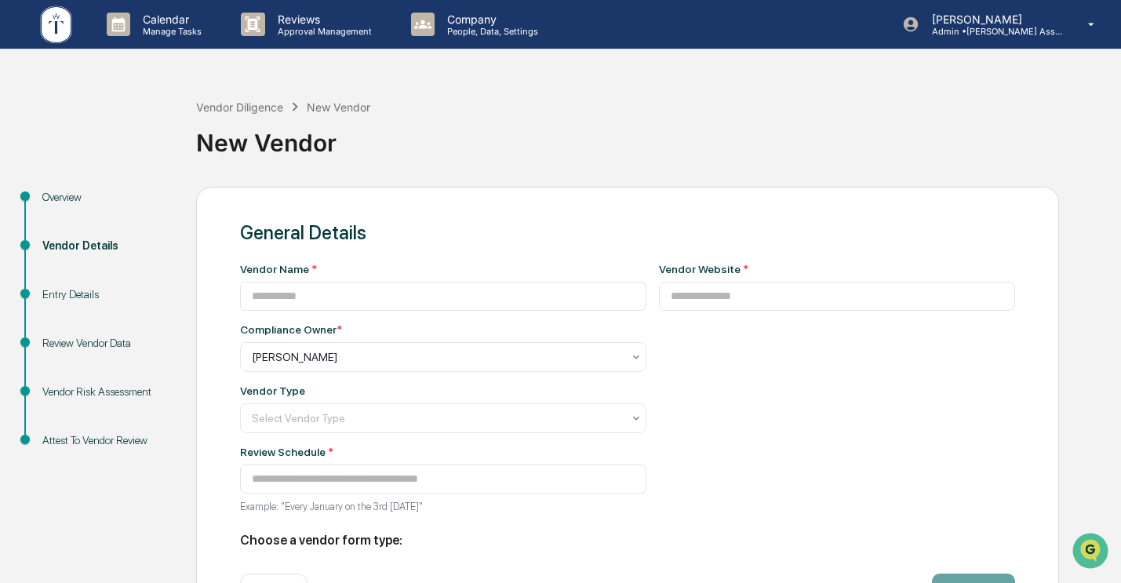
type input "**********"
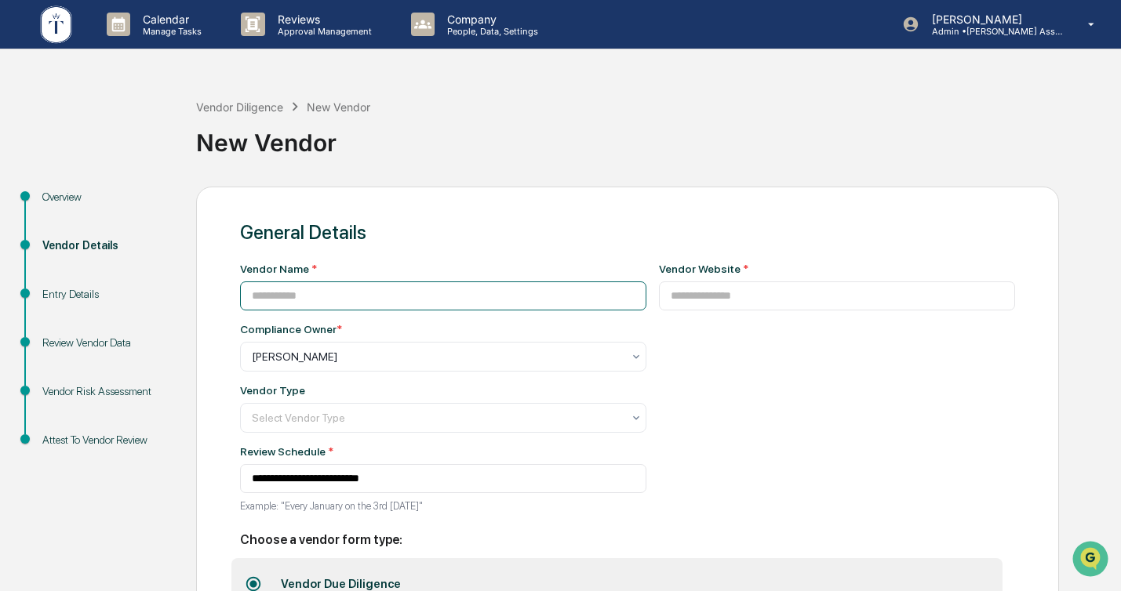
click at [445, 283] on input at bounding box center [443, 296] width 406 height 29
type input "******"
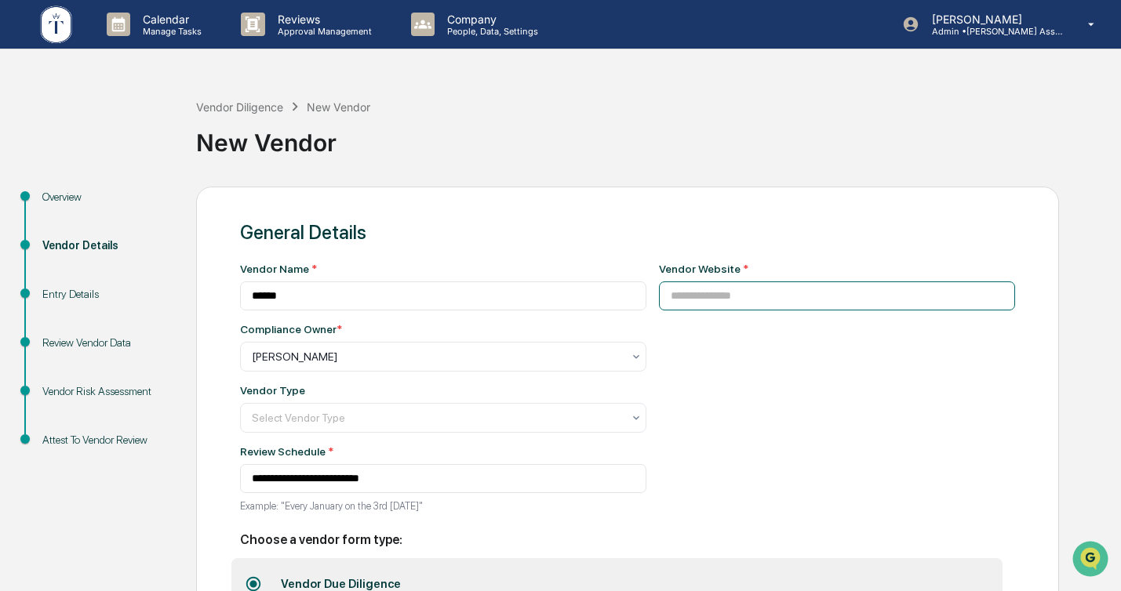
click at [746, 289] on input at bounding box center [837, 296] width 357 height 29
paste input "**********"
type input "**********"
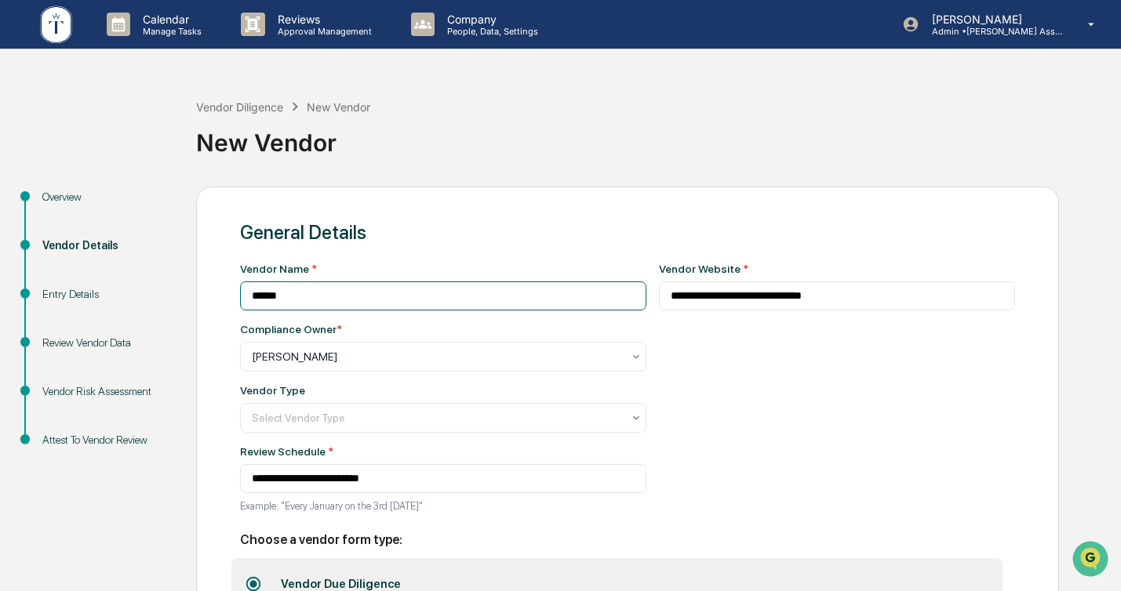
click at [323, 289] on input "******" at bounding box center [443, 296] width 406 height 29
type input "**********"
click at [481, 361] on div at bounding box center [437, 357] width 370 height 16
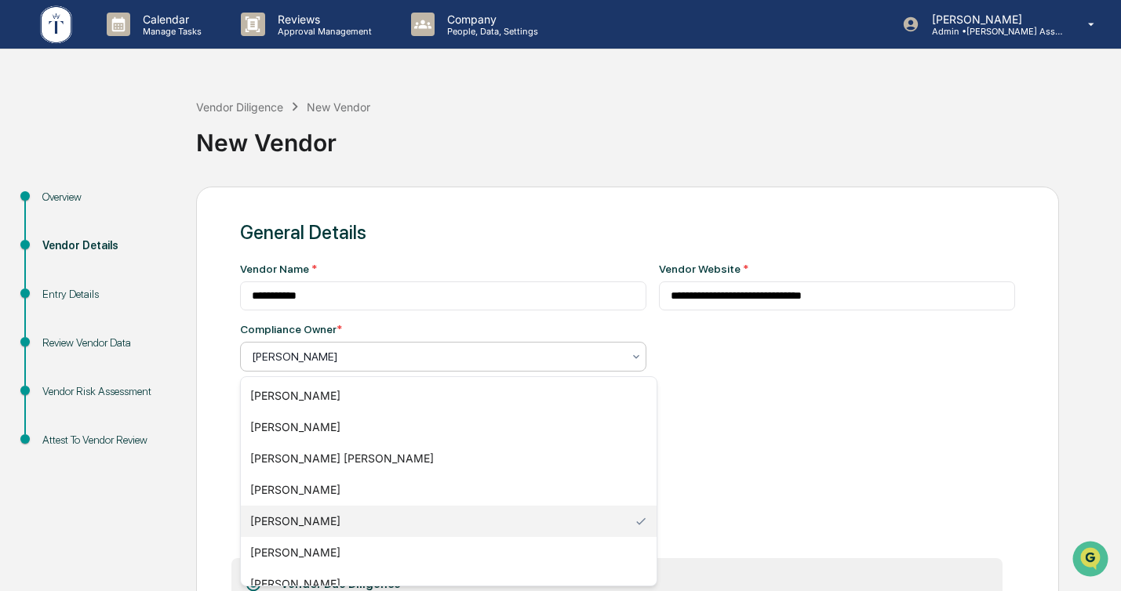
click at [897, 395] on div "**********" at bounding box center [837, 393] width 357 height 260
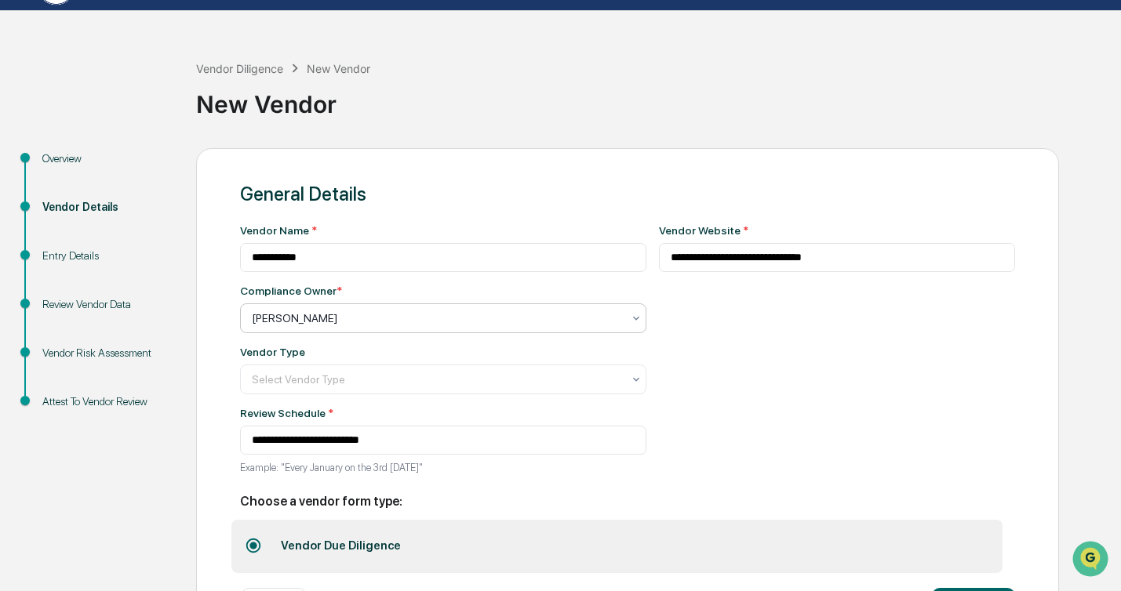
scroll to position [39, 0]
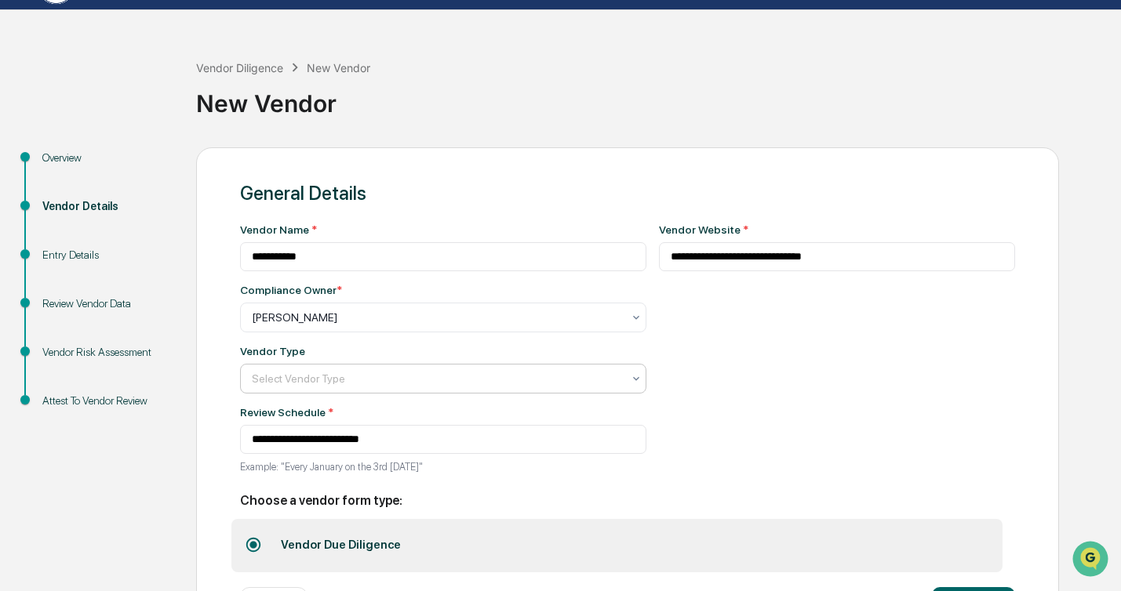
click at [456, 383] on div at bounding box center [437, 379] width 370 height 16
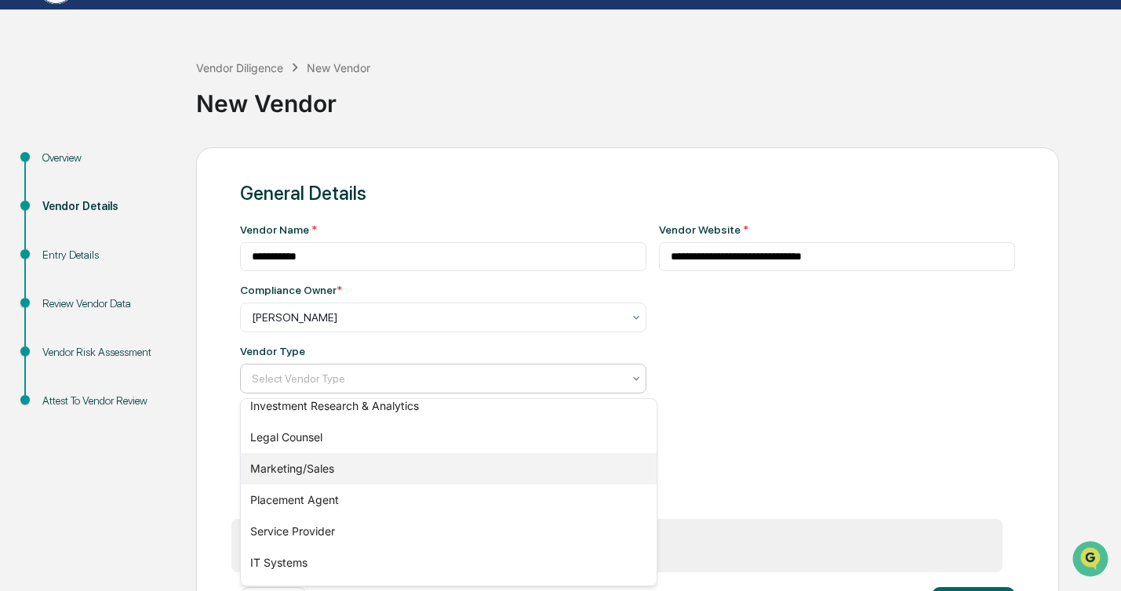
scroll to position [197, 0]
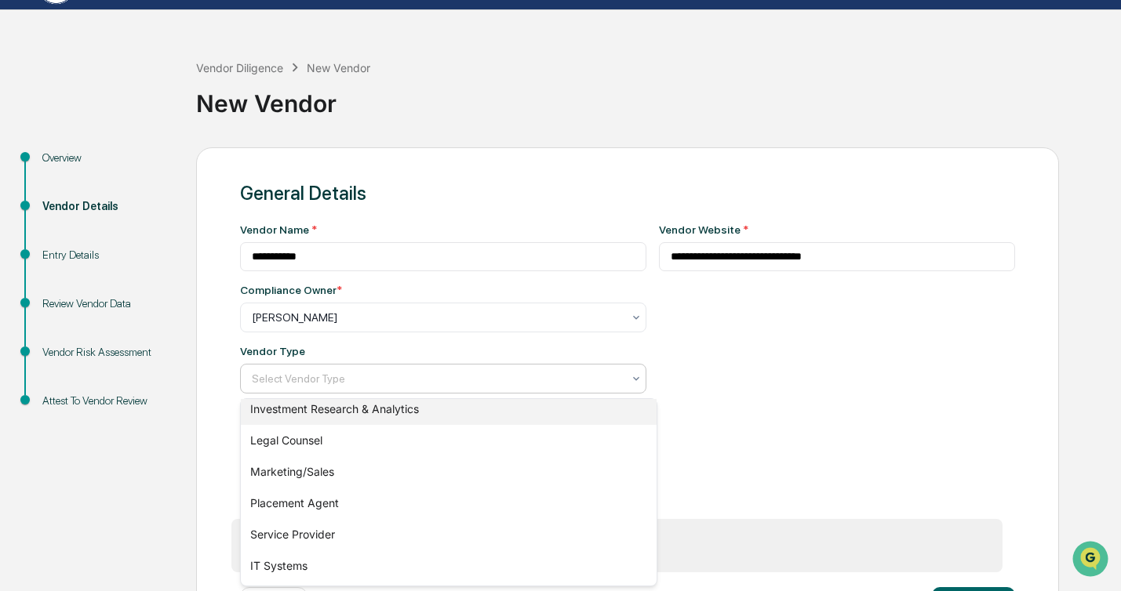
click at [341, 413] on div "Investment Research & Analytics" at bounding box center [449, 409] width 416 height 31
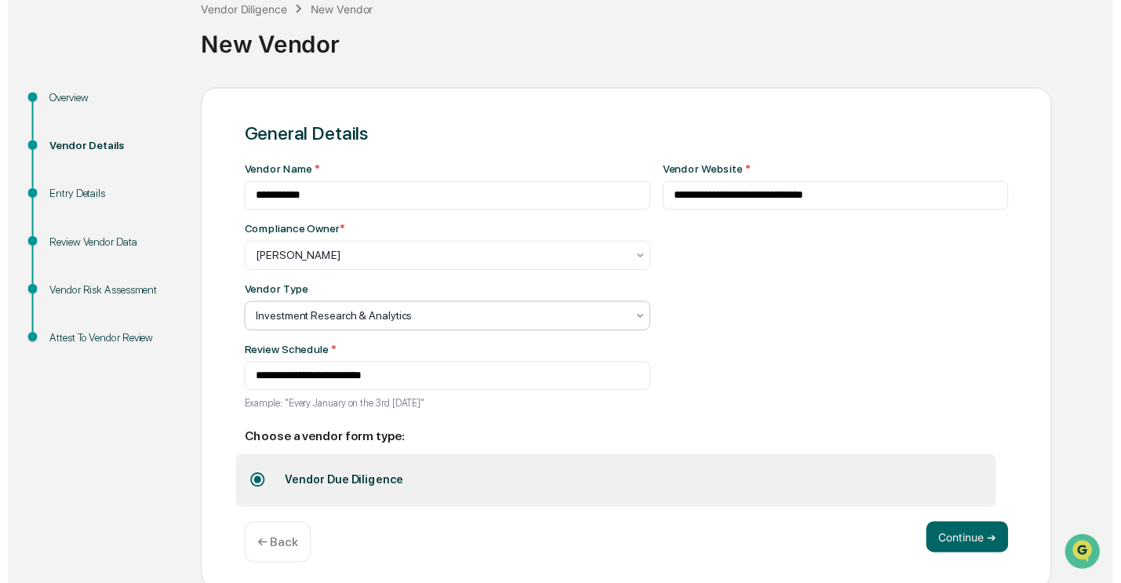
scroll to position [107, 0]
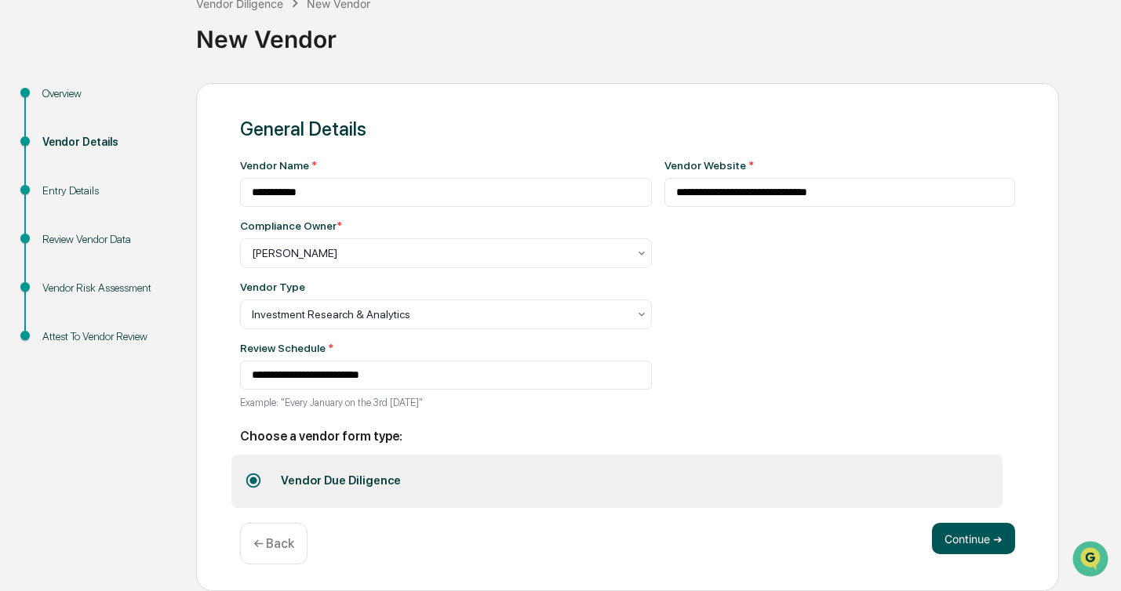
click at [949, 536] on button "Continue ➔" at bounding box center [973, 538] width 83 height 31
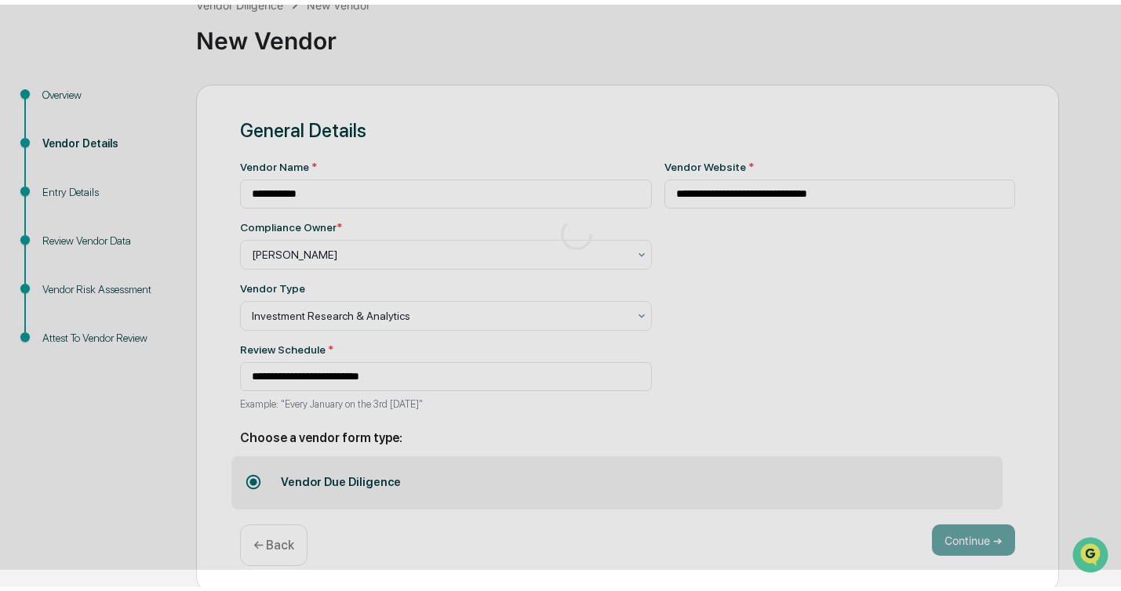
scroll to position [41, 0]
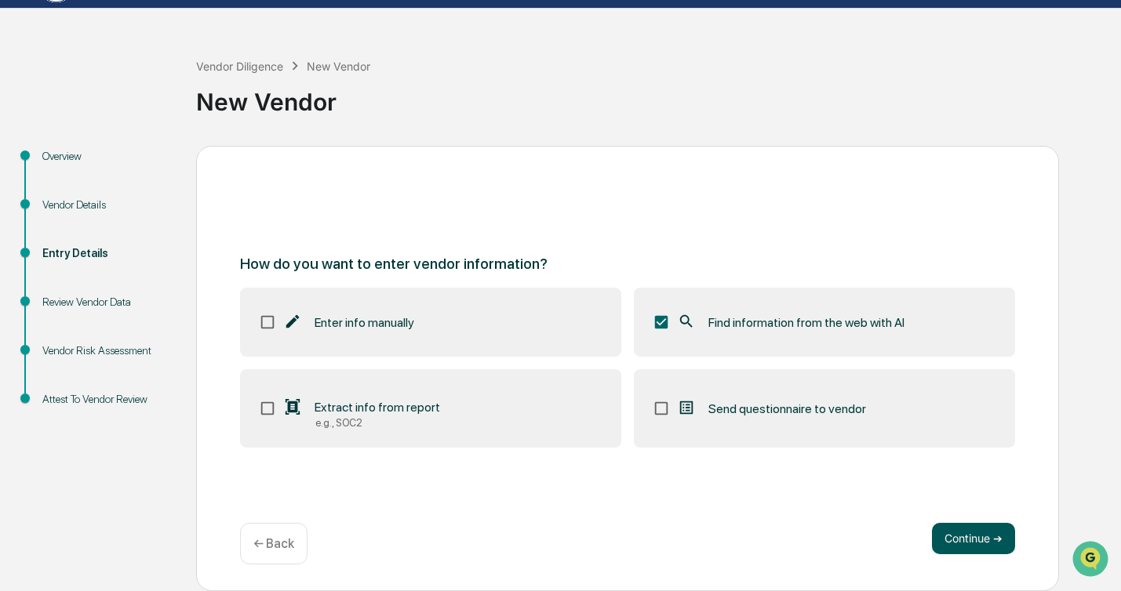
click at [966, 533] on button "Continue ➔" at bounding box center [973, 538] width 83 height 31
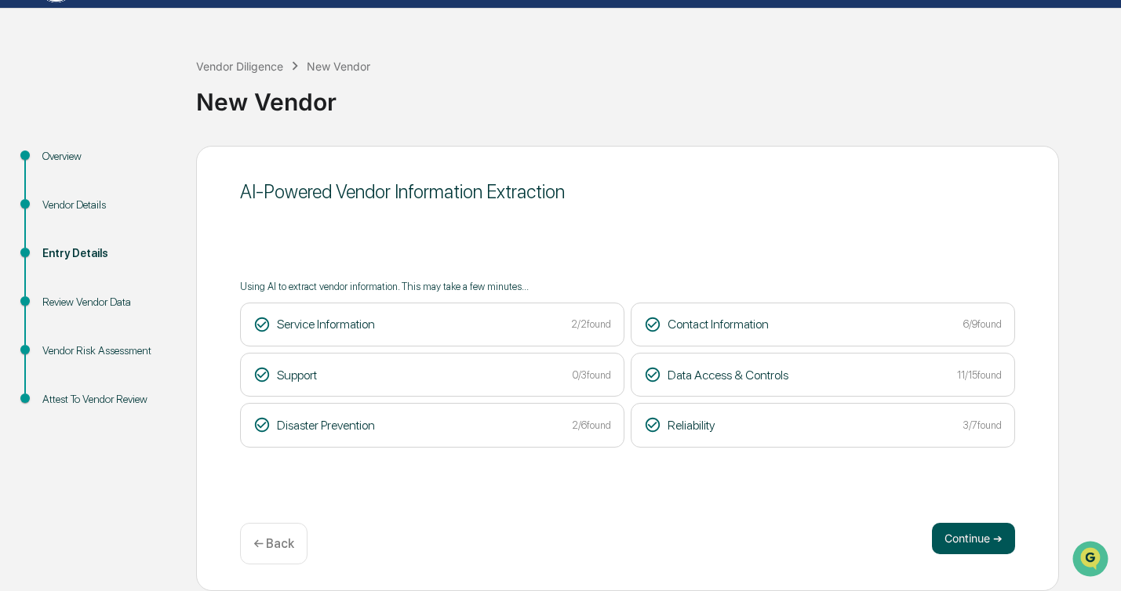
click at [961, 534] on button "Continue ➔" at bounding box center [973, 538] width 83 height 31
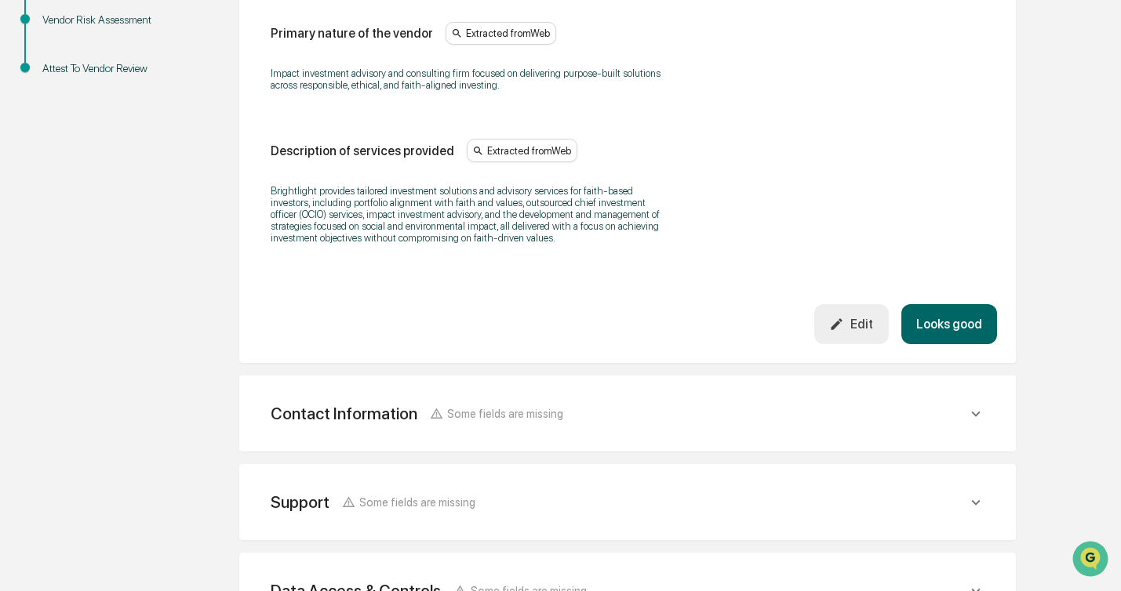
scroll to position [381, 0]
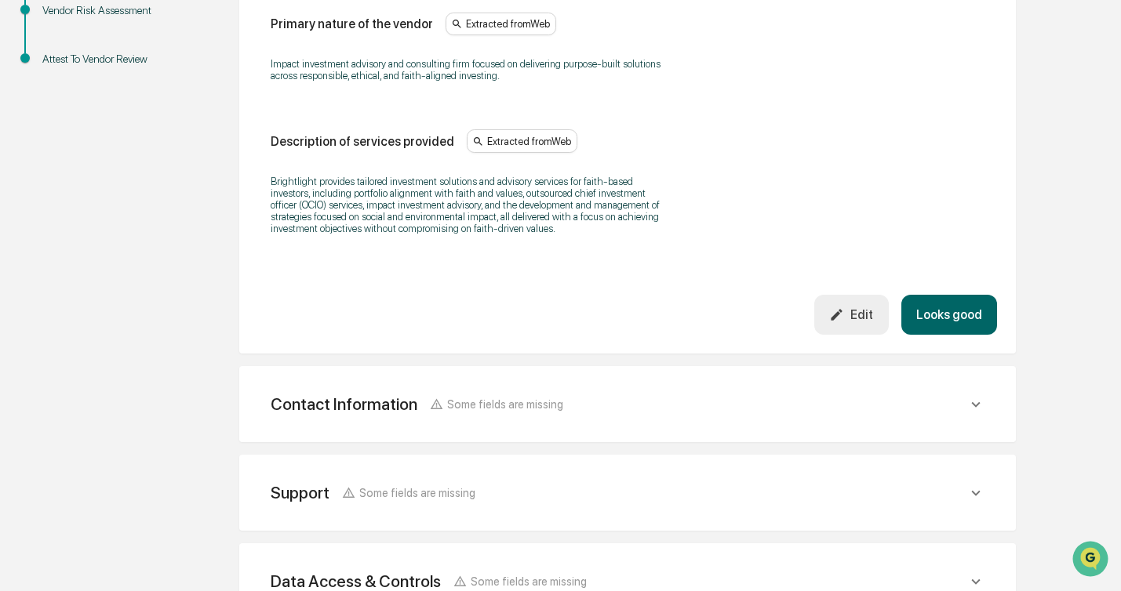
click at [967, 335] on button "Looks good" at bounding box center [949, 315] width 96 height 40
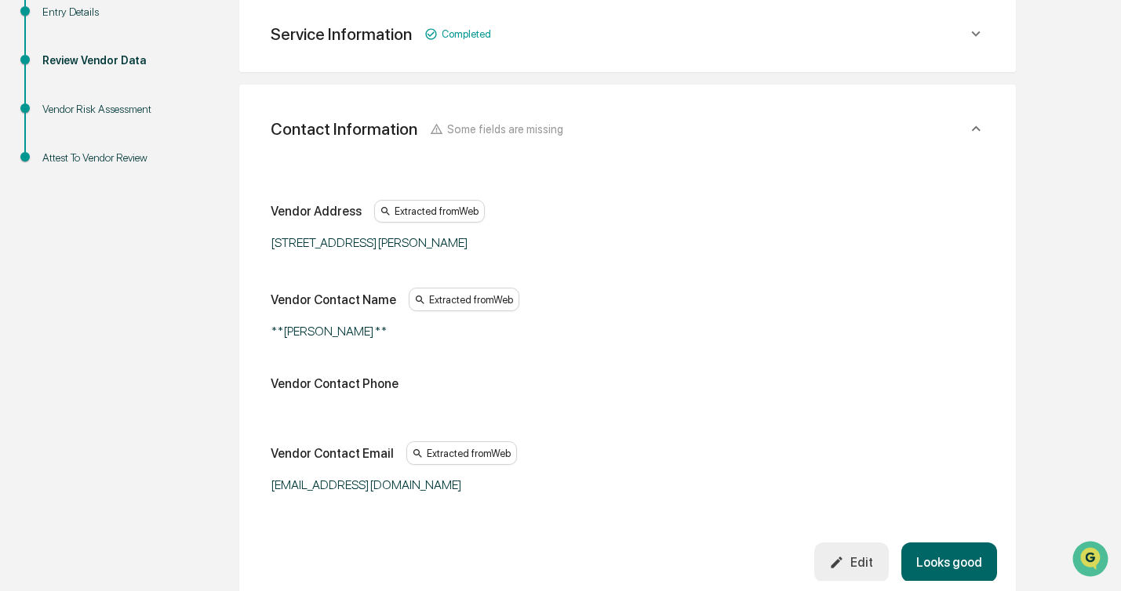
scroll to position [278, 0]
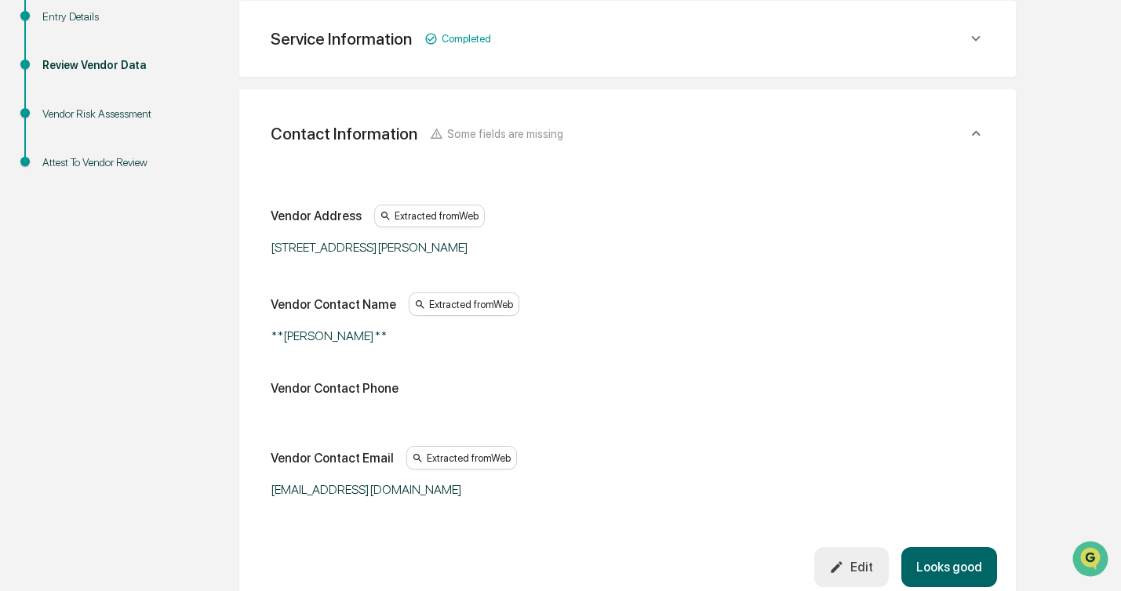
click at [967, 550] on button "Looks good" at bounding box center [949, 567] width 96 height 40
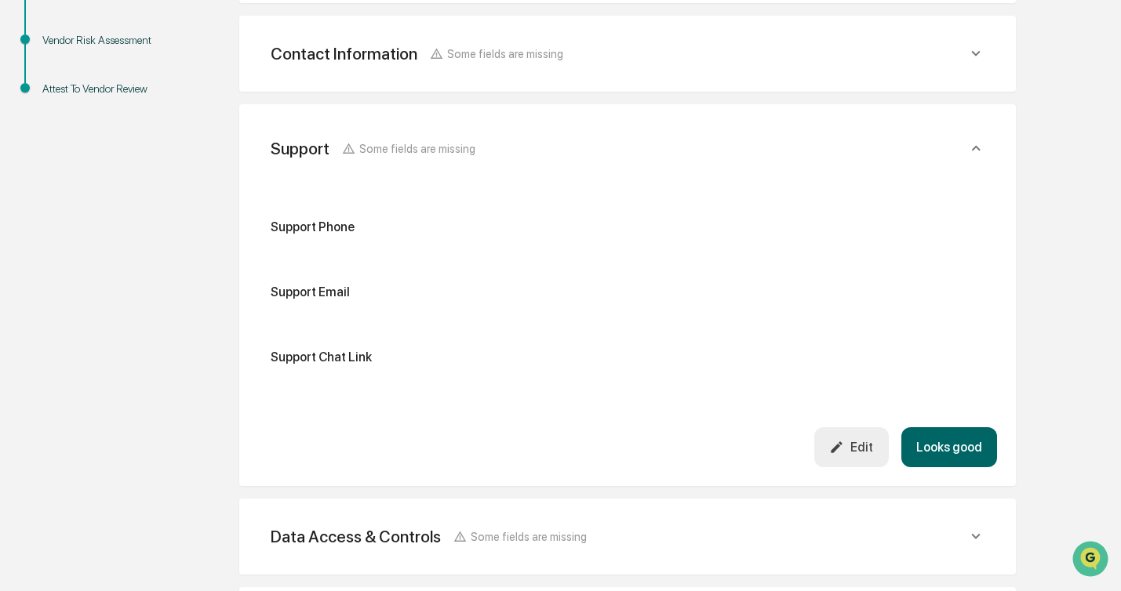
scroll to position [366, 0]
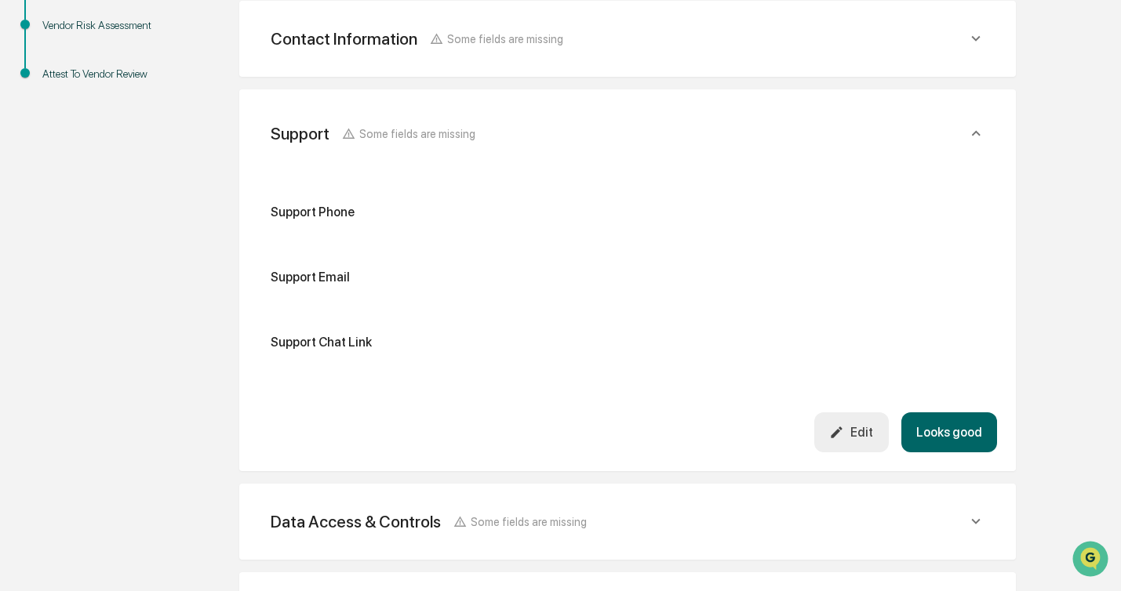
click at [868, 434] on div "Edit" at bounding box center [851, 432] width 44 height 15
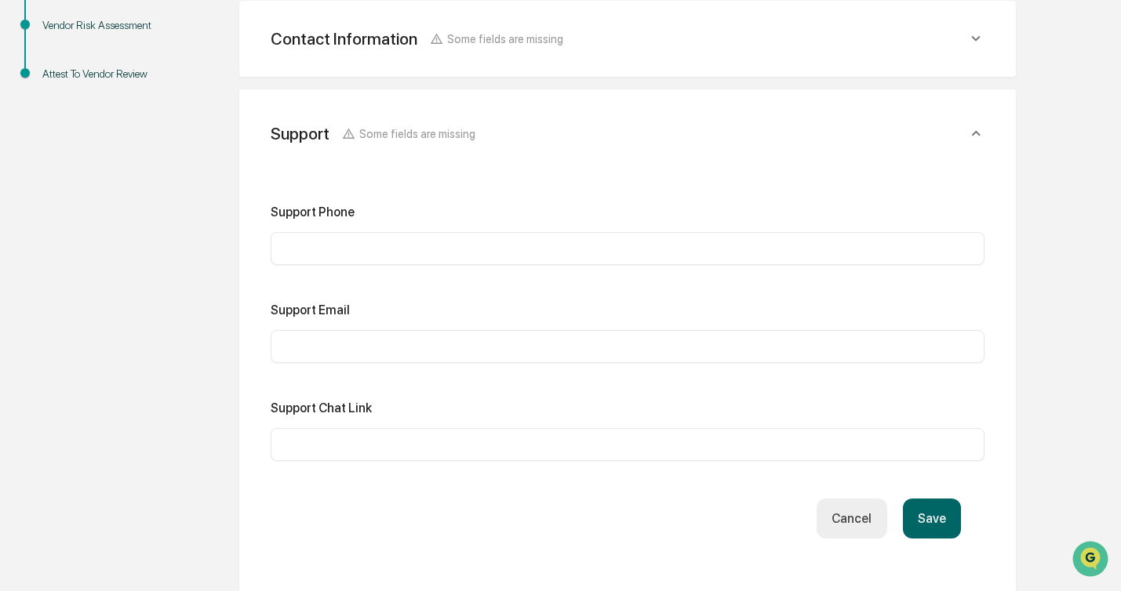
click at [385, 255] on input "text" at bounding box center [627, 249] width 690 height 16
type input "**********"
click at [942, 523] on button "Save" at bounding box center [932, 519] width 58 height 40
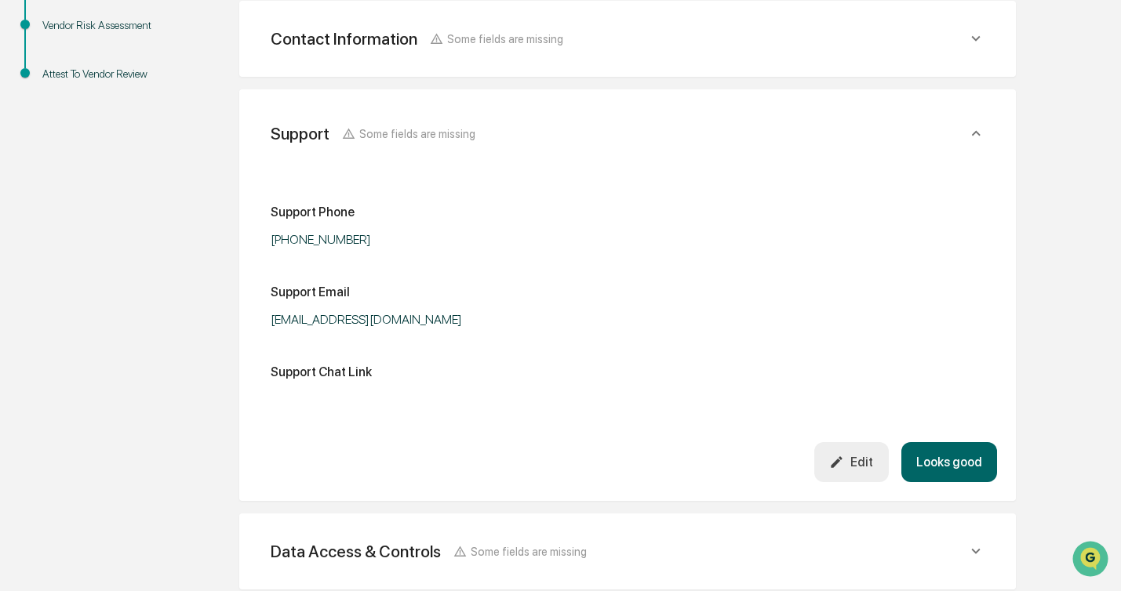
click at [927, 458] on button "Looks good" at bounding box center [949, 462] width 96 height 40
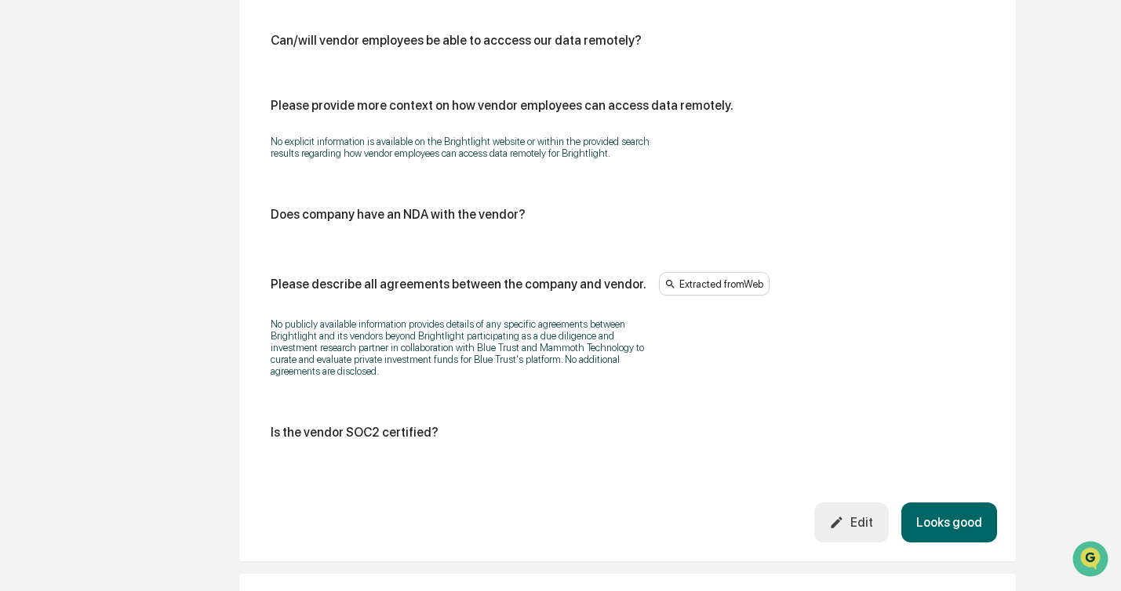
scroll to position [1964, 0]
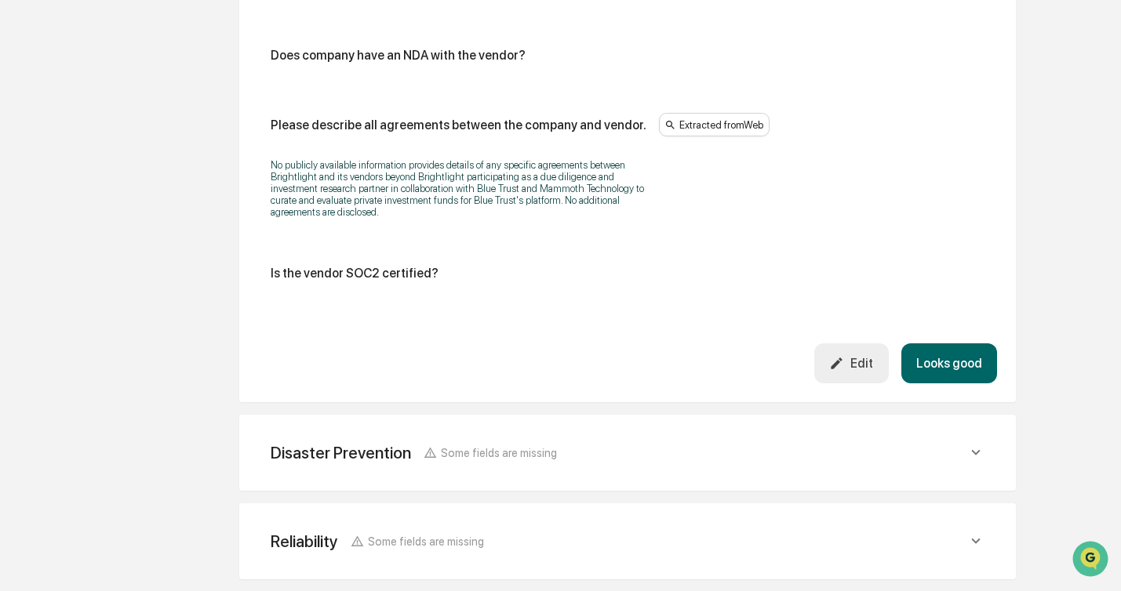
click at [846, 383] on button "Edit" at bounding box center [851, 363] width 74 height 40
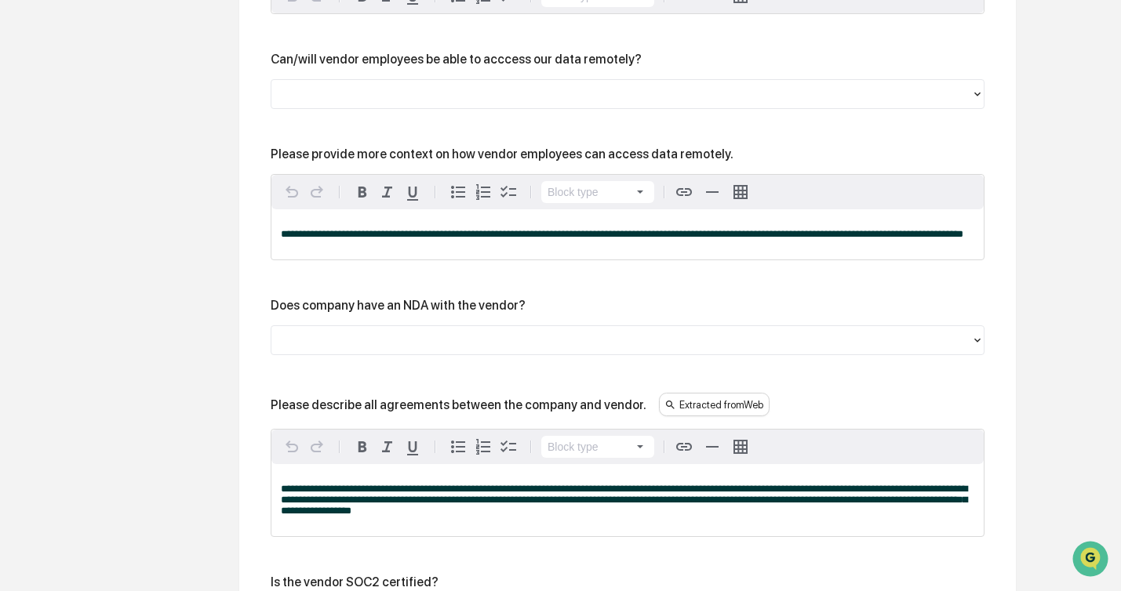
click at [525, 353] on div at bounding box center [620, 341] width 699 height 24
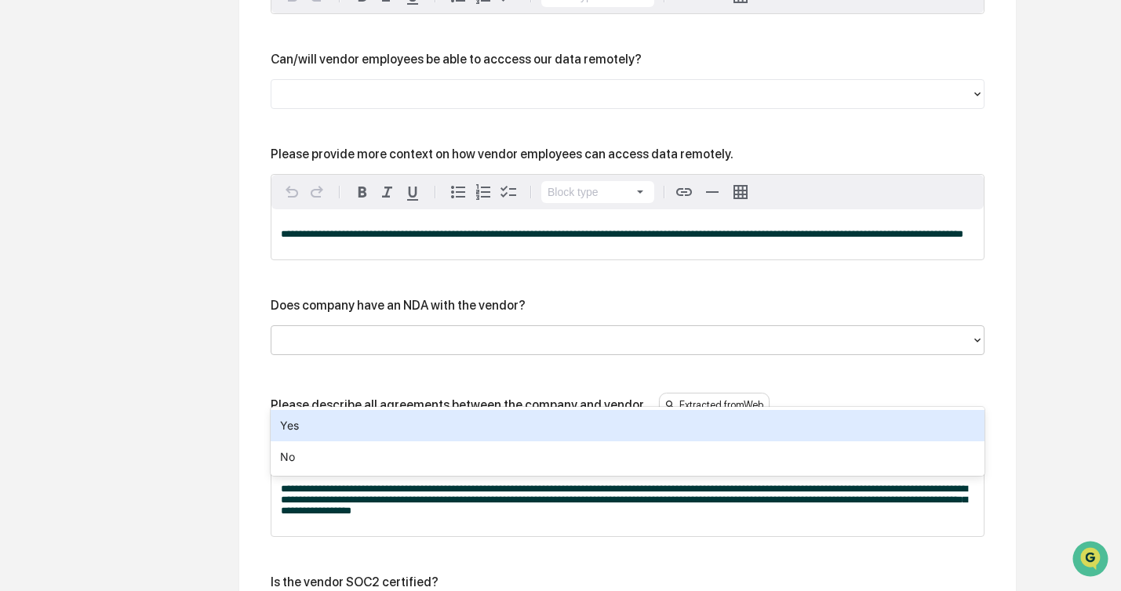
click at [483, 420] on div "Yes" at bounding box center [628, 425] width 714 height 31
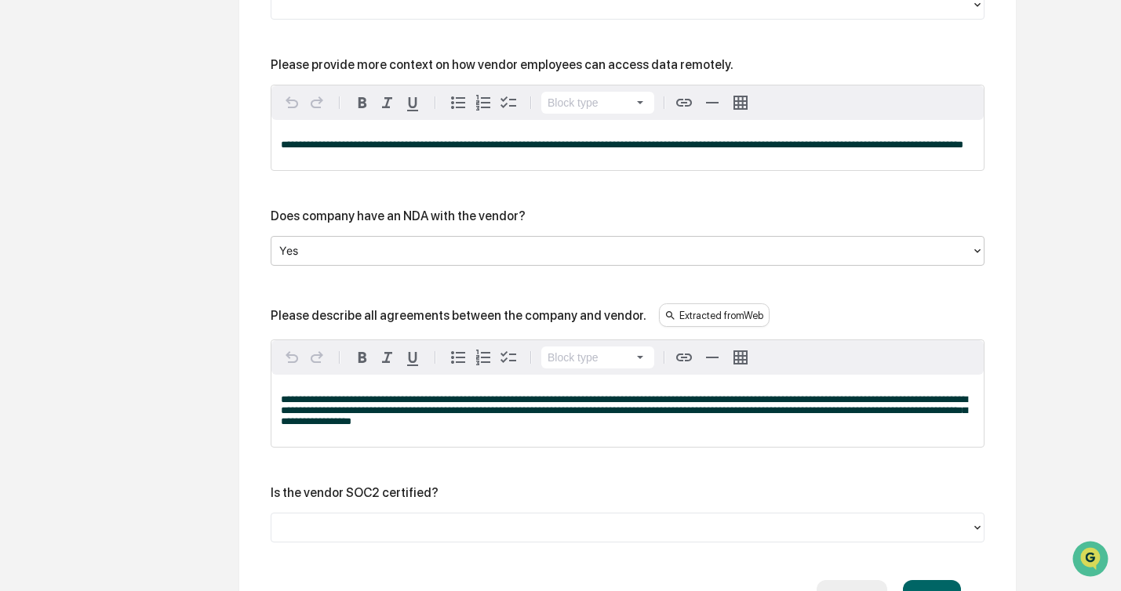
scroll to position [2059, 0]
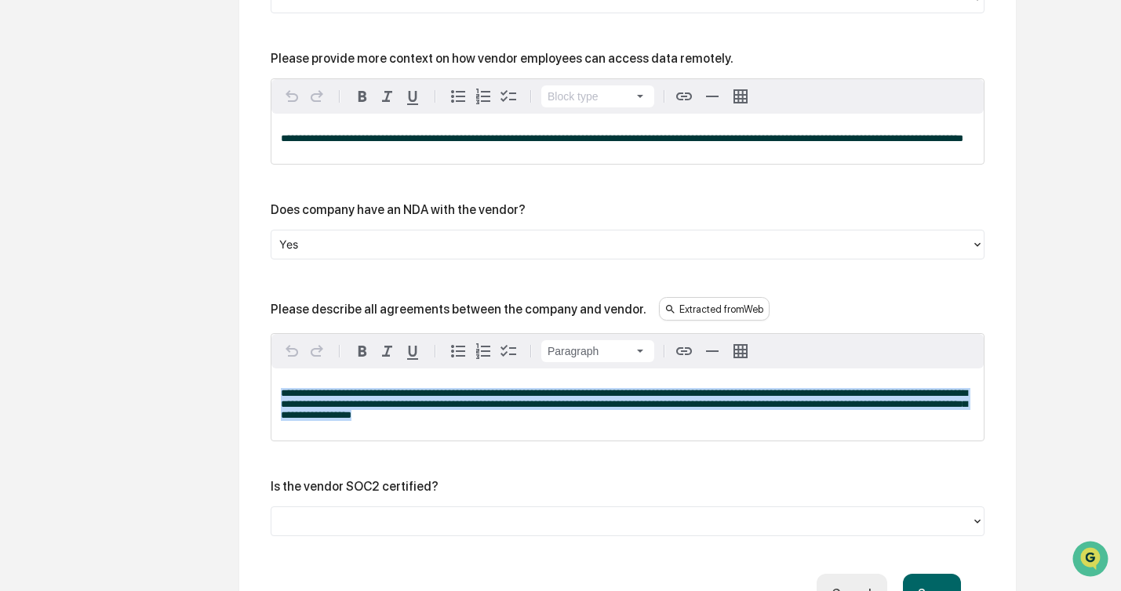
drag, startPoint x: 679, startPoint y: 470, endPoint x: 270, endPoint y: 433, distance: 411.0
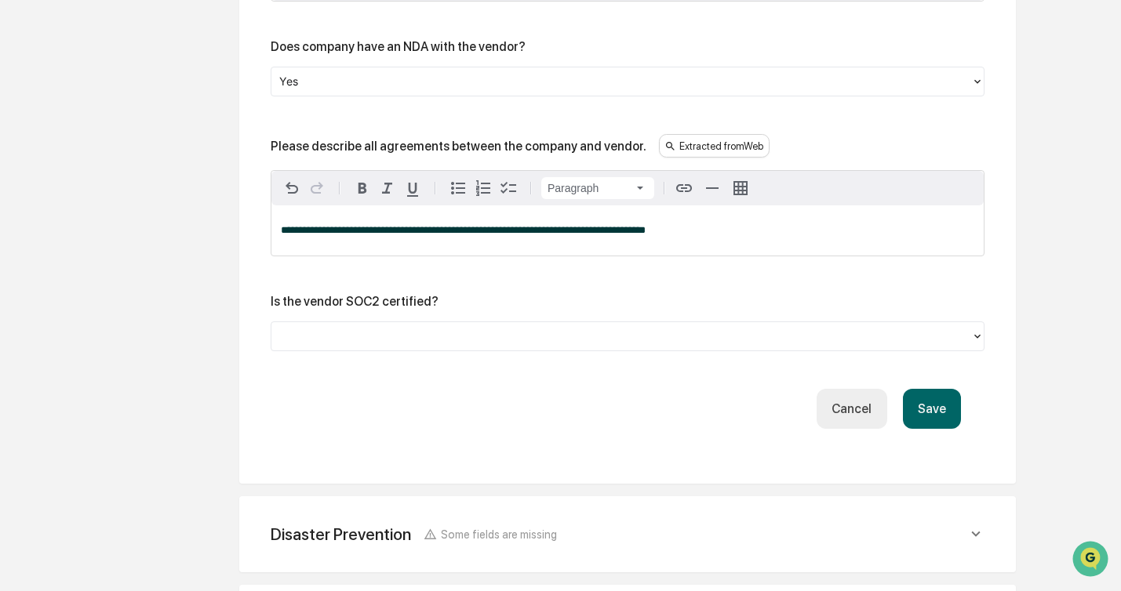
scroll to position [2262, 0]
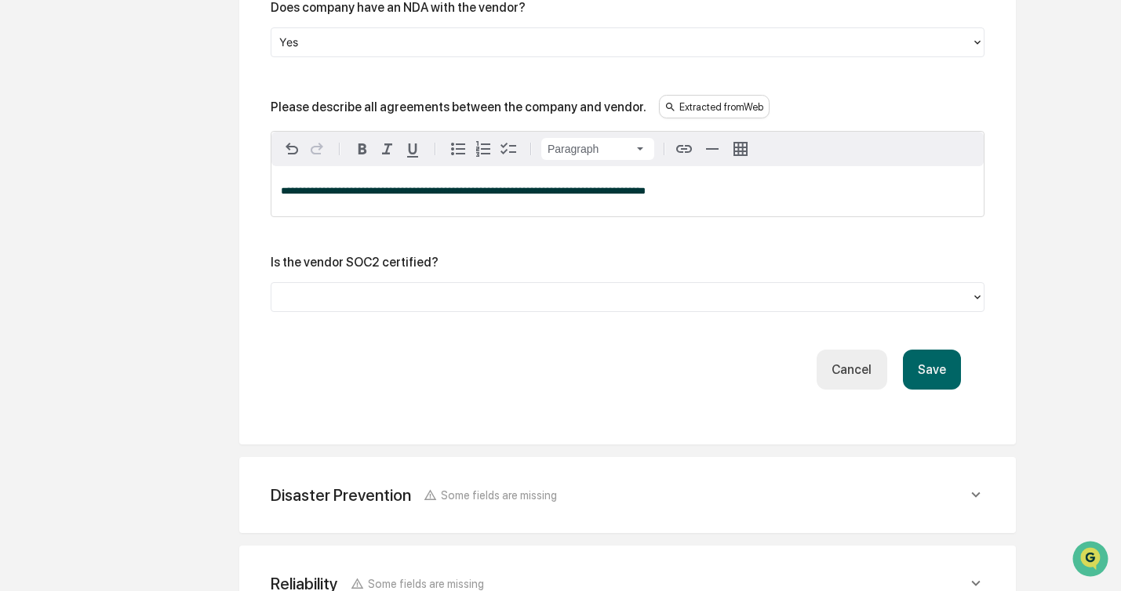
click at [942, 390] on button "Save" at bounding box center [932, 370] width 58 height 40
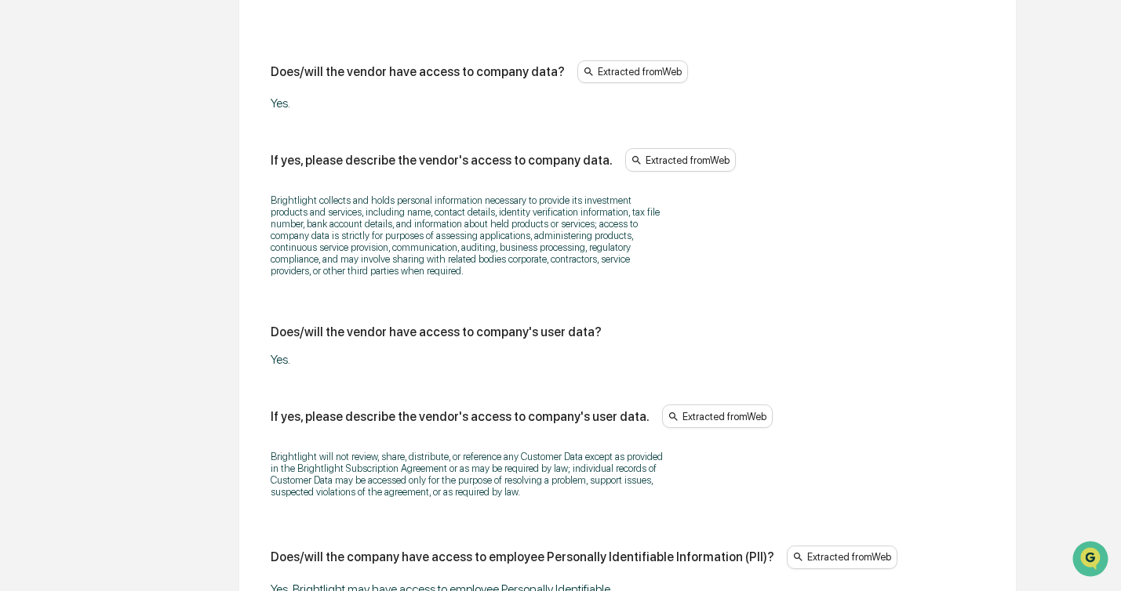
scroll to position [2048, 0]
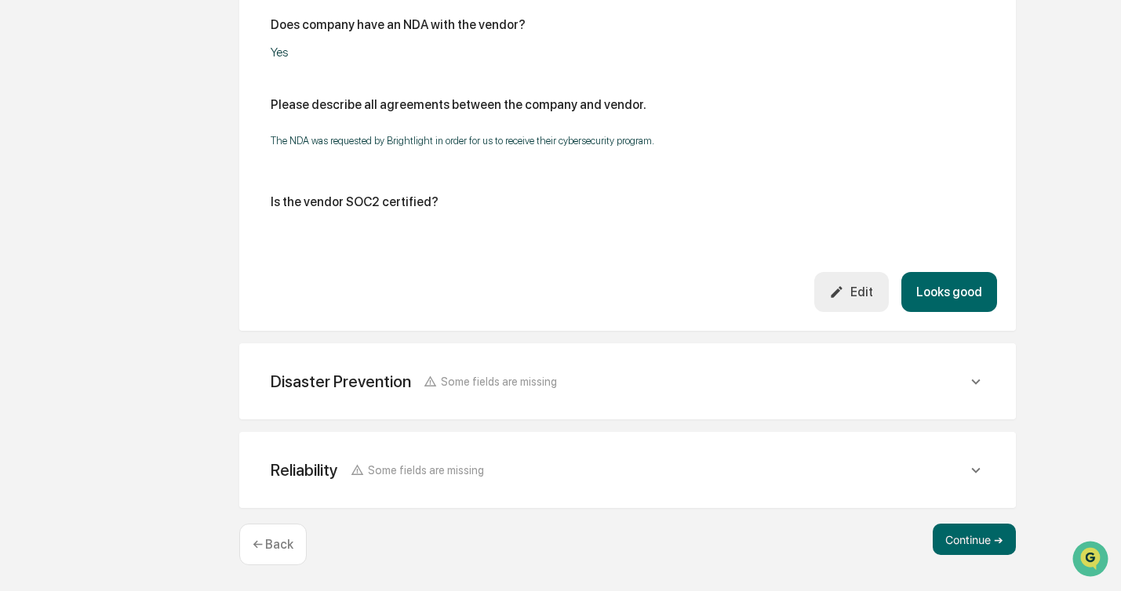
click at [951, 308] on button "Looks good" at bounding box center [949, 292] width 96 height 40
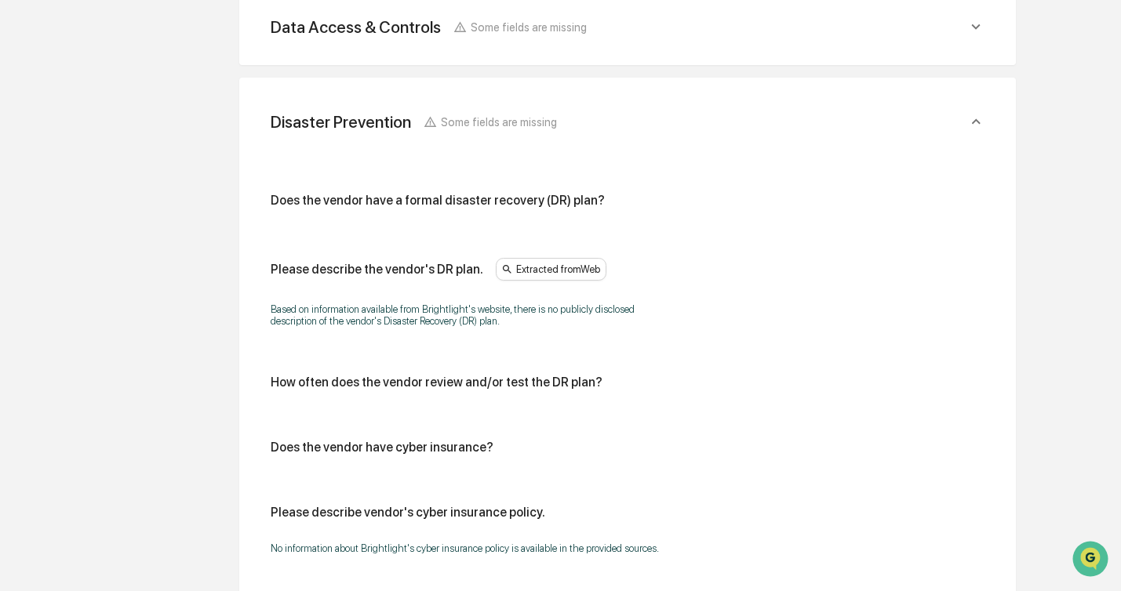
scroll to position [785, 0]
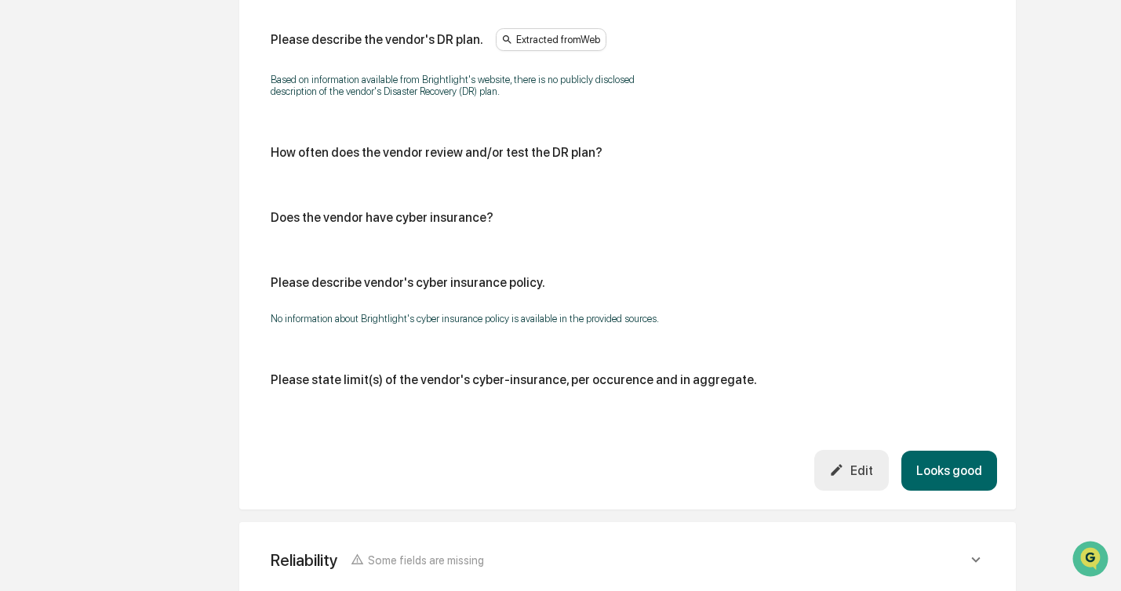
click at [872, 489] on button "Edit" at bounding box center [851, 470] width 74 height 40
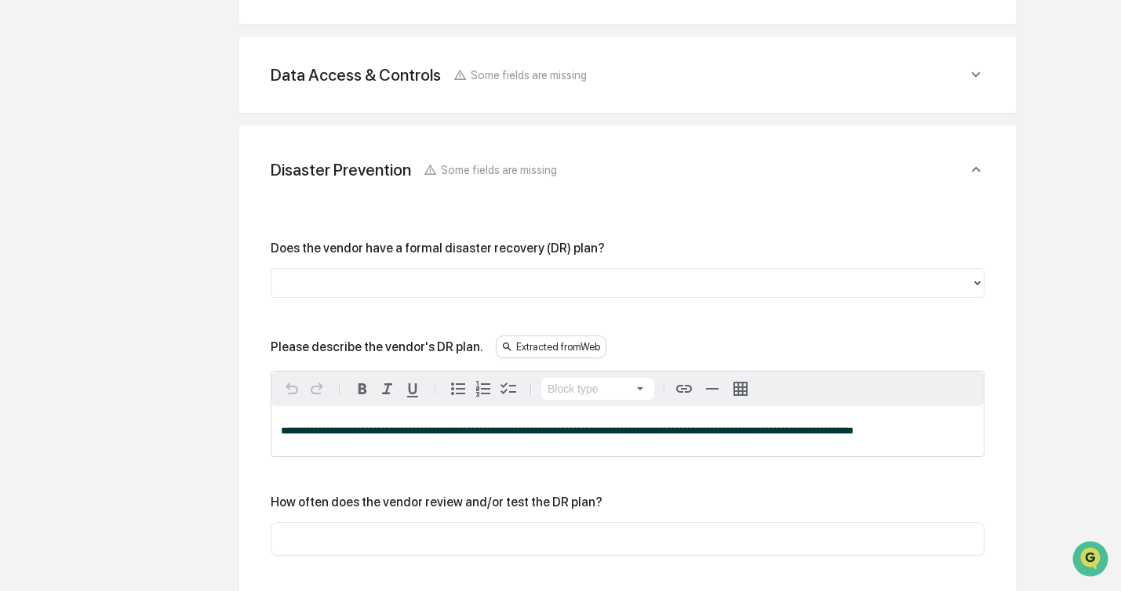
scroll to position [498, 0]
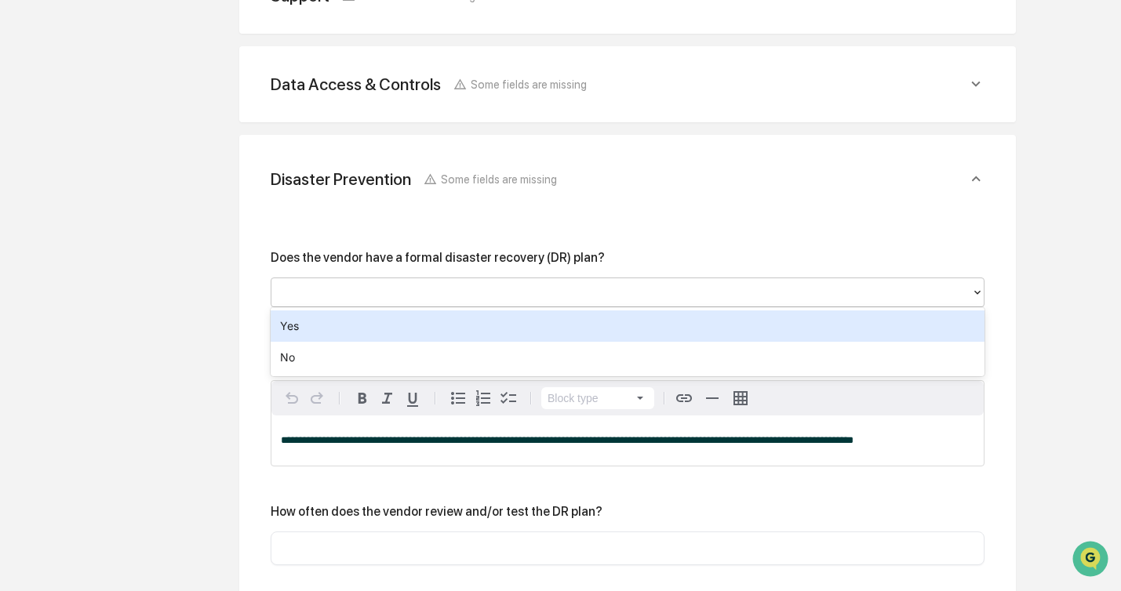
click at [505, 290] on div at bounding box center [621, 292] width 684 height 18
click at [496, 326] on div "Yes" at bounding box center [628, 326] width 714 height 31
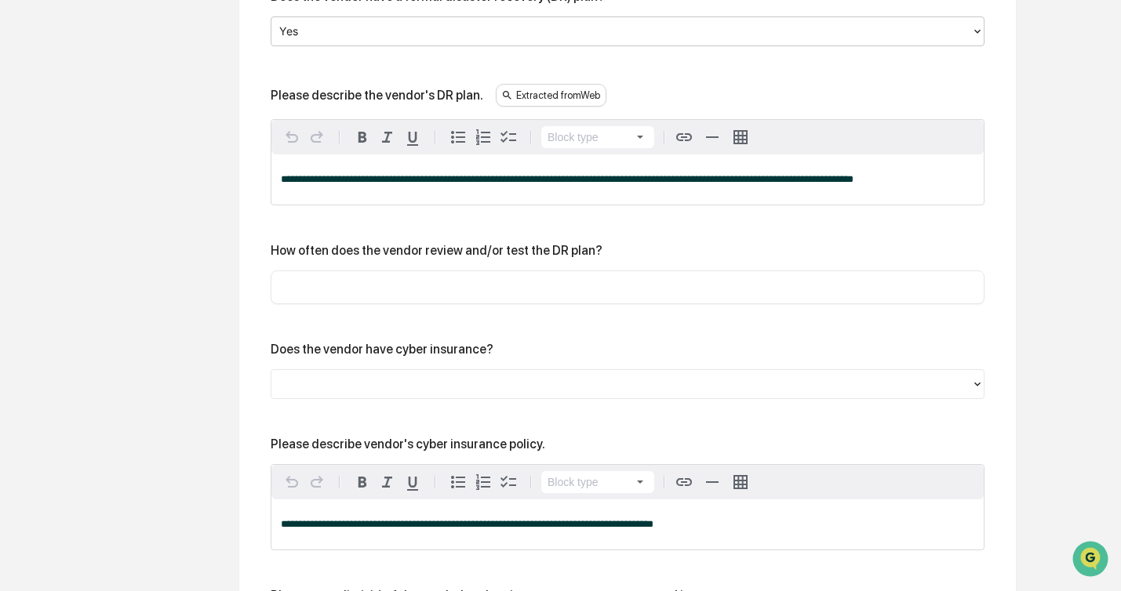
scroll to position [765, 0]
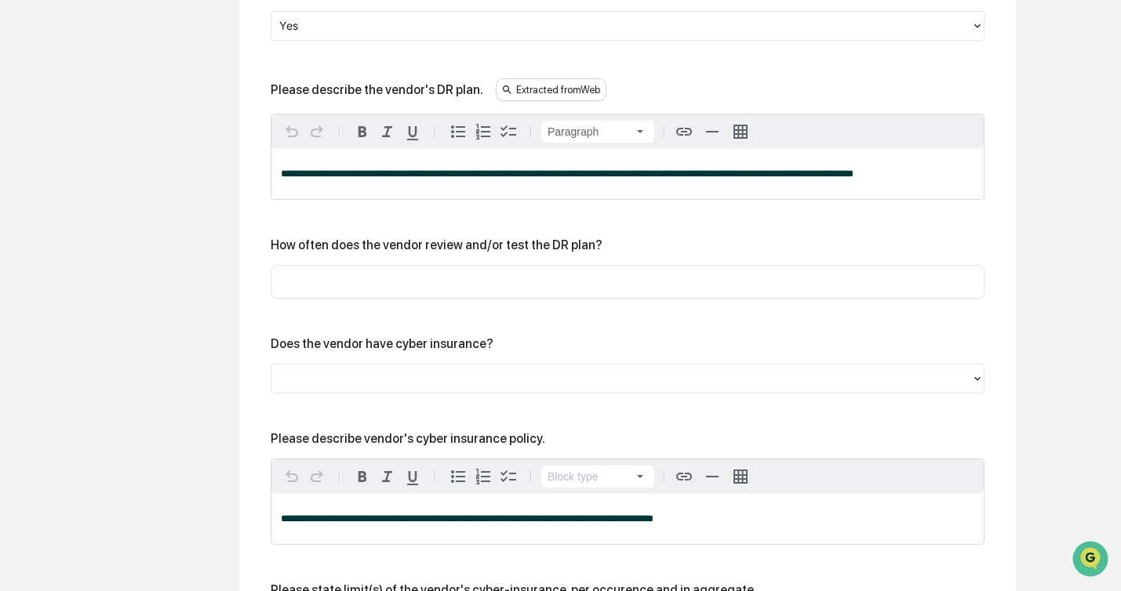
click at [687, 173] on span "**********" at bounding box center [567, 174] width 572 height 10
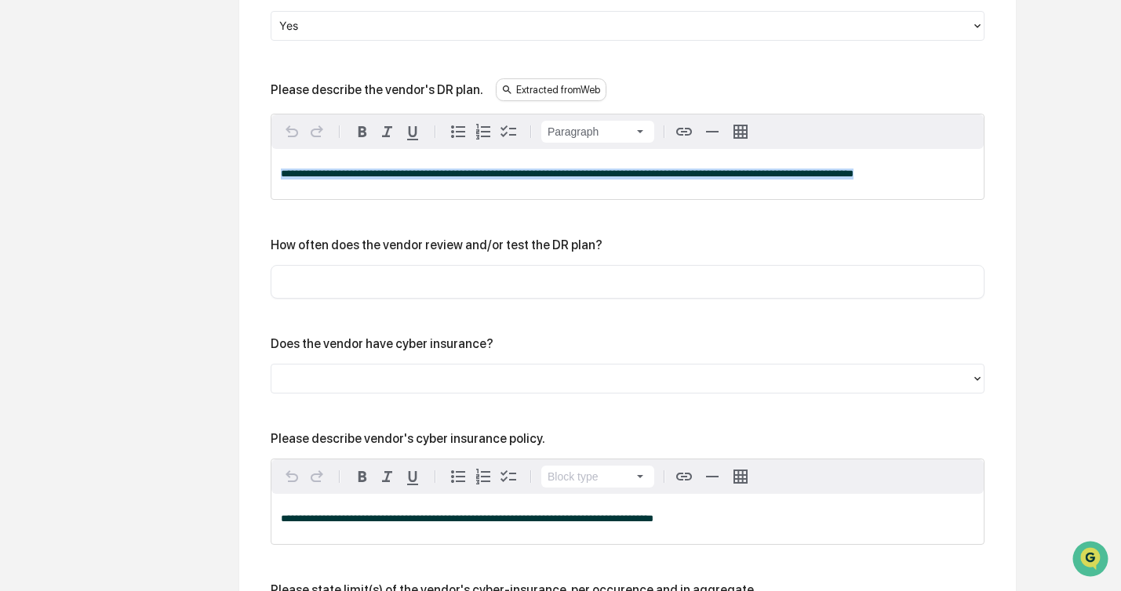
click at [687, 173] on span "**********" at bounding box center [567, 174] width 572 height 10
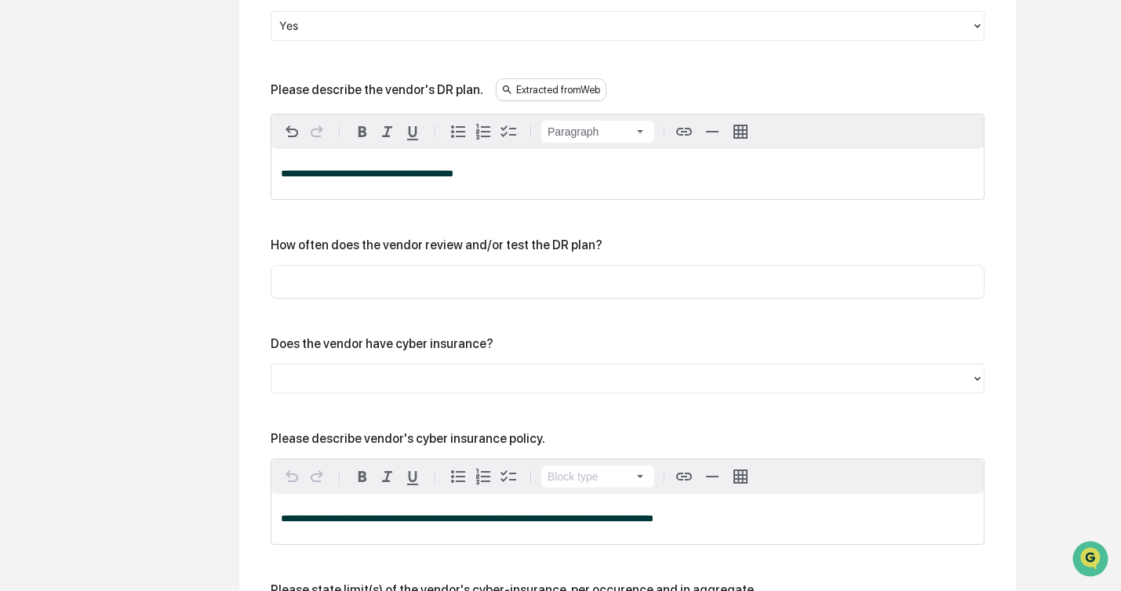
click at [385, 278] on input "text" at bounding box center [627, 282] width 690 height 16
type input "*******"
click at [449, 380] on div at bounding box center [621, 378] width 684 height 18
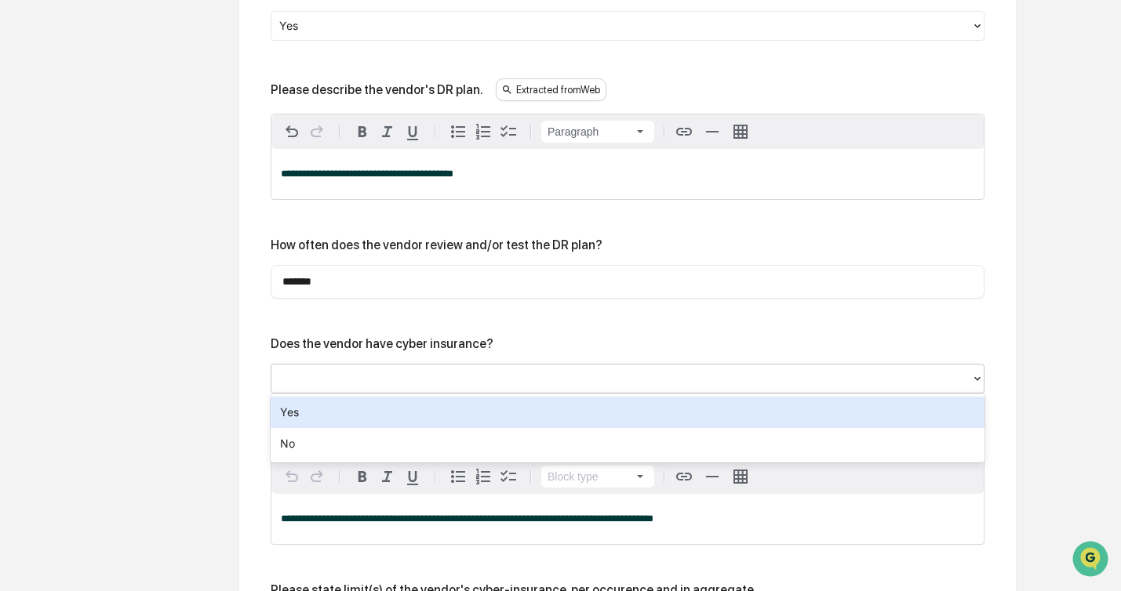
click at [312, 415] on div "Yes" at bounding box center [628, 412] width 714 height 31
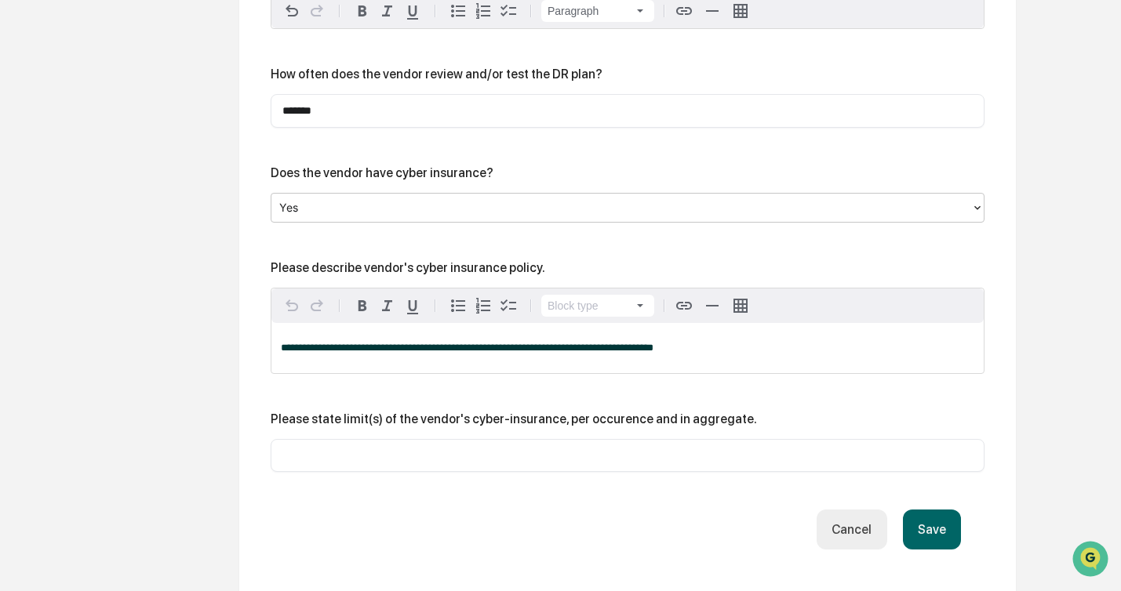
scroll to position [1000, 0]
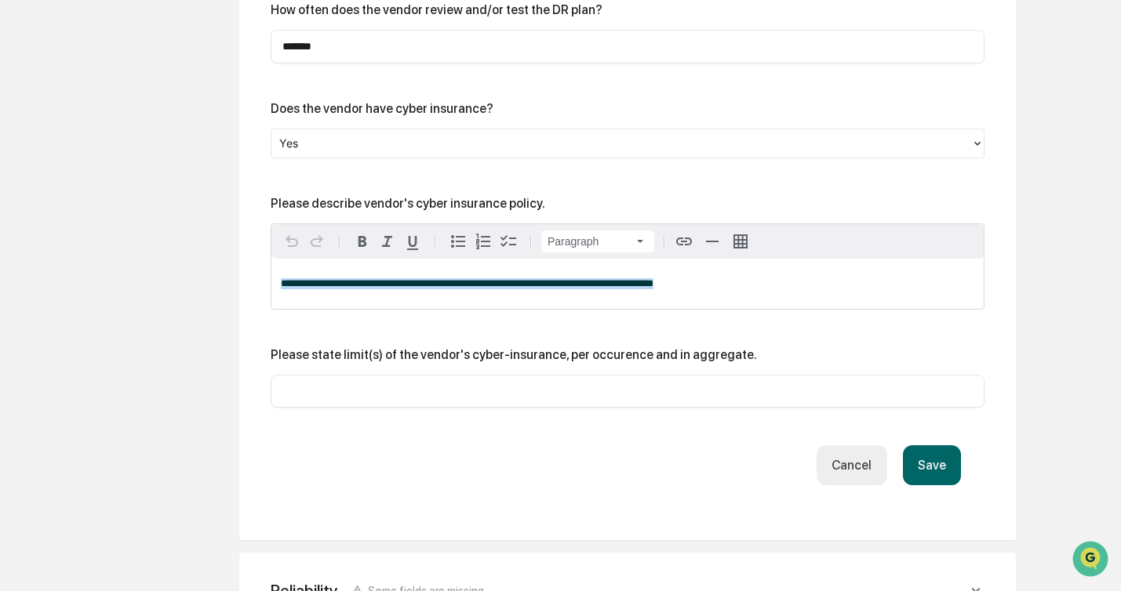
drag, startPoint x: 723, startPoint y: 278, endPoint x: 329, endPoint y: 263, distance: 394.7
click at [329, 263] on div "**********" at bounding box center [627, 284] width 712 height 50
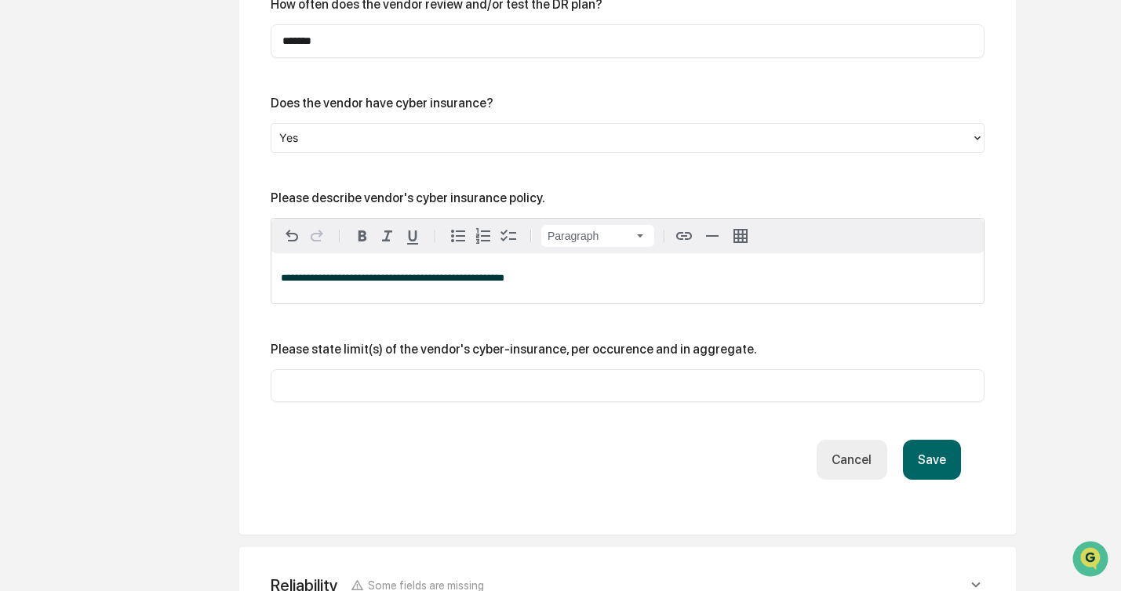
scroll to position [1006, 0]
click at [936, 443] on button "Save" at bounding box center [932, 459] width 58 height 40
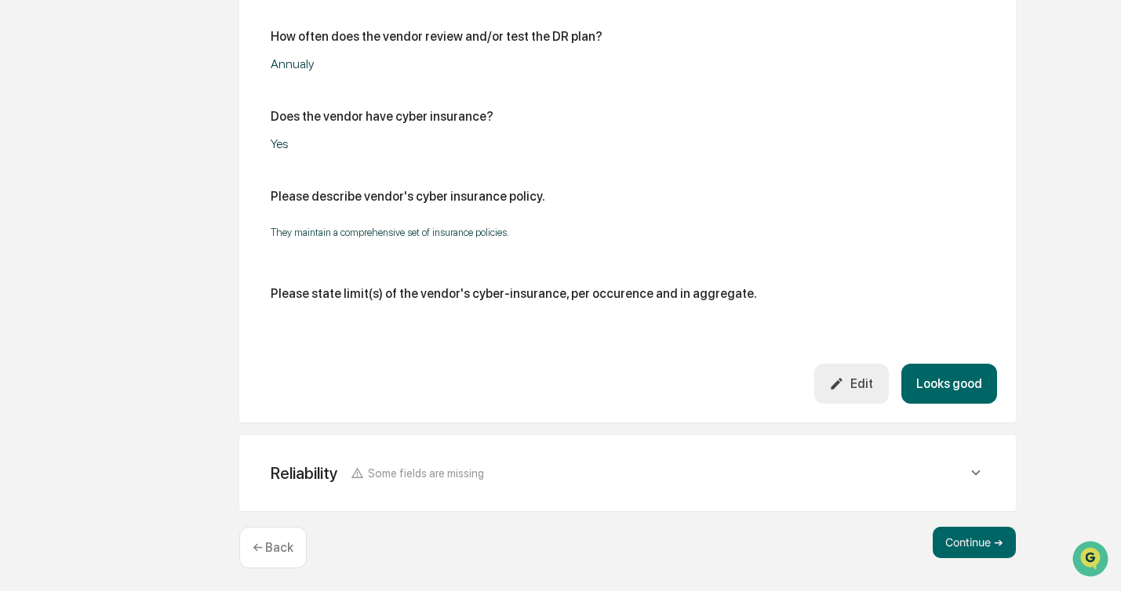
click at [950, 393] on button "Looks good" at bounding box center [949, 384] width 96 height 40
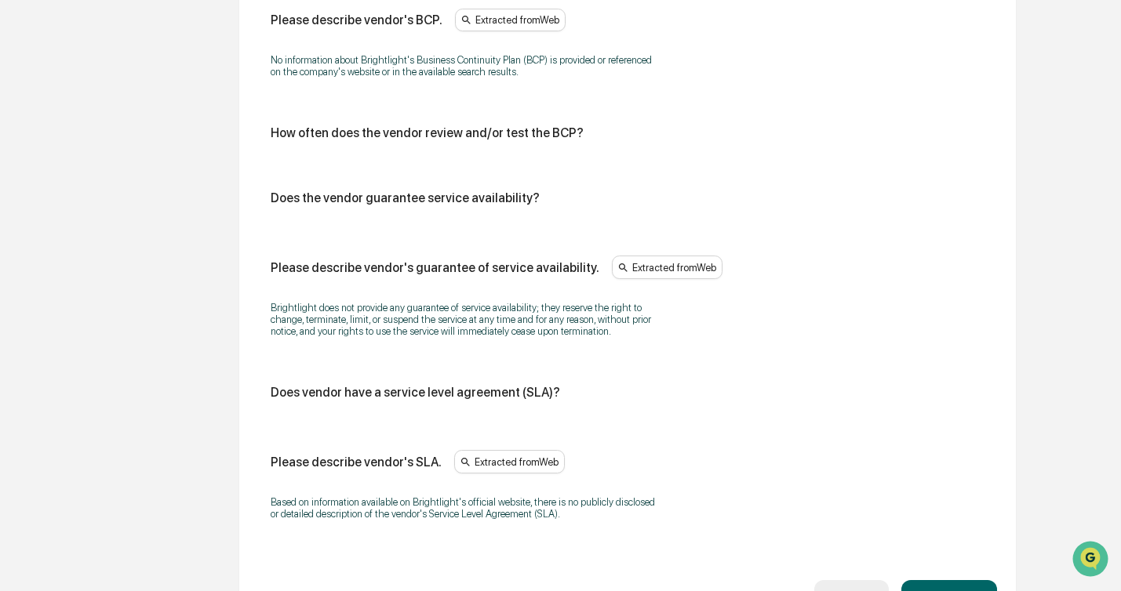
scroll to position [1031, 0]
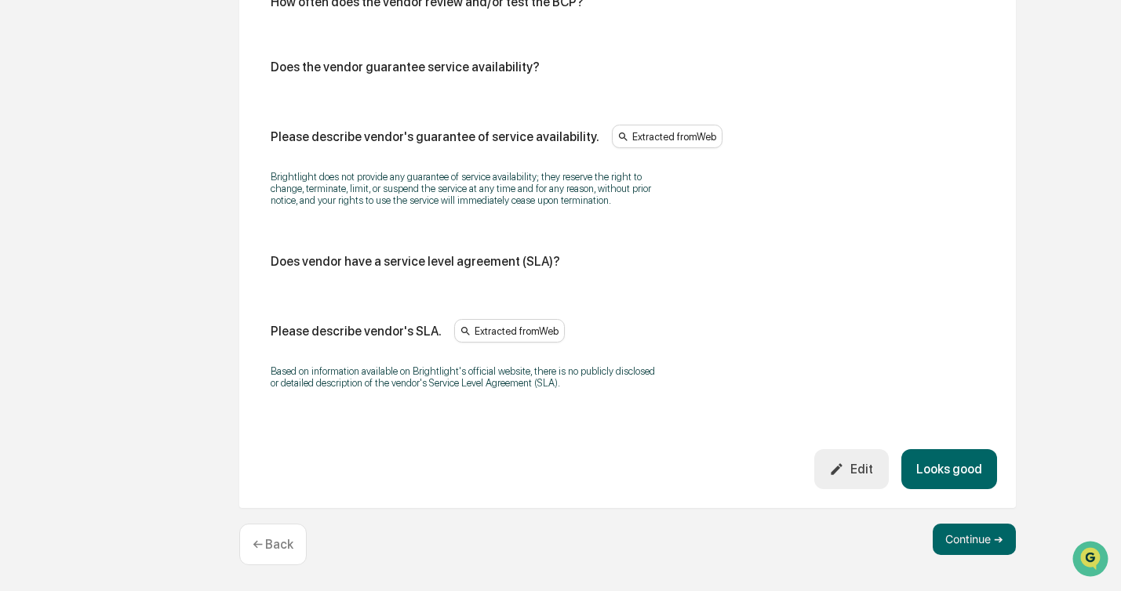
click at [950, 460] on button "Looks good" at bounding box center [949, 469] width 96 height 40
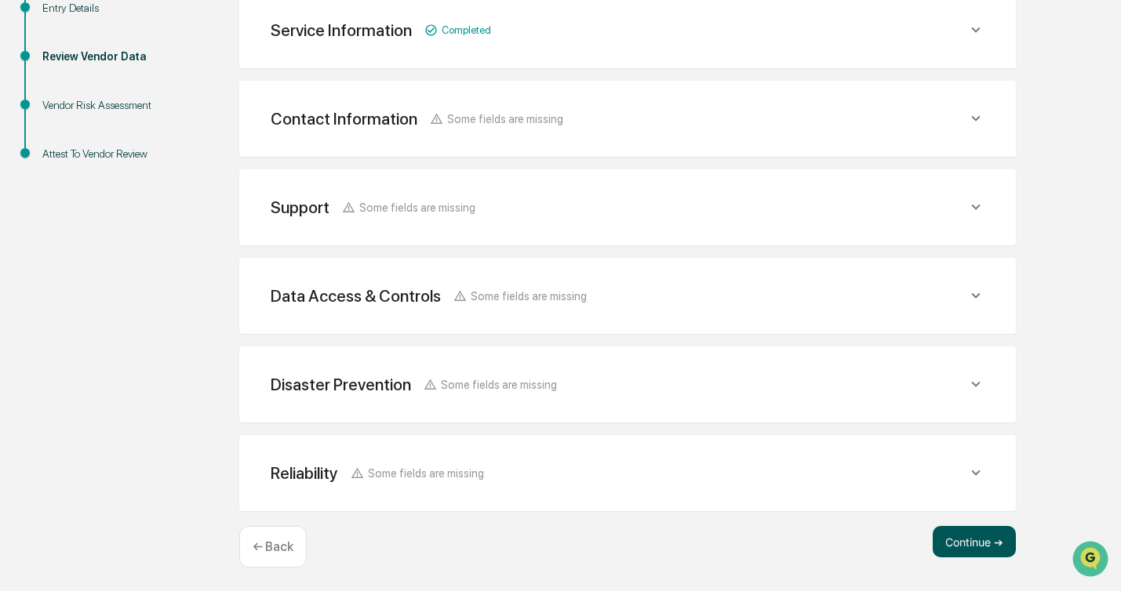
click at [961, 539] on button "Continue ➔" at bounding box center [973, 541] width 83 height 31
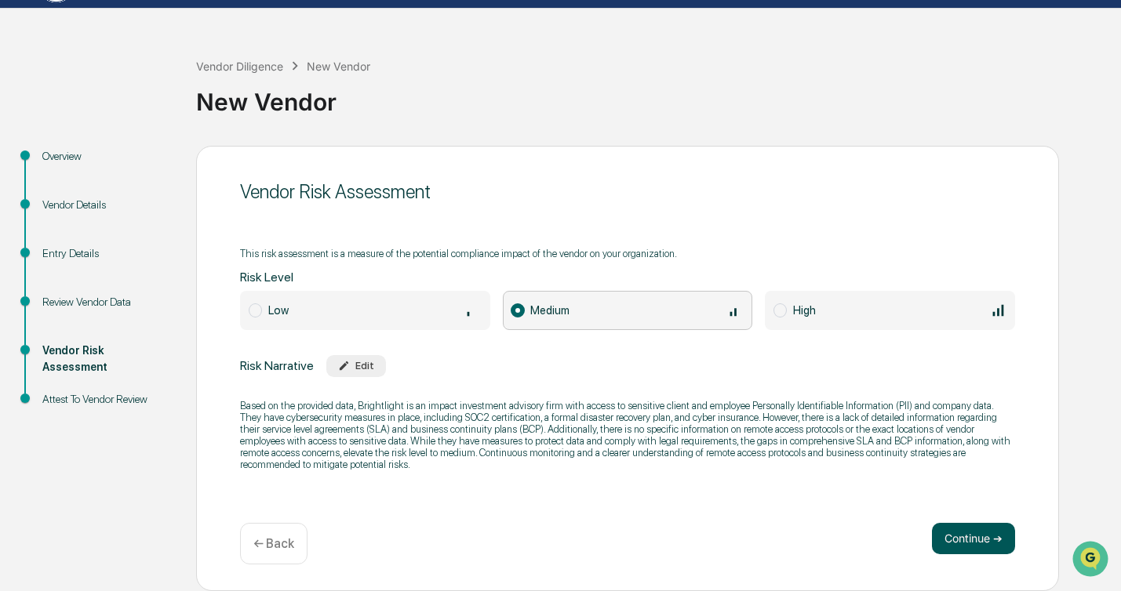
click at [969, 532] on button "Continue ➔" at bounding box center [973, 538] width 83 height 31
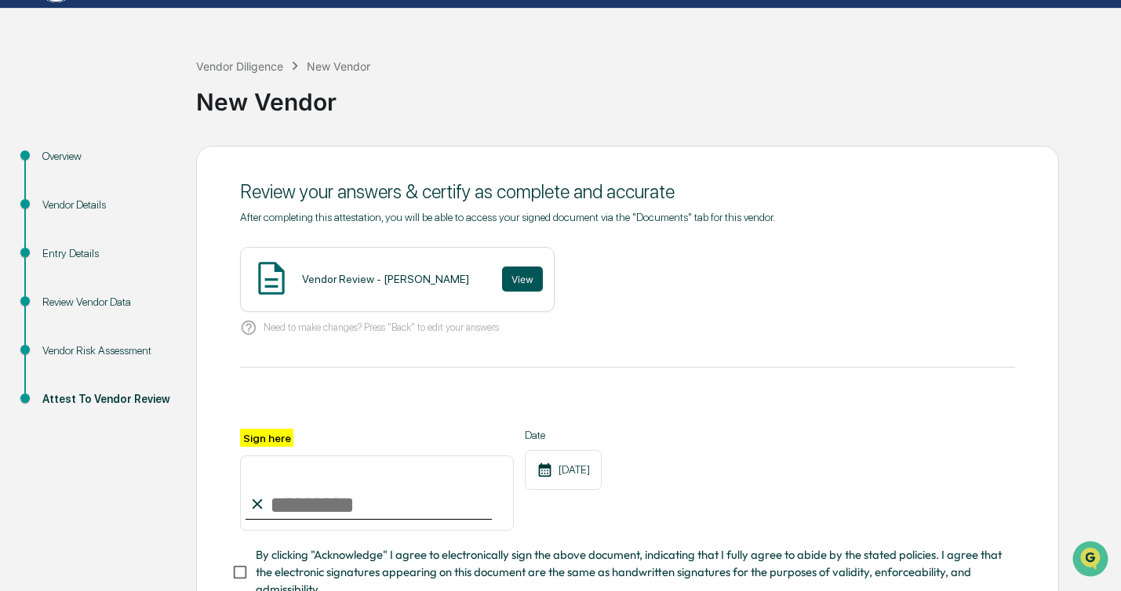
click at [511, 280] on button "View" at bounding box center [522, 279] width 41 height 25
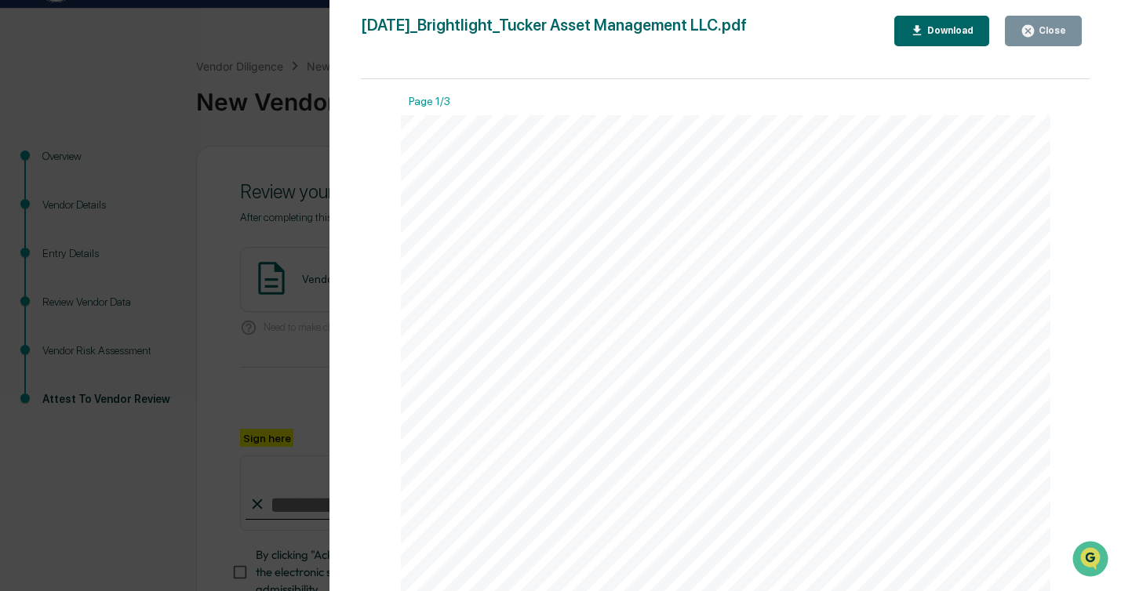
scroll to position [2385, 0]
click at [1041, 30] on div "Close" at bounding box center [1050, 30] width 31 height 11
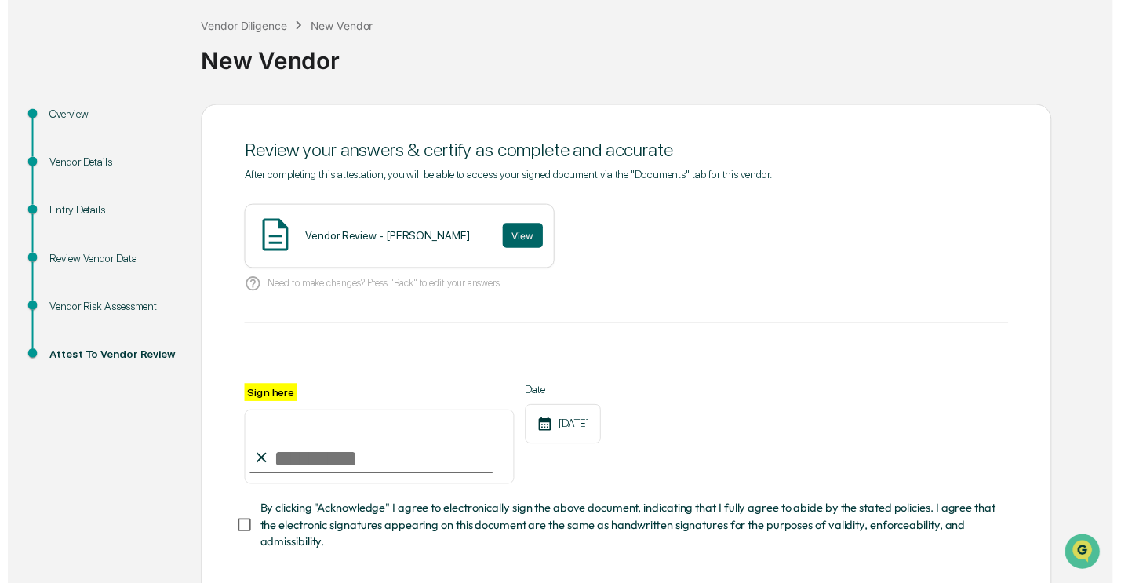
scroll to position [154, 0]
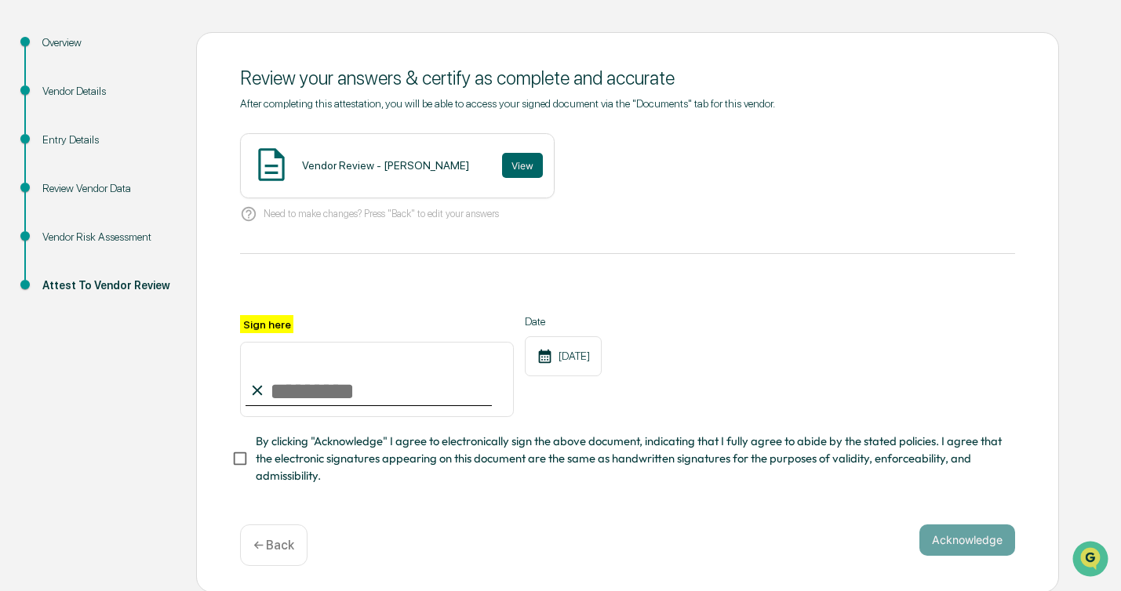
click at [286, 394] on input "Sign here" at bounding box center [377, 379] width 274 height 75
type input "**********"
click at [994, 526] on button "Acknowledge" at bounding box center [967, 540] width 96 height 31
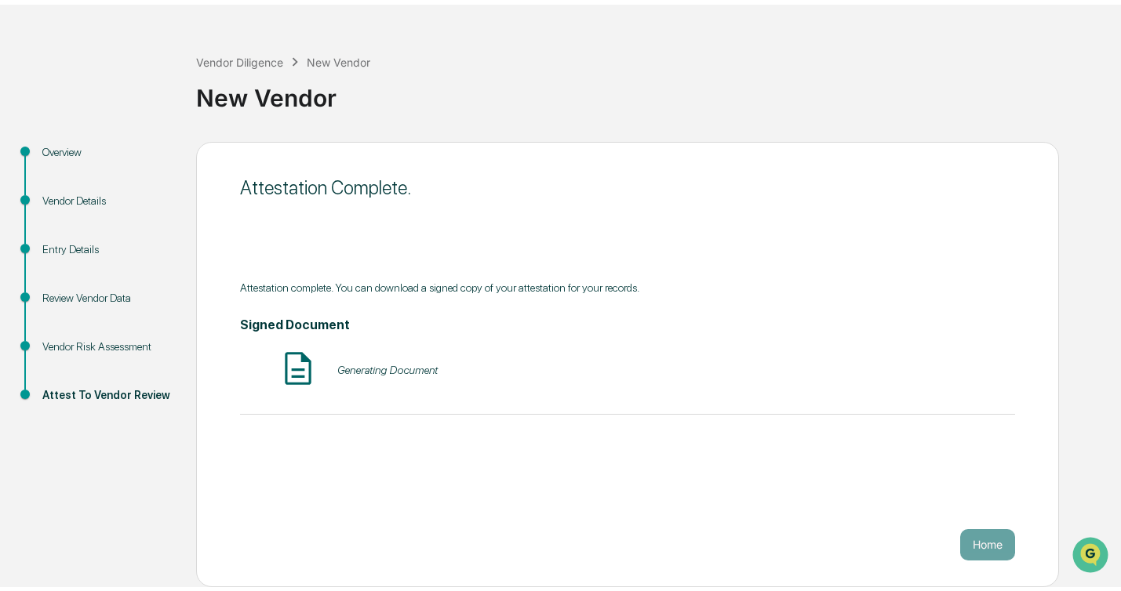
scroll to position [41, 0]
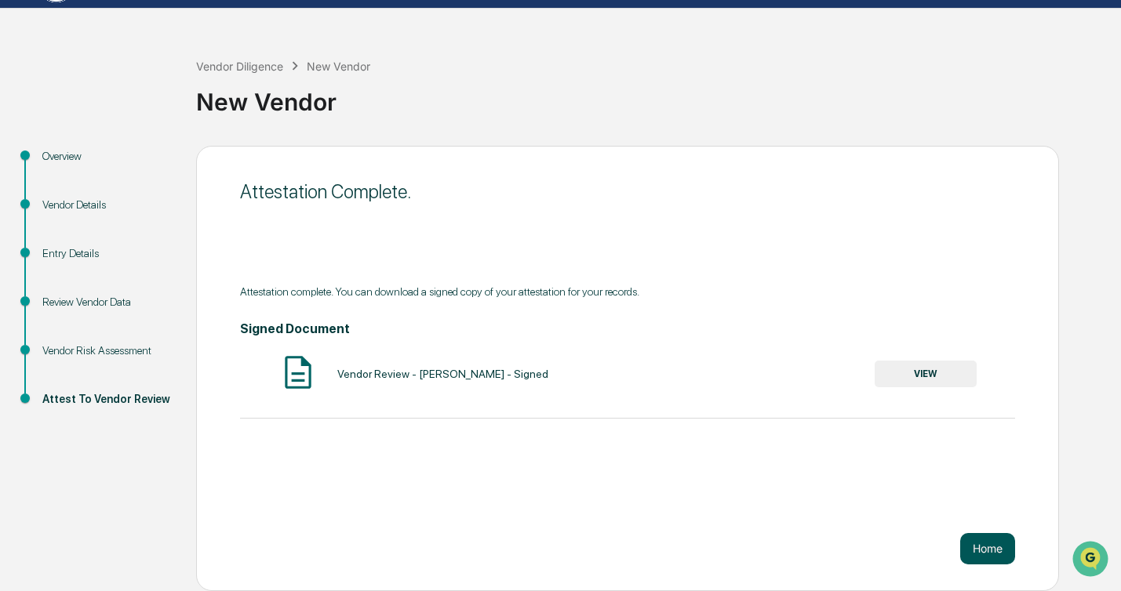
click at [983, 539] on button "Home" at bounding box center [987, 548] width 55 height 31
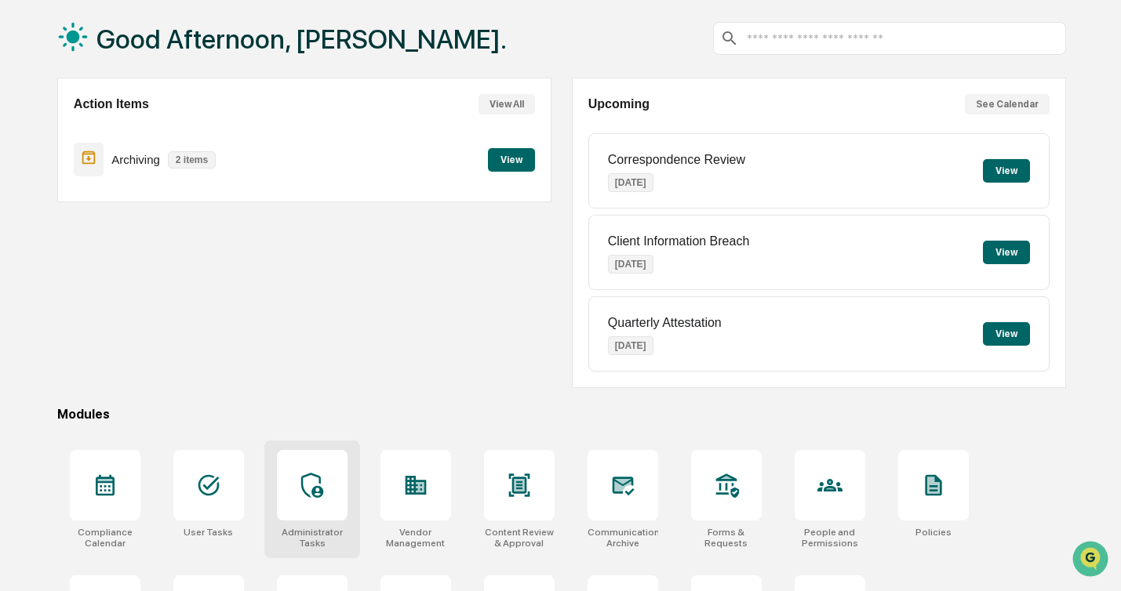
scroll to position [169, 0]
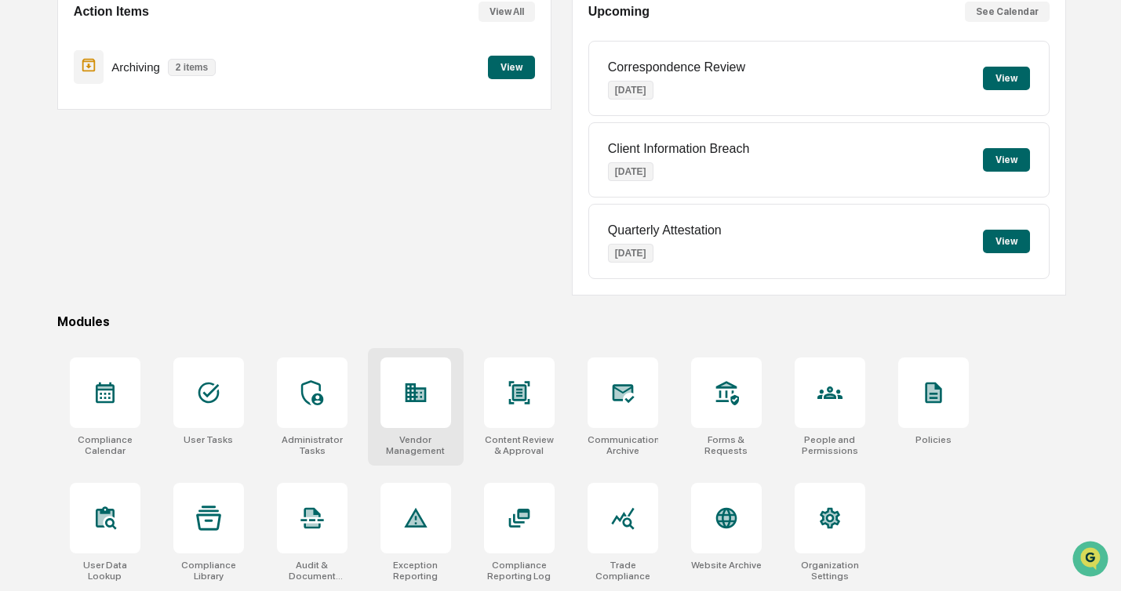
click at [446, 410] on div at bounding box center [415, 393] width 71 height 71
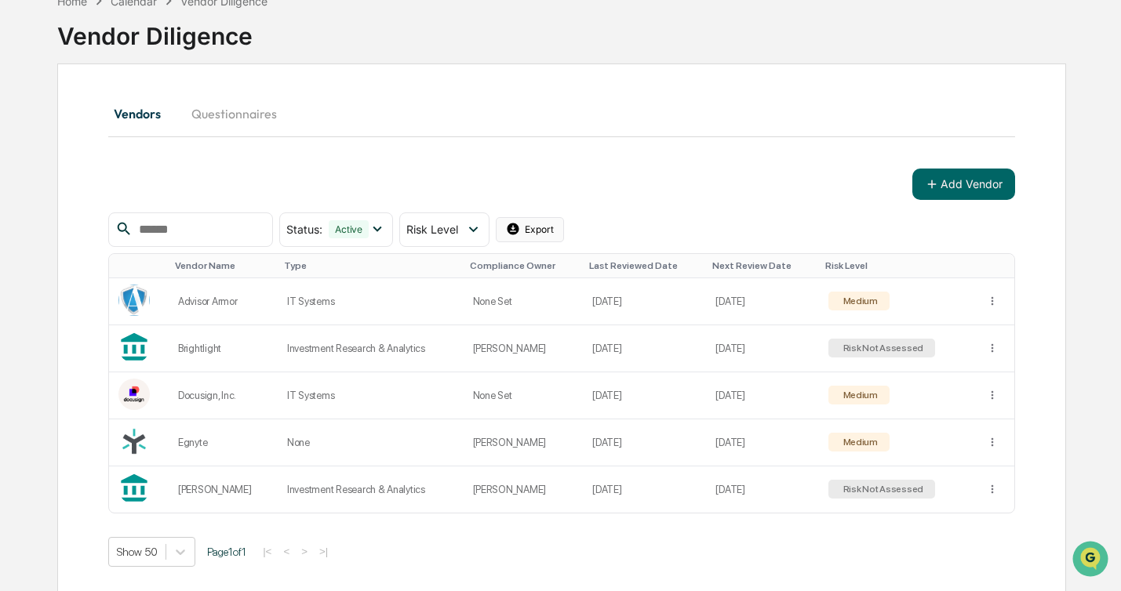
scroll to position [93, 0]
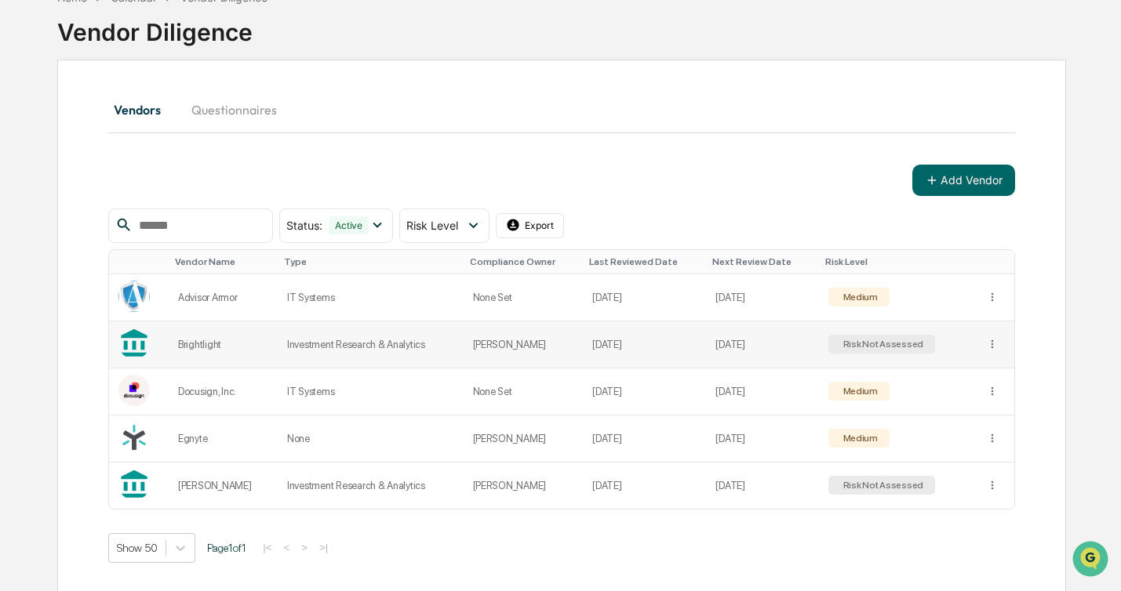
click at [883, 344] on div "Risk Not Assessed" at bounding box center [882, 344] width 84 height 11
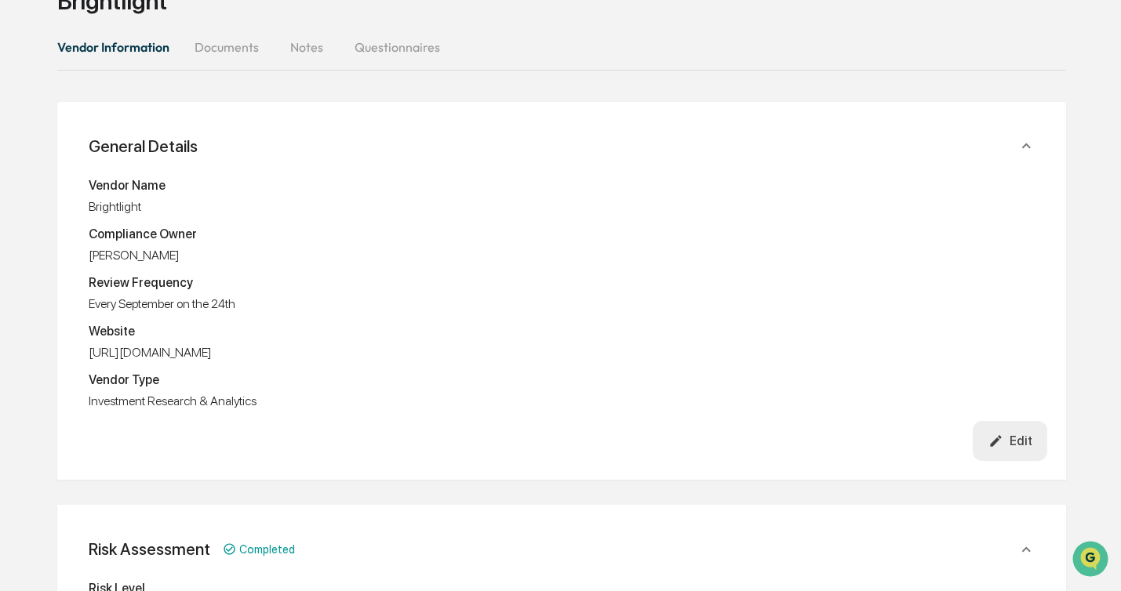
scroll to position [274, 0]
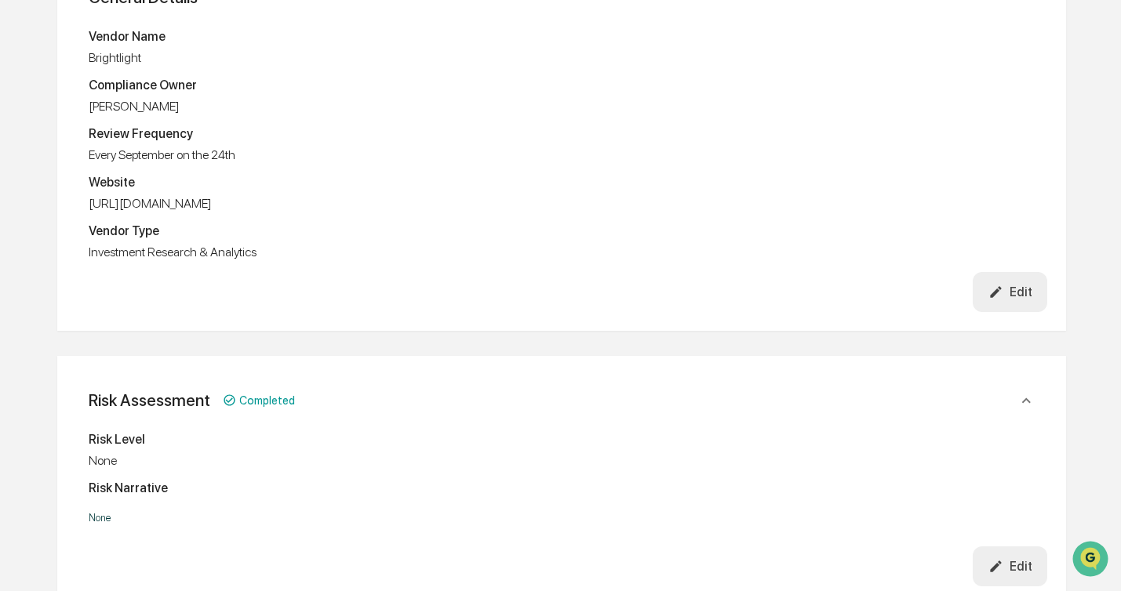
click at [1030, 572] on div "Edit" at bounding box center [1010, 566] width 44 height 15
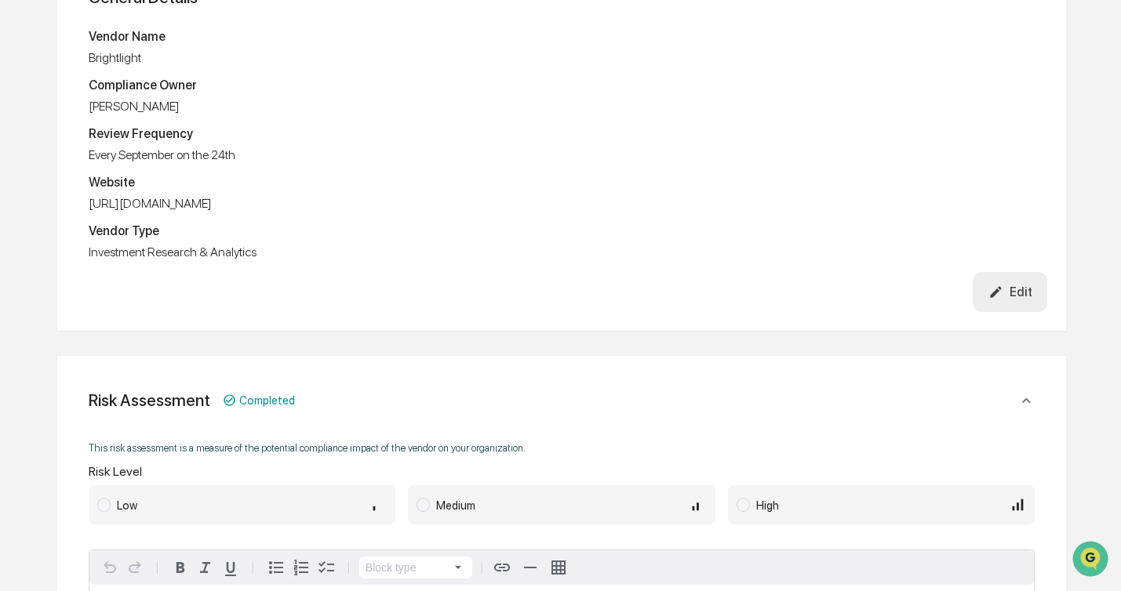
click at [478, 496] on div "Medium" at bounding box center [571, 504] width 270 height 17
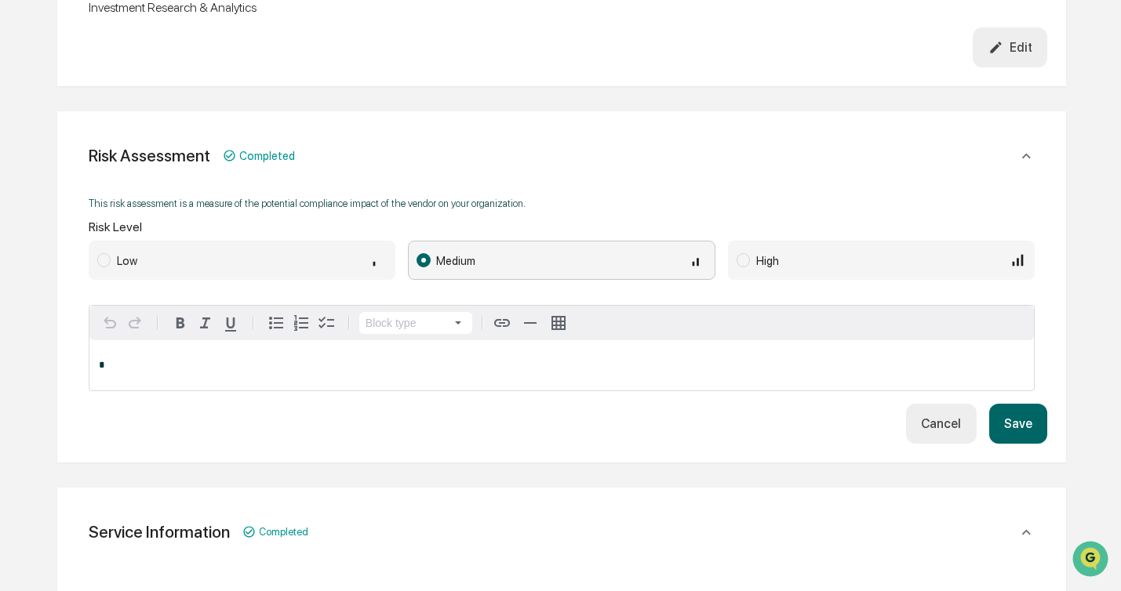
scroll to position [528, 0]
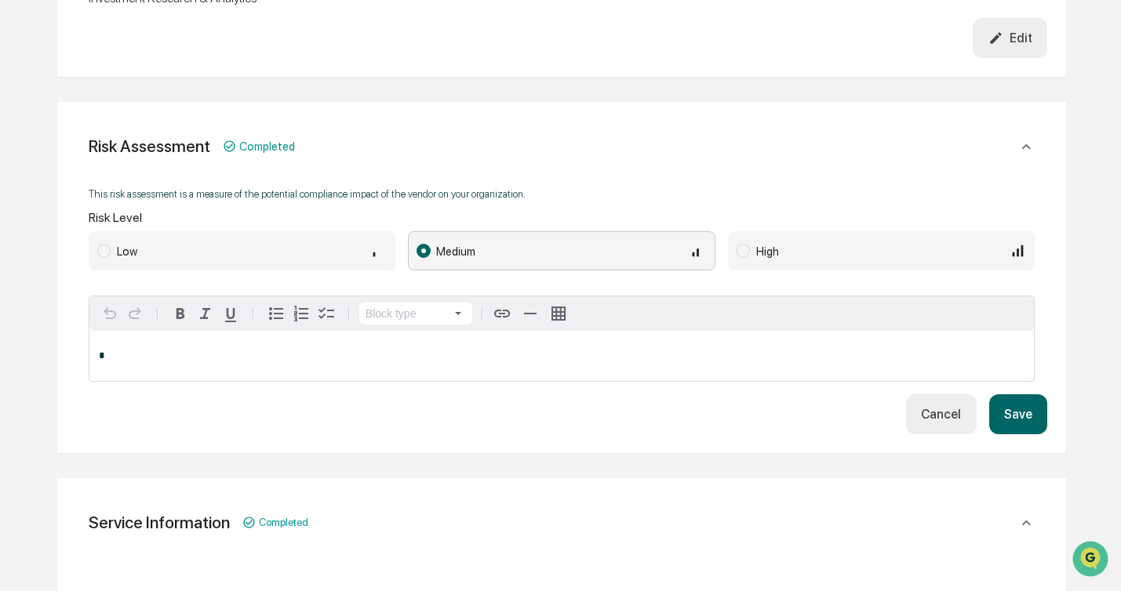
click at [1020, 402] on button "Save" at bounding box center [1018, 414] width 58 height 40
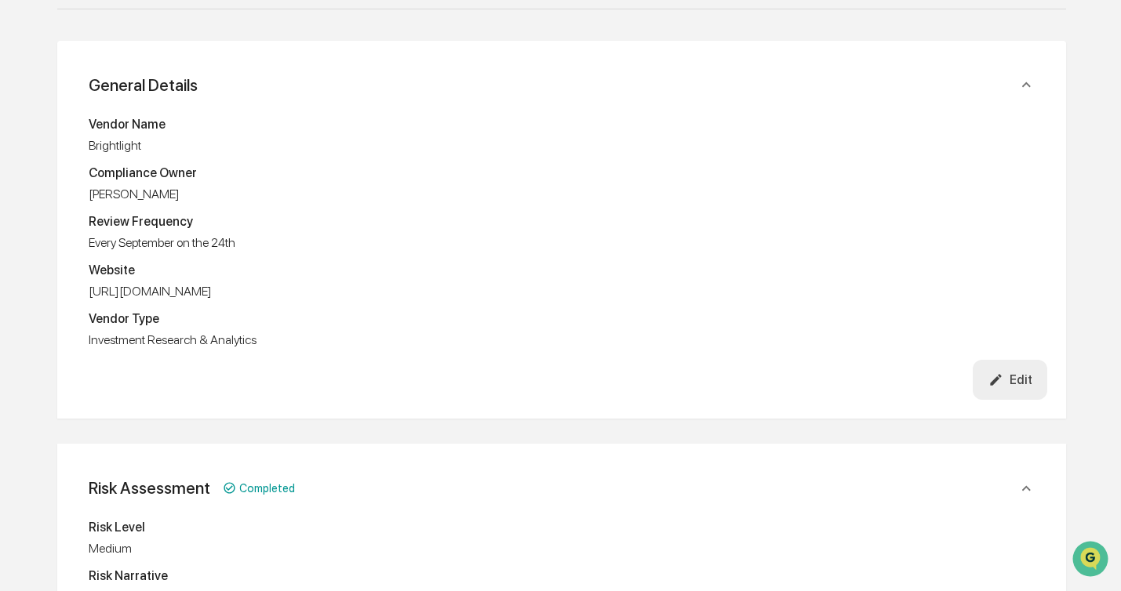
scroll to position [0, 0]
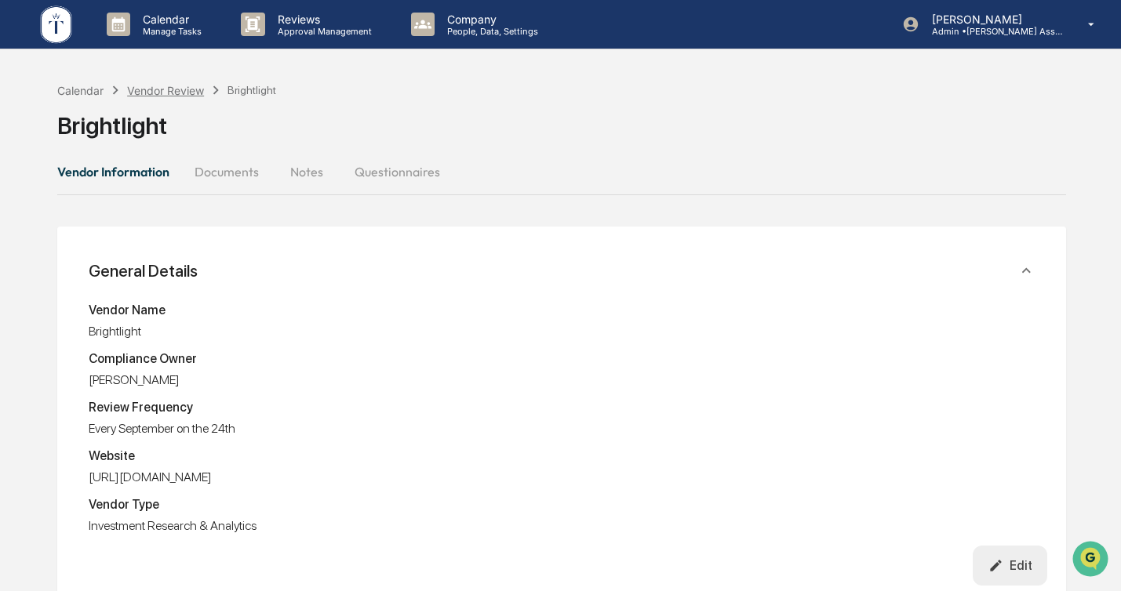
click at [181, 85] on div "Vendor Review" at bounding box center [165, 90] width 77 height 13
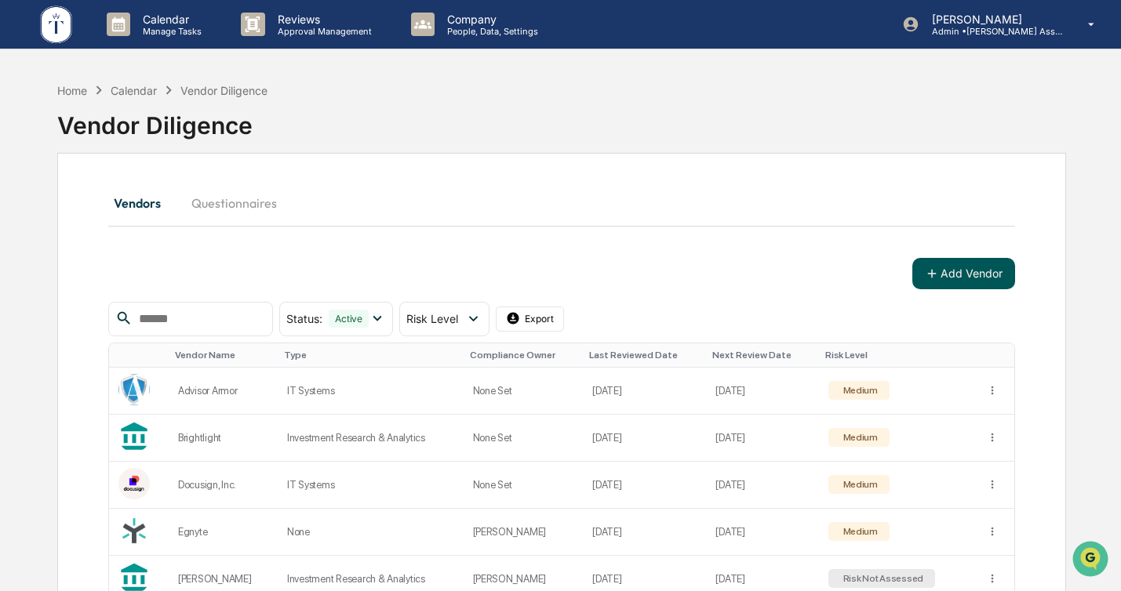
click at [965, 285] on button "Add Vendor" at bounding box center [963, 273] width 103 height 31
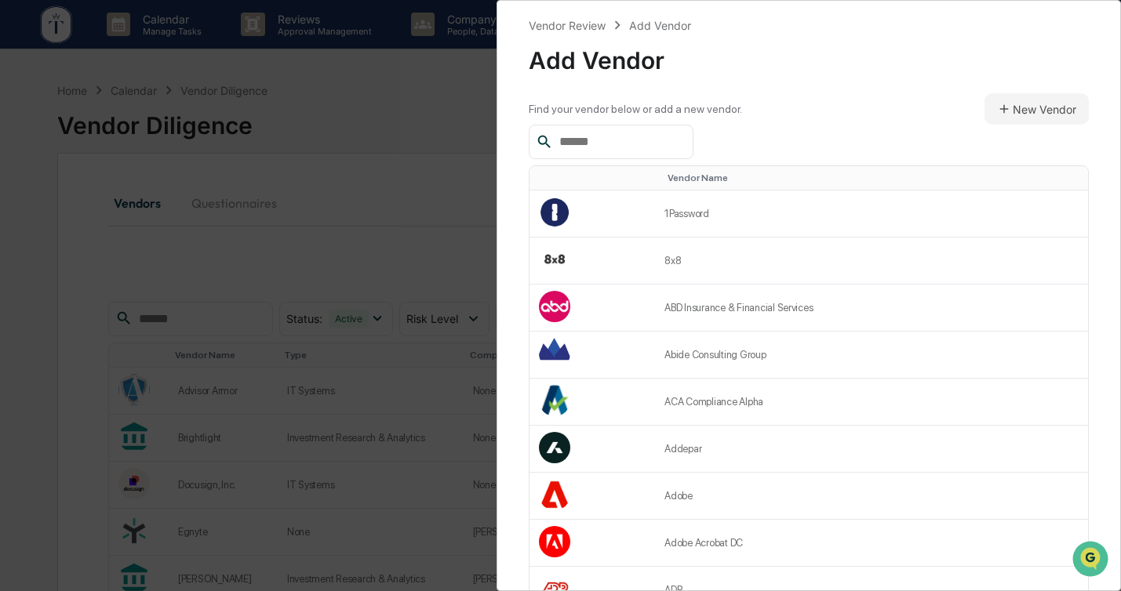
click at [624, 146] on input "text" at bounding box center [619, 142] width 133 height 20
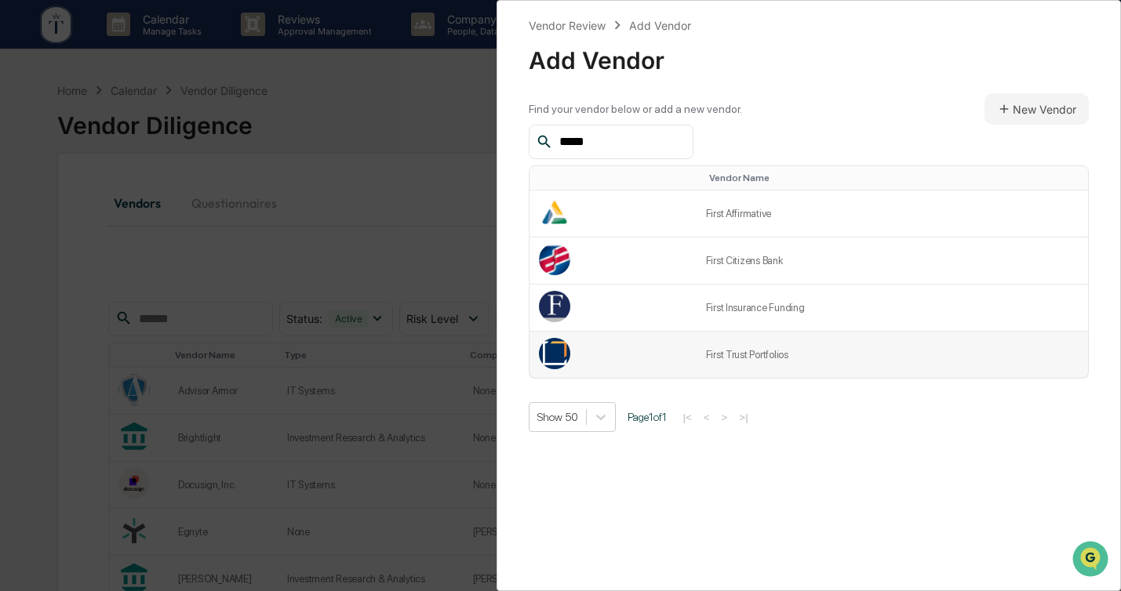
type input "*****"
click at [682, 340] on td at bounding box center [612, 355] width 167 height 46
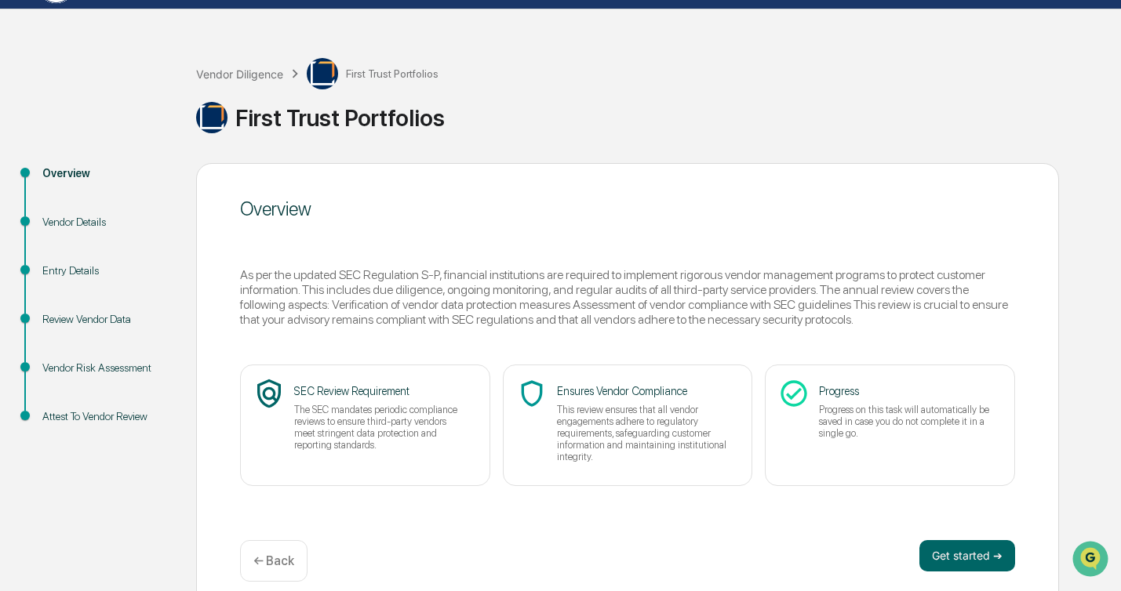
scroll to position [57, 0]
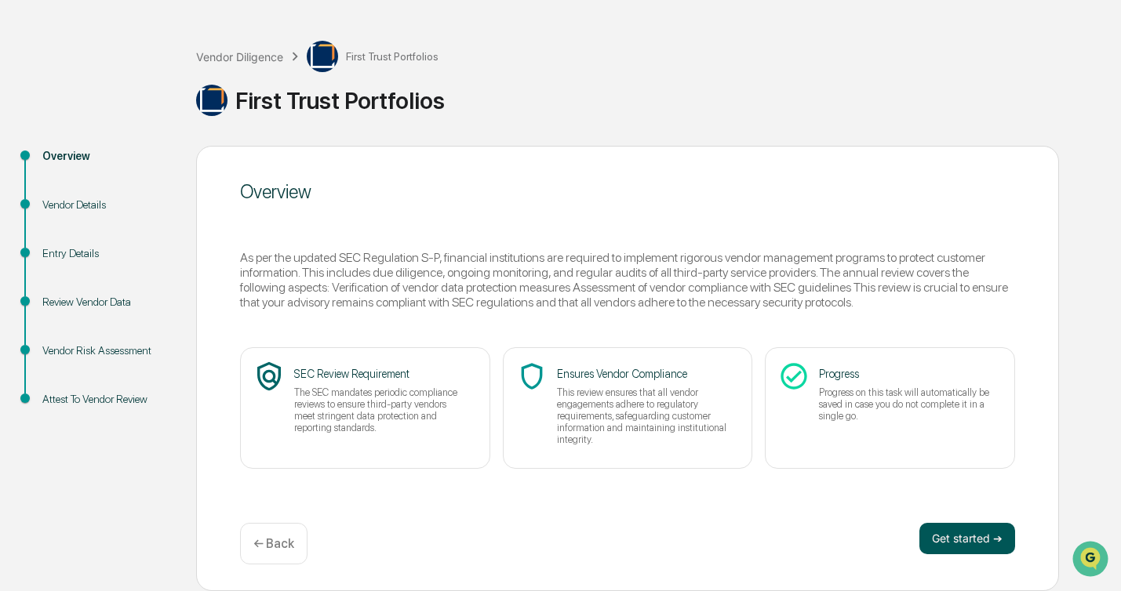
click at [930, 530] on button "Get started ➔" at bounding box center [967, 538] width 96 height 31
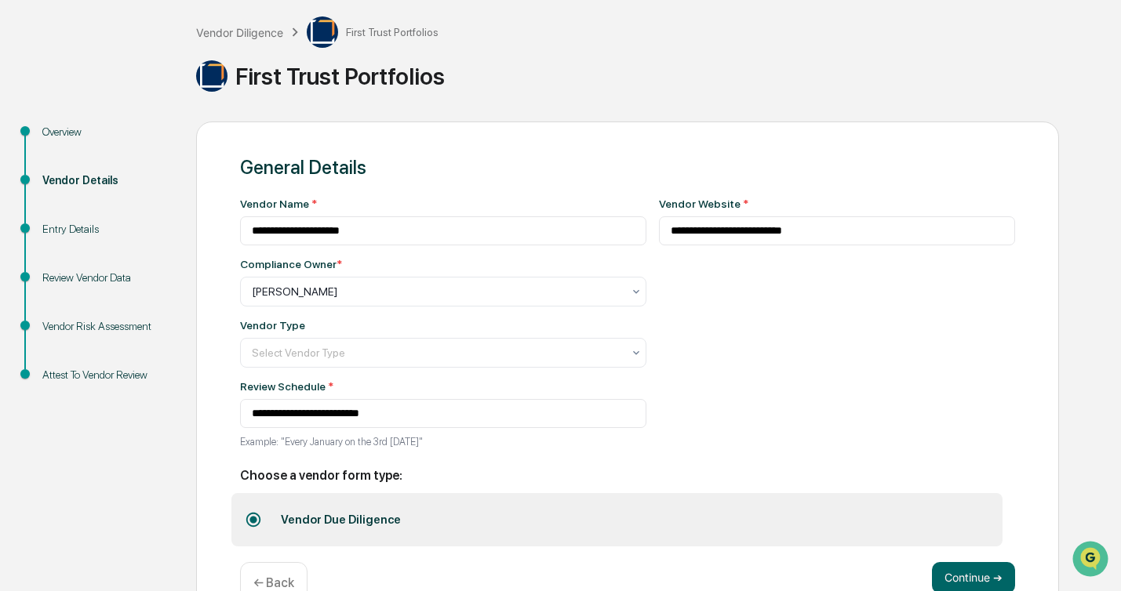
scroll to position [122, 0]
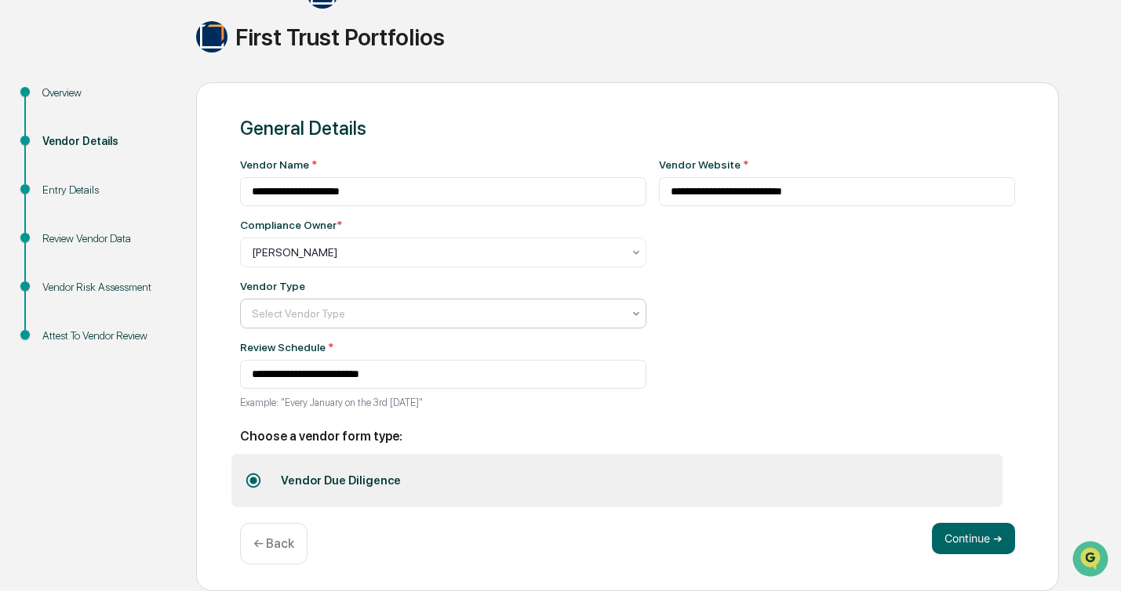
click at [619, 322] on div "Select Vendor Type" at bounding box center [437, 314] width 386 height 22
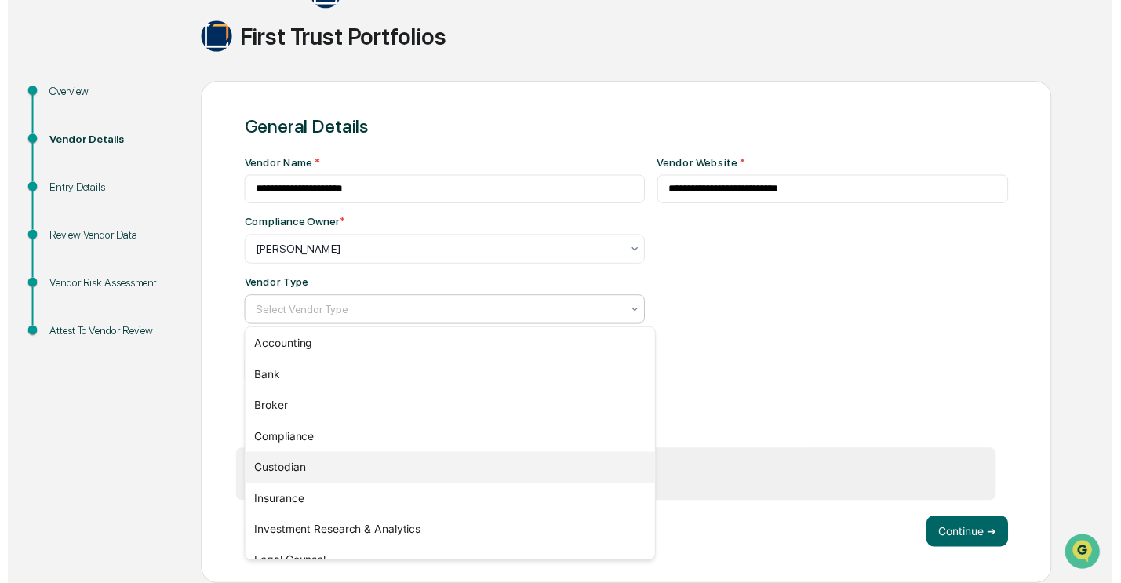
scroll to position [179, 0]
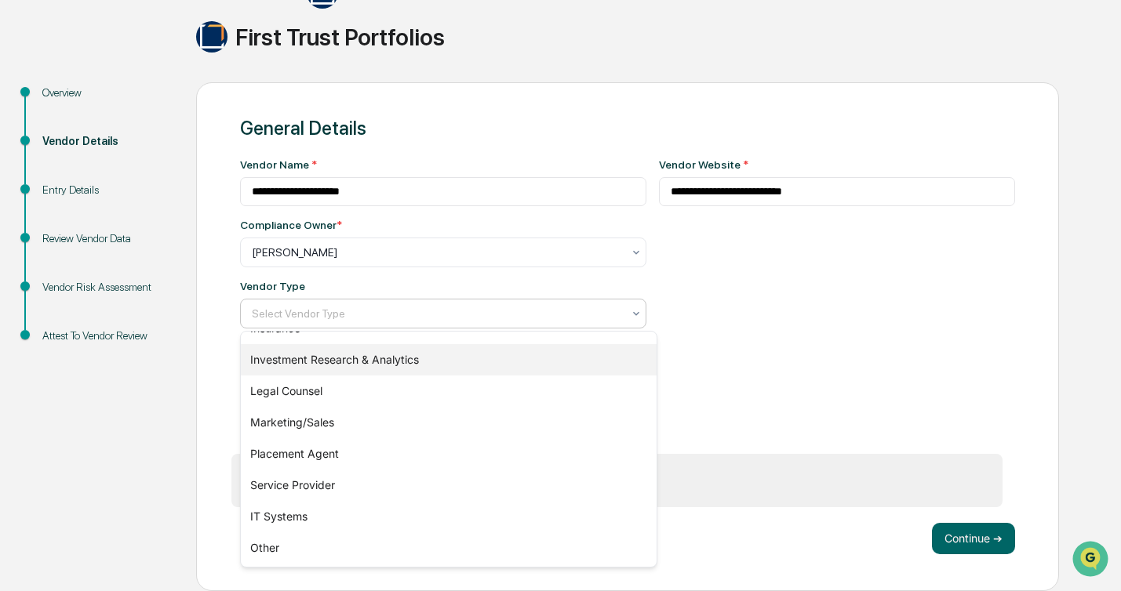
click at [365, 361] on div "Investment Research & Analytics" at bounding box center [449, 359] width 416 height 31
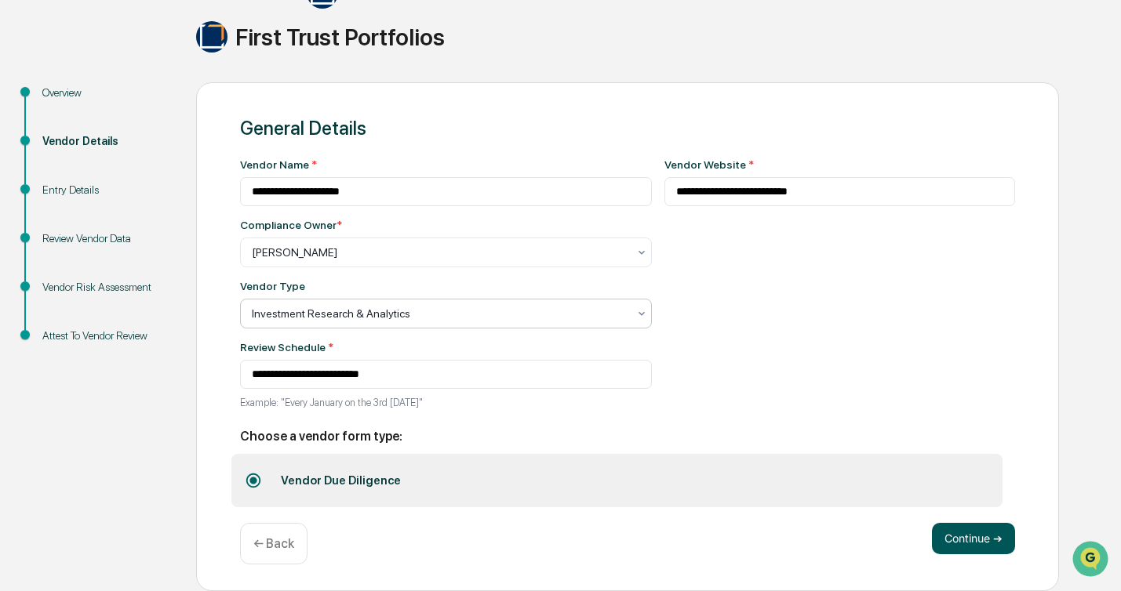
click at [975, 539] on button "Continue ➔" at bounding box center [973, 538] width 83 height 31
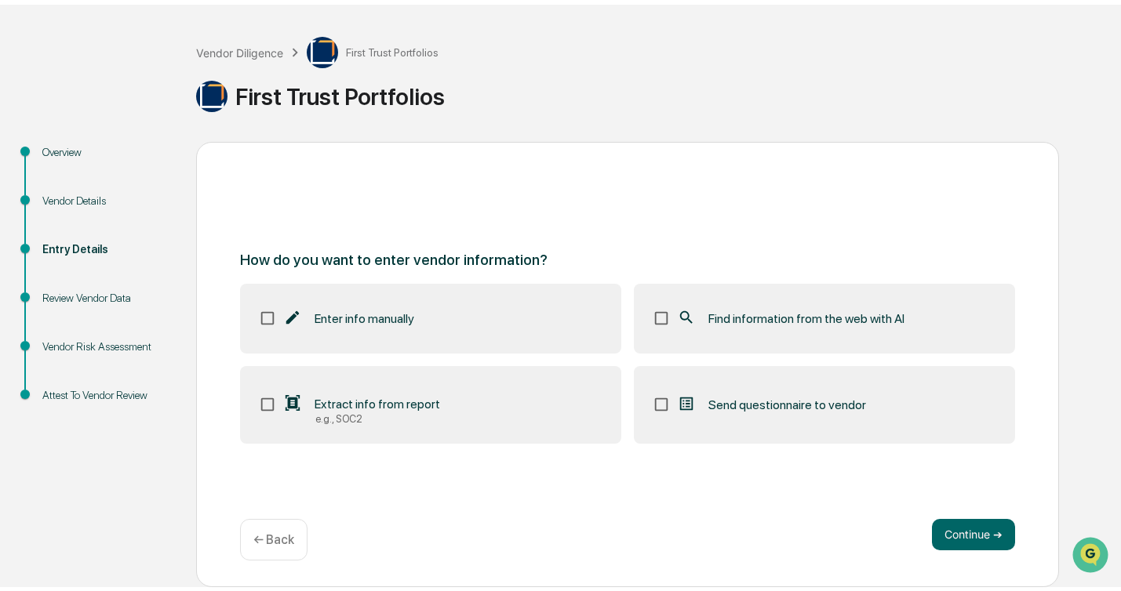
scroll to position [57, 0]
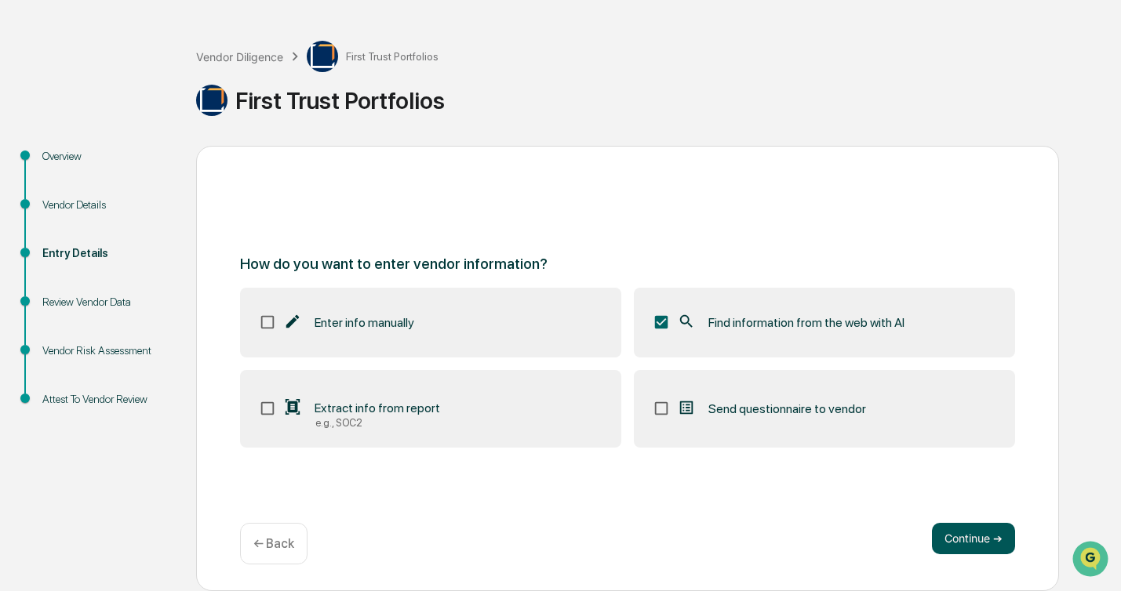
click at [958, 549] on button "Continue ➔" at bounding box center [973, 538] width 83 height 31
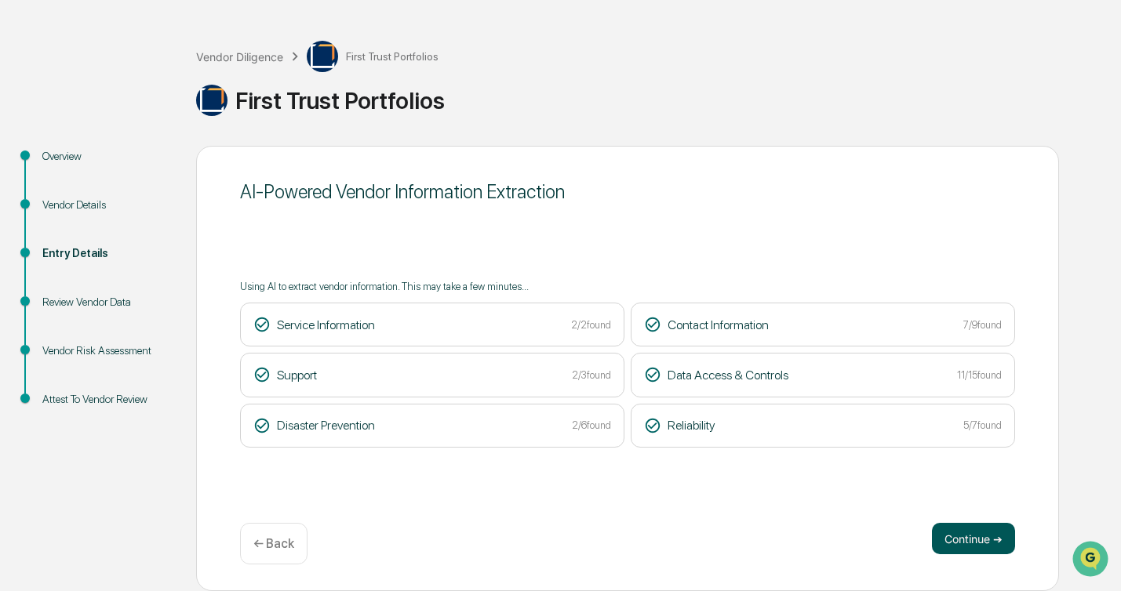
click at [938, 524] on button "Continue ➔" at bounding box center [973, 538] width 83 height 31
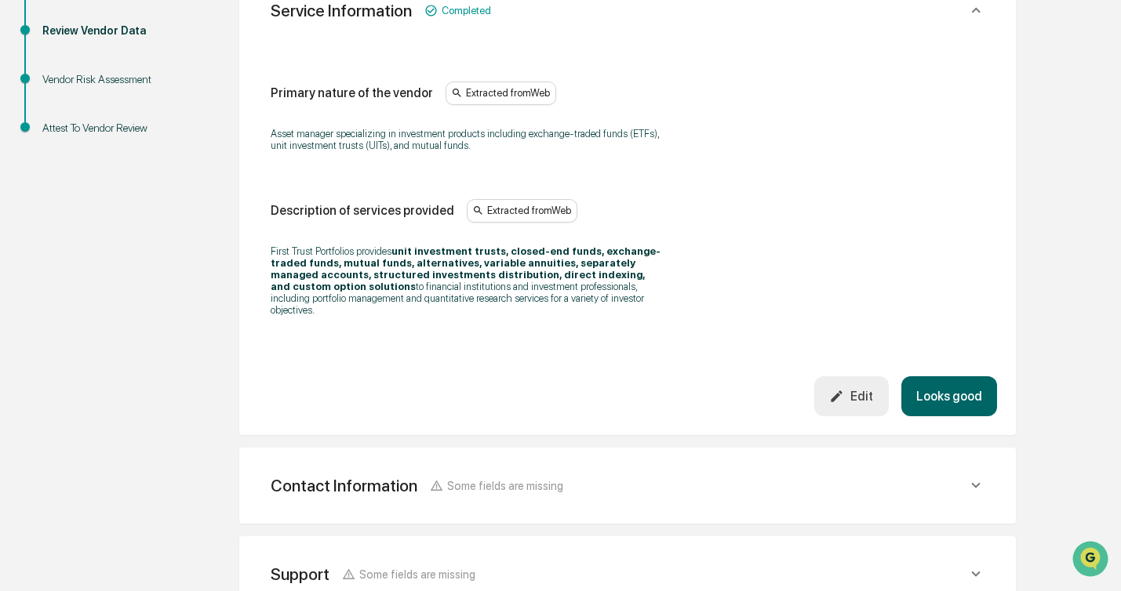
scroll to position [354, 0]
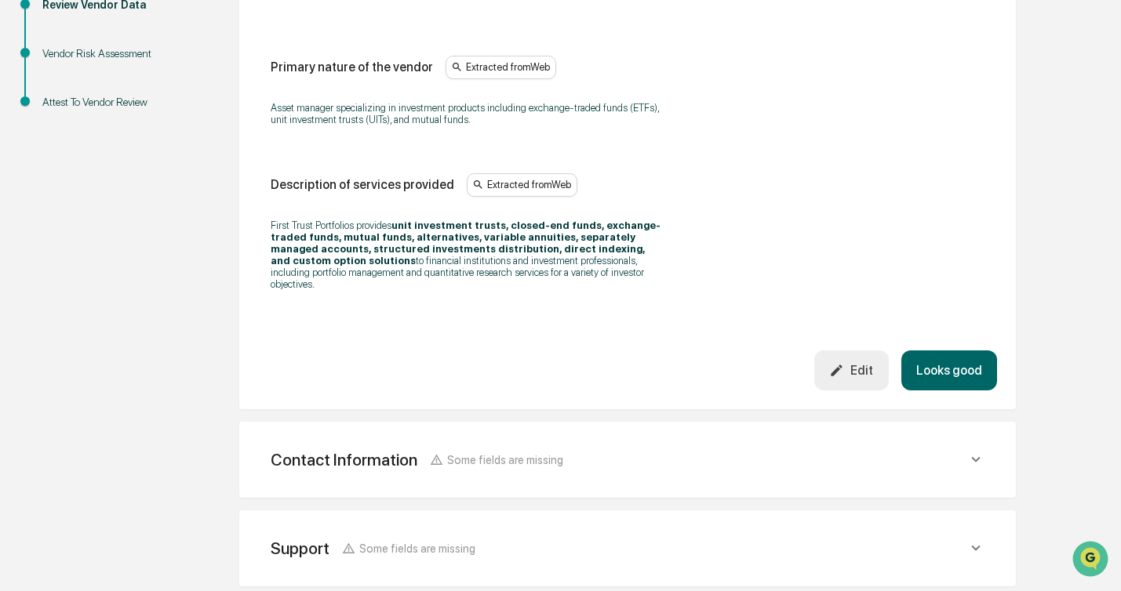
click at [946, 352] on button "Looks good" at bounding box center [949, 371] width 96 height 40
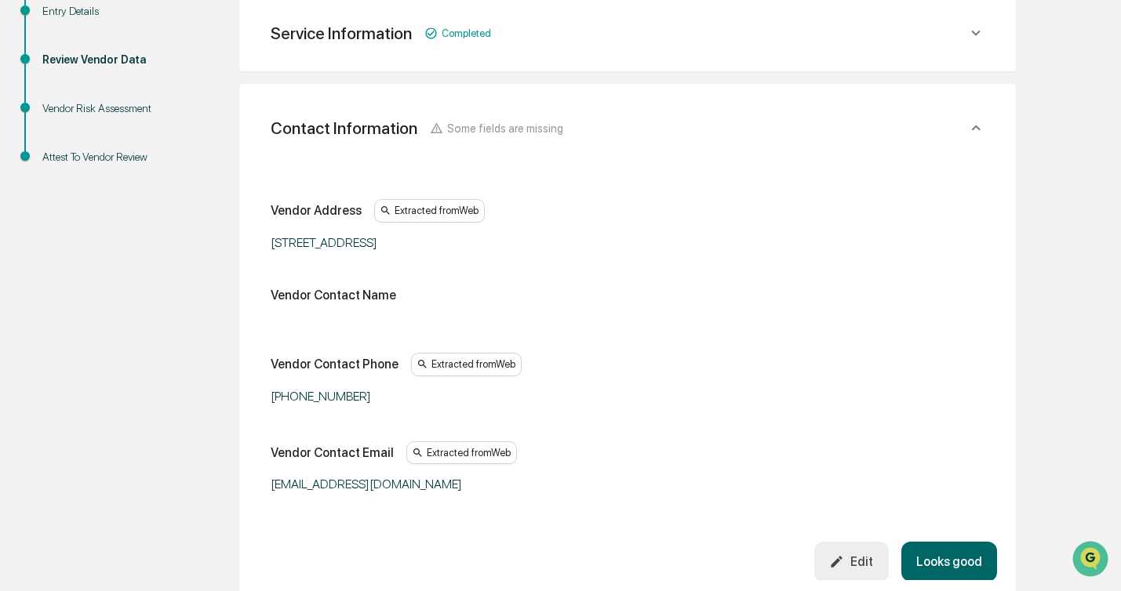
scroll to position [294, 0]
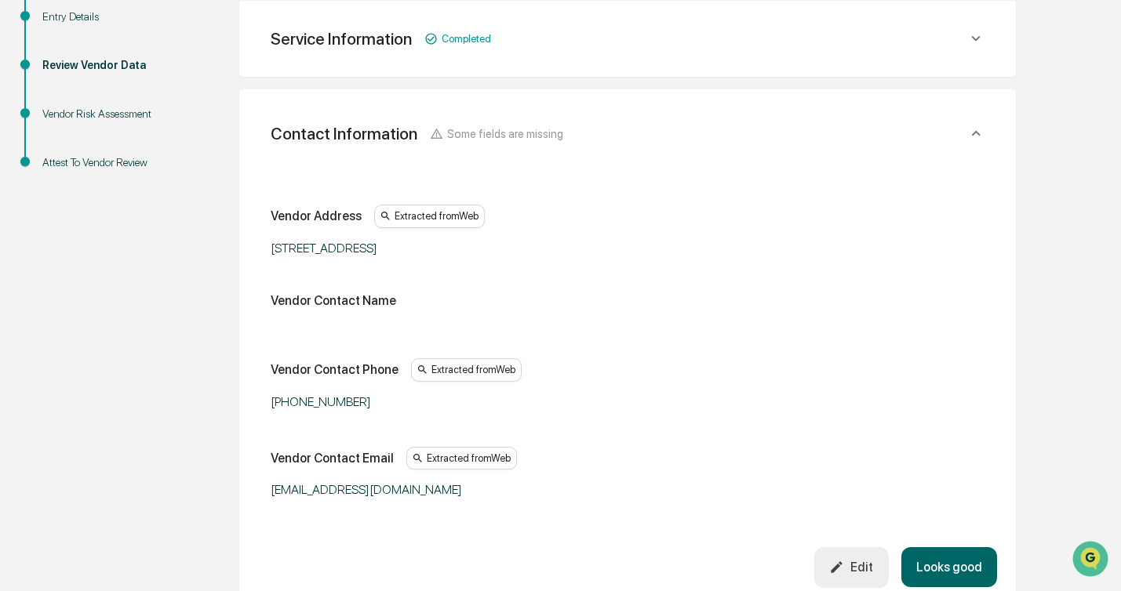
click at [940, 557] on button "Looks good" at bounding box center [949, 567] width 96 height 40
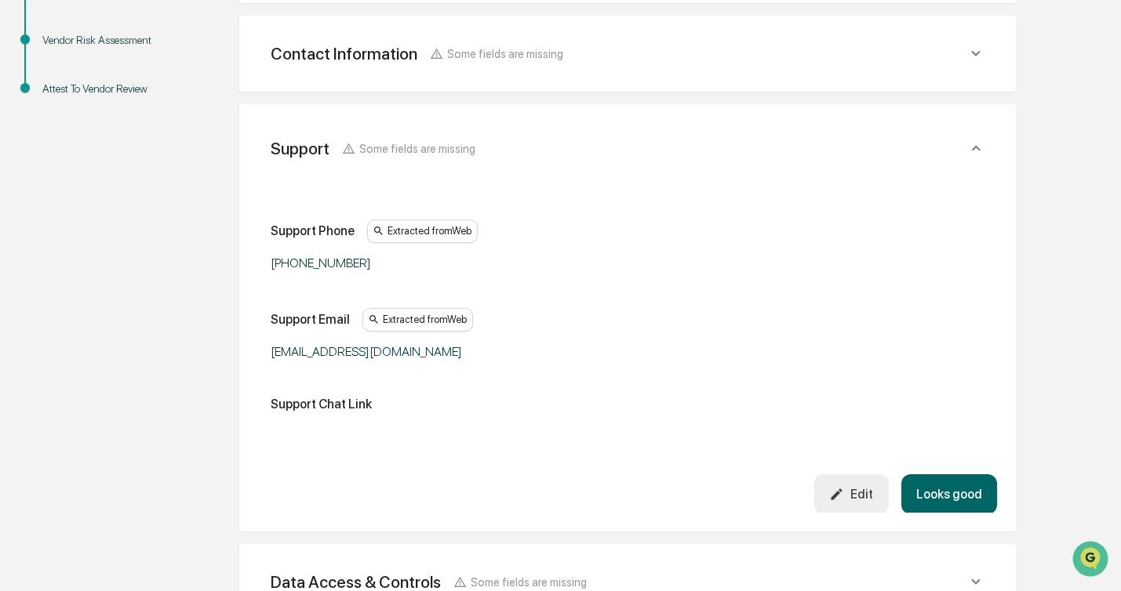
scroll to position [382, 0]
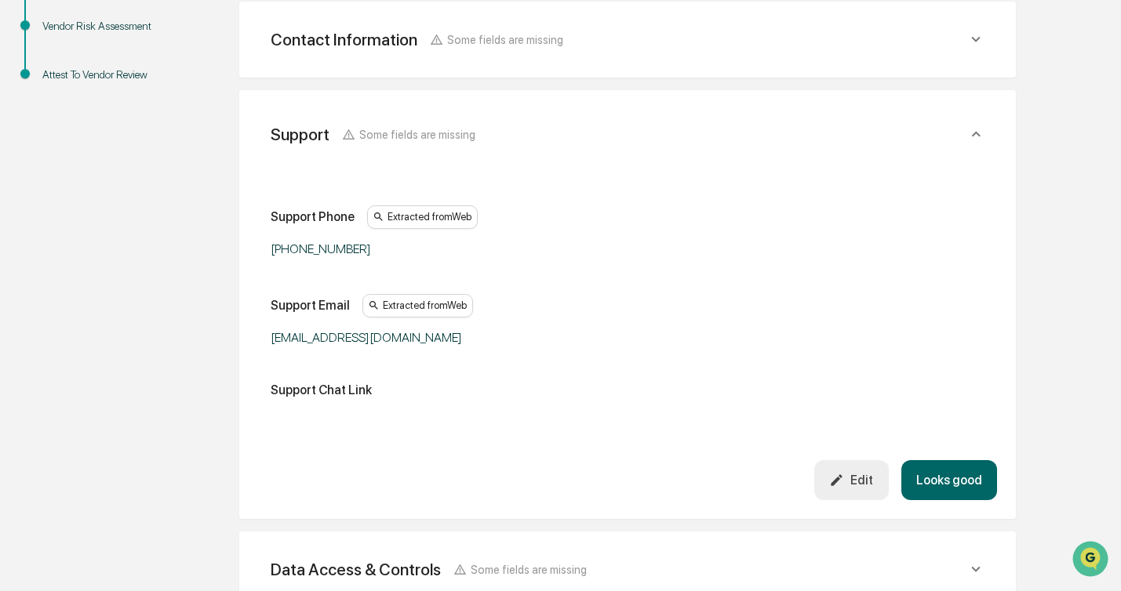
click at [921, 476] on button "Looks good" at bounding box center [949, 480] width 96 height 40
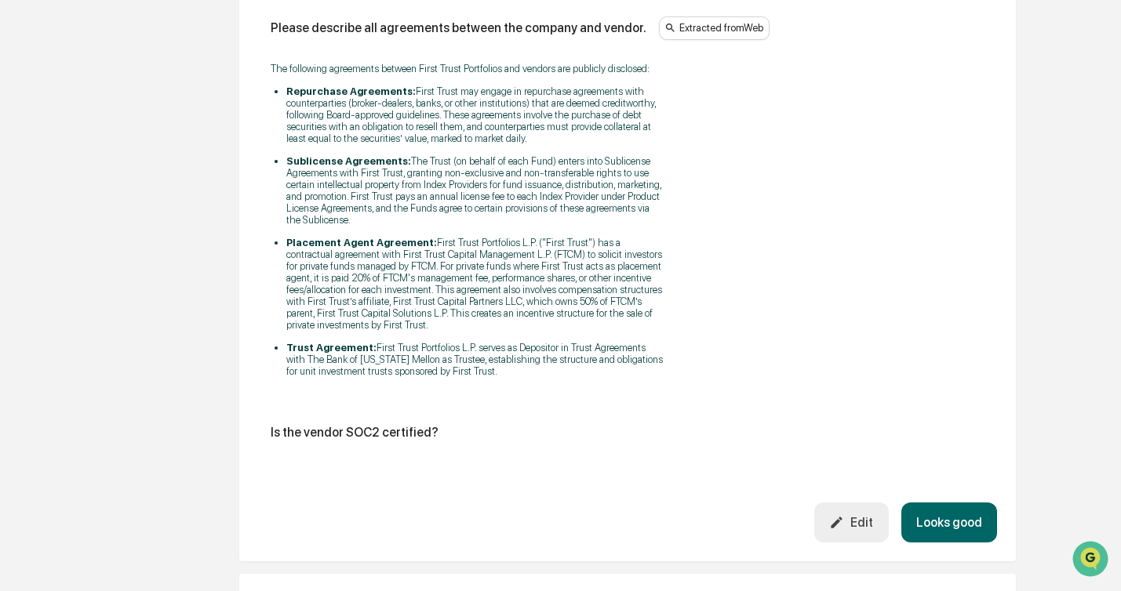
scroll to position [2165, 0]
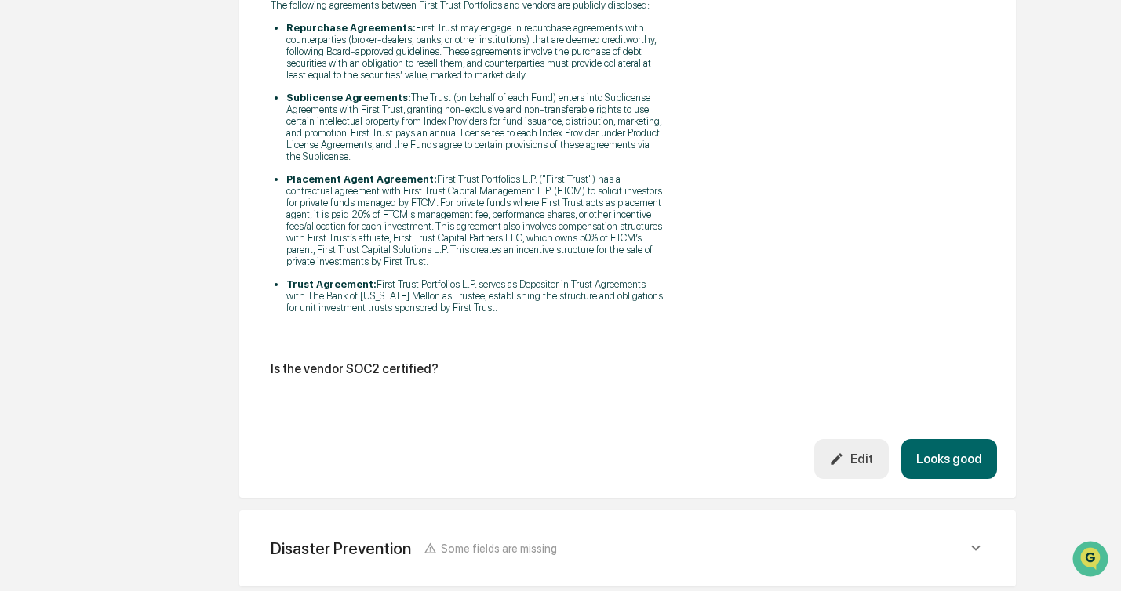
click at [946, 479] on button "Looks good" at bounding box center [949, 459] width 96 height 40
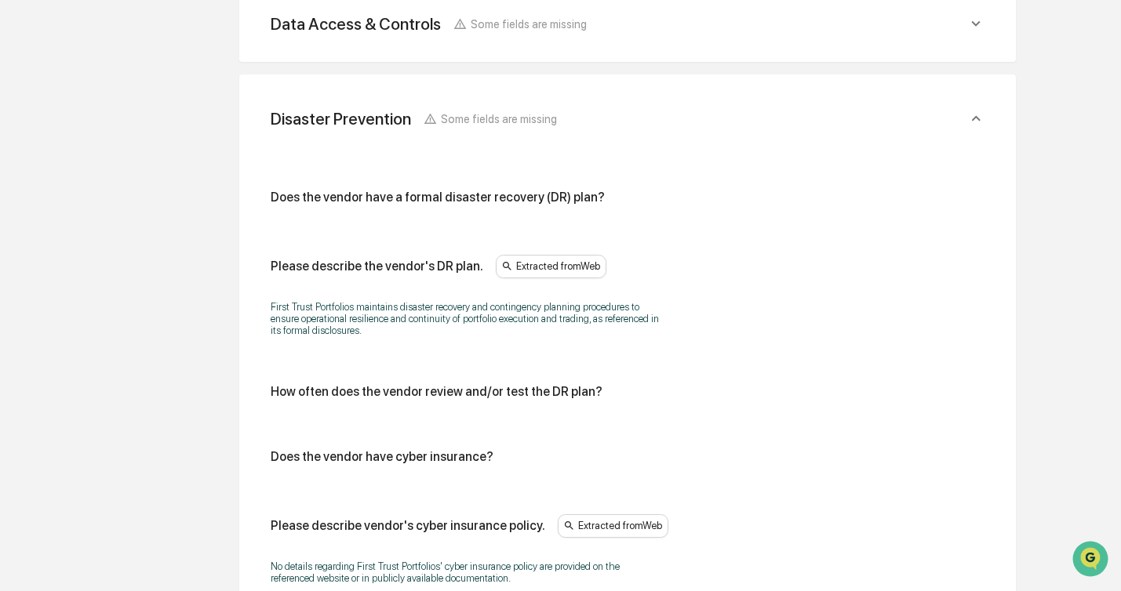
scroll to position [710, 0]
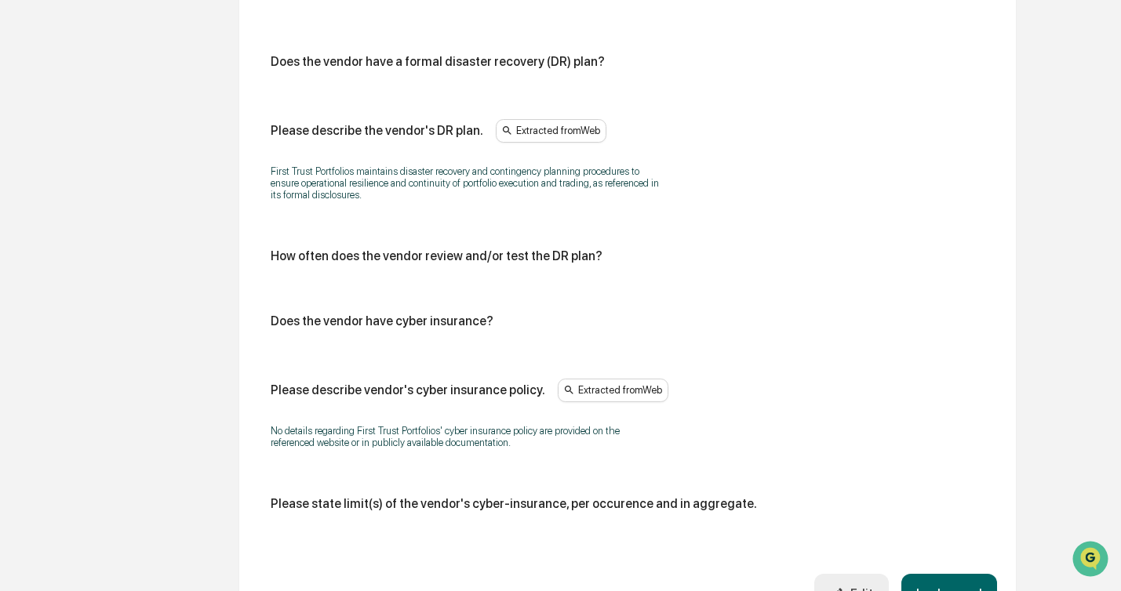
click at [939, 577] on button "Looks good" at bounding box center [949, 594] width 96 height 40
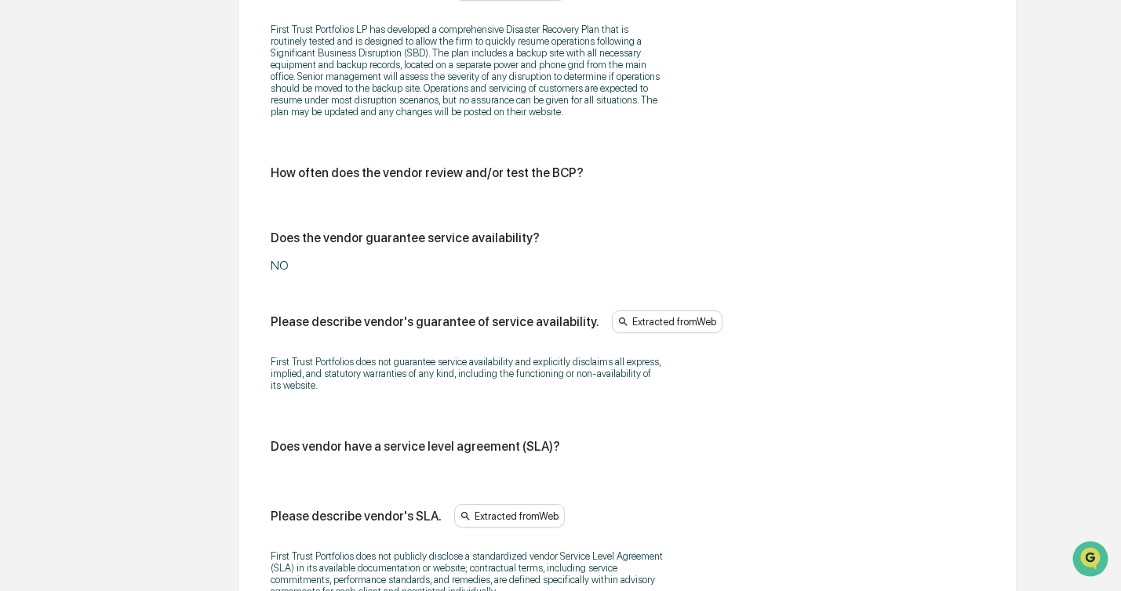
scroll to position [1106, 0]
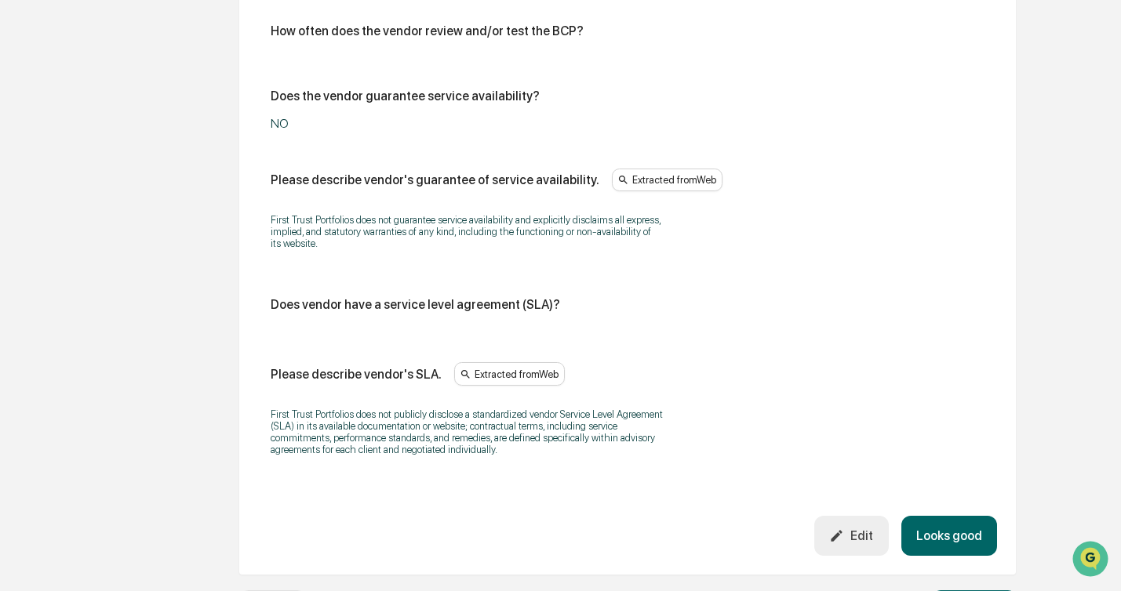
click at [928, 532] on button "Looks good" at bounding box center [949, 536] width 96 height 40
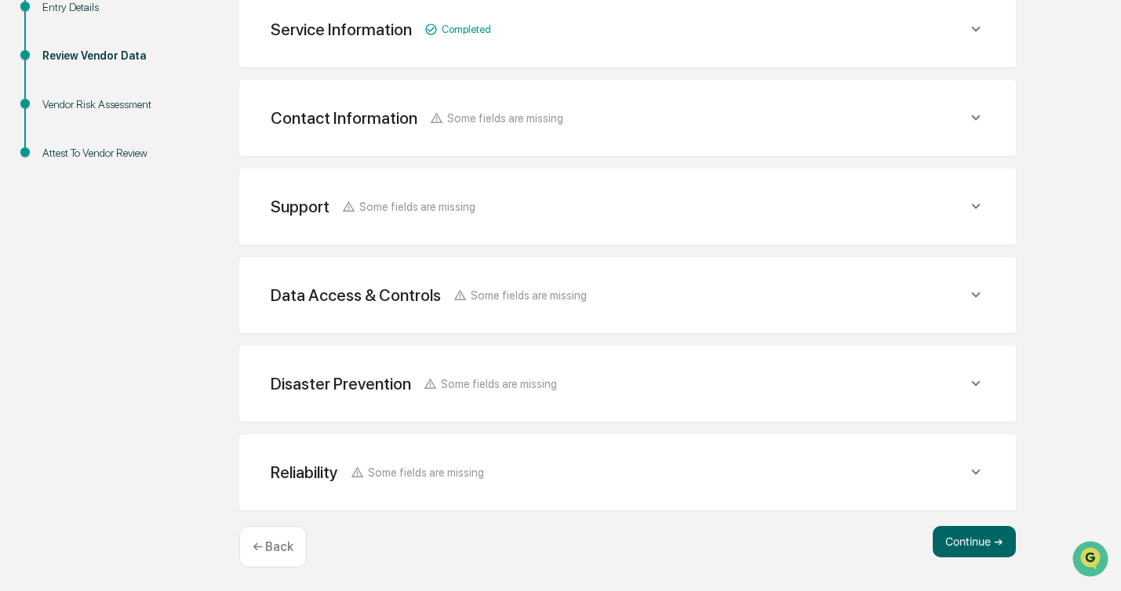
scroll to position [303, 0]
click at [957, 536] on button "Continue ➔" at bounding box center [973, 542] width 83 height 31
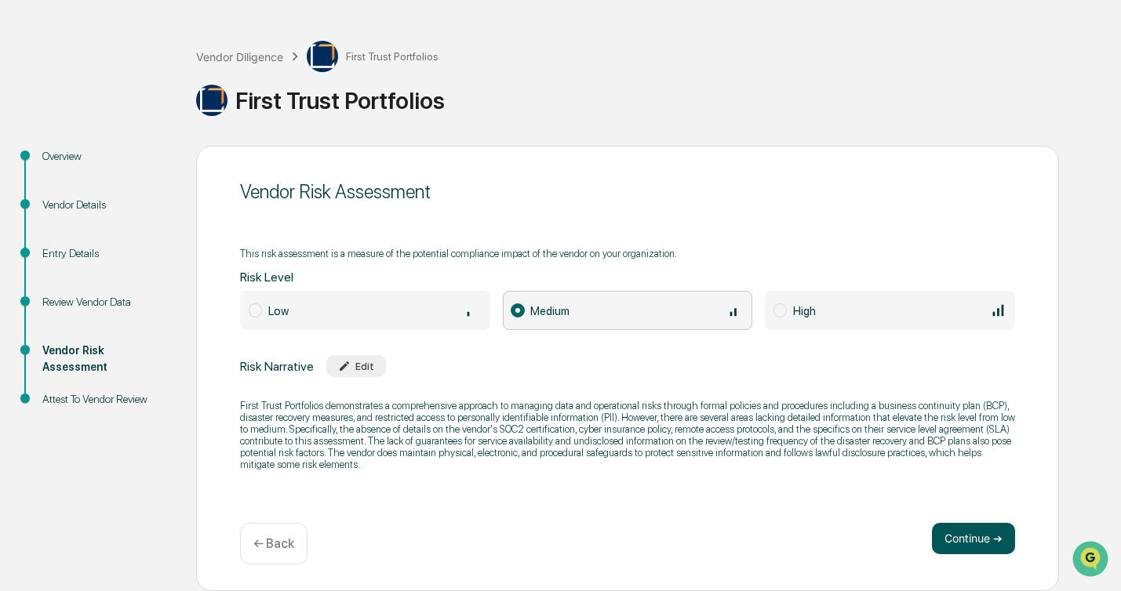
click at [965, 541] on button "Continue ➔" at bounding box center [973, 538] width 83 height 31
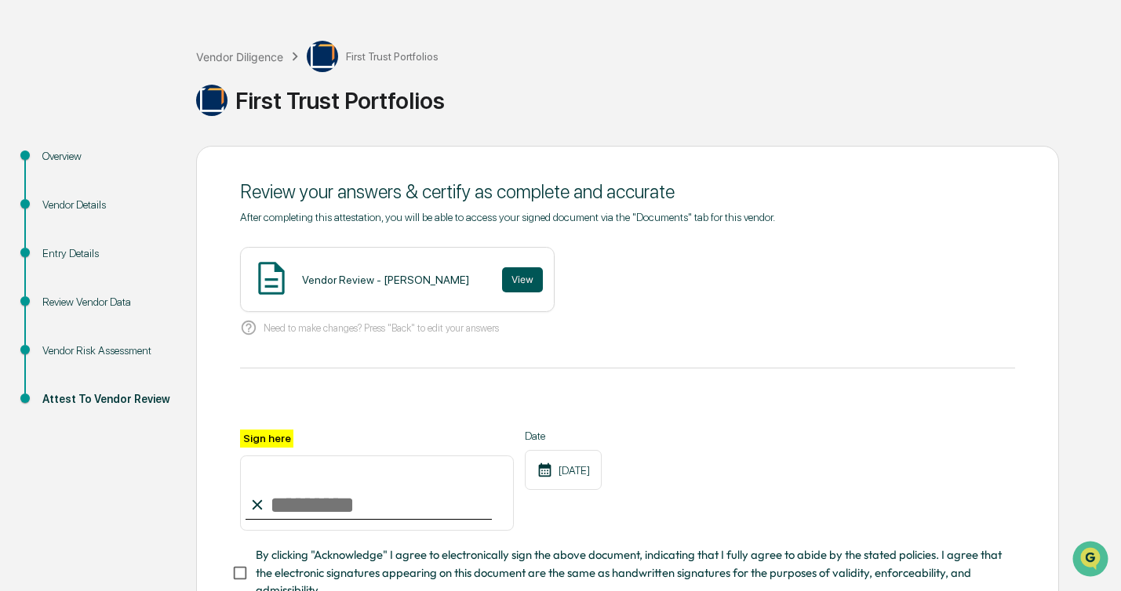
click at [516, 269] on button "View" at bounding box center [522, 279] width 41 height 25
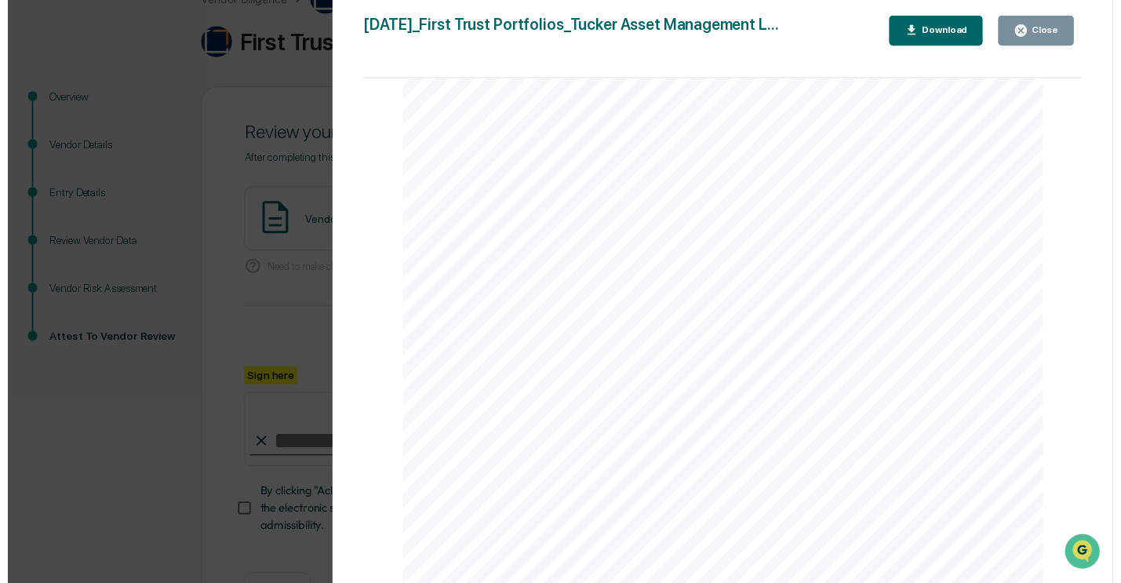
scroll to position [170, 0]
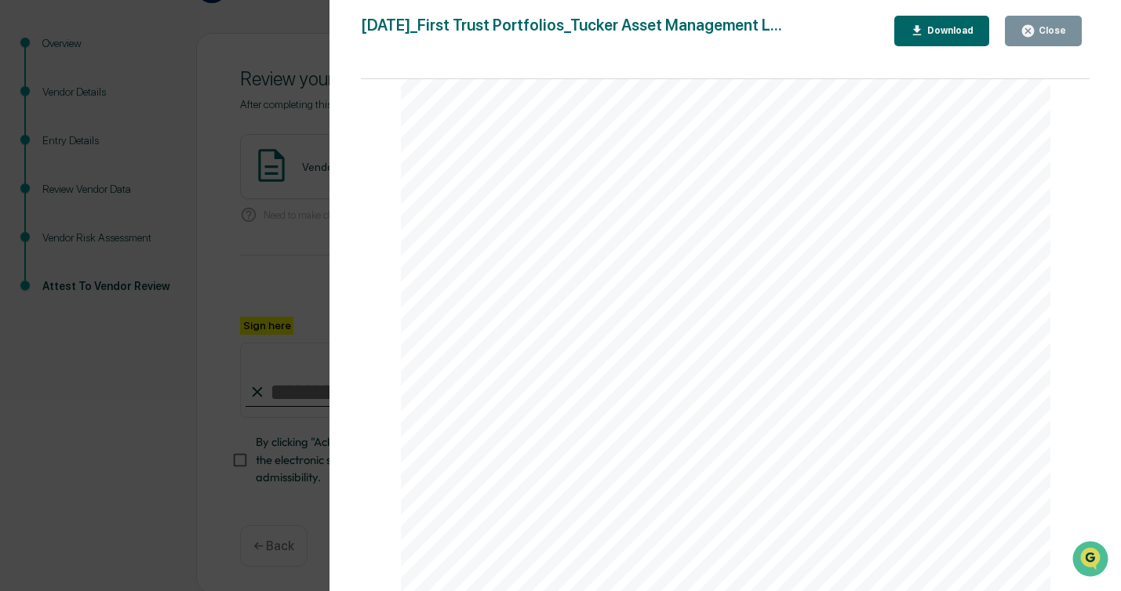
click at [1047, 39] on button "Close" at bounding box center [1043, 31] width 77 height 31
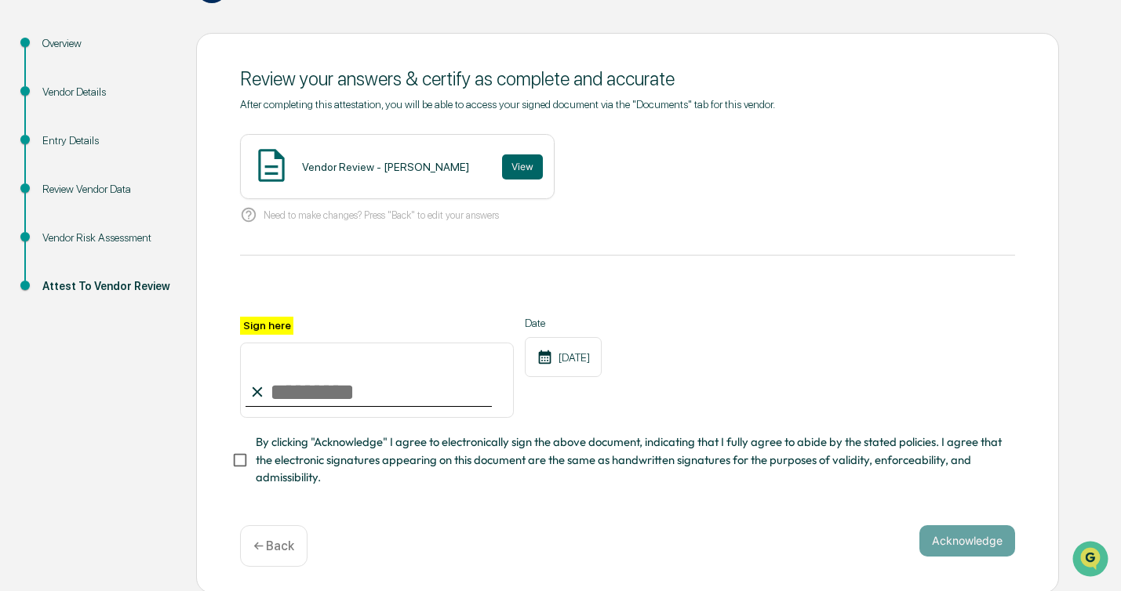
click at [396, 391] on input "Sign here" at bounding box center [377, 380] width 274 height 75
type input "**********"
click at [971, 546] on button "Acknowledge" at bounding box center [967, 540] width 96 height 31
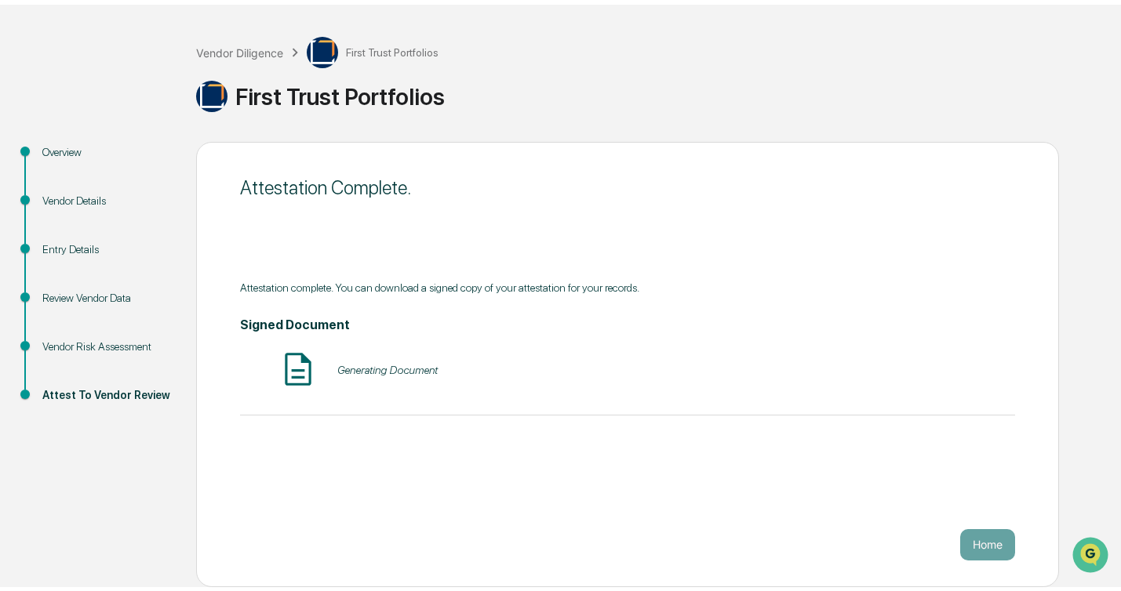
scroll to position [57, 0]
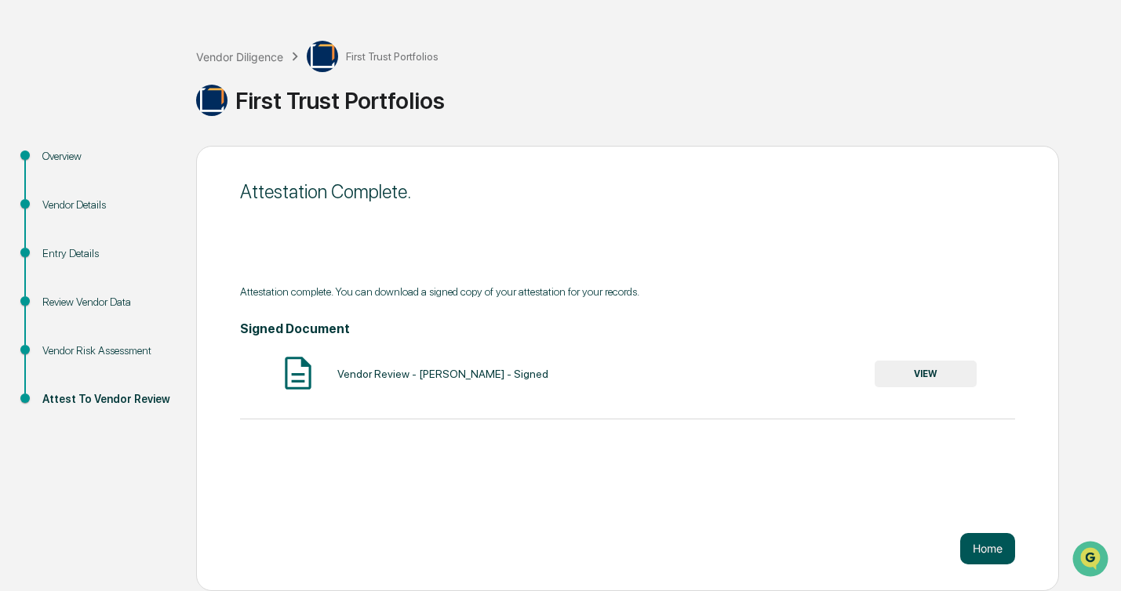
click at [996, 547] on button "Home" at bounding box center [987, 548] width 55 height 31
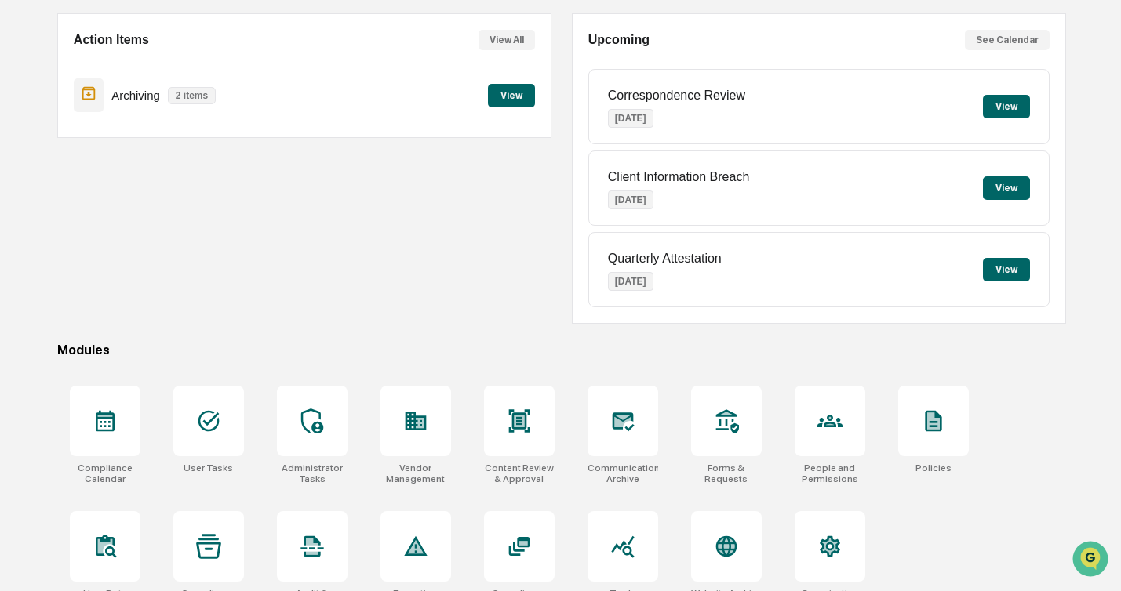
scroll to position [169, 0]
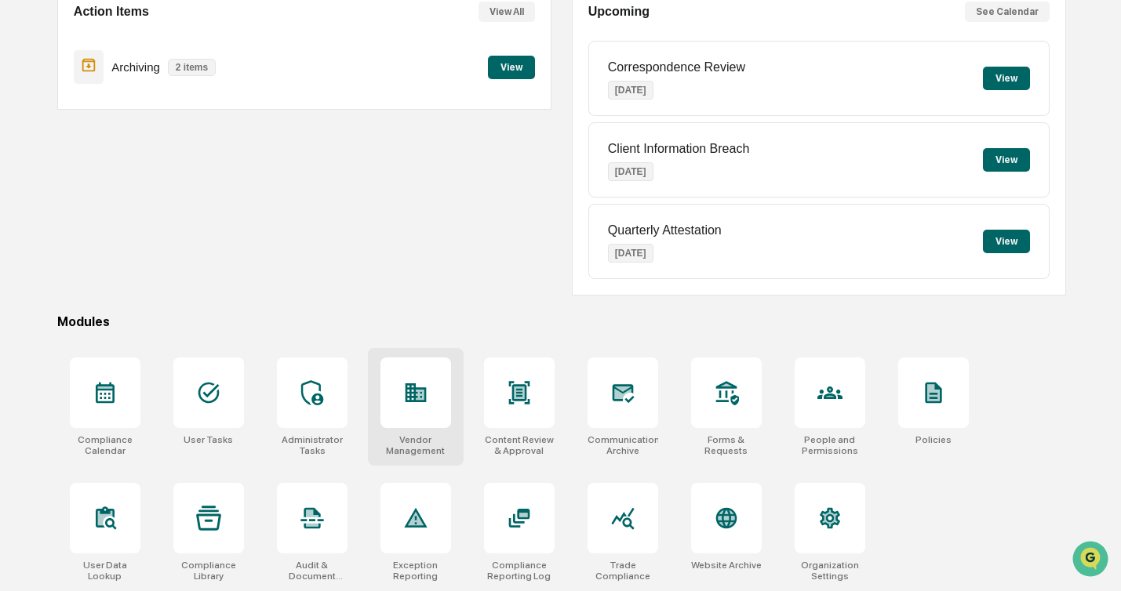
click at [425, 380] on icon at bounding box center [415, 392] width 25 height 25
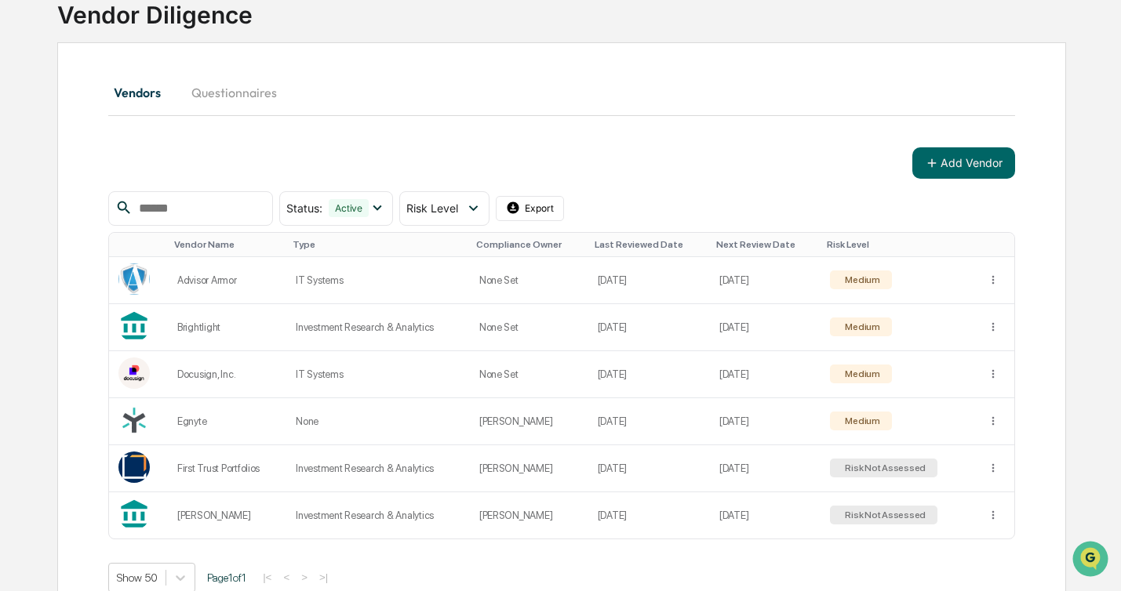
scroll to position [111, 0]
